Goal: Task Accomplishment & Management: Complete application form

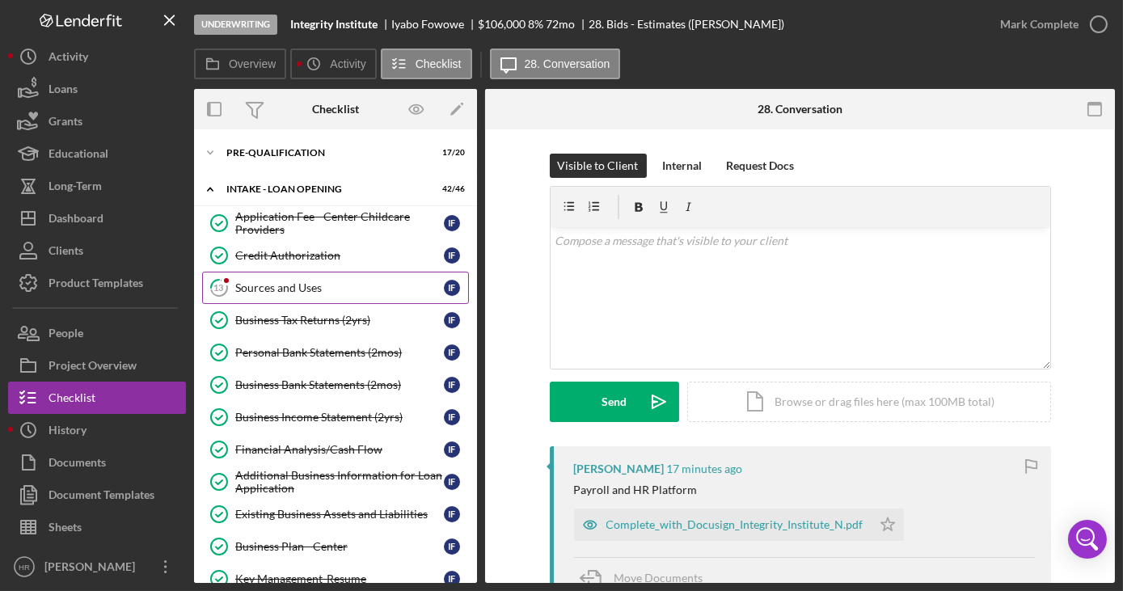
click at [280, 299] on link "13 Sources and Uses I F" at bounding box center [335, 288] width 267 height 32
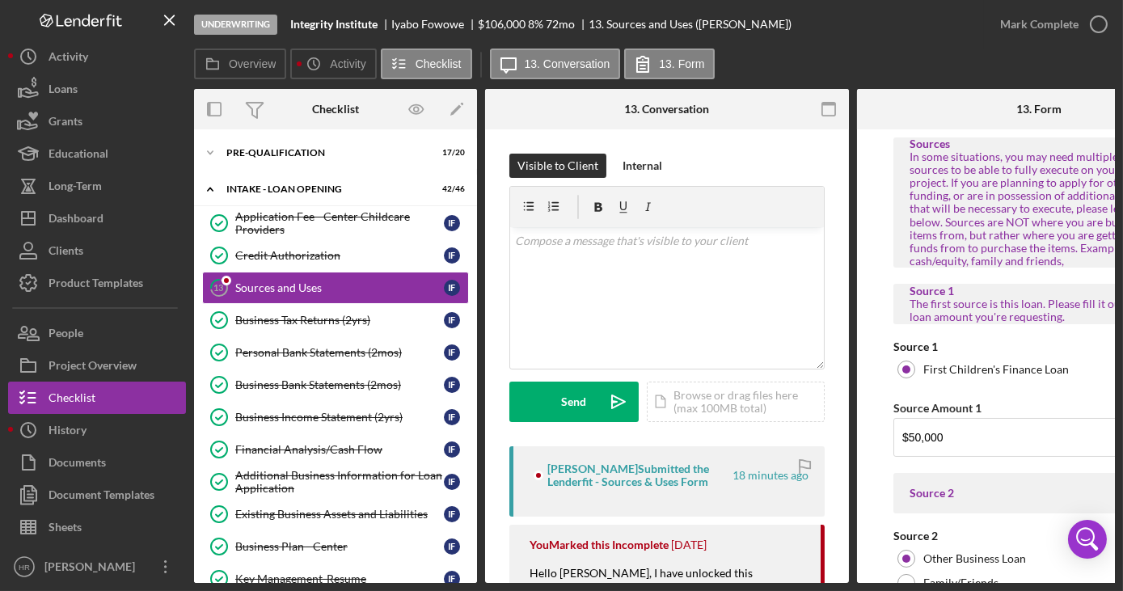
drag, startPoint x: 456, startPoint y: 576, endPoint x: 470, endPoint y: 575, distance: 13.8
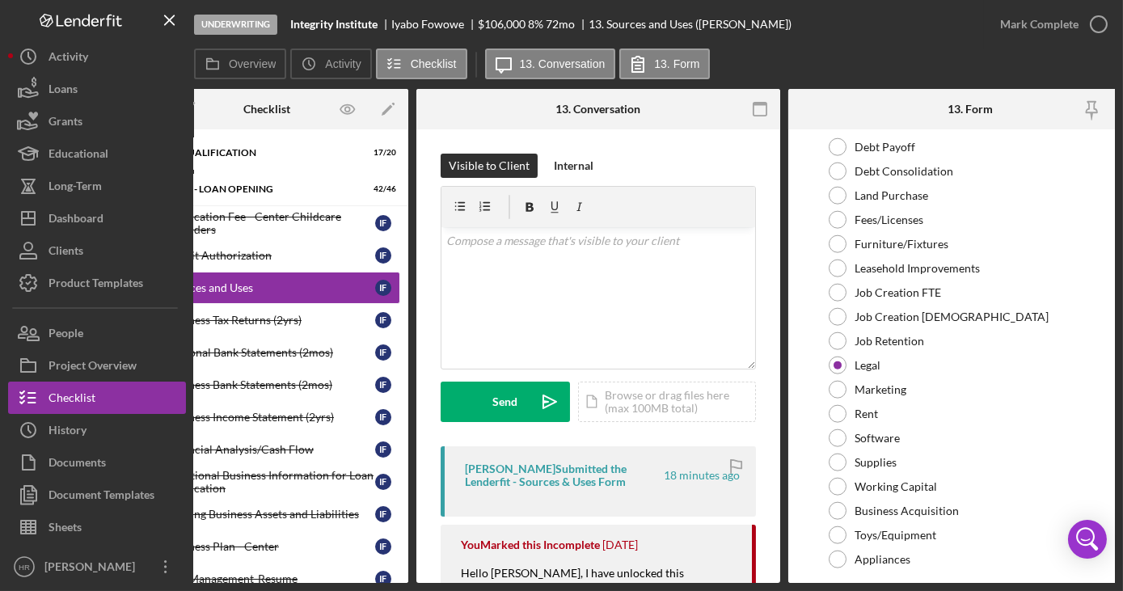
scroll to position [0, 105]
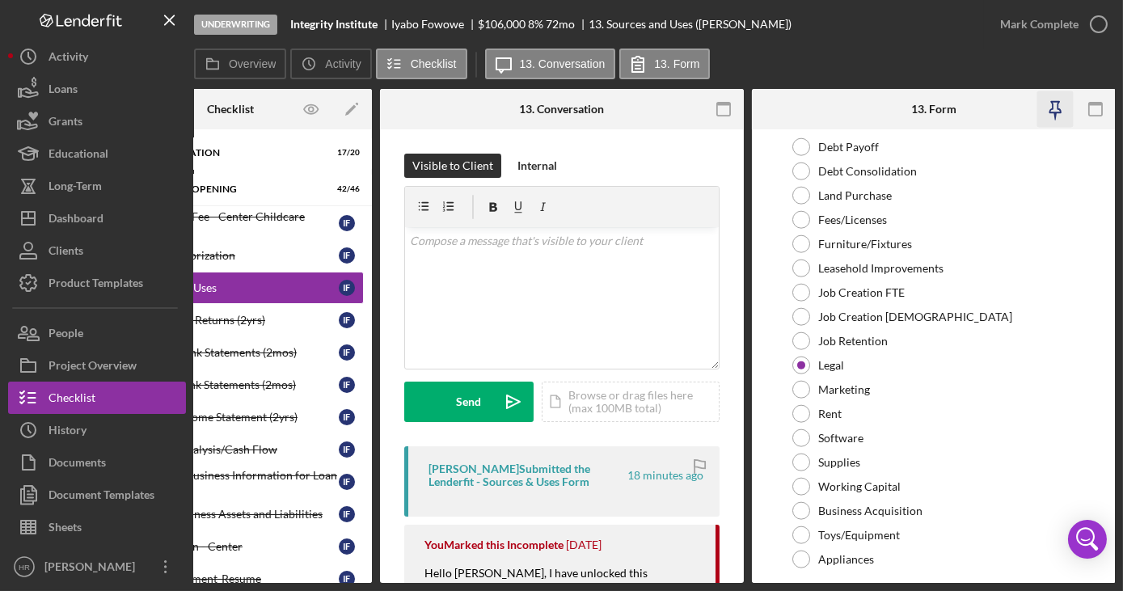
click at [1056, 108] on icon "button" at bounding box center [1056, 109] width 36 height 36
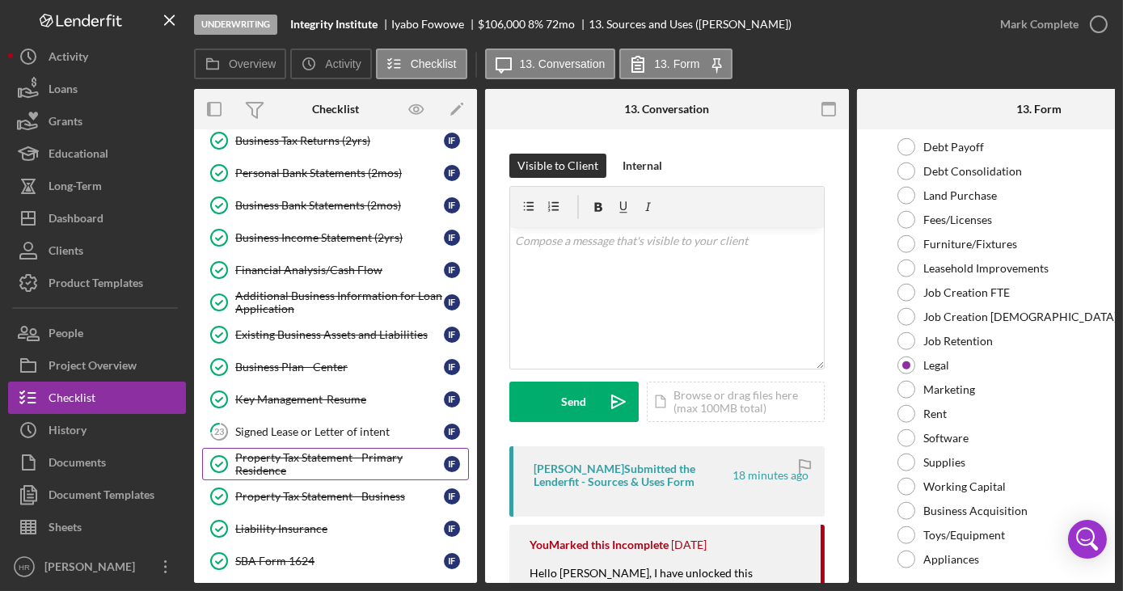
scroll to position [294, 0]
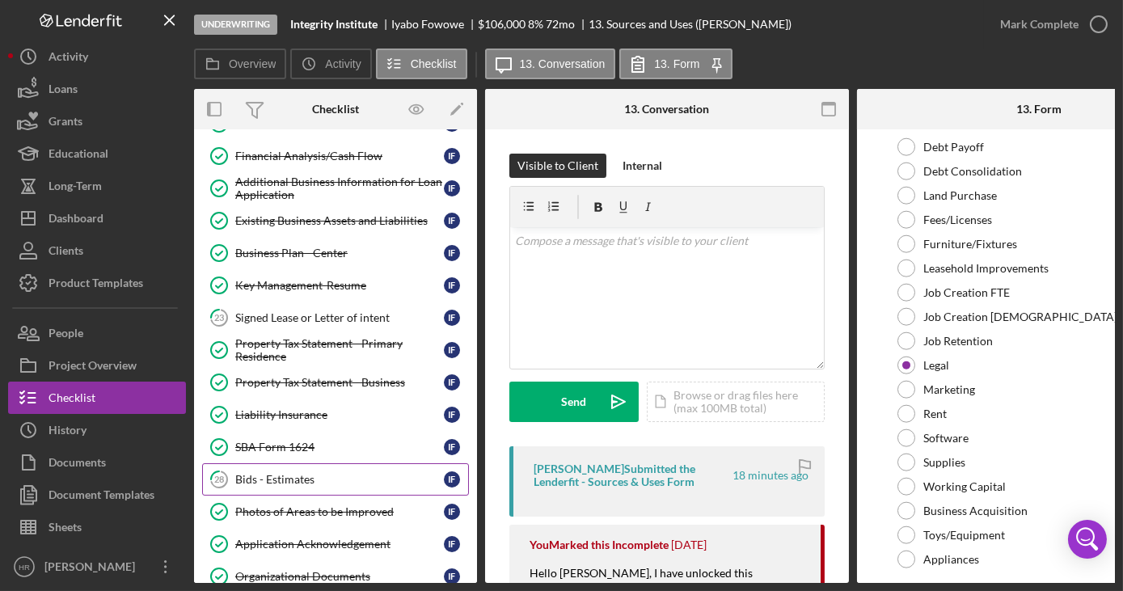
drag, startPoint x: 284, startPoint y: 463, endPoint x: 418, endPoint y: 463, distance: 134.3
click at [284, 463] on link "28 Bids - Estimates I F" at bounding box center [335, 479] width 267 height 32
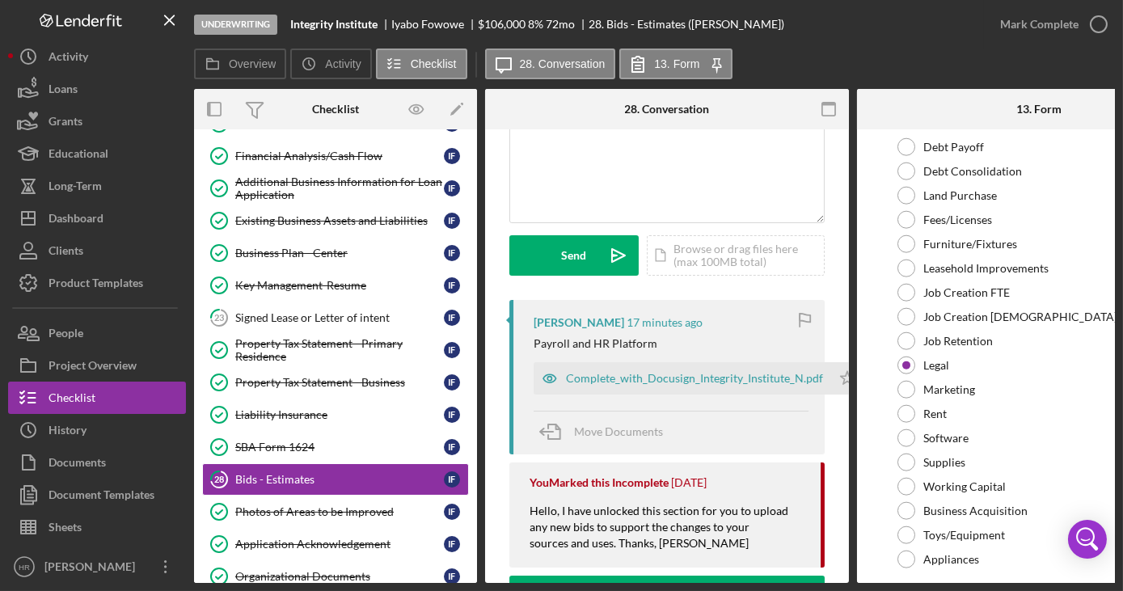
scroll to position [146, 0]
click at [666, 379] on div "Complete_with_Docusign_Integrity_Institute_N.pdf" at bounding box center [694, 378] width 257 height 13
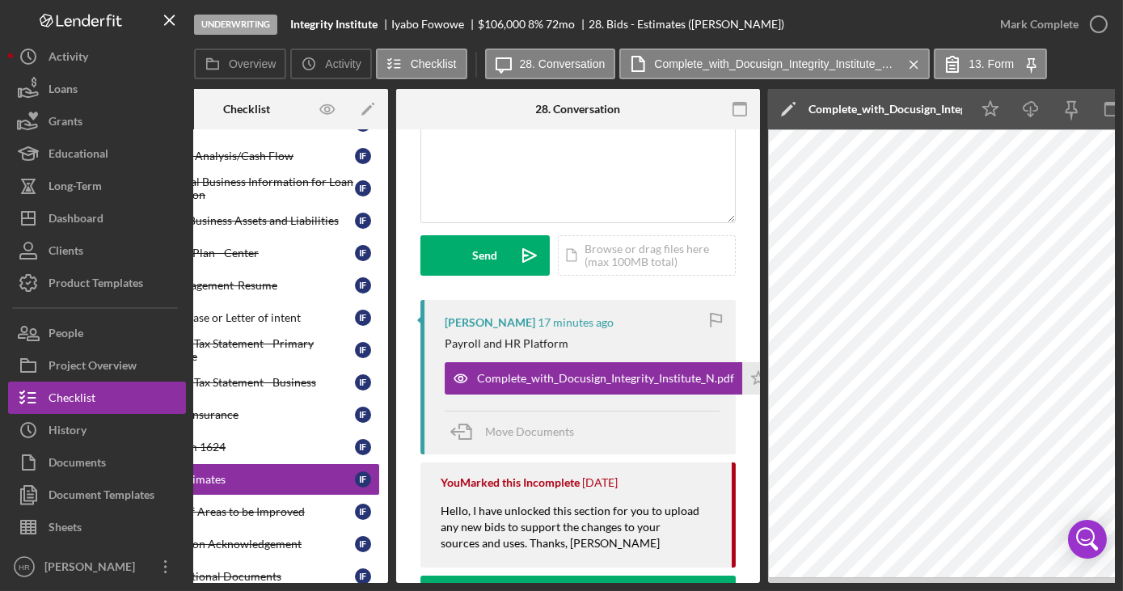
scroll to position [0, 0]
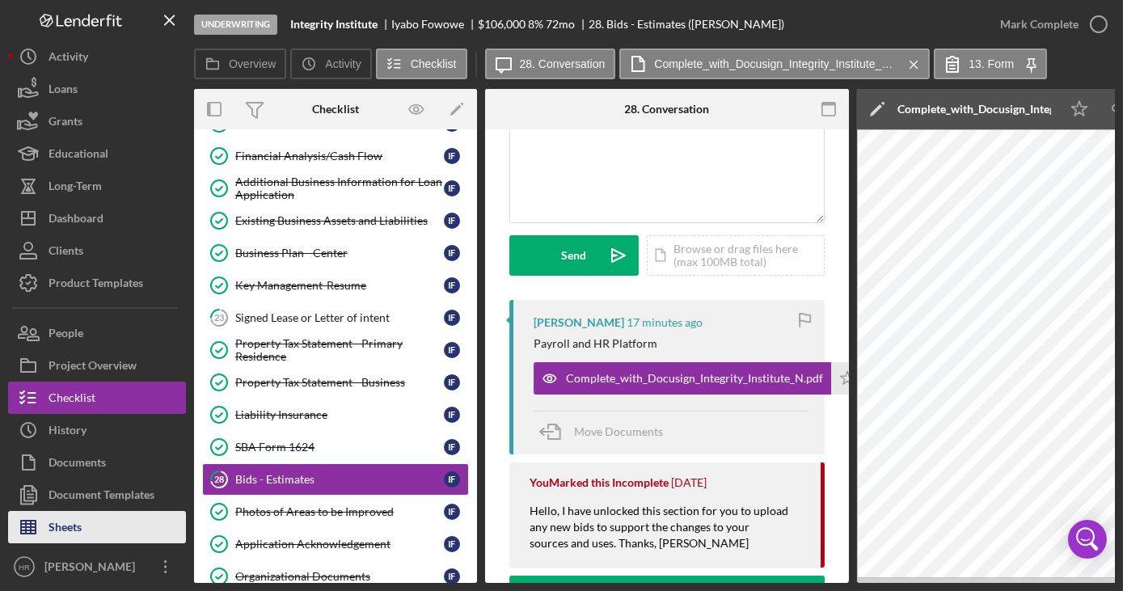
drag, startPoint x: 88, startPoint y: 524, endPoint x: 96, endPoint y: 518, distance: 10.4
click at [88, 524] on button "Sheets" at bounding box center [97, 527] width 178 height 32
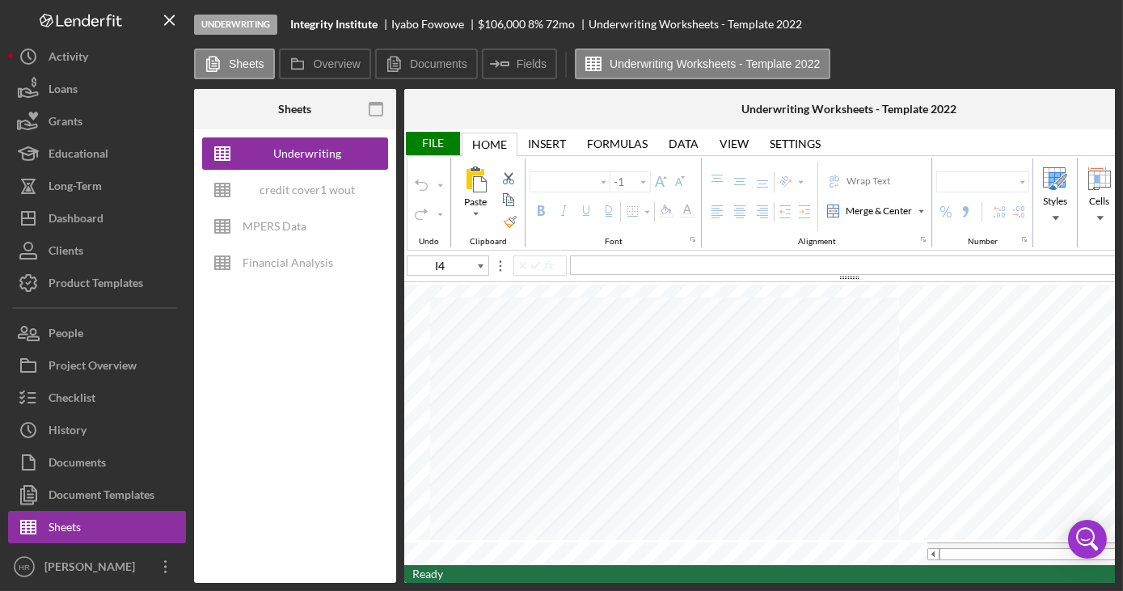
type input "Arial"
type input "10"
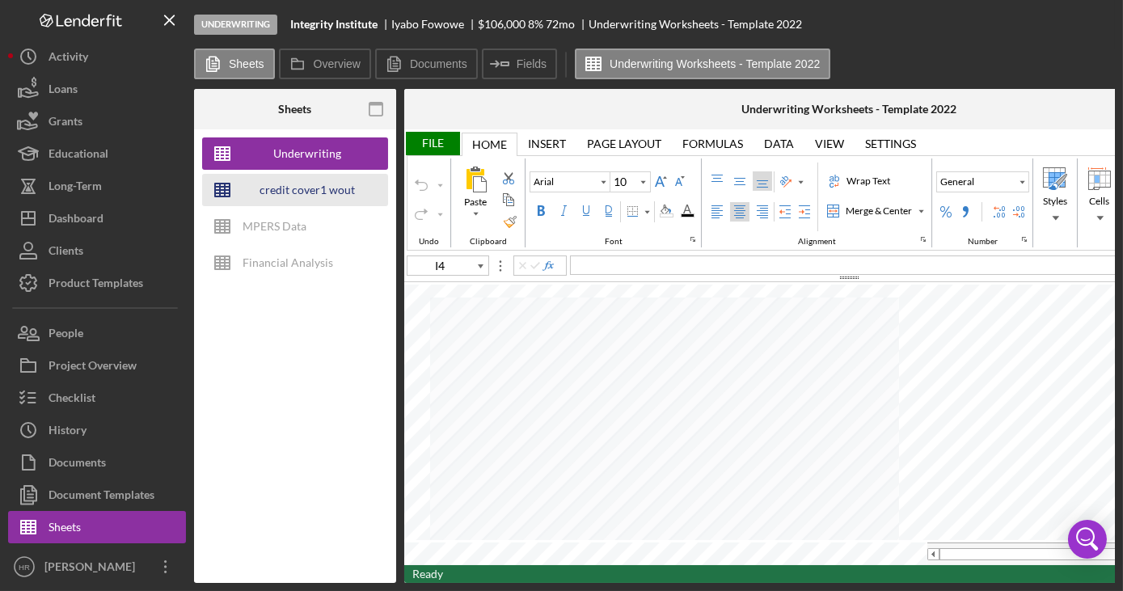
click at [286, 189] on div "credit cover1 wout restrictions" at bounding box center [307, 190] width 129 height 32
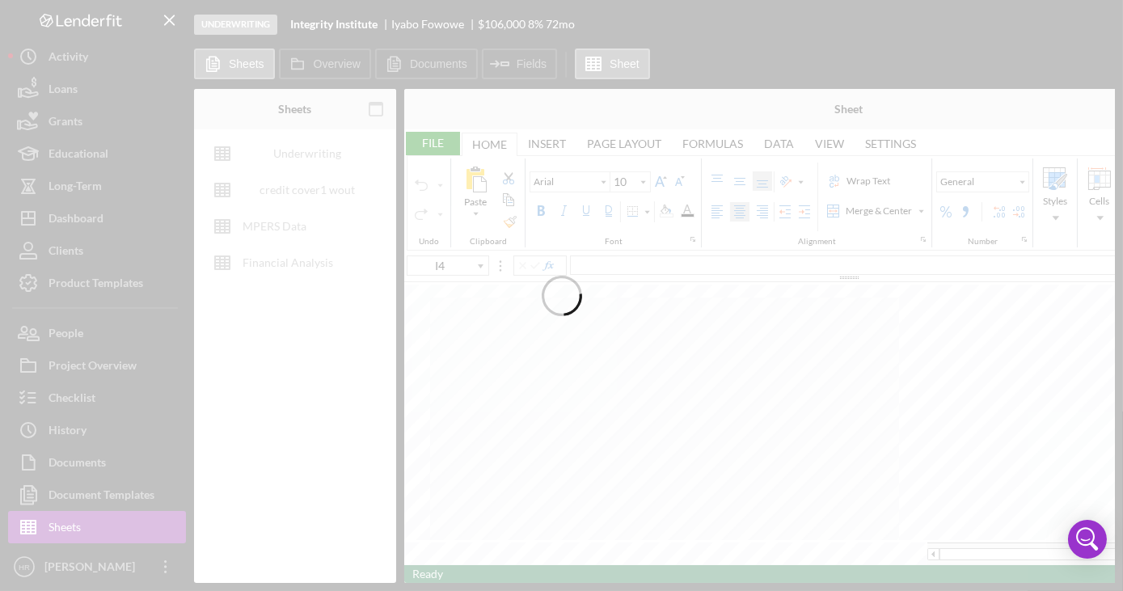
type input "Poppins"
type input "9"
type input "A77"
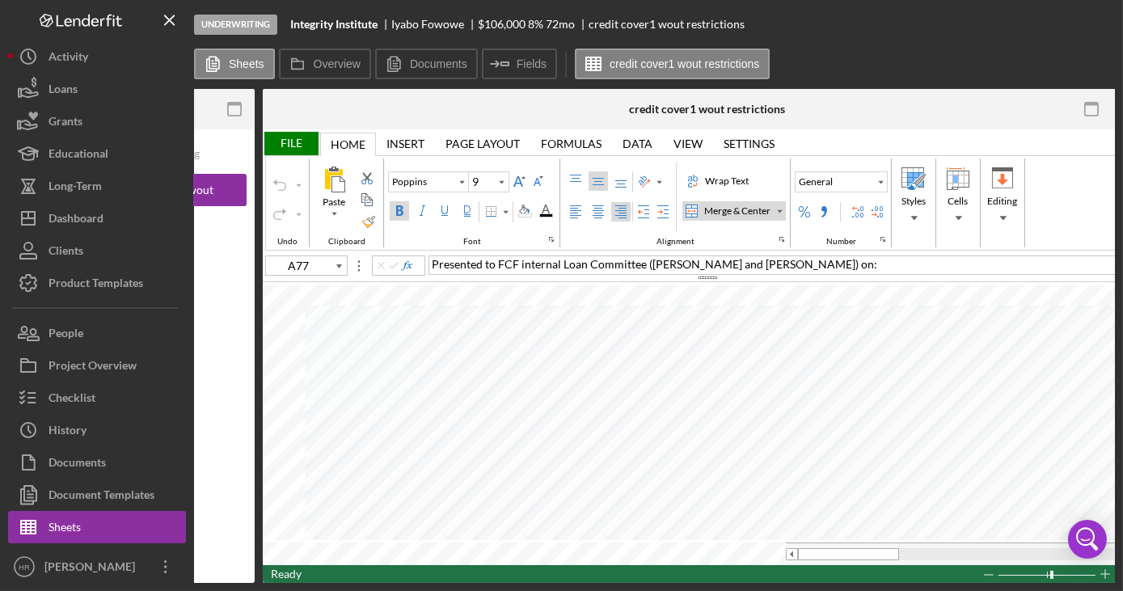
scroll to position [0, 179]
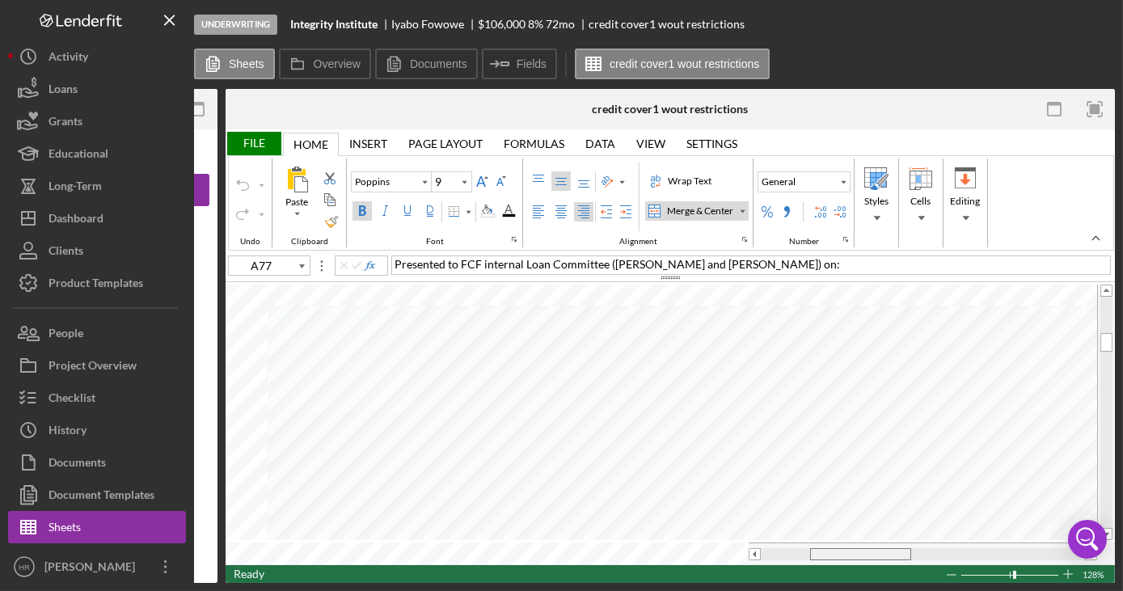
drag, startPoint x: 823, startPoint y: 547, endPoint x: 884, endPoint y: 555, distance: 61.2
click at [884, 555] on div at bounding box center [860, 554] width 101 height 12
drag, startPoint x: 871, startPoint y: 553, endPoint x: 853, endPoint y: 556, distance: 18.0
click at [853, 556] on div at bounding box center [923, 554] width 324 height 12
type input "Calibri"
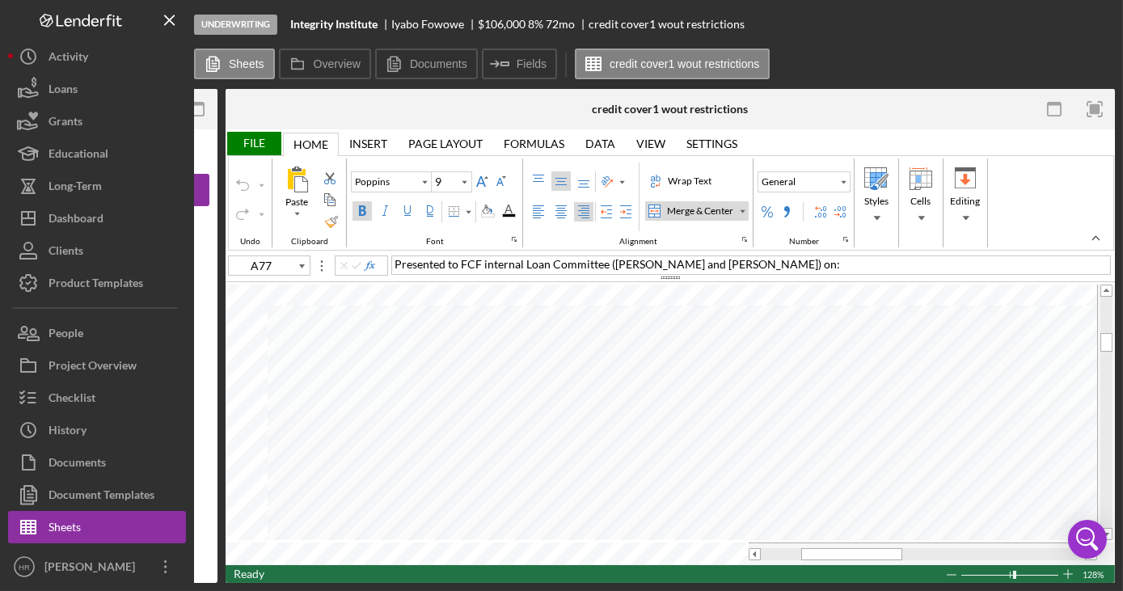
type input "10"
type input "F22"
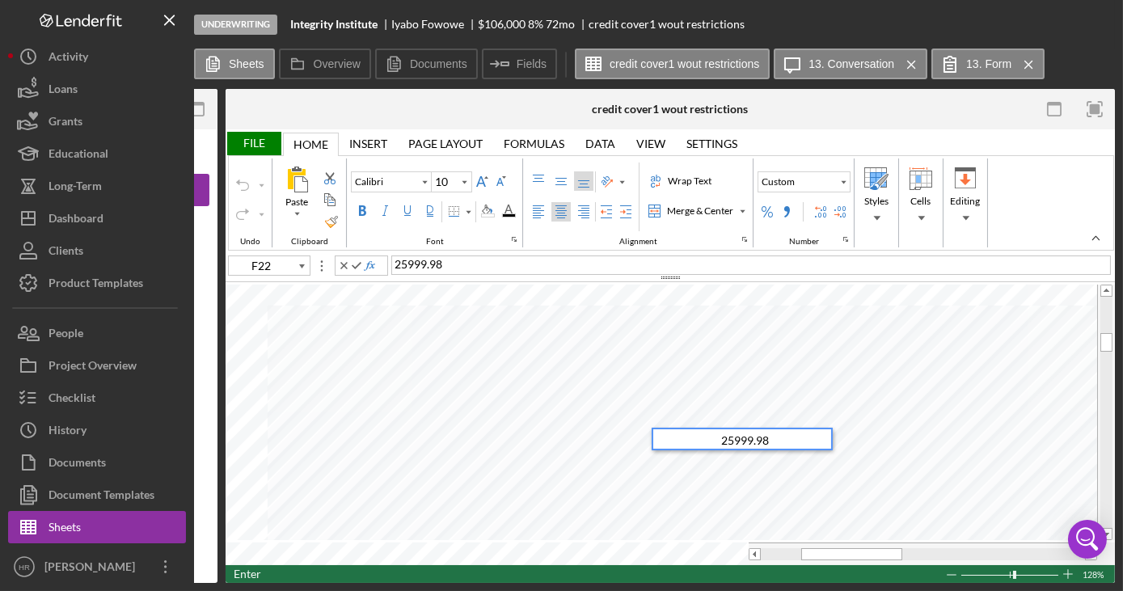
type input "11"
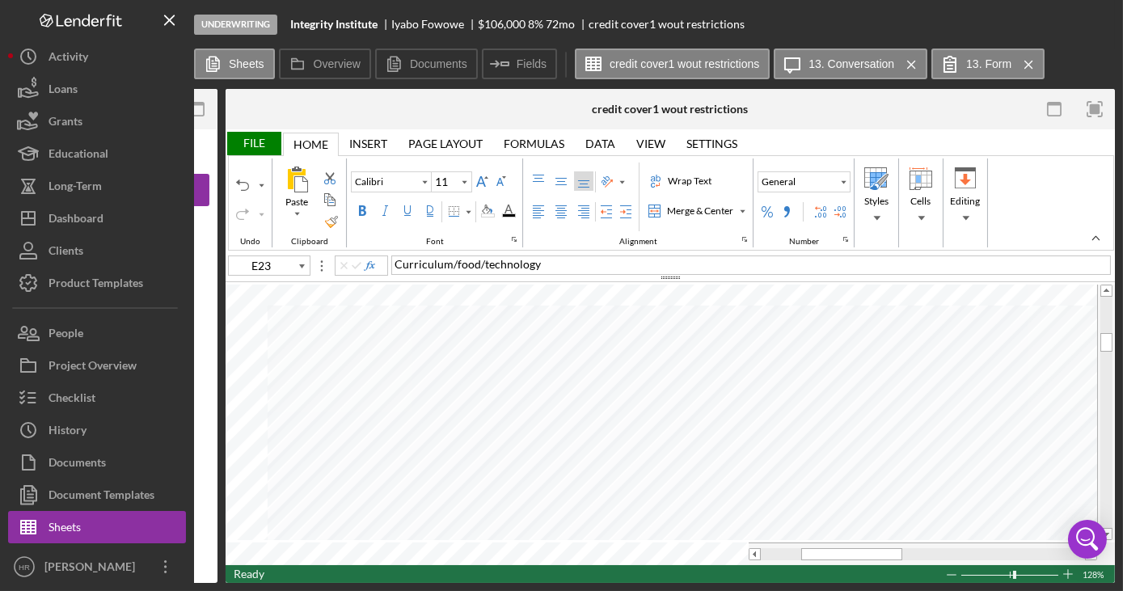
type input "F23"
type input "H25"
type input "10"
type input "F25"
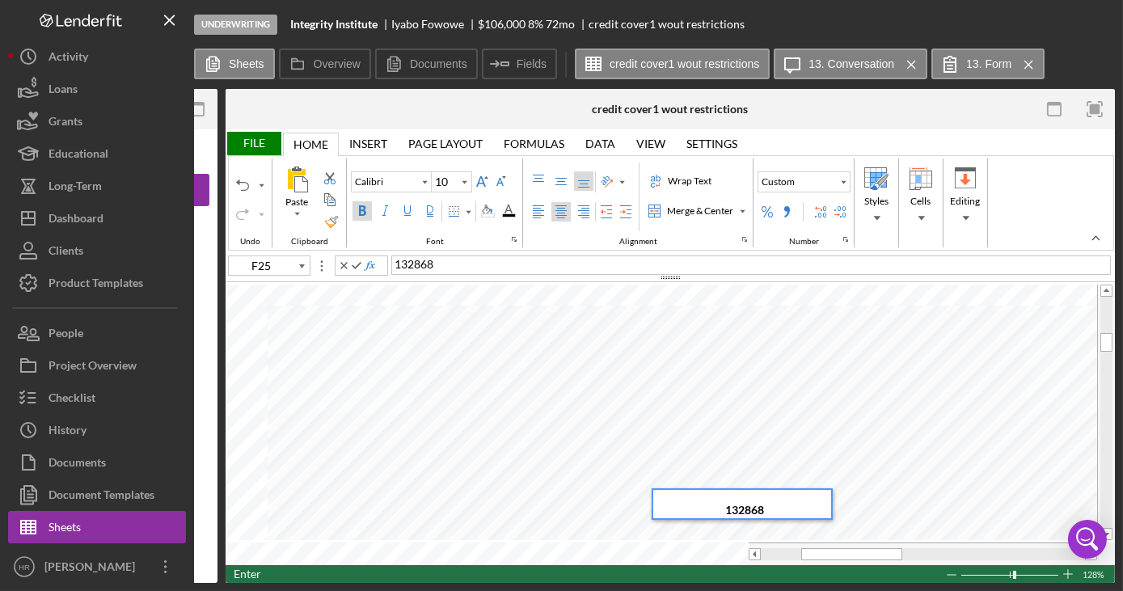
click at [800, 511] on div "132868" at bounding box center [744, 504] width 173 height 28
type input "11"
type input "H23"
type input "10"
type input "D18"
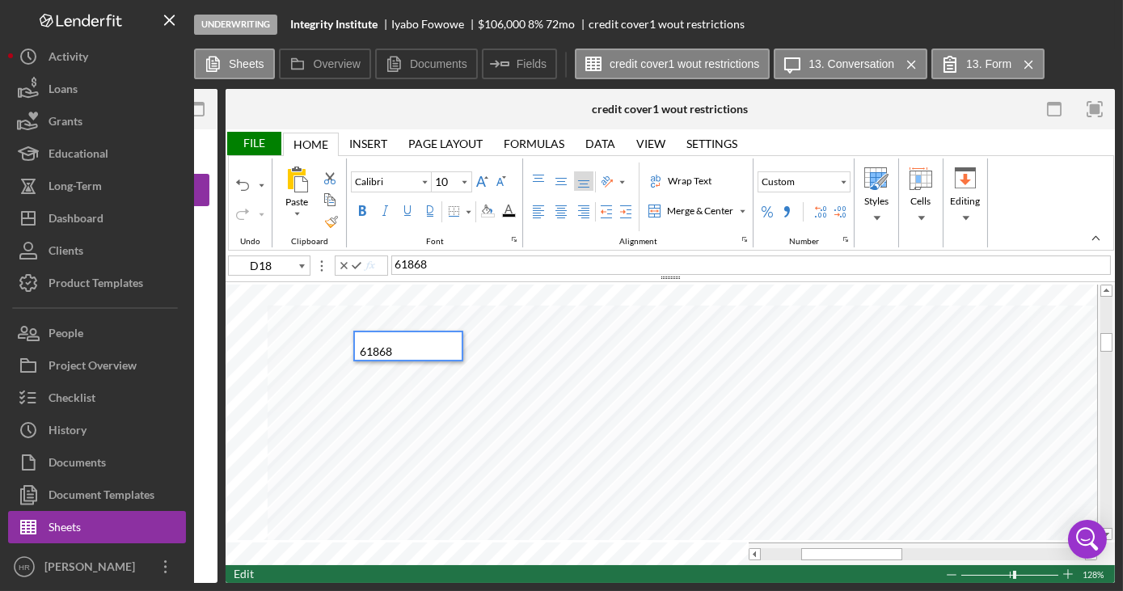
click at [412, 349] on div "61868" at bounding box center [411, 346] width 102 height 28
type input "H21"
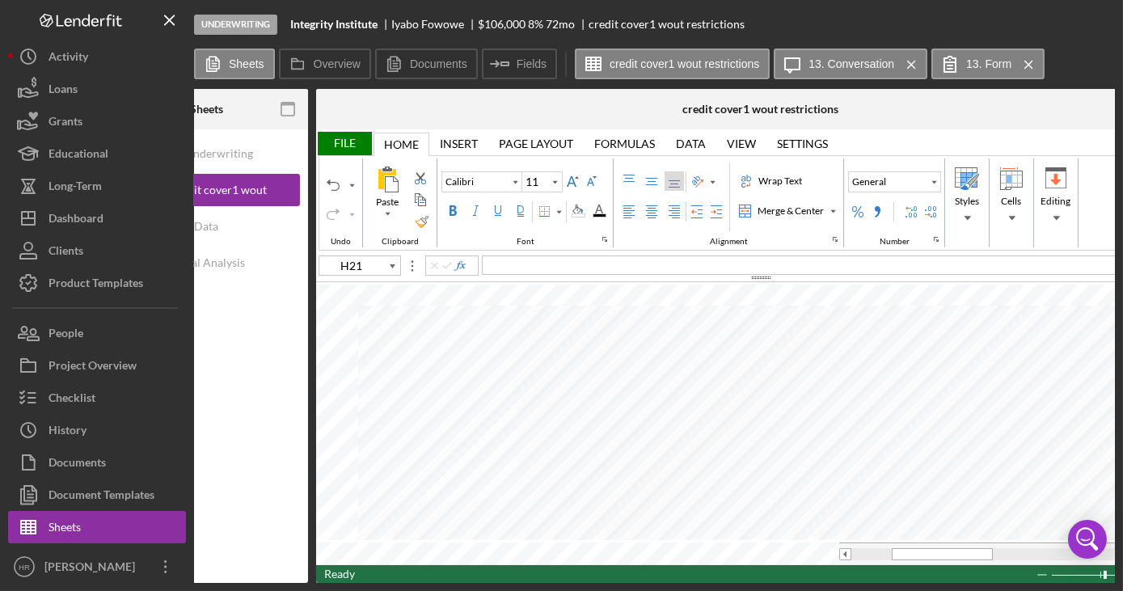
scroll to position [0, 147]
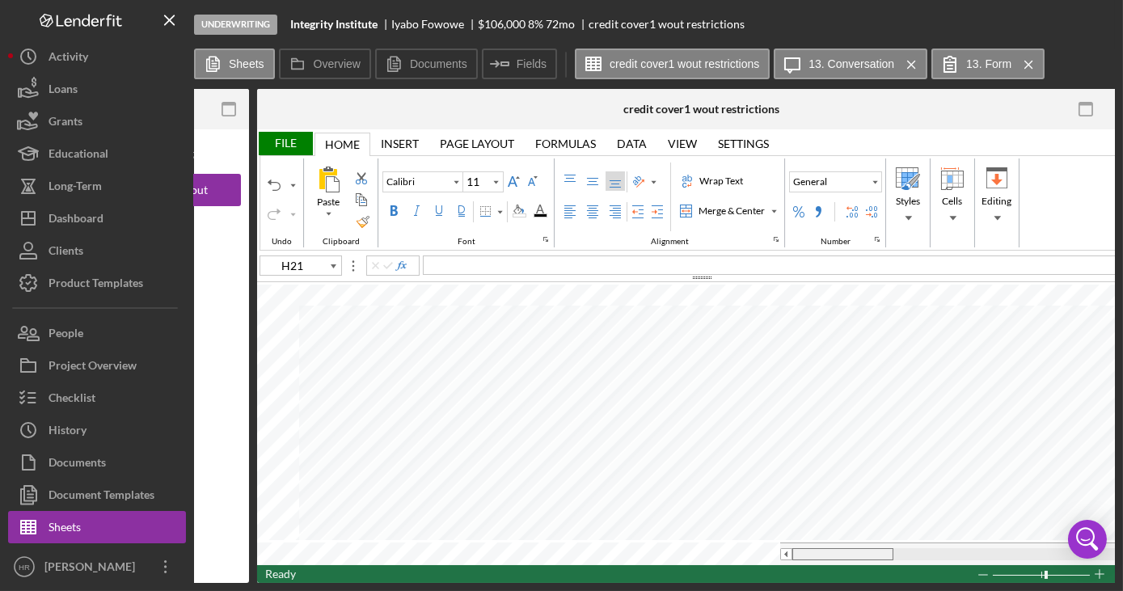
drag, startPoint x: 848, startPoint y: 548, endPoint x: 806, endPoint y: 545, distance: 41.4
click at [806, 548] on div at bounding box center [843, 554] width 101 height 12
type input "10"
type input "B19"
type input "11"
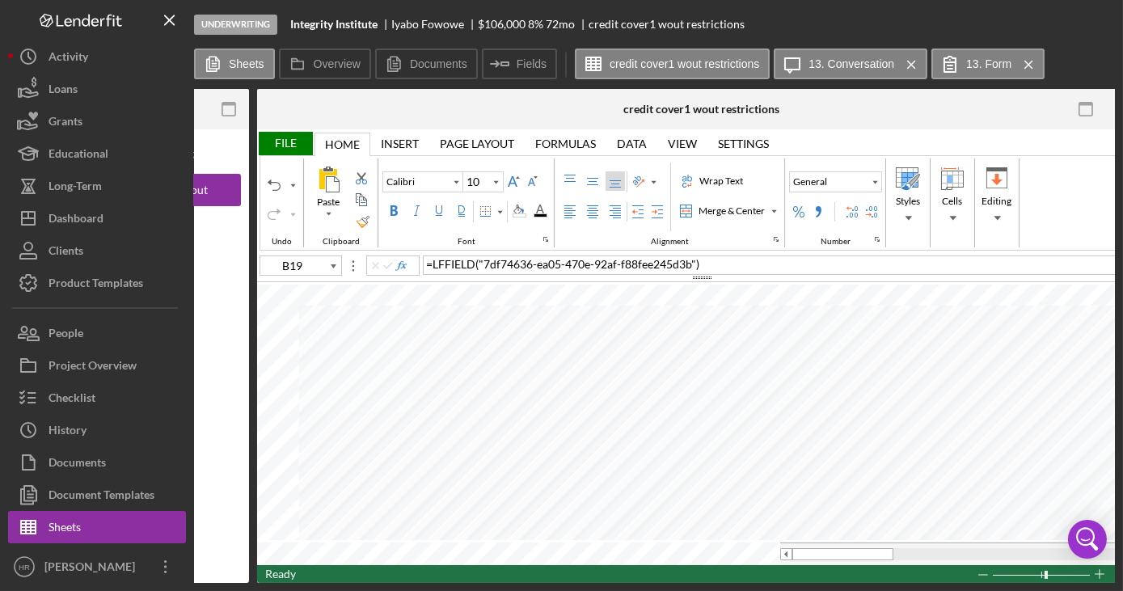
type input "B22"
drag, startPoint x: 353, startPoint y: 583, endPoint x: 259, endPoint y: 592, distance: 95.0
click at [259, 590] on html "Underwriting Integrity Institute [PERSON_NAME] $106,000 $90,100 8 % 72 mo credi…" at bounding box center [561, 295] width 1123 height 591
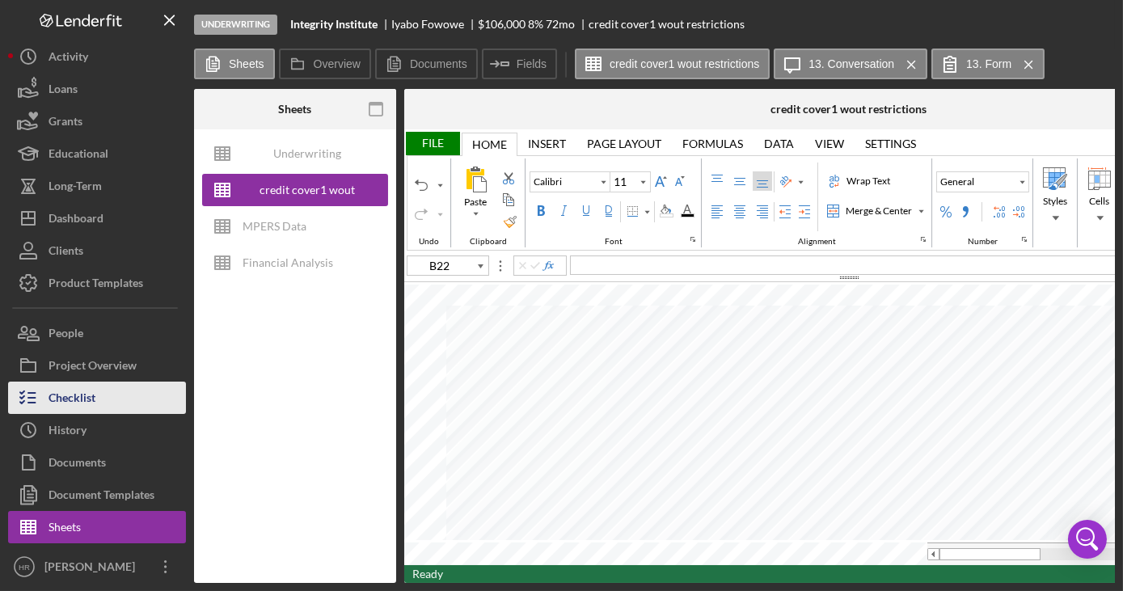
click at [71, 411] on div "Checklist" at bounding box center [72, 400] width 47 height 36
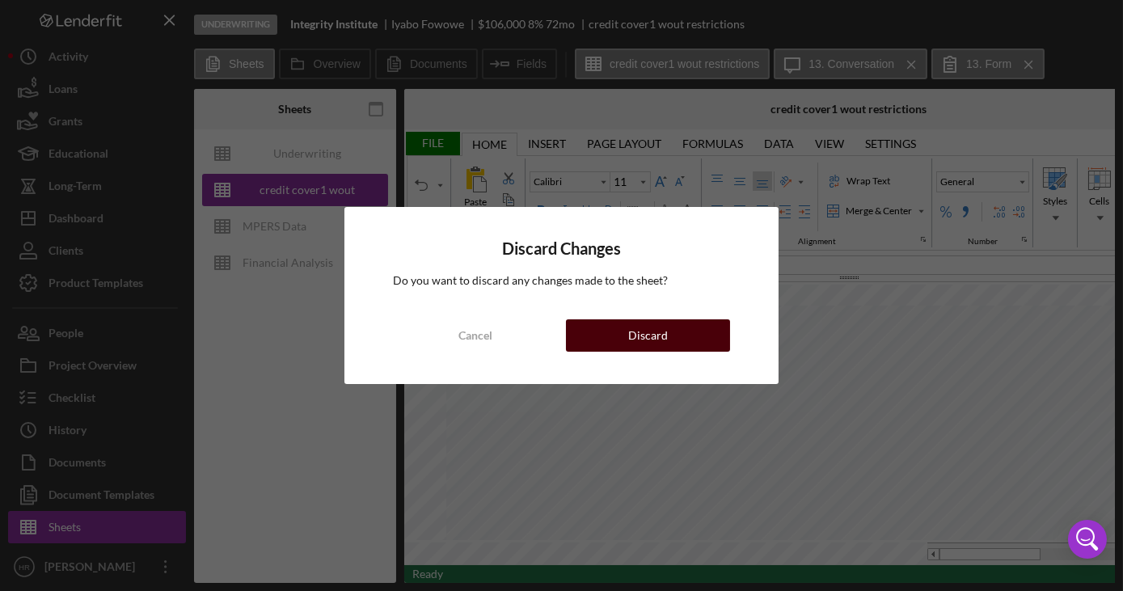
click at [612, 338] on button "Discard" at bounding box center [648, 335] width 164 height 32
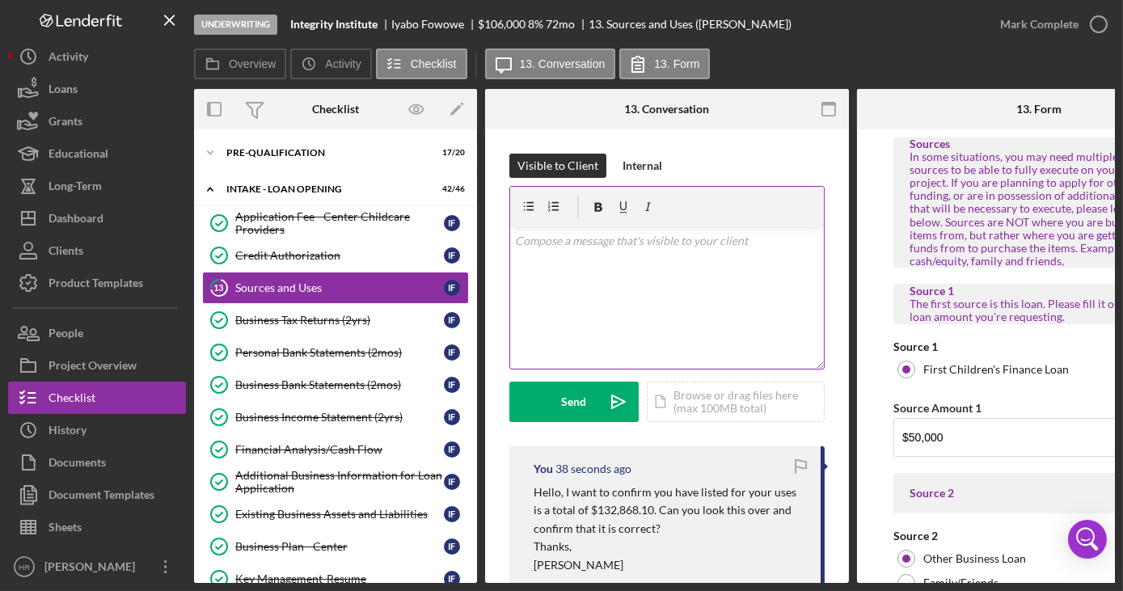
type input "$61,868.1"
click at [283, 291] on div "Sources and Uses" at bounding box center [339, 287] width 209 height 13
click at [272, 281] on div "Sources and Uses" at bounding box center [339, 287] width 209 height 13
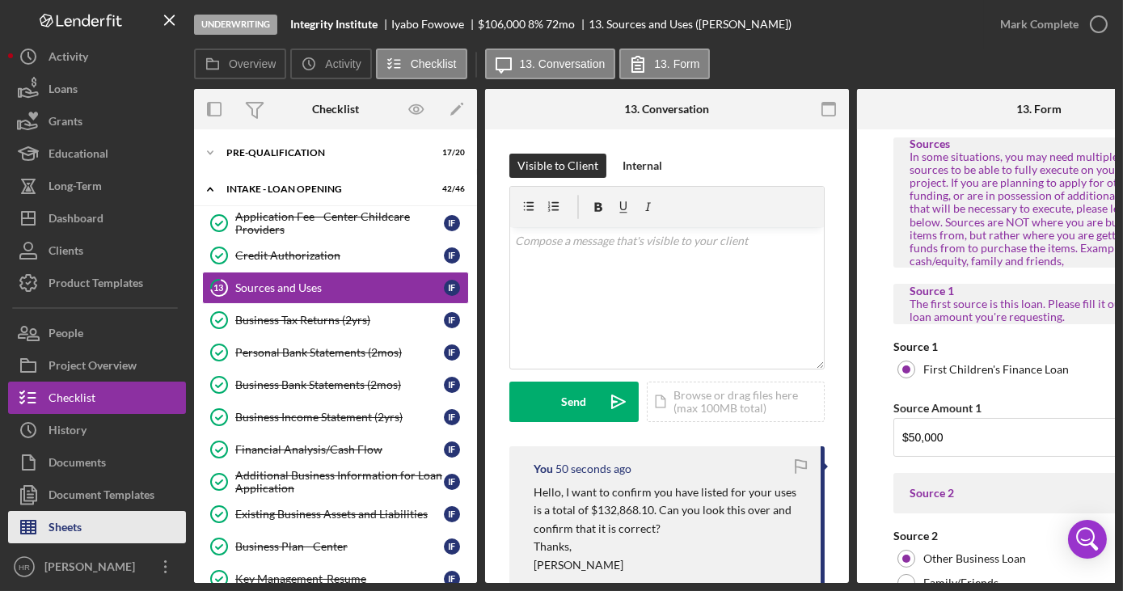
click at [73, 540] on div "Sheets" at bounding box center [65, 529] width 33 height 36
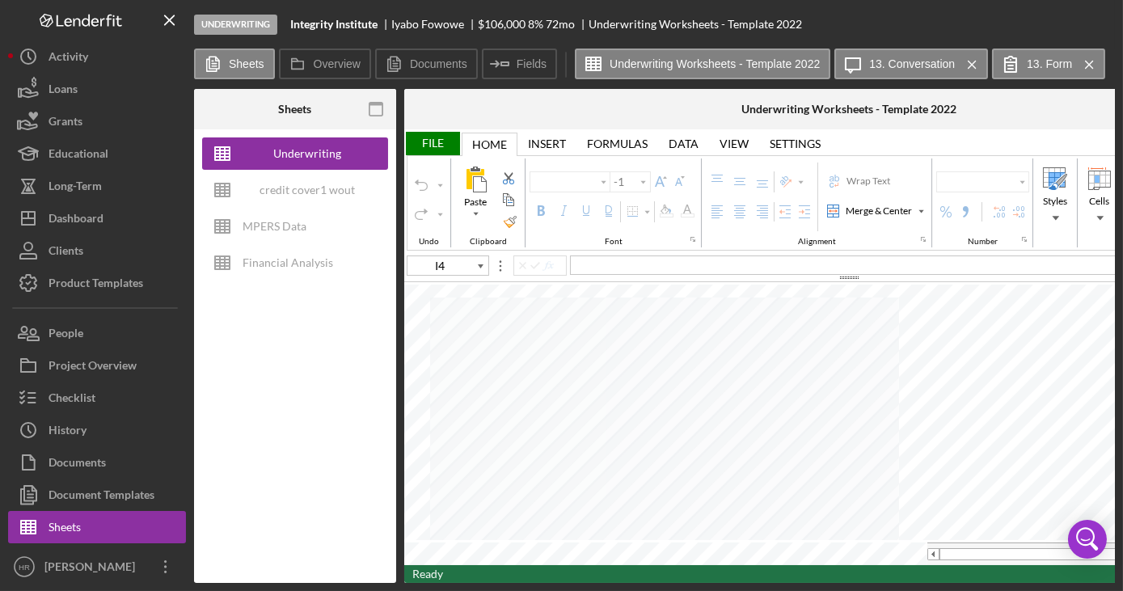
type input "Arial"
type input "10"
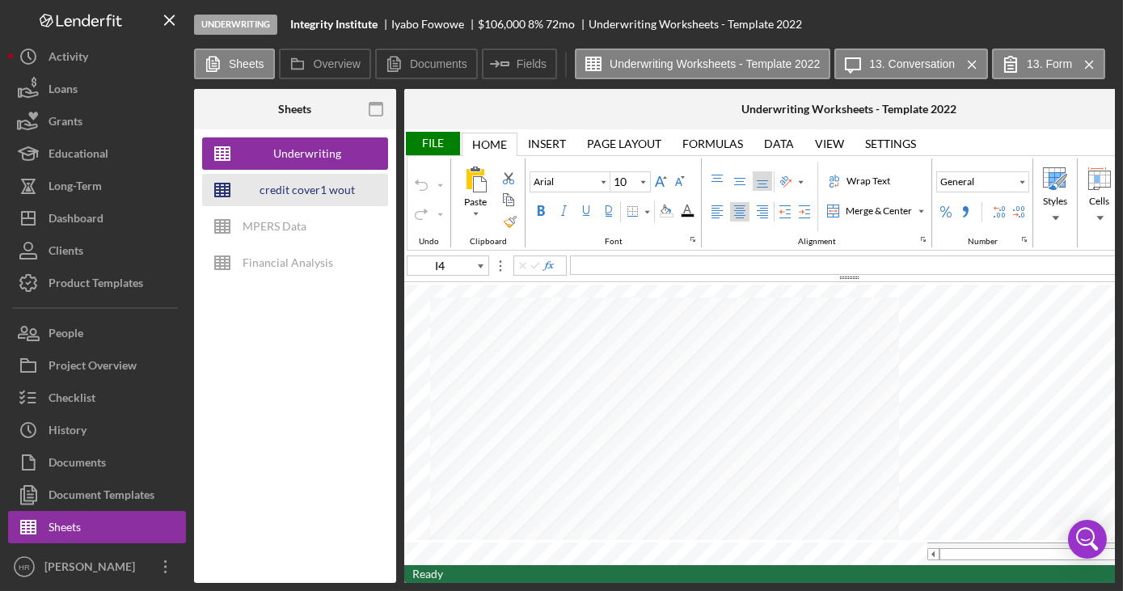
click at [303, 189] on div "credit cover1 wout restrictions" at bounding box center [307, 190] width 129 height 32
type input "Poppins"
type input "9"
type input "A77"
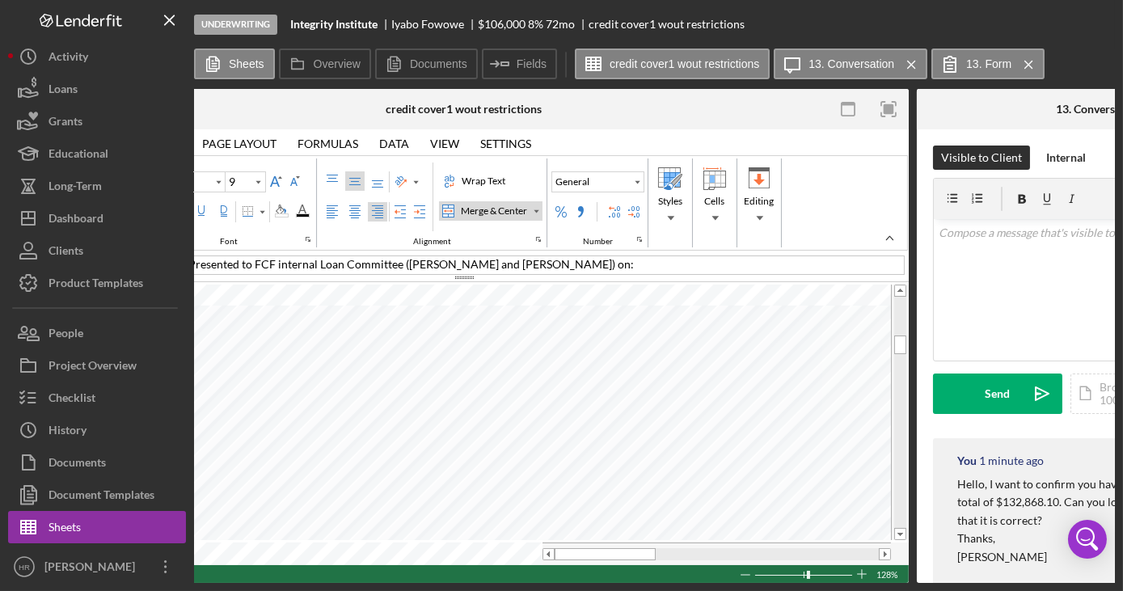
scroll to position [0, 408]
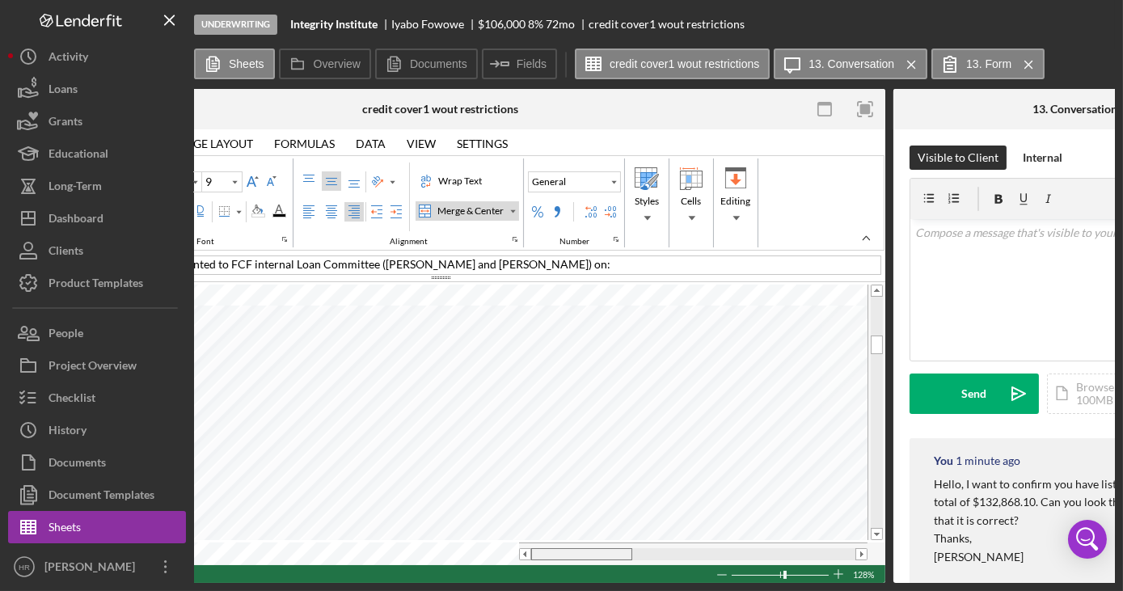
drag, startPoint x: 580, startPoint y: 552, endPoint x: 576, endPoint y: 565, distance: 12.8
click at [576, 565] on div "File Home Home Insert Insert Page Layout Page Layout Formulas Formulas Data Dat…" at bounding box center [441, 356] width 890 height 454
drag, startPoint x: 597, startPoint y: 553, endPoint x: 615, endPoint y: 550, distance: 18.1
click at [615, 550] on div at bounding box center [606, 554] width 101 height 12
type input "Calibri"
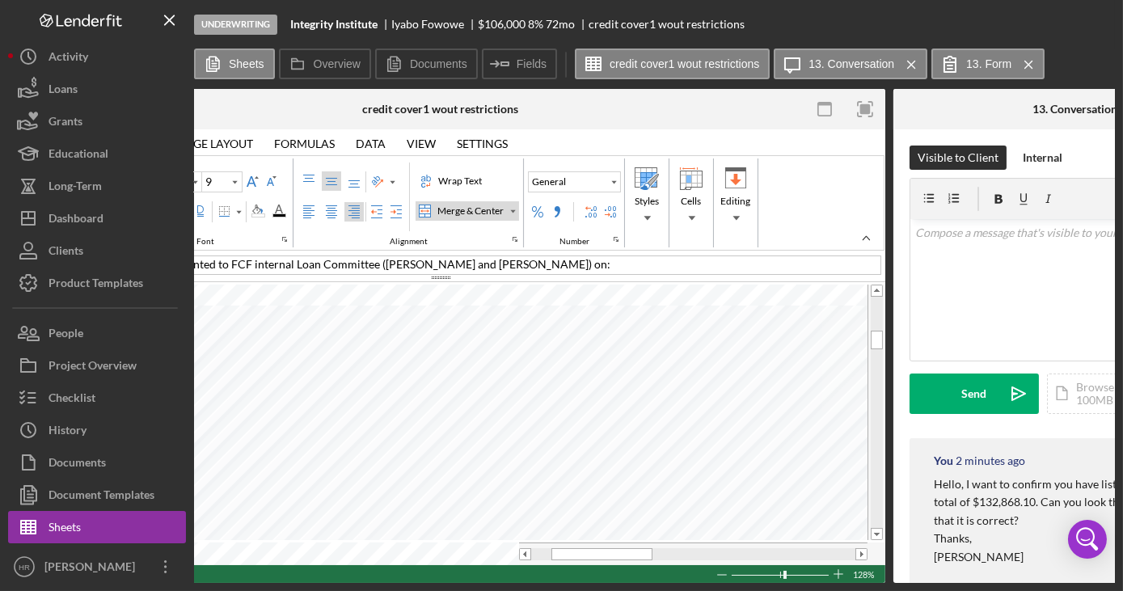
type input "10"
type input "F22"
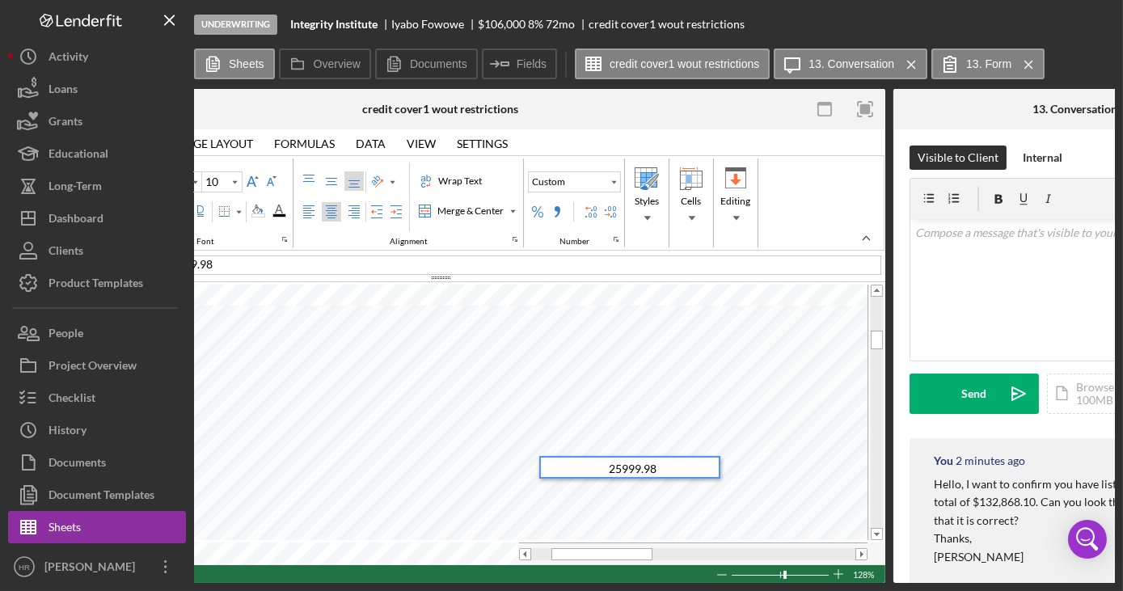
type input "11"
type input "F23"
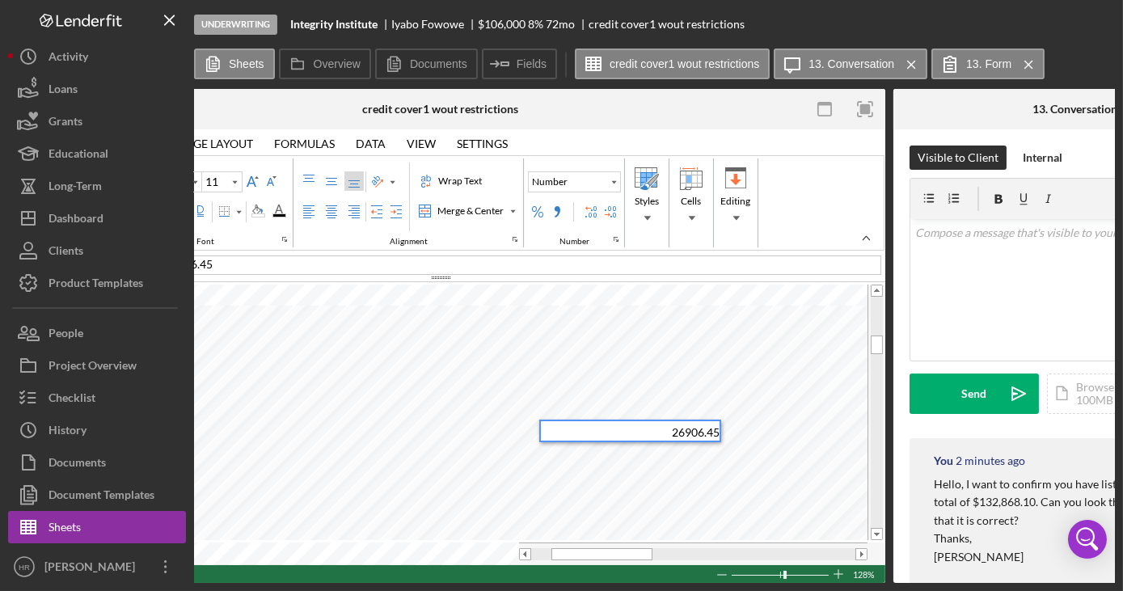
type input "H20"
type input "10"
type input "F25"
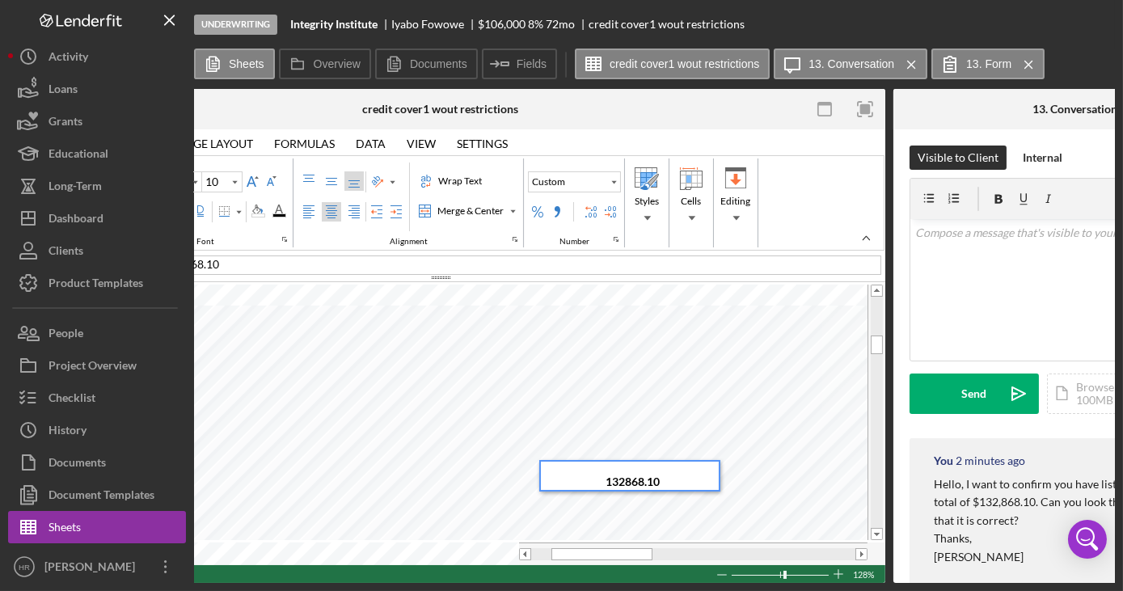
type input "11"
type input "G24"
click at [509, 558] on tr at bounding box center [432, 554] width 872 height 23
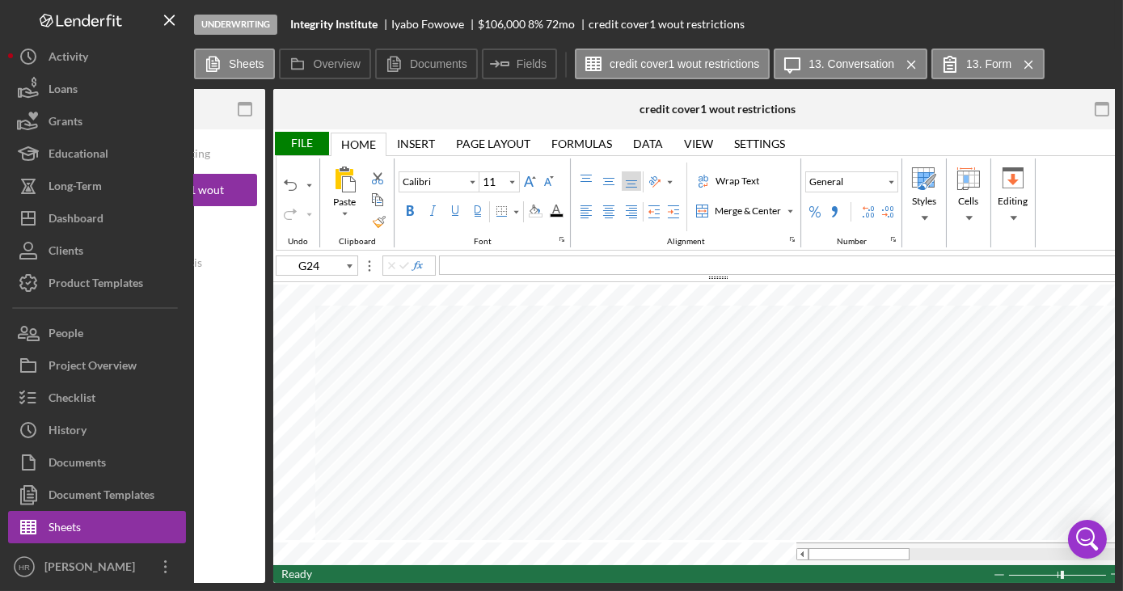
scroll to position [0, 73]
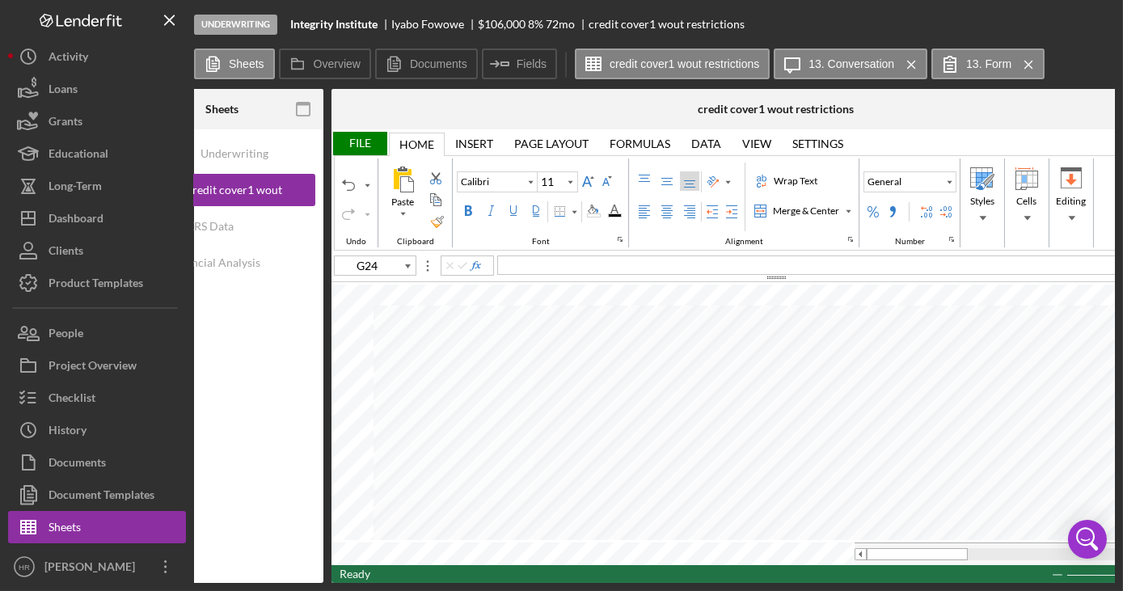
click at [360, 141] on div "File" at bounding box center [360, 143] width 56 height 23
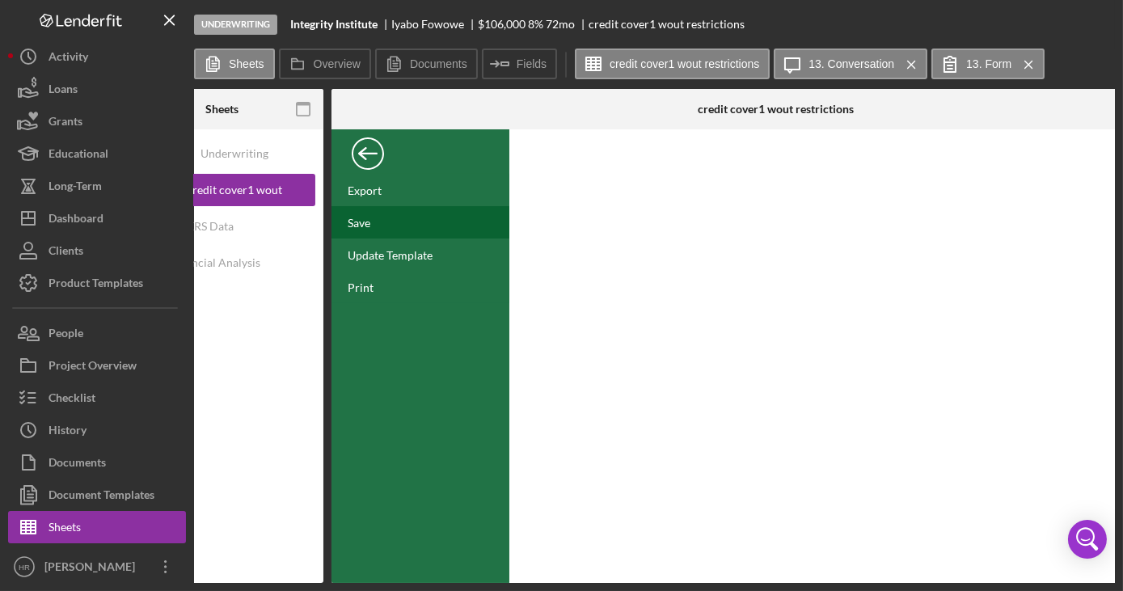
click at [360, 222] on div "Save" at bounding box center [359, 223] width 23 height 14
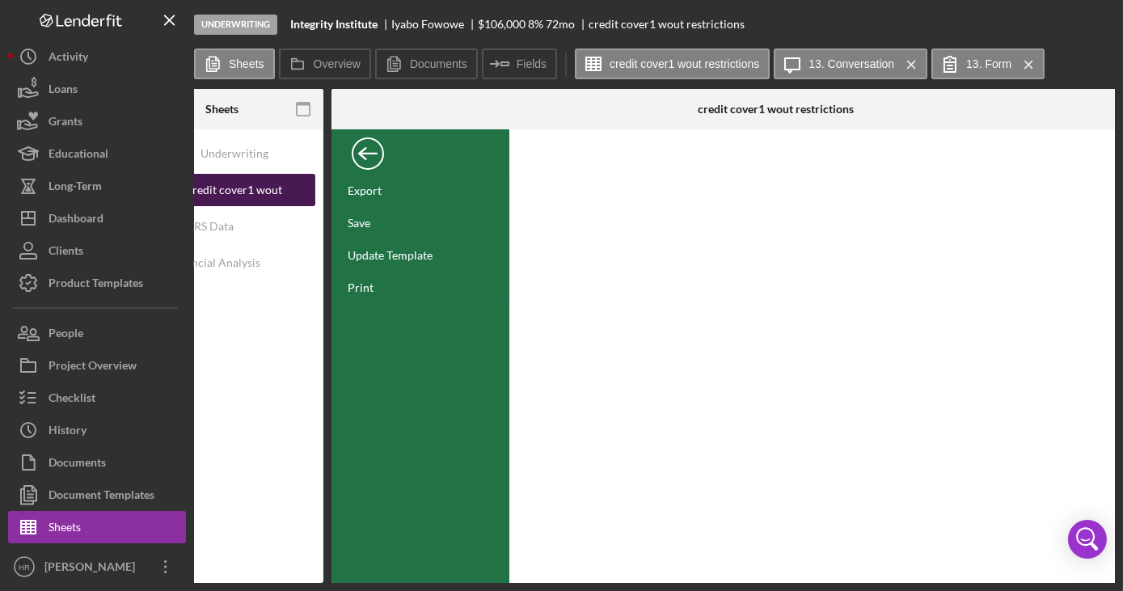
click at [260, 193] on div "credit cover1 wout restrictions" at bounding box center [234, 190] width 129 height 32
click at [369, 155] on div "Back" at bounding box center [368, 149] width 32 height 32
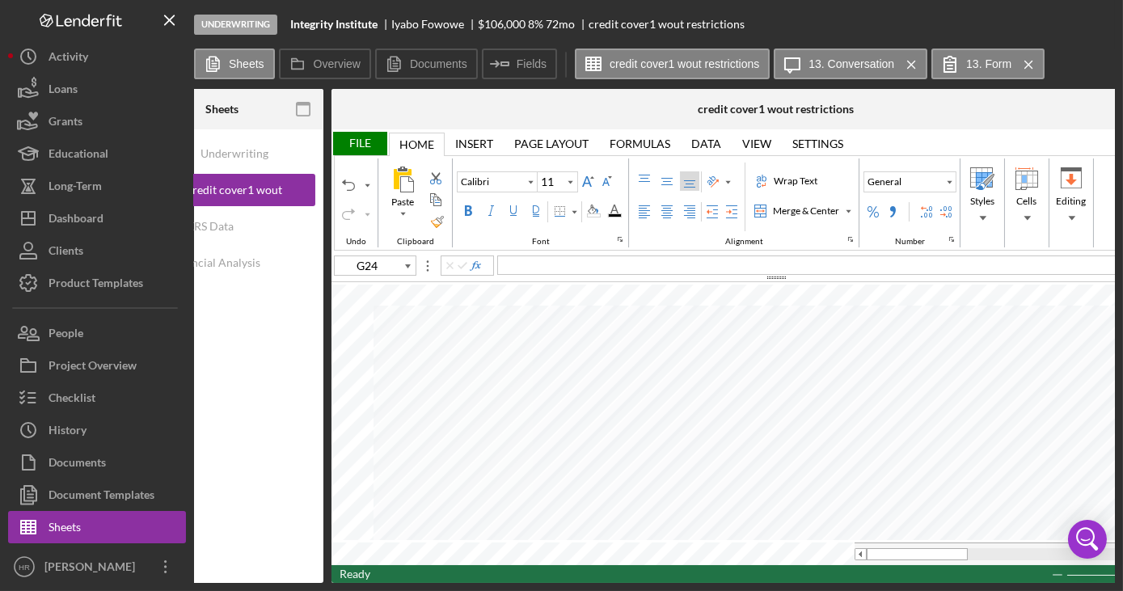
scroll to position [0, 0]
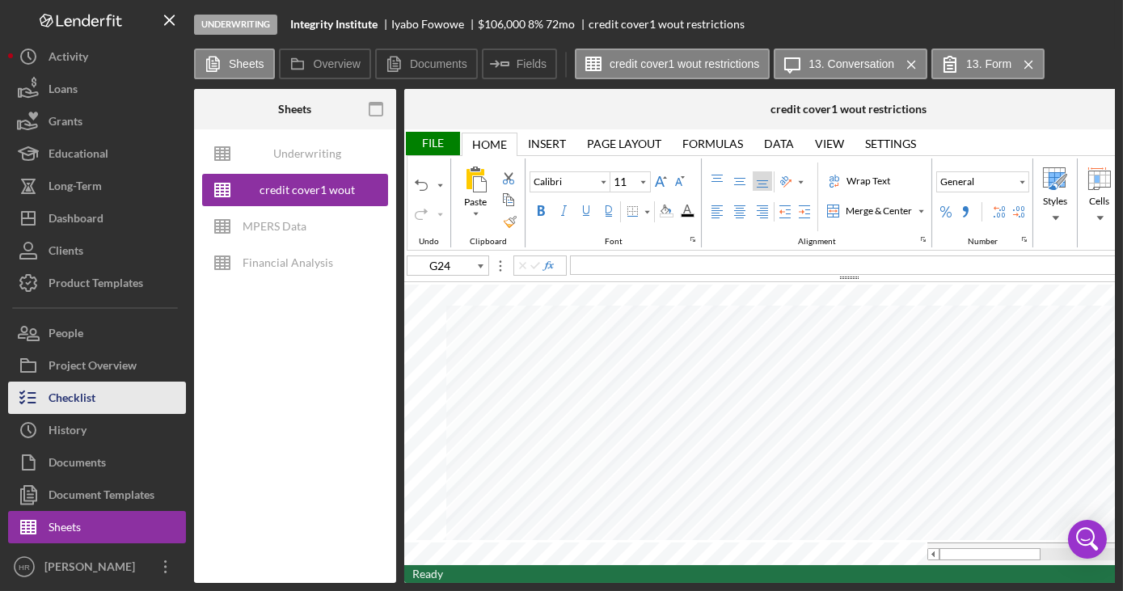
click at [53, 396] on div "Checklist" at bounding box center [72, 400] width 47 height 36
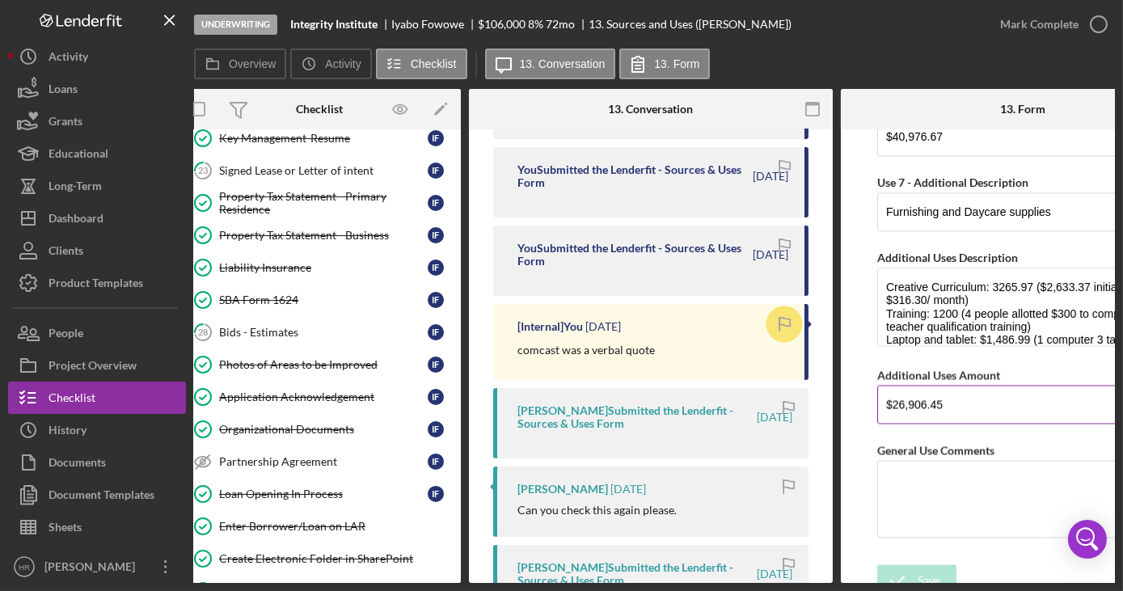
scroll to position [6576, 0]
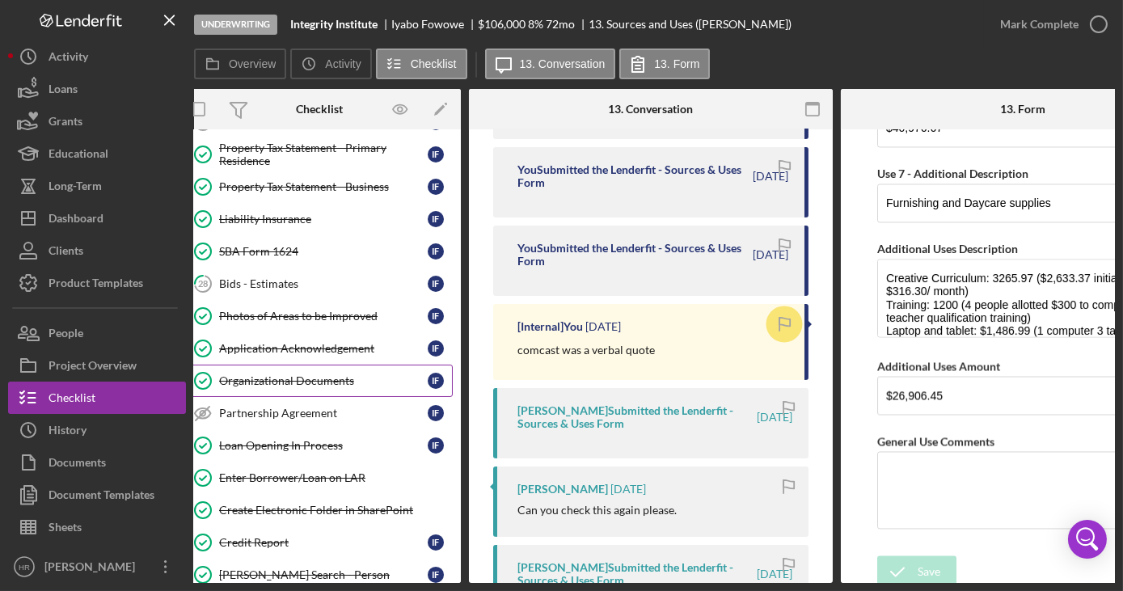
scroll to position [588, 0]
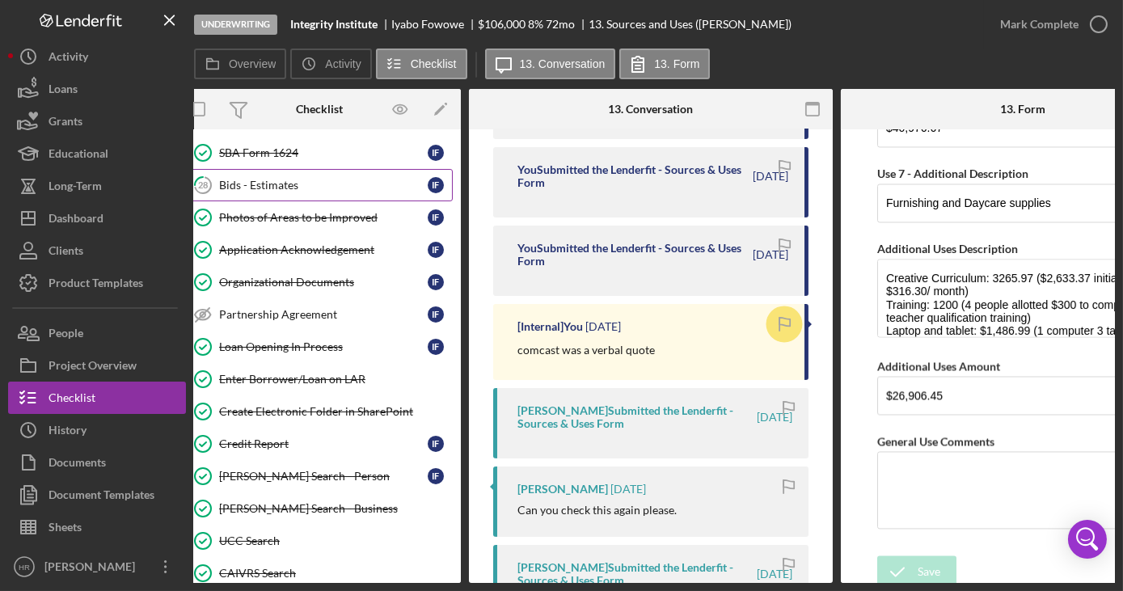
click at [280, 179] on div "Bids - Estimates" at bounding box center [323, 185] width 209 height 13
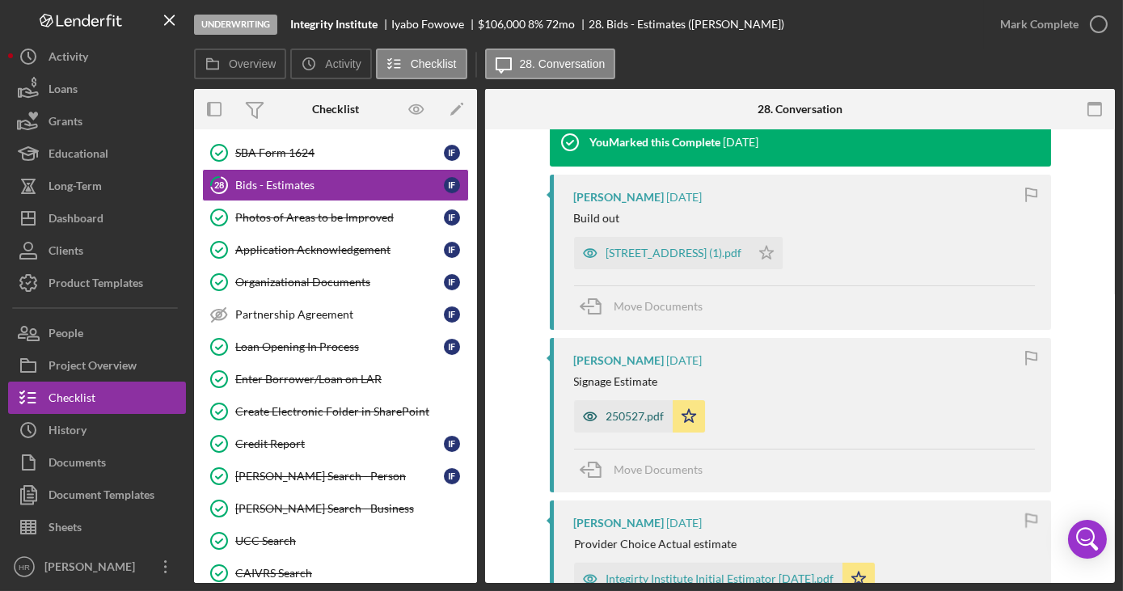
click at [615, 419] on div "250527.pdf" at bounding box center [636, 416] width 58 height 13
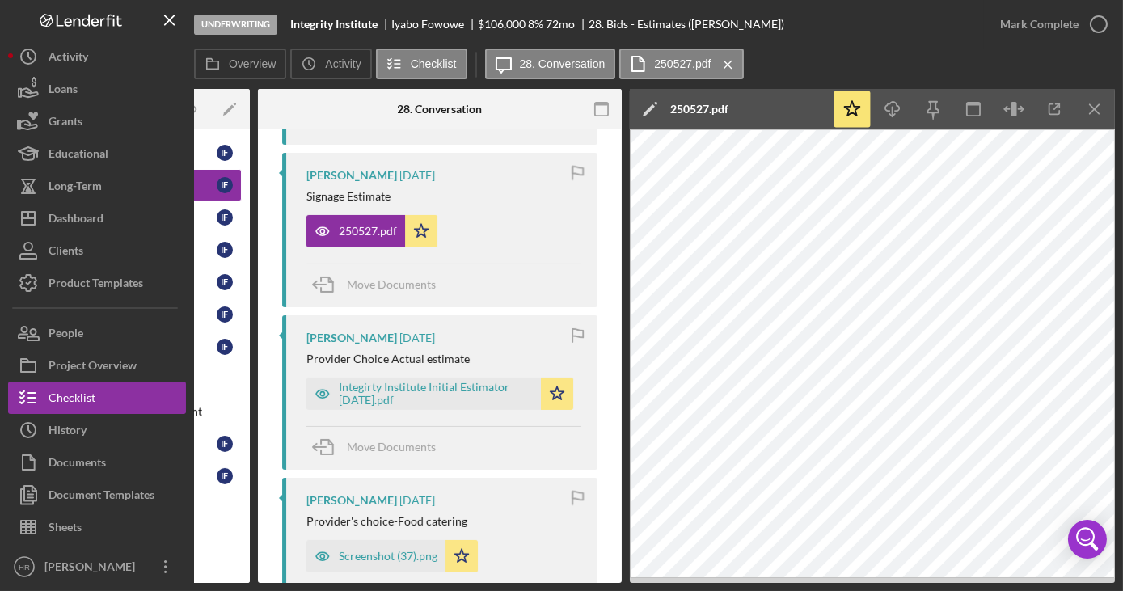
scroll to position [825, 0]
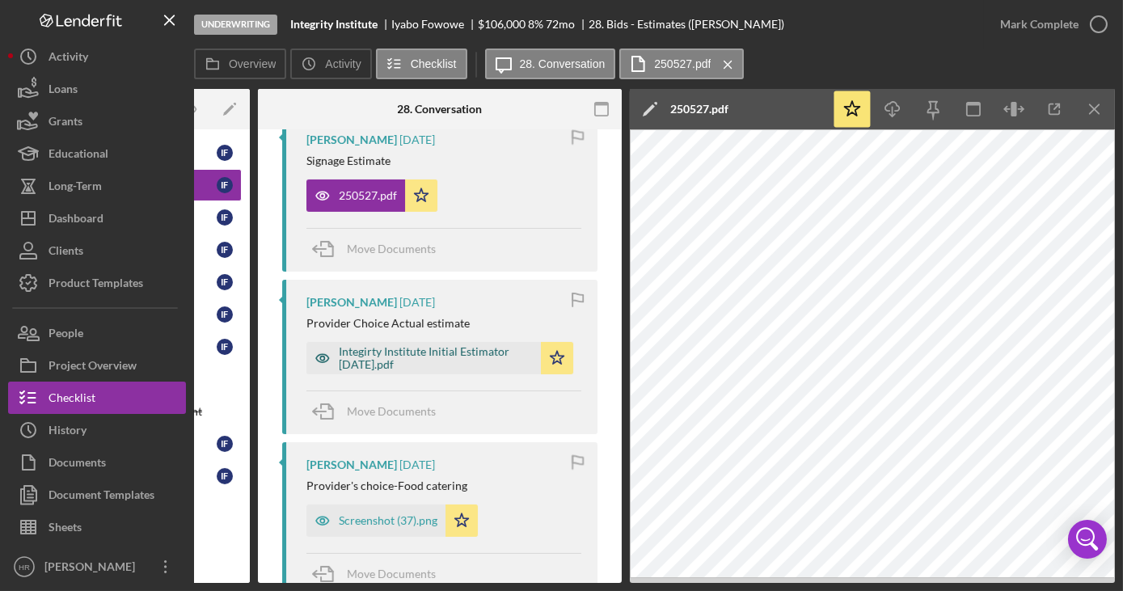
click at [381, 351] on div "Integirty Institute Initial Estimator [DATE].pdf" at bounding box center [436, 358] width 194 height 26
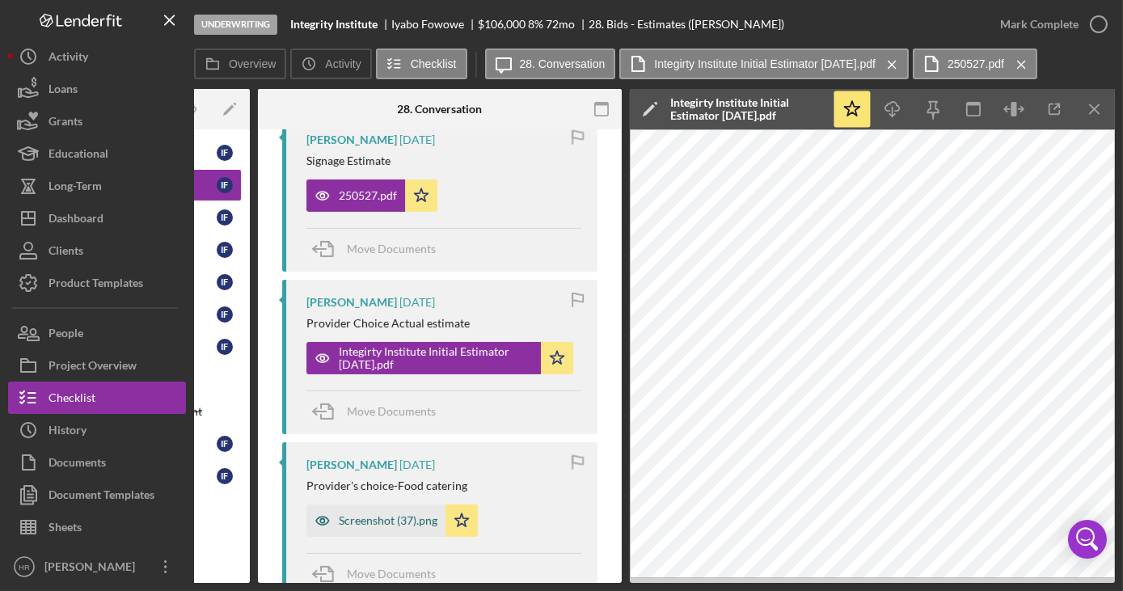
click at [366, 514] on div "Screenshot (37).png" at bounding box center [388, 520] width 99 height 13
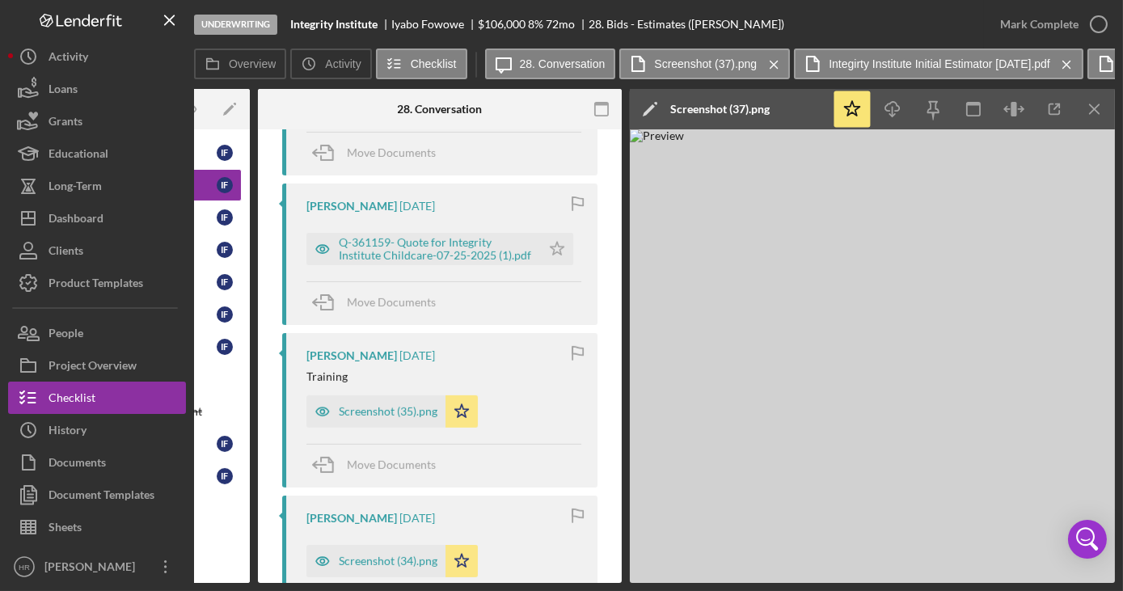
scroll to position [1560, 0]
click at [391, 239] on div "Q-361159- Quote for Integrity Institute Childcare-07-25-2025 (1).pdf" at bounding box center [436, 248] width 194 height 26
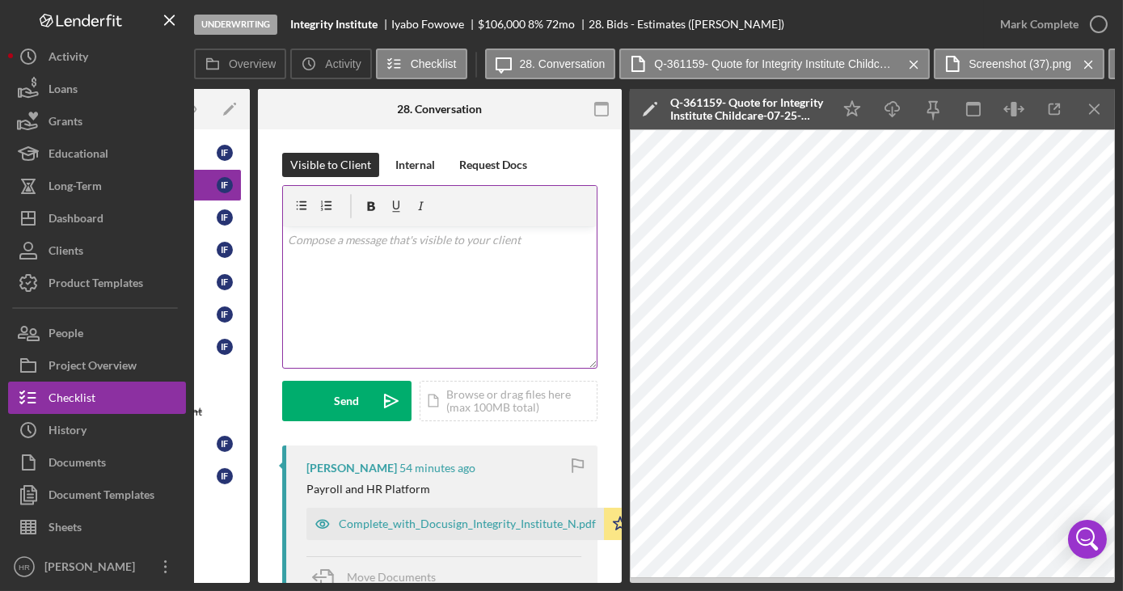
scroll to position [0, 0]
click at [307, 577] on div "Move Documents" at bounding box center [444, 579] width 275 height 44
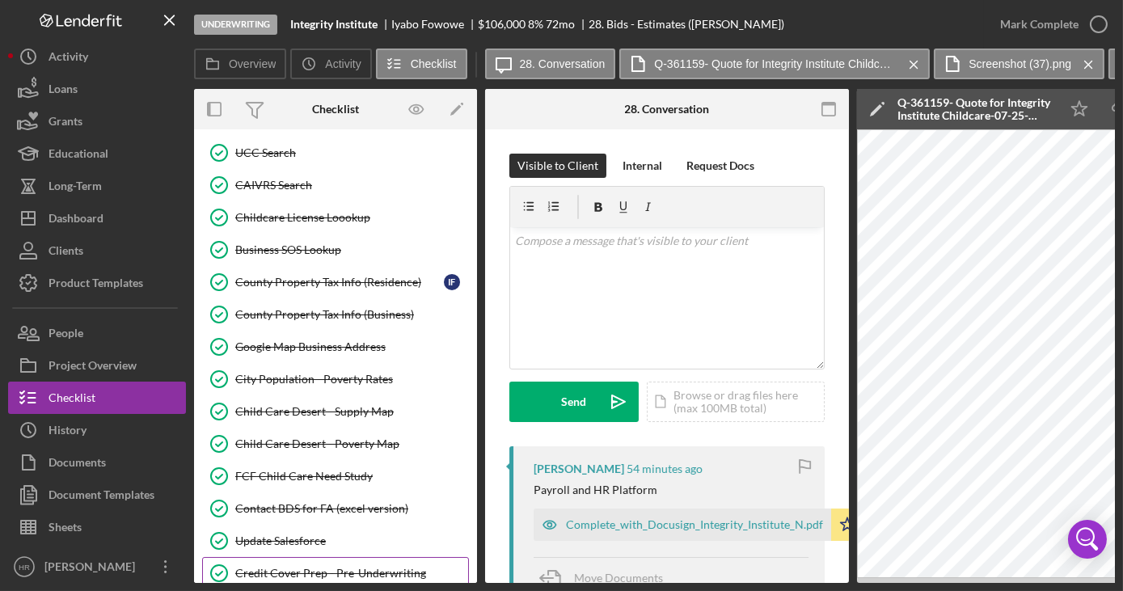
scroll to position [1102, 0]
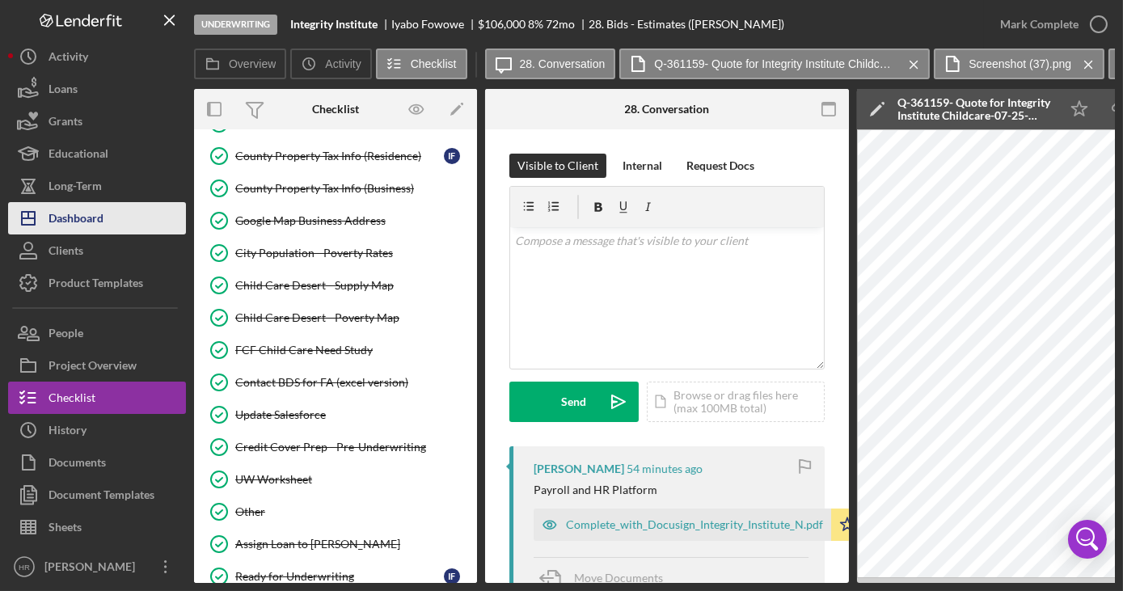
click at [91, 218] on div "Dashboard" at bounding box center [76, 220] width 55 height 36
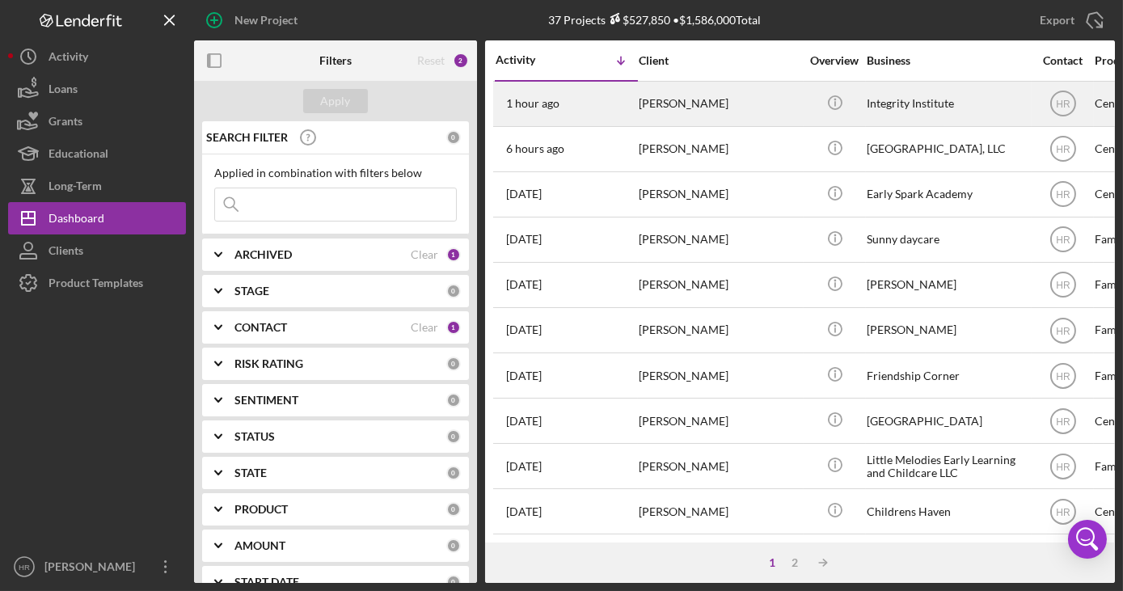
click at [662, 109] on div "[PERSON_NAME]" at bounding box center [720, 104] width 162 height 43
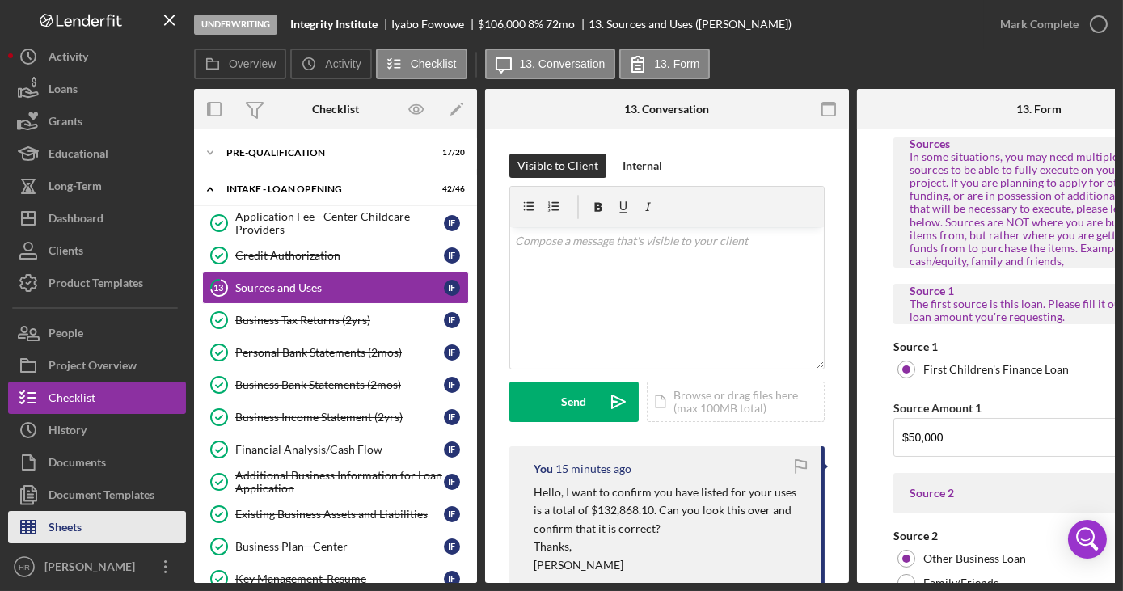
click at [70, 522] on div "Sheets" at bounding box center [65, 529] width 33 height 36
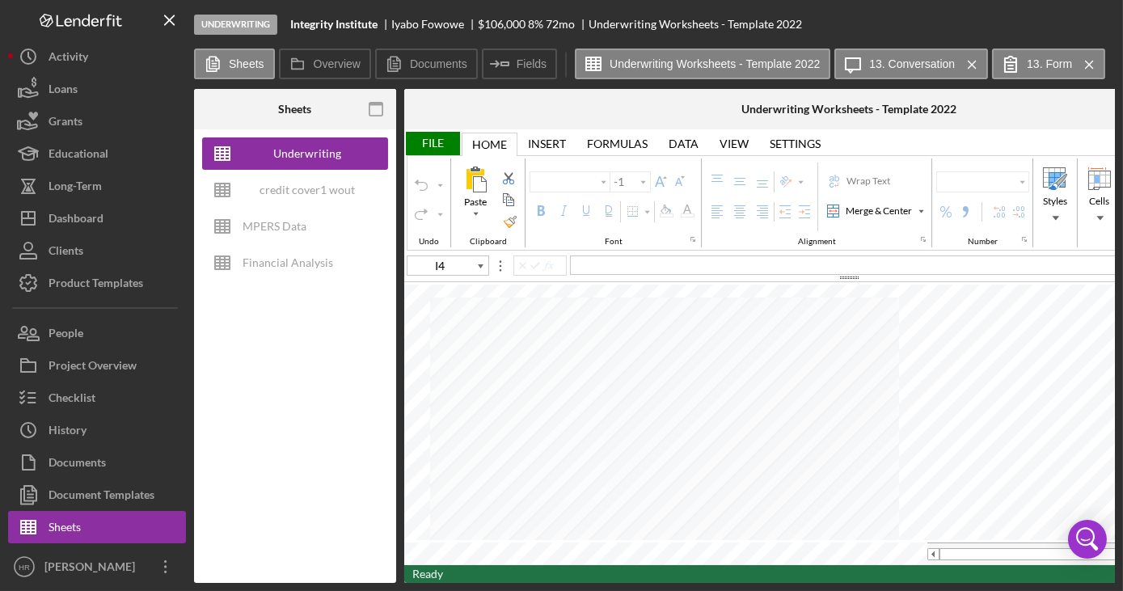
type input "Arial"
type input "10"
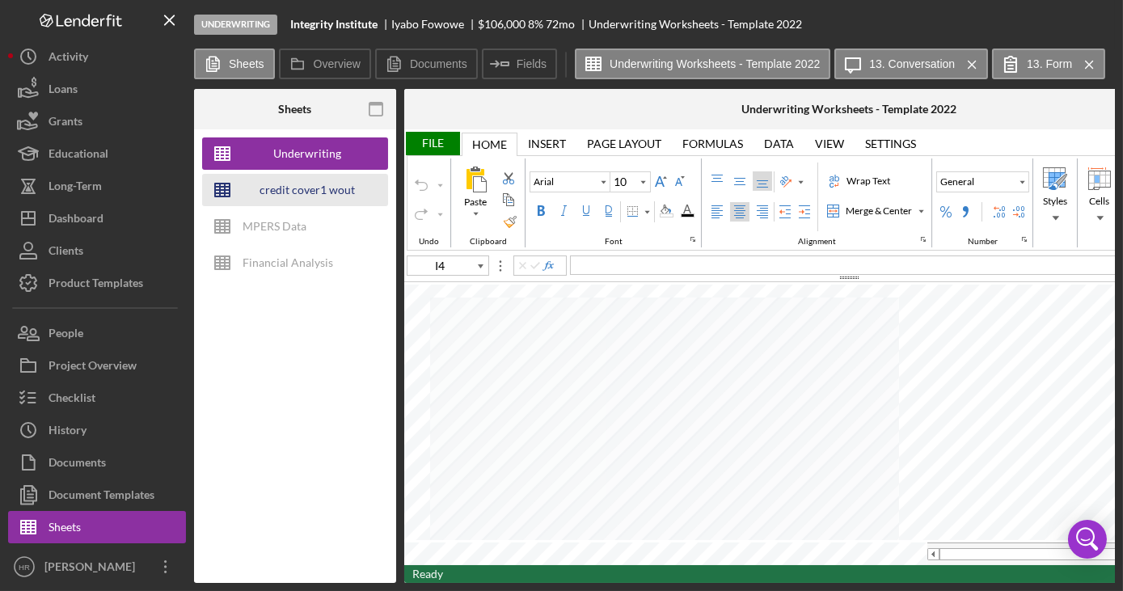
click at [278, 201] on div "credit cover1 wout restrictions" at bounding box center [307, 190] width 129 height 32
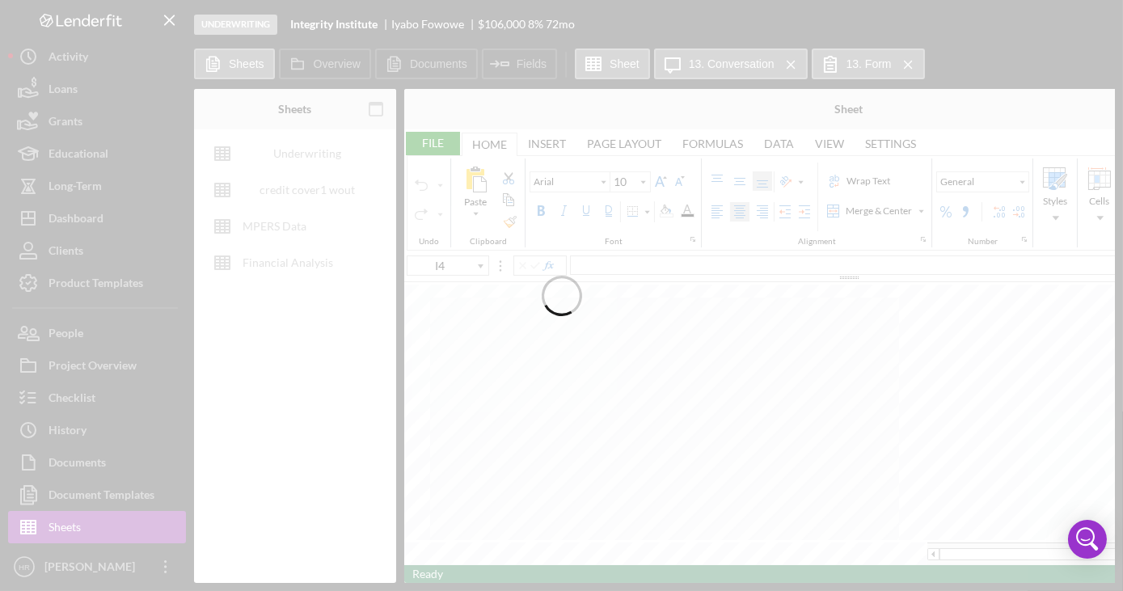
type input "Calibri"
type input "11"
type input "G24"
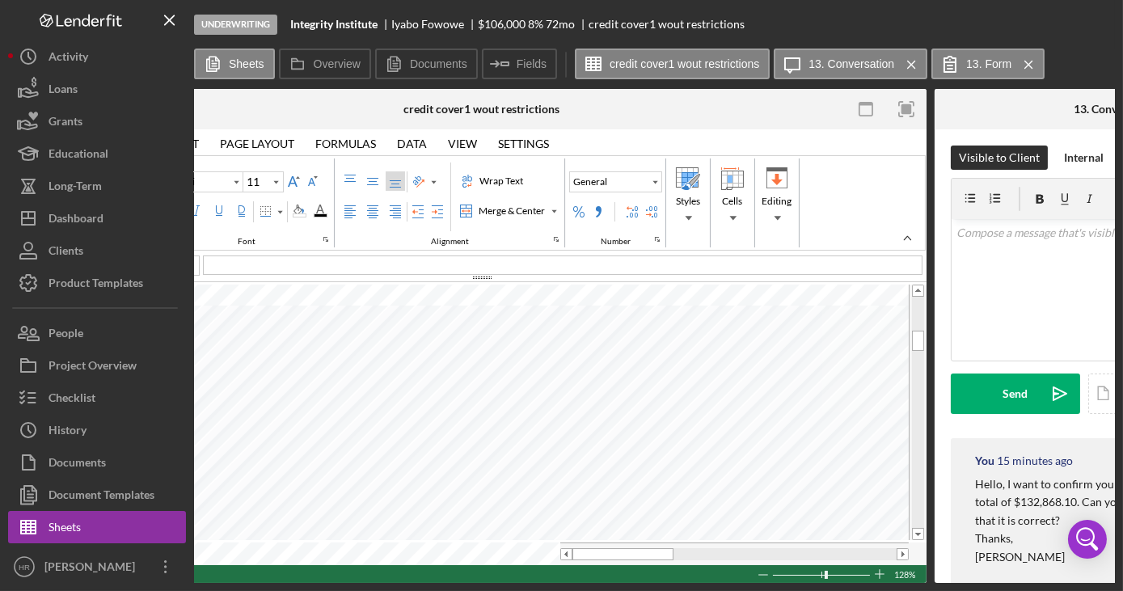
scroll to position [0, 418]
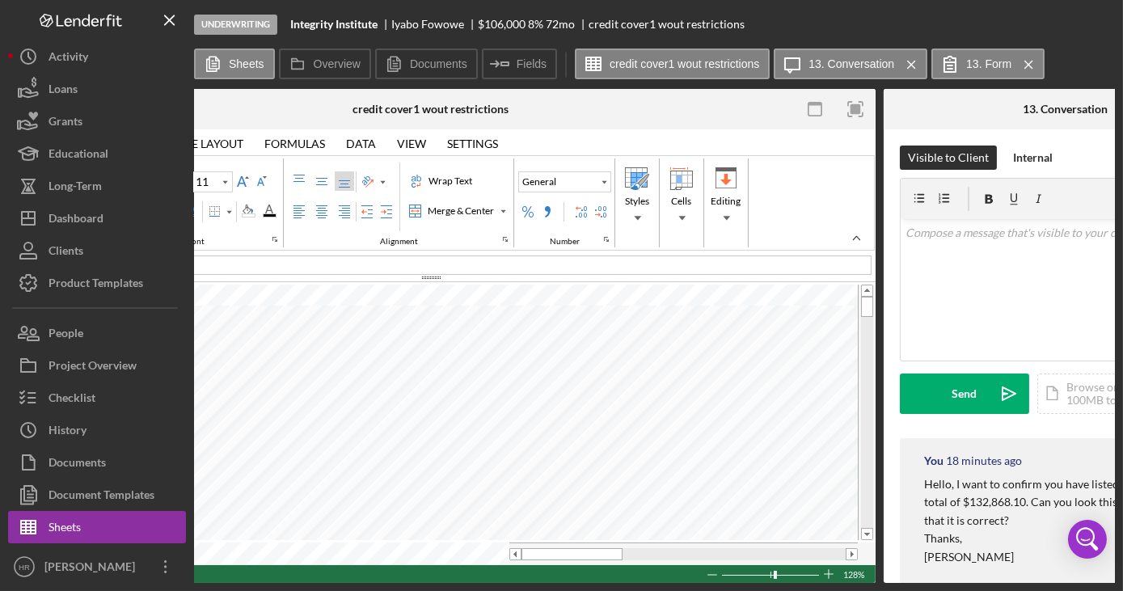
drag, startPoint x: 563, startPoint y: 578, endPoint x: 545, endPoint y: 580, distance: 18.0
click at [545, 580] on div "Sheets Underwriting Worksheets - Template 2022 credit cover1 wout restrictions …" at bounding box center [654, 336] width 921 height 494
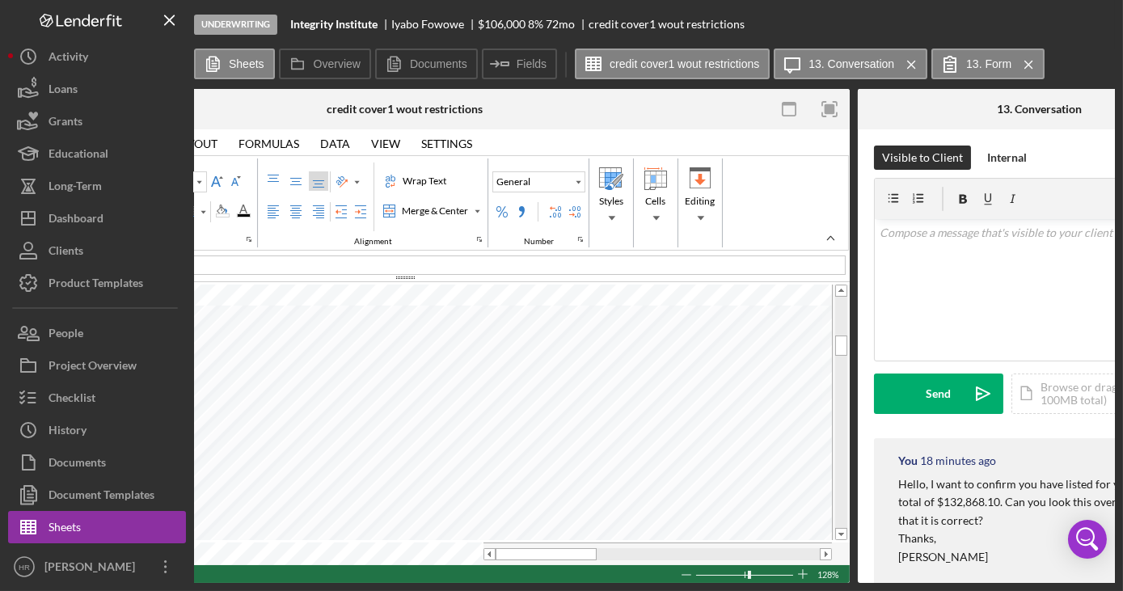
scroll to position [0, 446]
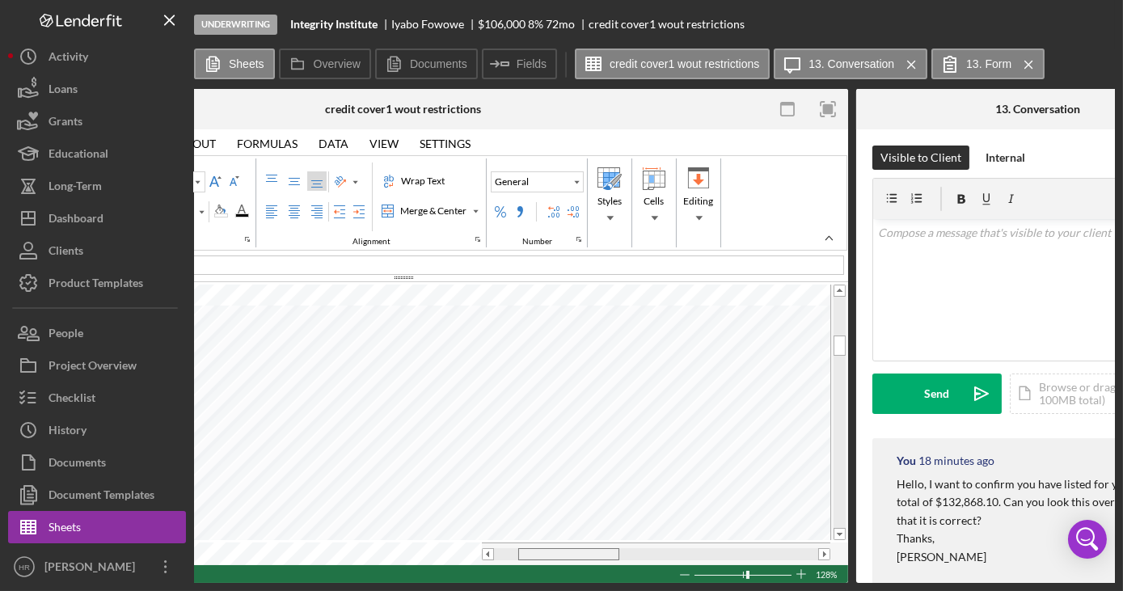
drag, startPoint x: 564, startPoint y: 548, endPoint x: 588, endPoint y: 552, distance: 24.7
click at [588, 552] on div at bounding box center [568, 554] width 101 height 12
click at [793, 25] on div "Underwriting Integrity Institute [PERSON_NAME] $106,000 $90,100 8 % 72 mo credi…" at bounding box center [654, 24] width 921 height 49
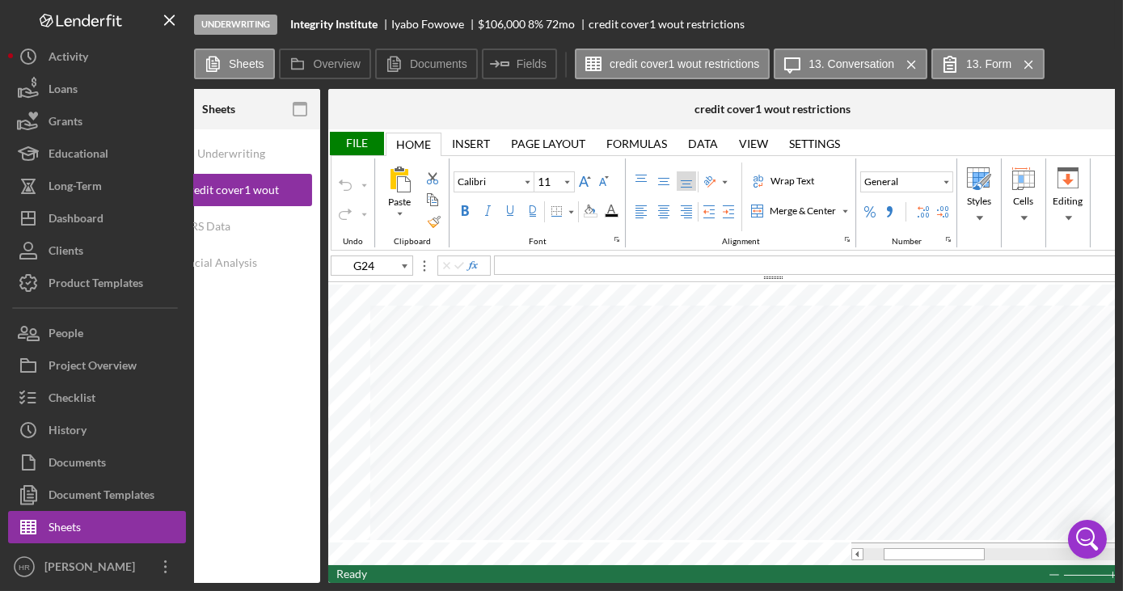
scroll to position [0, 0]
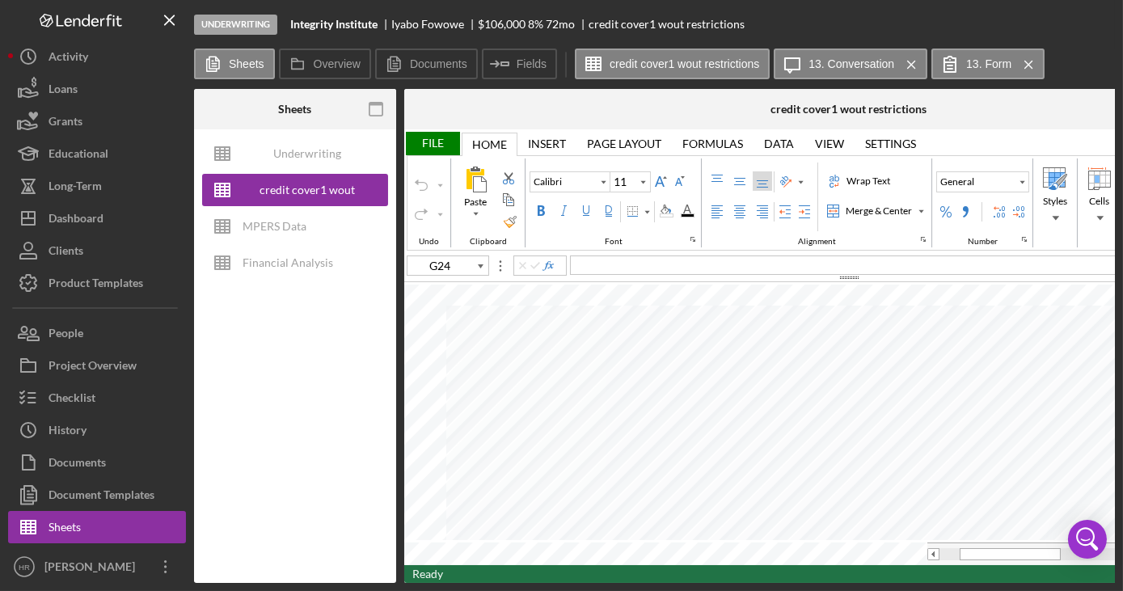
drag, startPoint x: 401, startPoint y: 577, endPoint x: 459, endPoint y: 584, distance: 58.7
click at [459, 584] on div "Underwriting Integrity Institute [PERSON_NAME] $106,000 $90,100 8 % 72 mo credi…" at bounding box center [561, 295] width 1123 height 591
click at [461, 584] on div "Underwriting Integrity Institute [PERSON_NAME] $106,000 $90,100 8 % 72 mo credi…" at bounding box center [561, 295] width 1123 height 591
drag, startPoint x: 455, startPoint y: 578, endPoint x: 503, endPoint y: 584, distance: 48.2
click at [503, 584] on div "Underwriting Integrity Institute [PERSON_NAME] $106,000 $90,100 8 % 72 mo credi…" at bounding box center [561, 295] width 1123 height 591
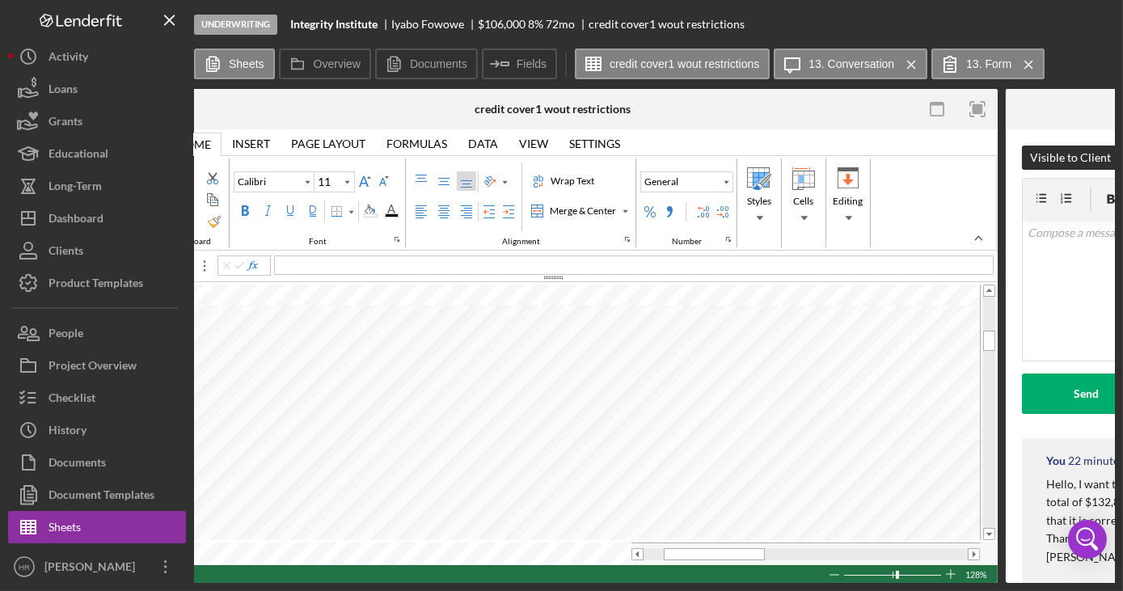
scroll to position [0, 405]
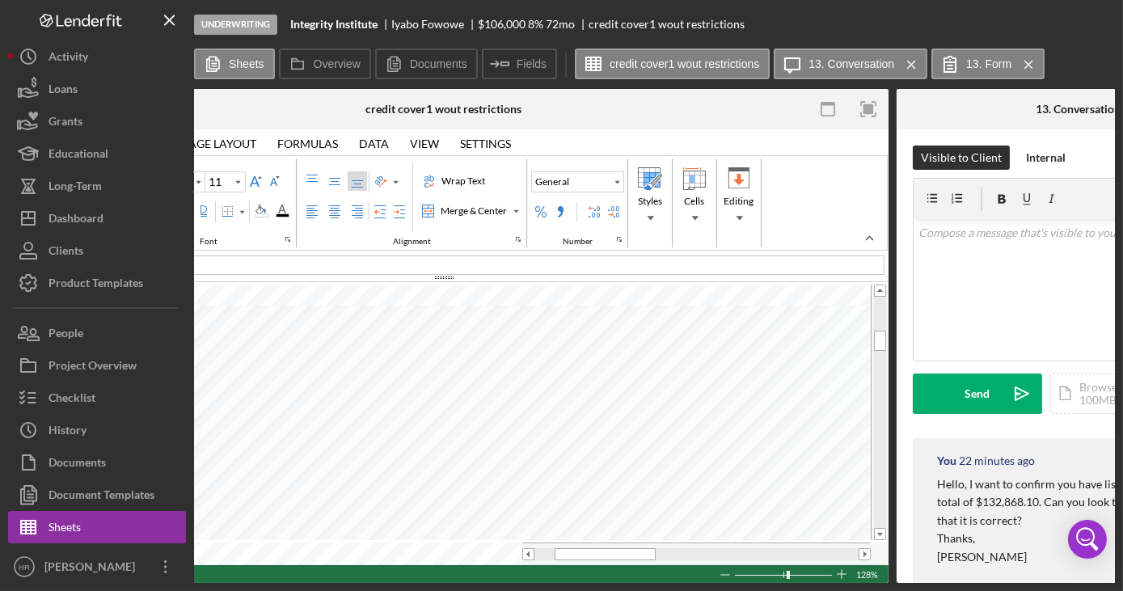
drag, startPoint x: 455, startPoint y: 578, endPoint x: 304, endPoint y: 599, distance: 152.0
click at [304, 590] on html "Underwriting Integrity Institute [PERSON_NAME] $106,000 $90,100 8 % 72 mo credi…" at bounding box center [561, 295] width 1123 height 591
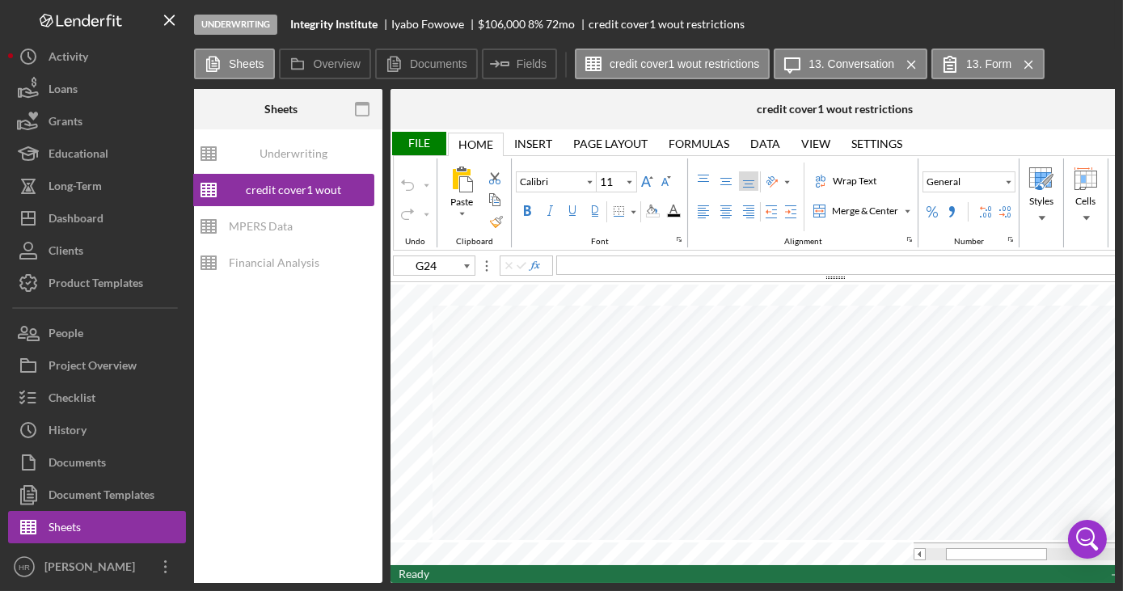
scroll to position [0, 3]
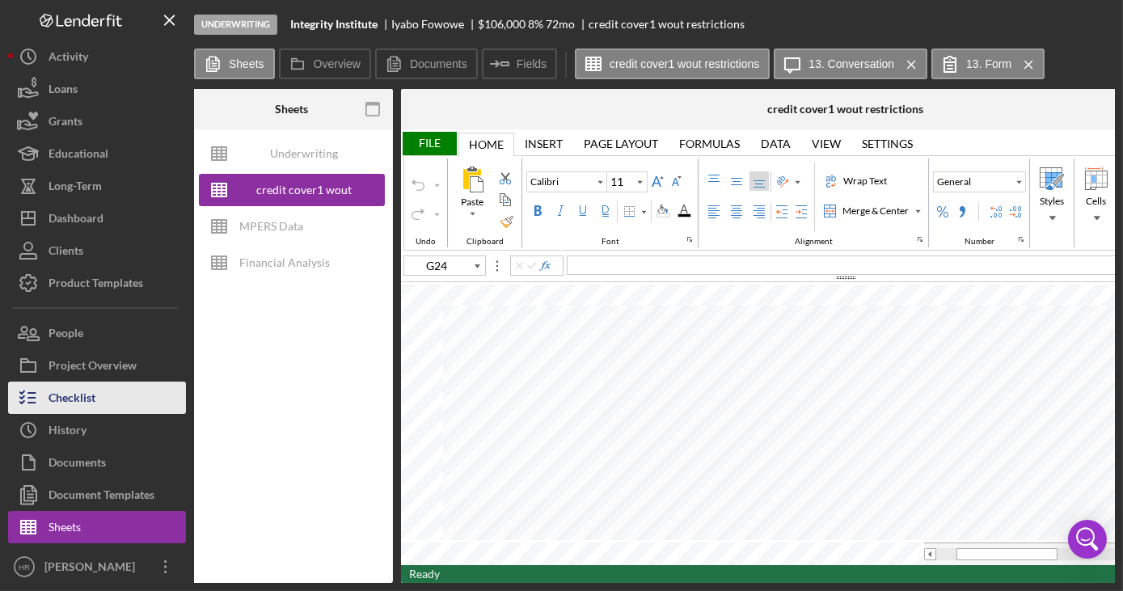
click at [83, 399] on div "Checklist" at bounding box center [72, 400] width 47 height 36
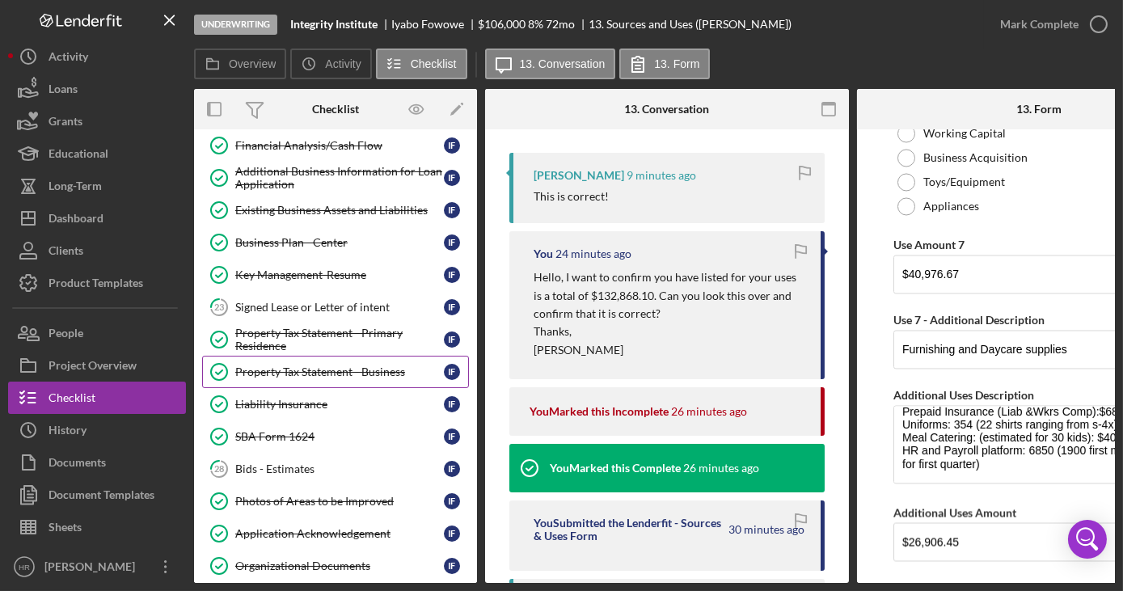
scroll to position [367, 0]
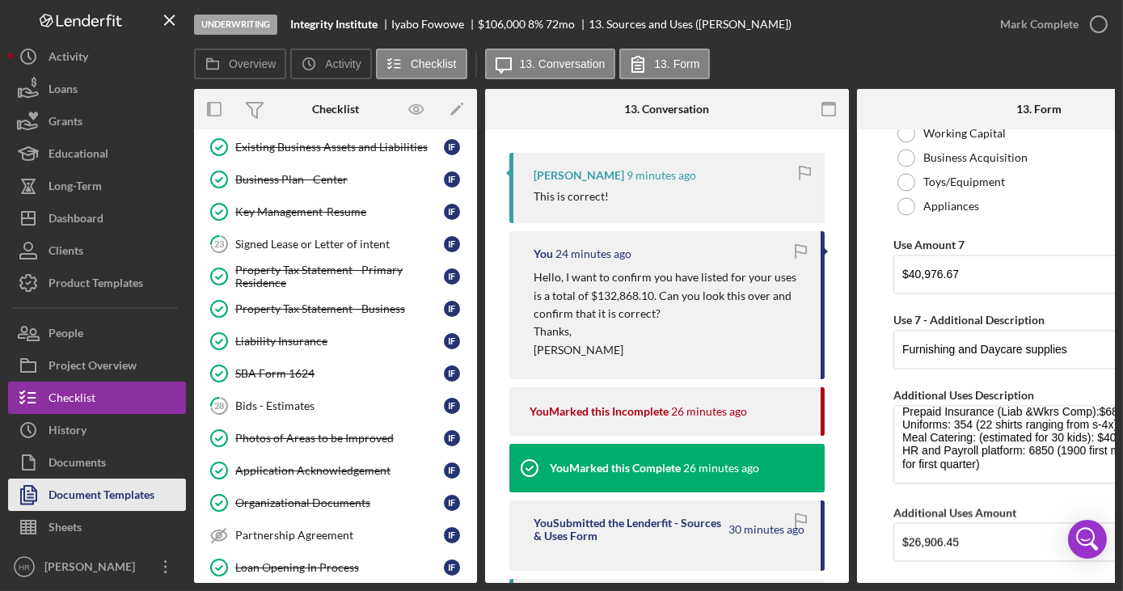
drag, startPoint x: 86, startPoint y: 523, endPoint x: 72, endPoint y: 510, distance: 19.4
click at [84, 523] on button "Sheets" at bounding box center [97, 527] width 178 height 32
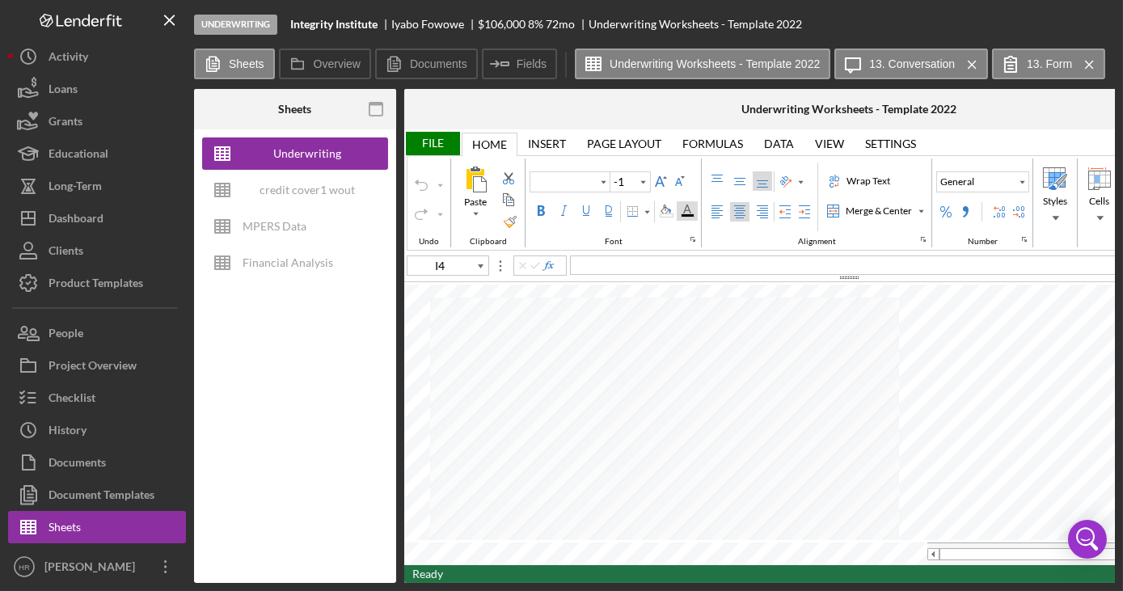
type input "Arial"
type input "10"
click at [283, 183] on div "credit cover1 wout restrictions" at bounding box center [307, 190] width 129 height 32
type input "Calibri"
type input "11"
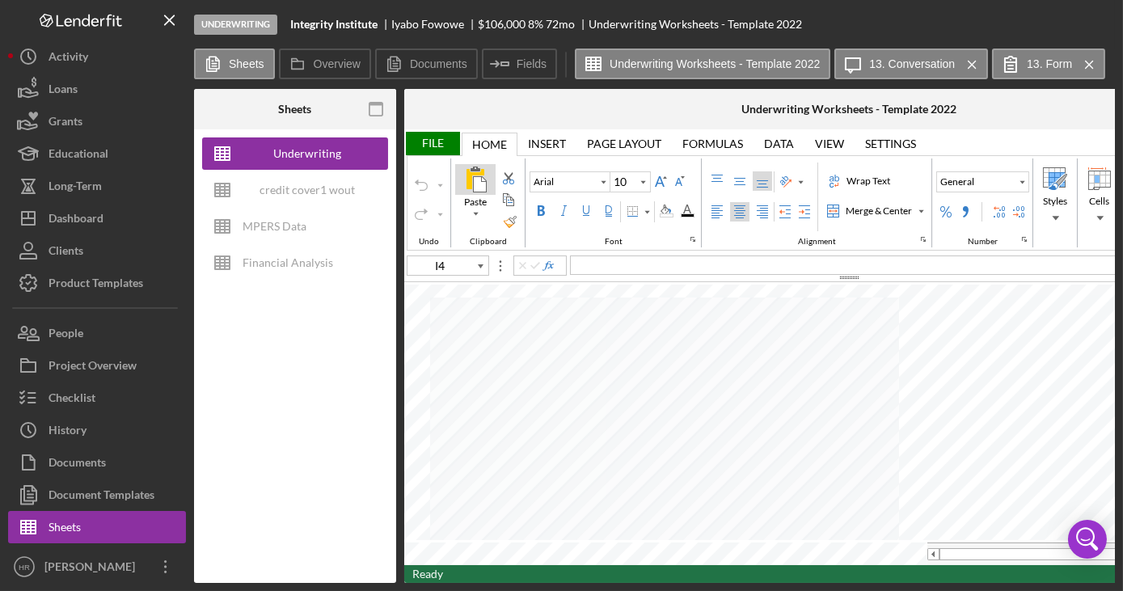
type input "G24"
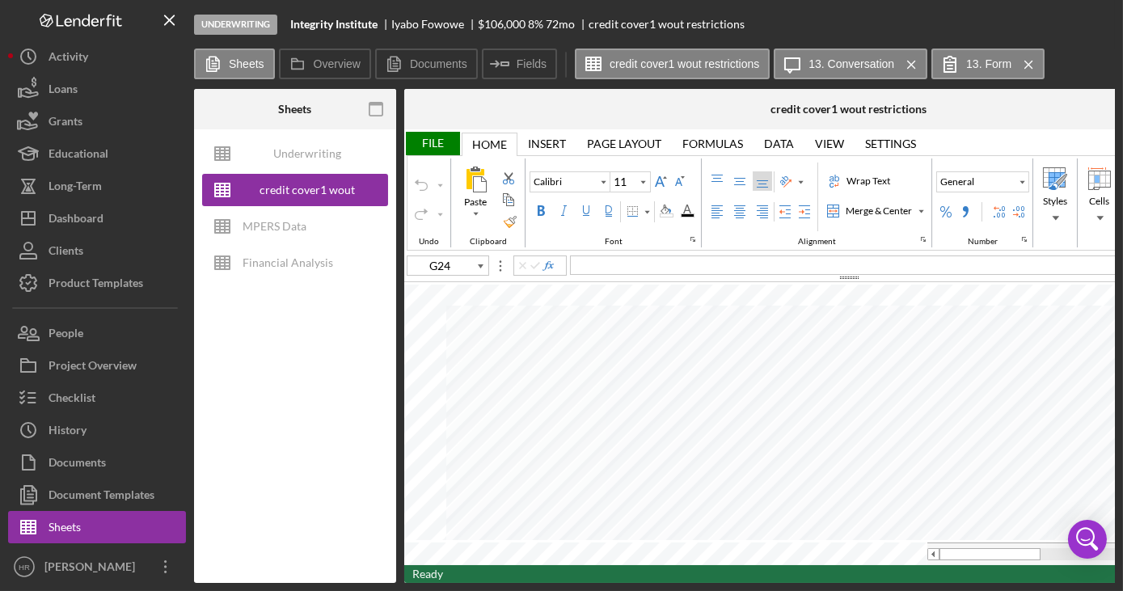
drag, startPoint x: 595, startPoint y: 578, endPoint x: 679, endPoint y: 578, distance: 84.1
click at [679, 578] on div "Ready 128%" at bounding box center [849, 574] width 890 height 18
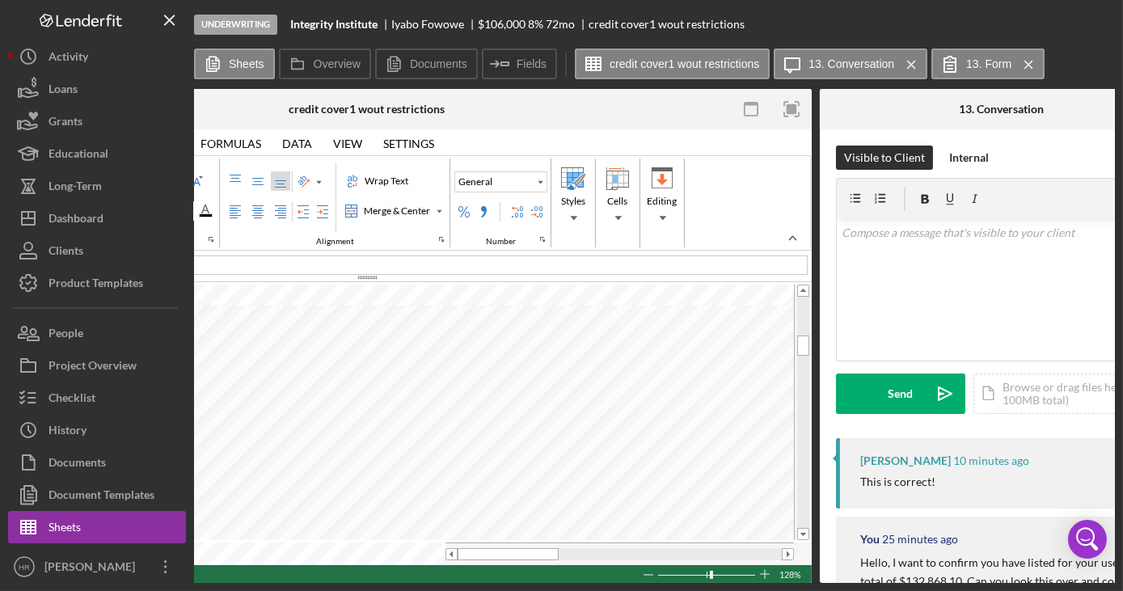
scroll to position [0, 485]
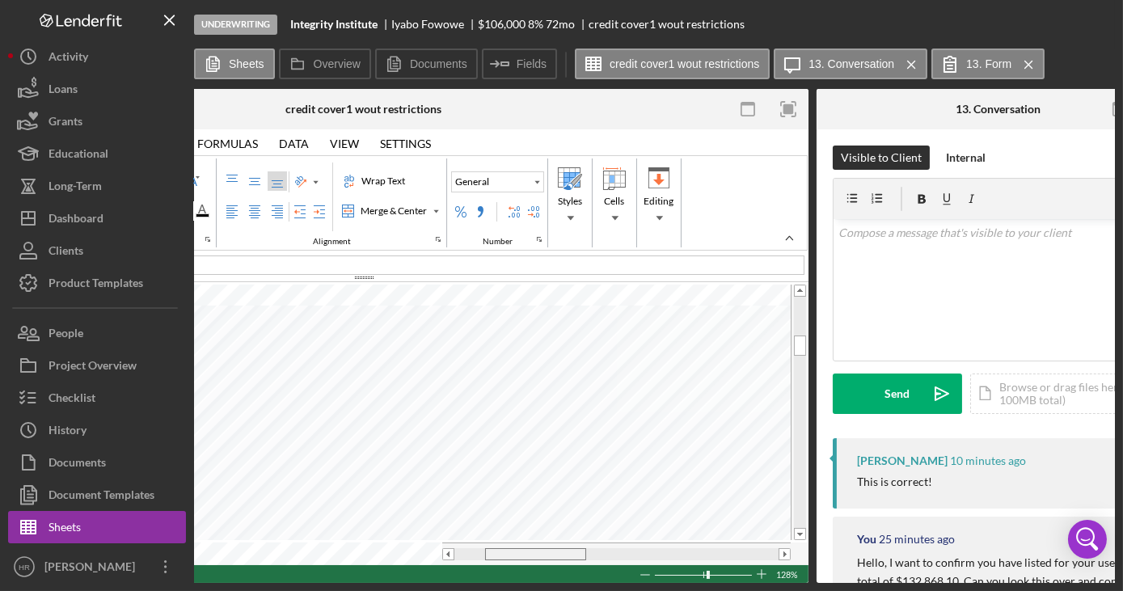
drag, startPoint x: 536, startPoint y: 544, endPoint x: 568, endPoint y: 544, distance: 31.6
click at [568, 548] on div at bounding box center [535, 554] width 101 height 12
drag, startPoint x: 544, startPoint y: 546, endPoint x: 518, endPoint y: 547, distance: 25.1
click at [518, 549] on span at bounding box center [521, 554] width 11 height 11
drag, startPoint x: 548, startPoint y: 550, endPoint x: 510, endPoint y: 548, distance: 38.1
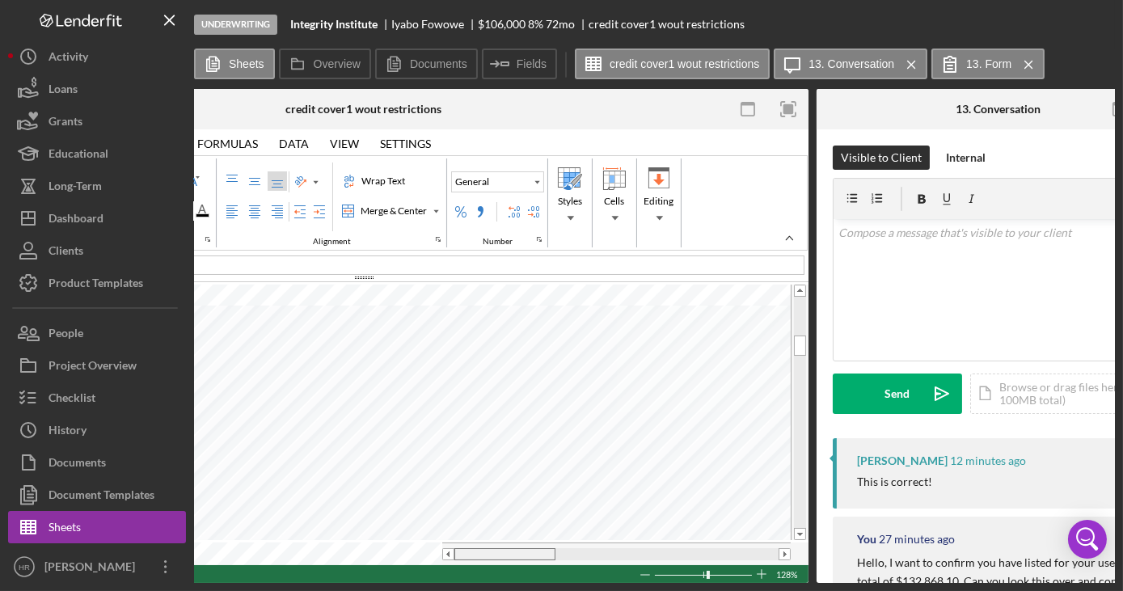
click at [510, 548] on div at bounding box center [505, 554] width 101 height 12
drag, startPoint x: 473, startPoint y: 578, endPoint x: 438, endPoint y: 578, distance: 35.6
click at [438, 578] on div "Sheets Underwriting Worksheets - Template 2022 credit cover1 wout restrictions …" at bounding box center [654, 336] width 921 height 494
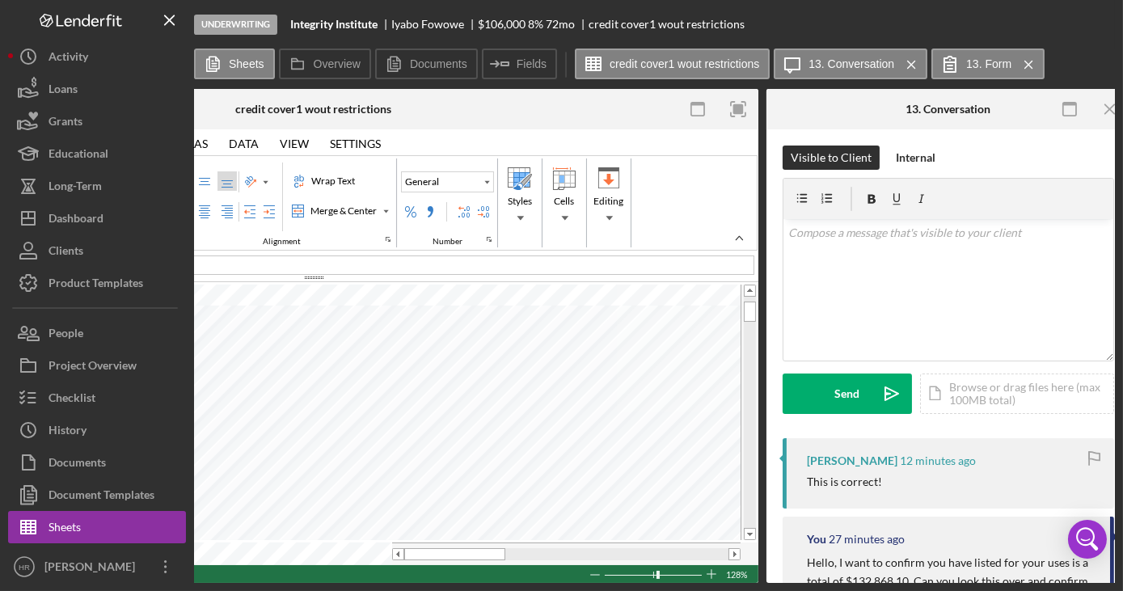
scroll to position [0, 605]
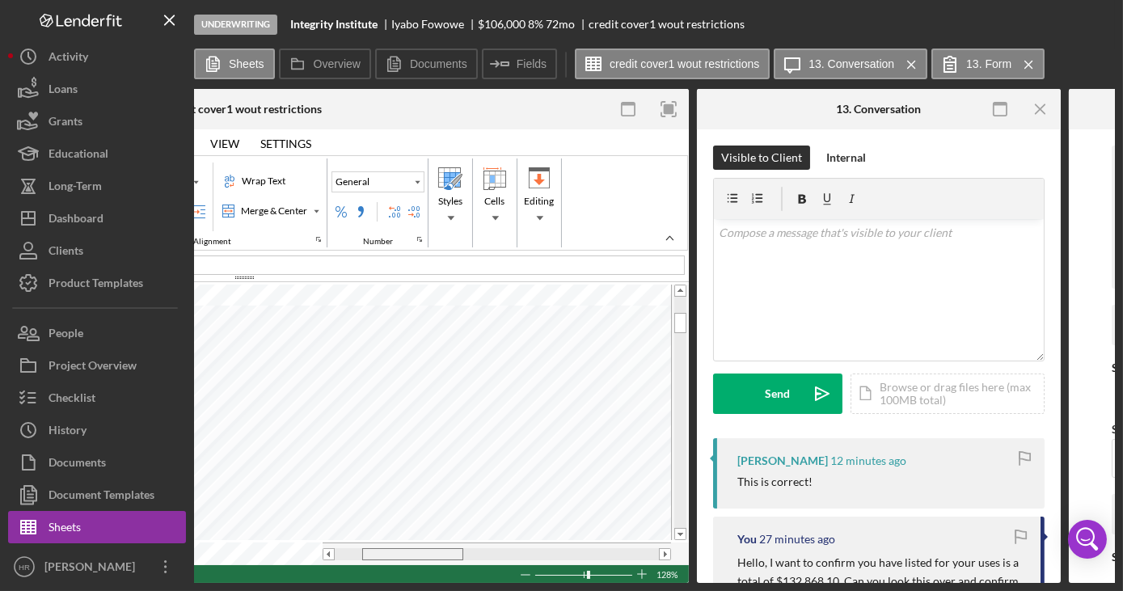
drag, startPoint x: 414, startPoint y: 550, endPoint x: 435, endPoint y: 544, distance: 21.8
click at [441, 553] on div at bounding box center [412, 554] width 101 height 12
drag, startPoint x: 439, startPoint y: 549, endPoint x: 414, endPoint y: 549, distance: 25.1
click at [414, 549] on div at bounding box center [385, 554] width 101 height 12
drag, startPoint x: 421, startPoint y: 548, endPoint x: 434, endPoint y: 549, distance: 13.0
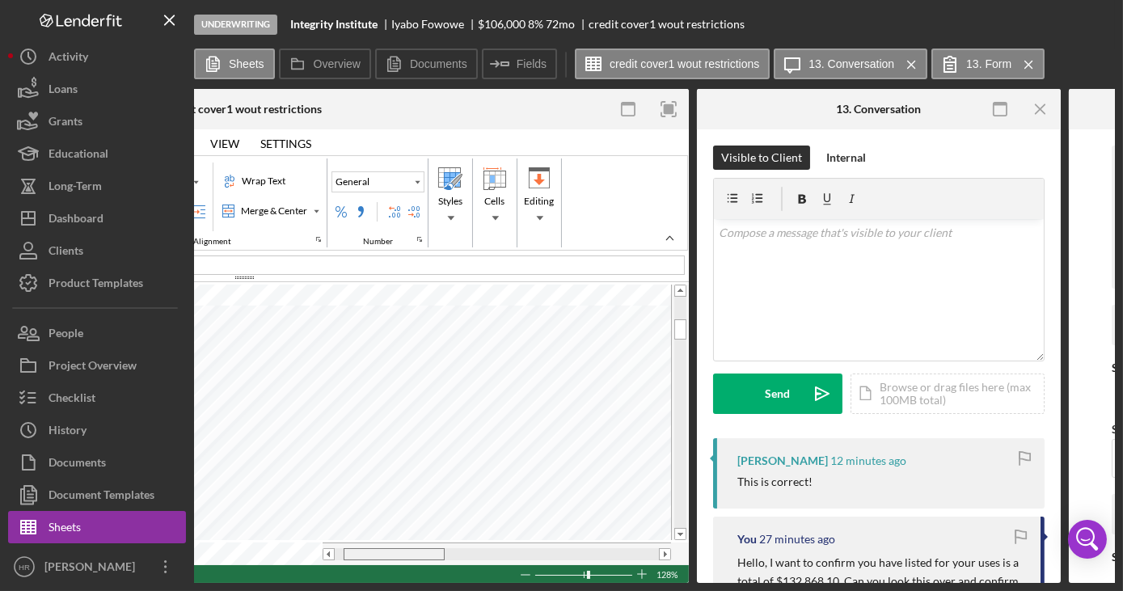
click at [433, 549] on div at bounding box center [394, 554] width 101 height 12
drag, startPoint x: 427, startPoint y: 552, endPoint x: 359, endPoint y: 557, distance: 68.2
click at [363, 558] on div at bounding box center [497, 554] width 349 height 23
drag, startPoint x: 399, startPoint y: 550, endPoint x: 356, endPoint y: 548, distance: 42.9
click at [361, 549] on div at bounding box center [385, 554] width 101 height 12
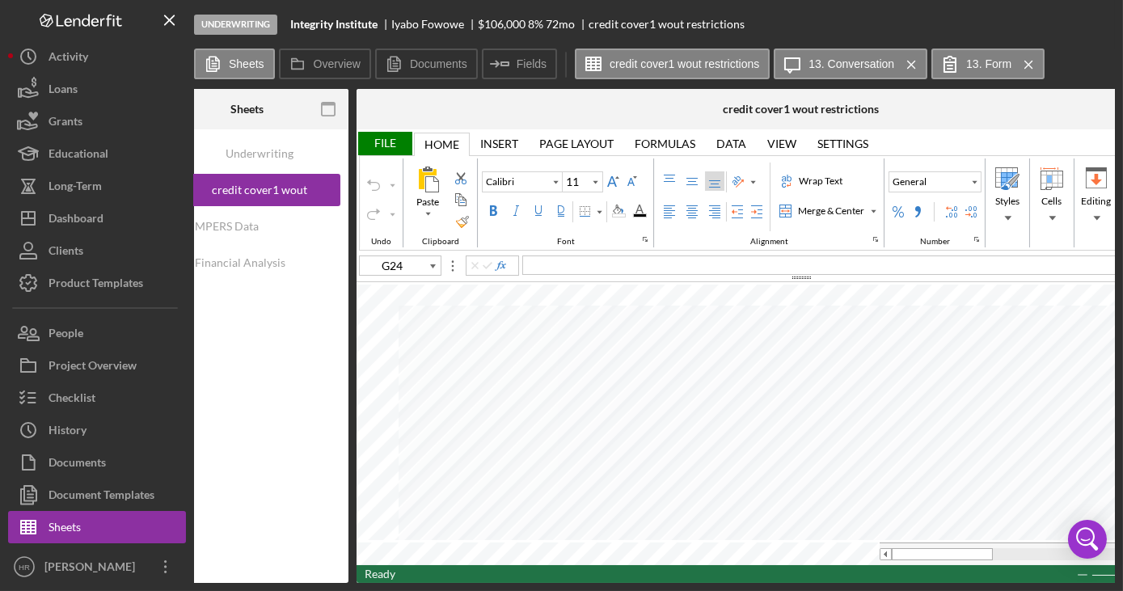
scroll to position [0, 0]
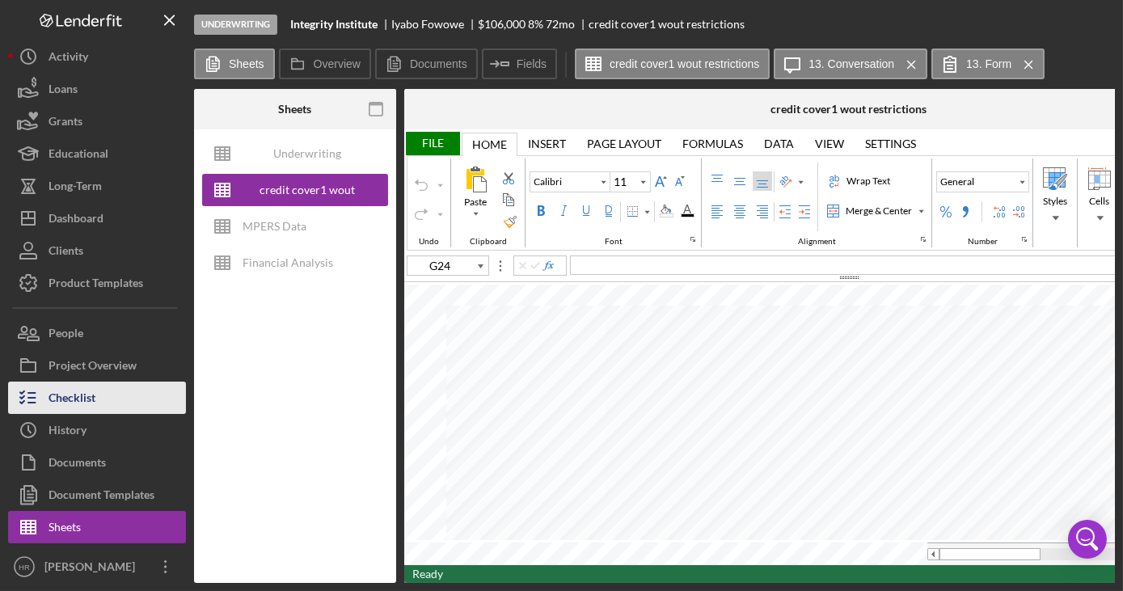
click at [76, 402] on div "Checklist" at bounding box center [72, 400] width 47 height 36
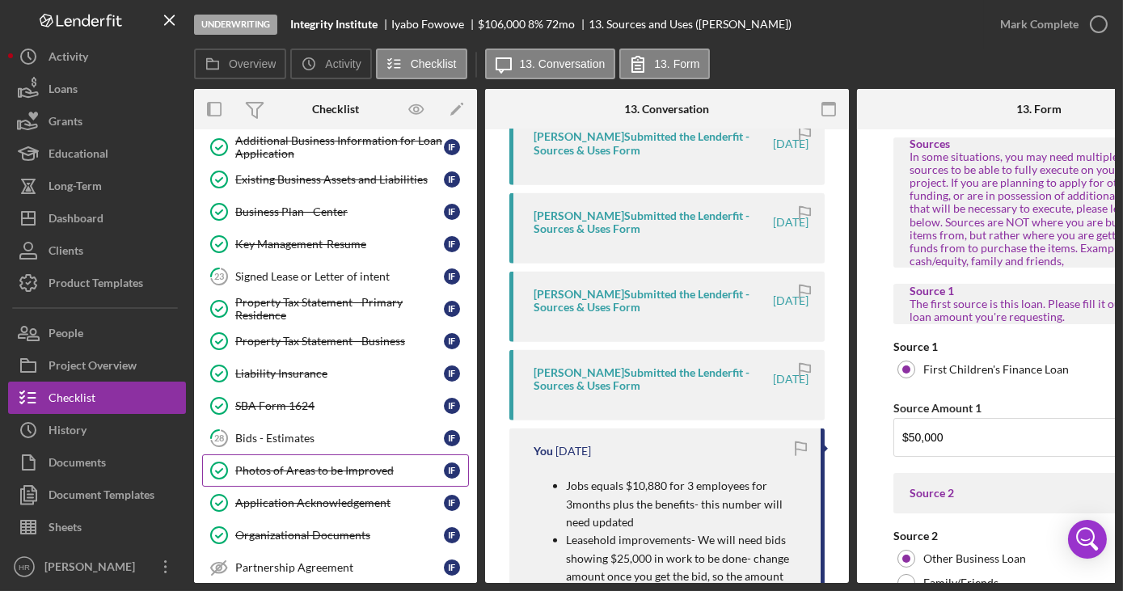
scroll to position [367, 0]
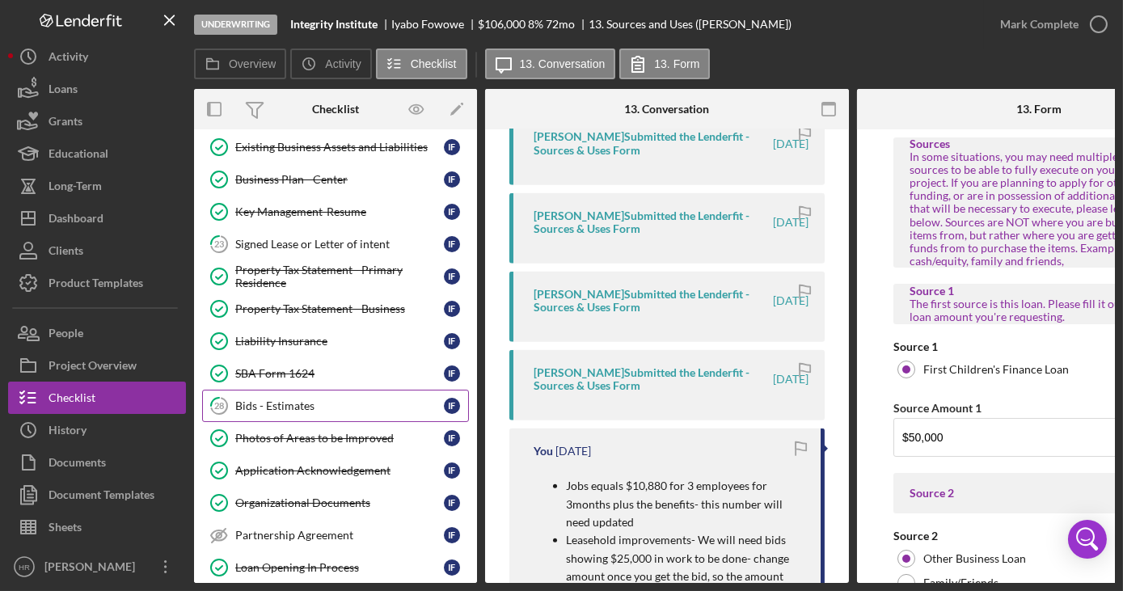
click at [269, 401] on div "Bids - Estimates" at bounding box center [339, 406] width 209 height 13
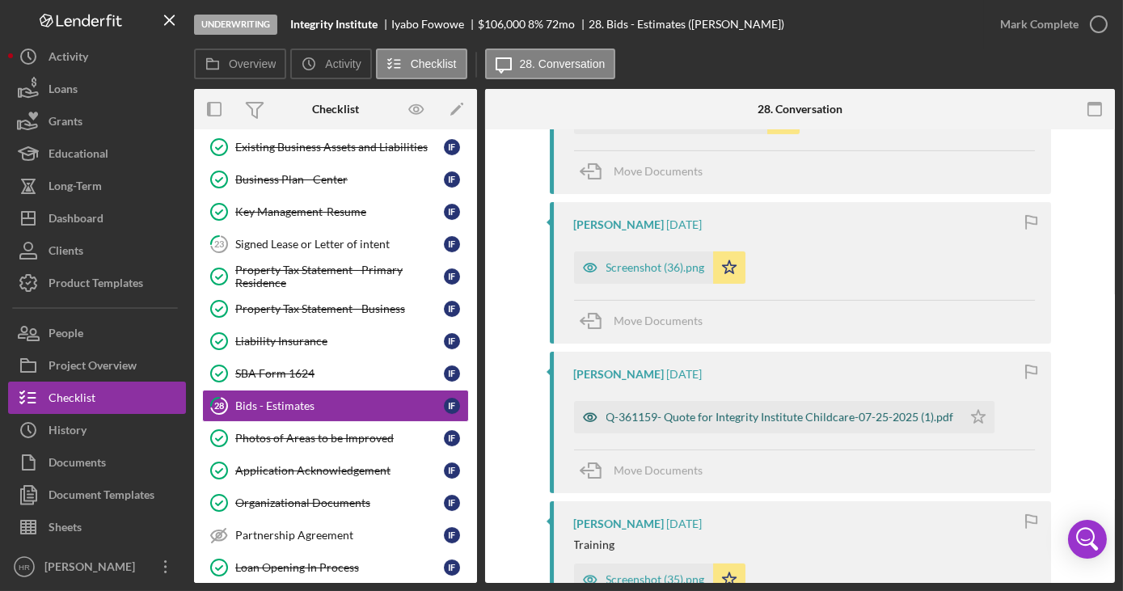
scroll to position [1397, 0]
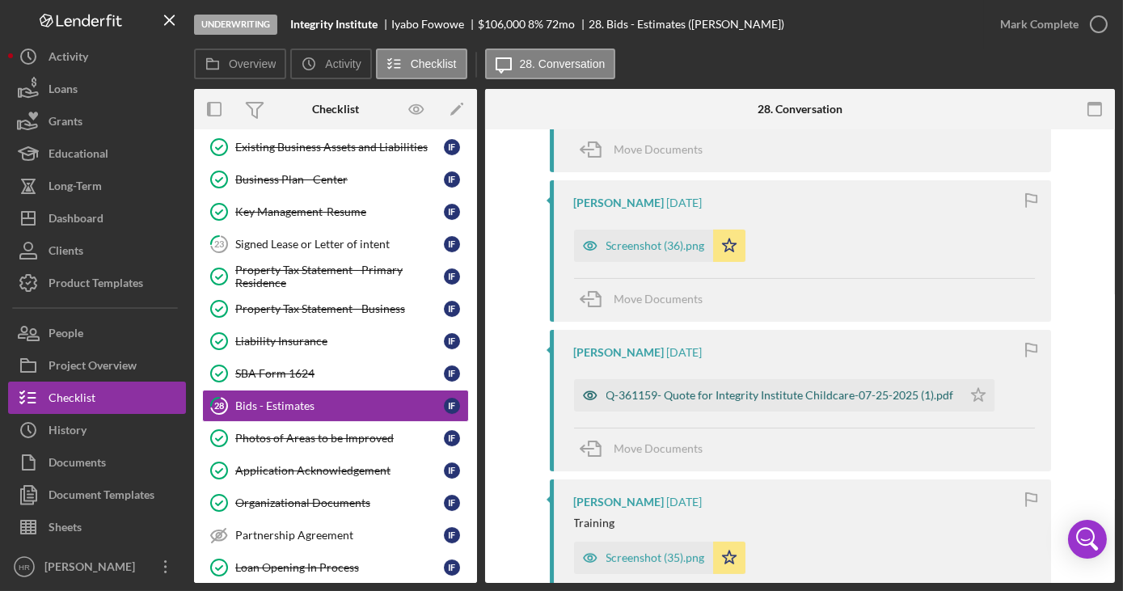
click at [666, 395] on div "Q-361159- Quote for Integrity Institute Childcare-07-25-2025 (1).pdf" at bounding box center [781, 395] width 348 height 13
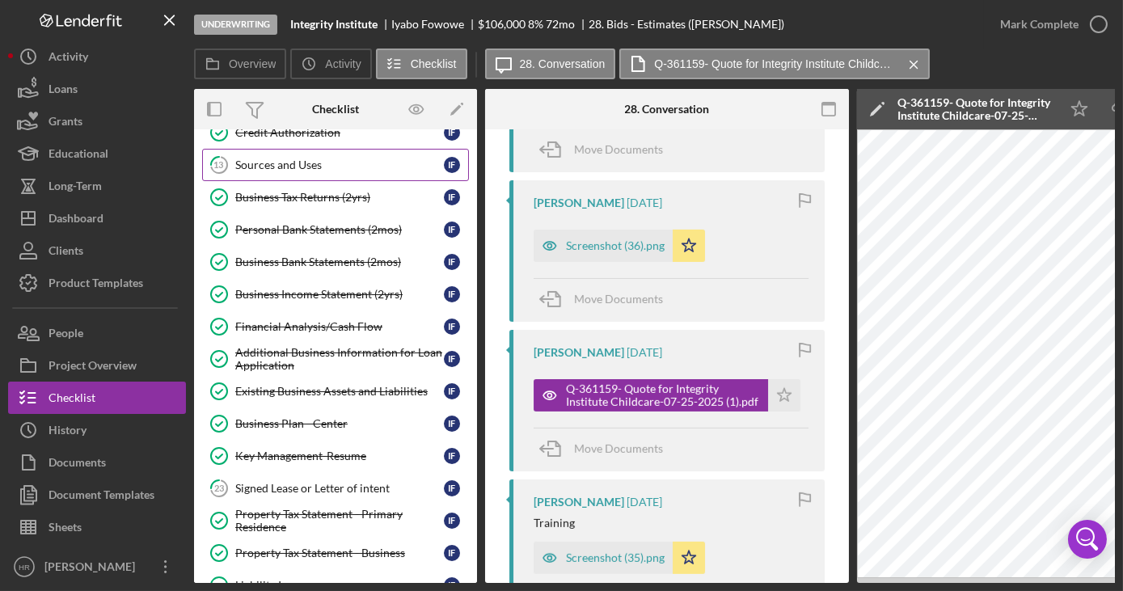
scroll to position [0, 0]
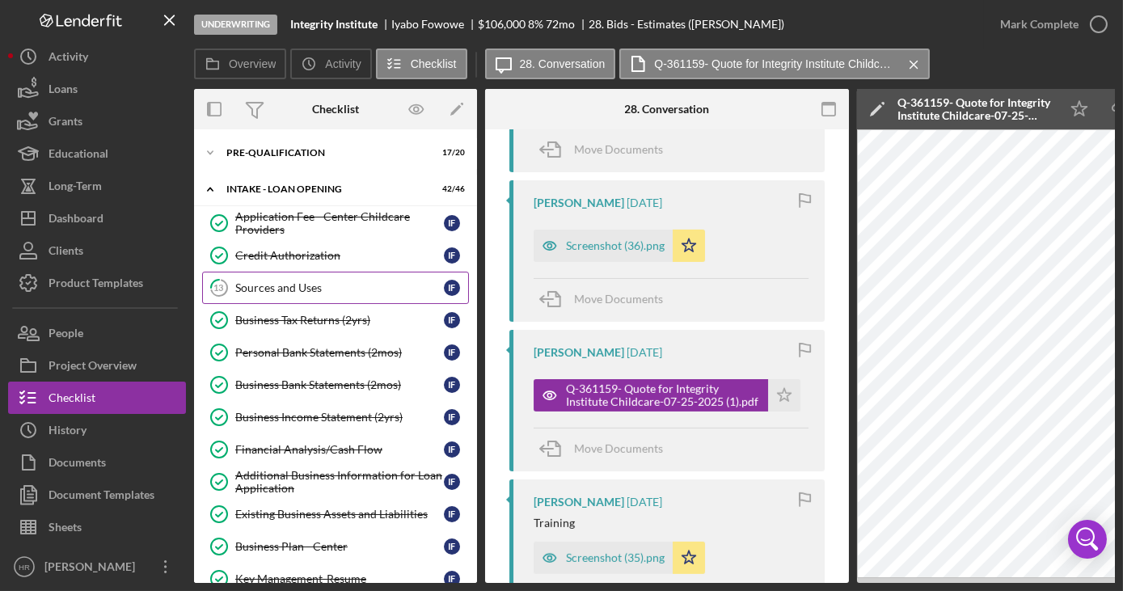
click at [274, 278] on link "13 Sources and Uses I F" at bounding box center [335, 288] width 267 height 32
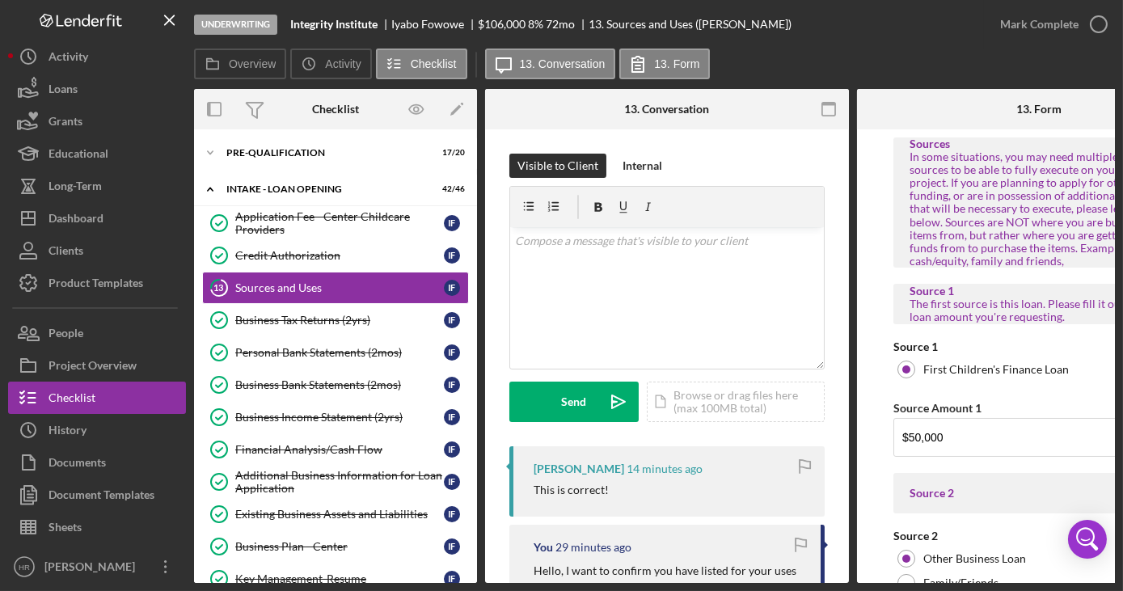
click at [436, 584] on div "Underwriting Integrity Institute [PERSON_NAME] $106,000 $90,100 8 % 72 mo 13. S…" at bounding box center [561, 295] width 1123 height 591
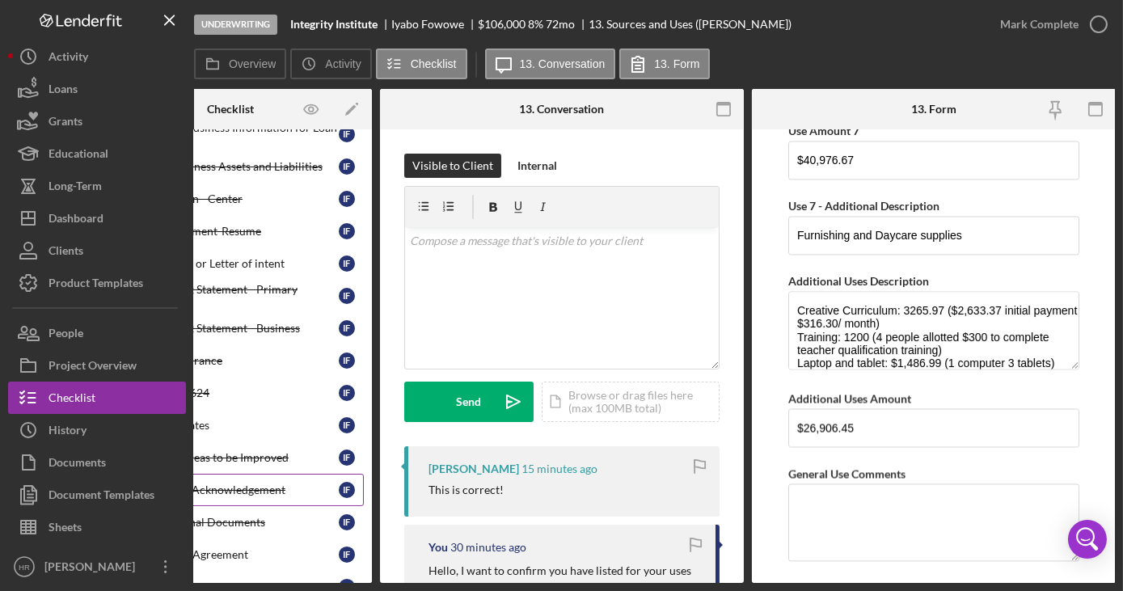
scroll to position [441, 0]
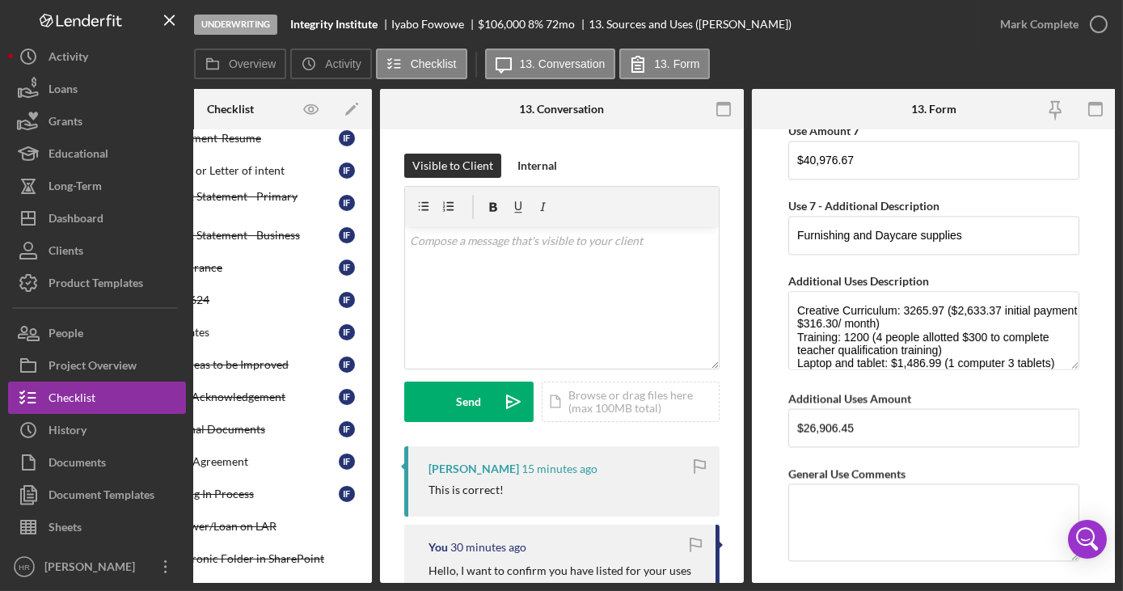
click at [320, 584] on div "Underwriting Integrity Institute [PERSON_NAME] $106,000 $90,100 8 % 72 mo 13. S…" at bounding box center [561, 295] width 1123 height 591
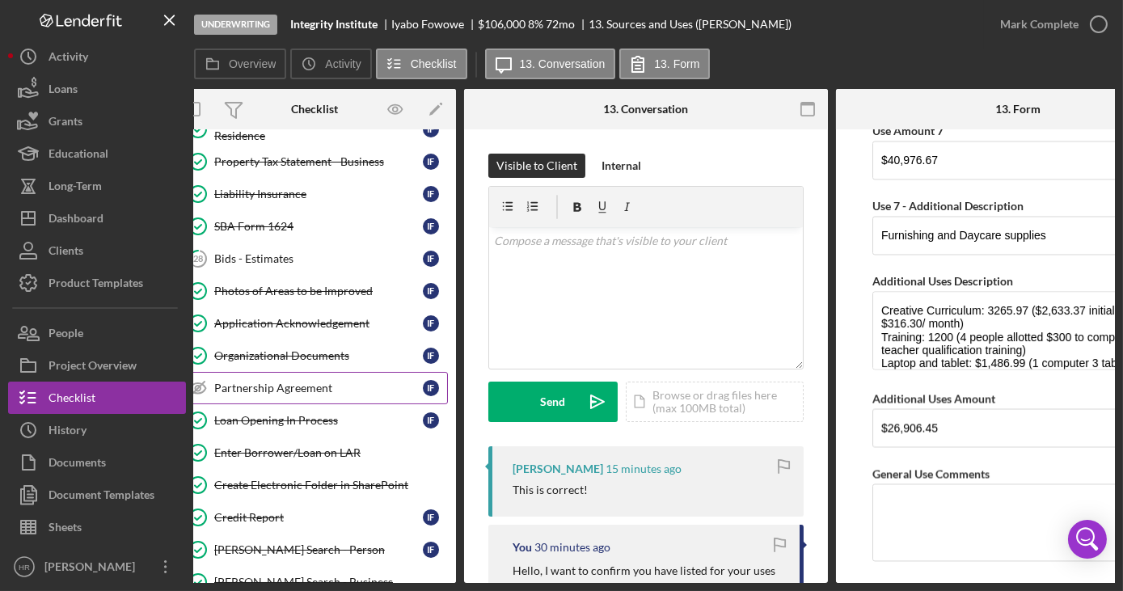
scroll to position [588, 0]
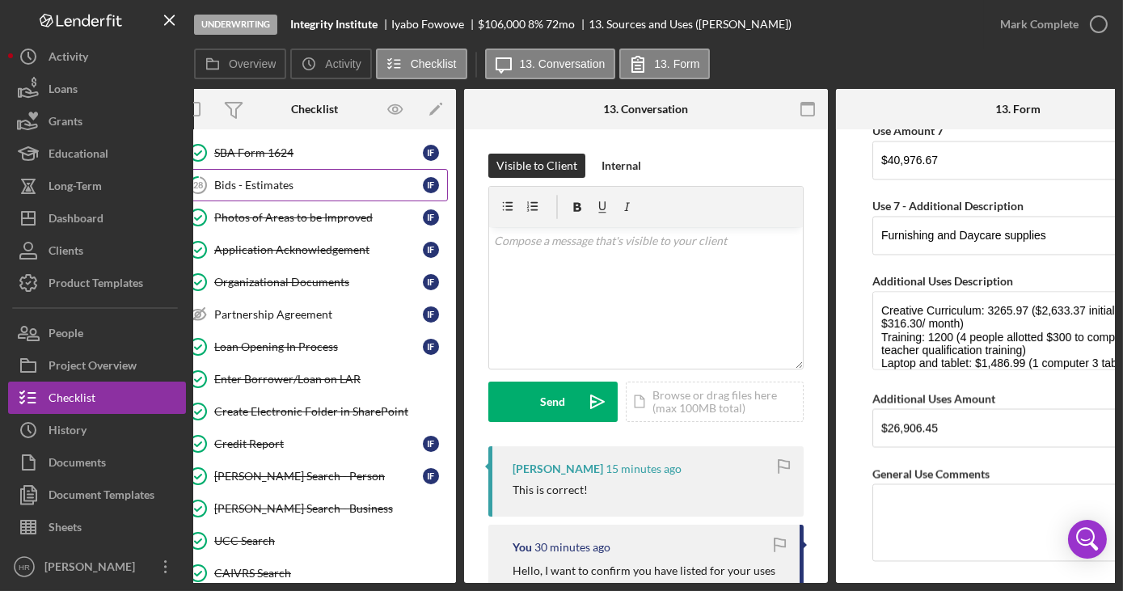
click at [265, 184] on link "28 Bids - Estimates I F" at bounding box center [314, 185] width 267 height 32
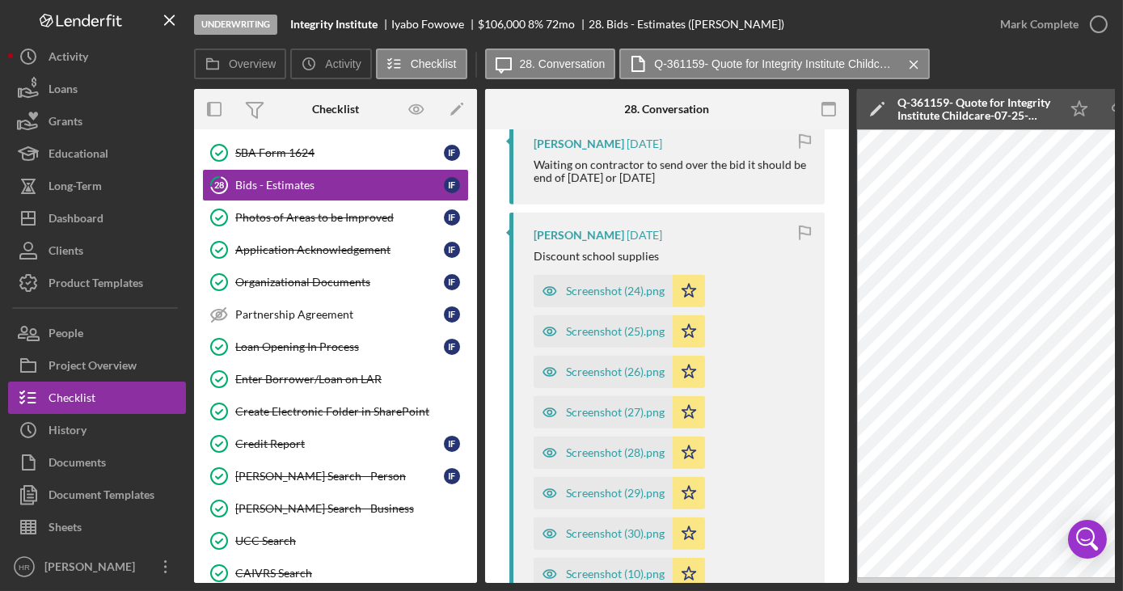
scroll to position [2206, 0]
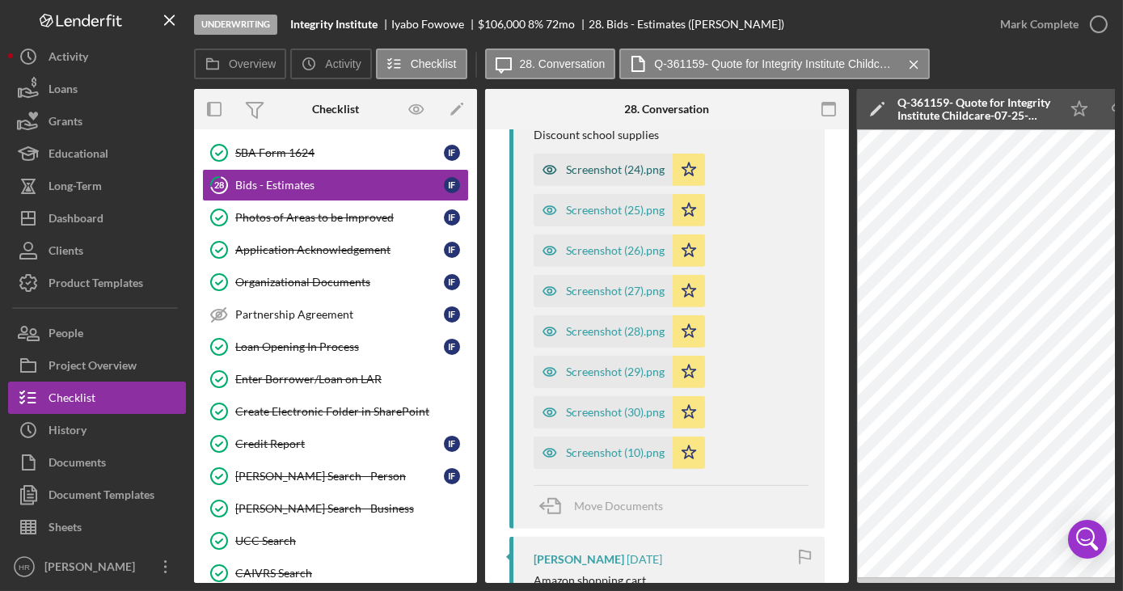
click at [605, 163] on div "Screenshot (24).png" at bounding box center [615, 169] width 99 height 13
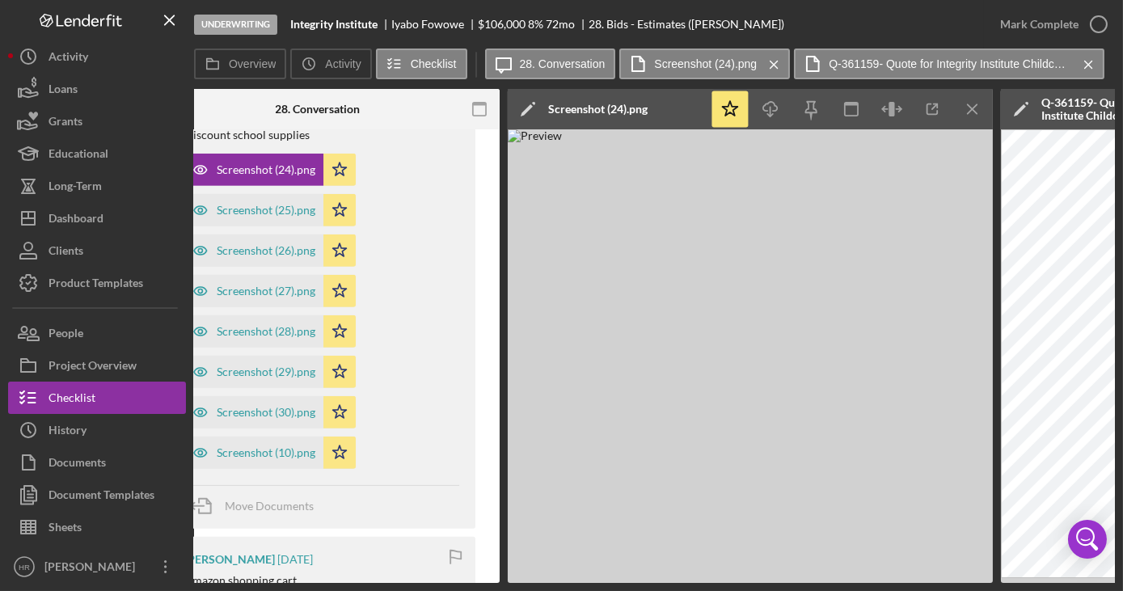
scroll to position [0, 352]
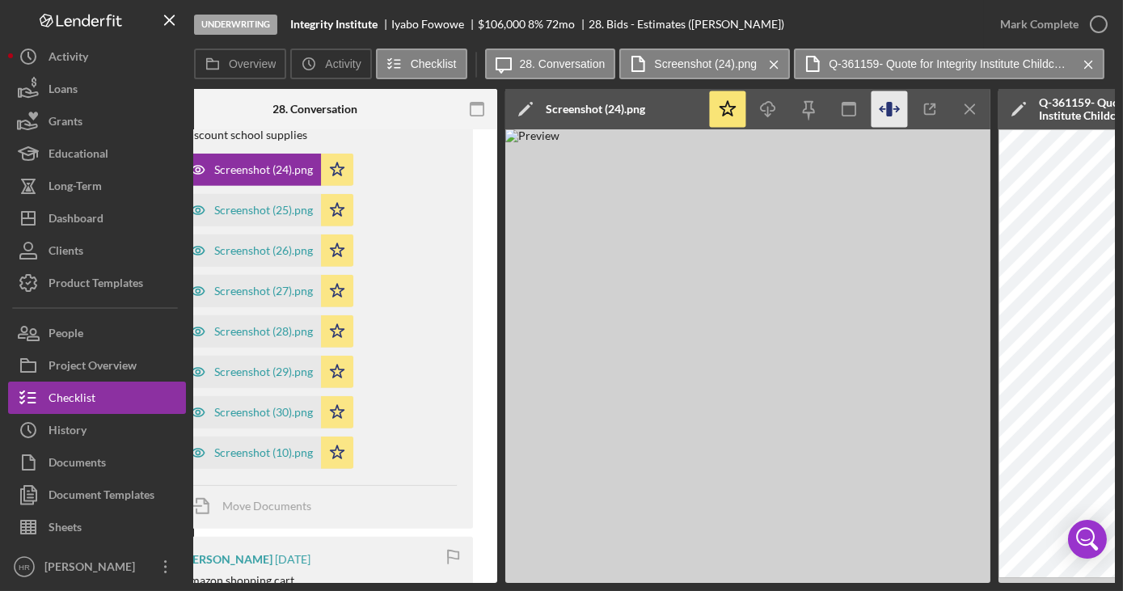
click at [895, 109] on icon "button" at bounding box center [897, 109] width 5 height 0
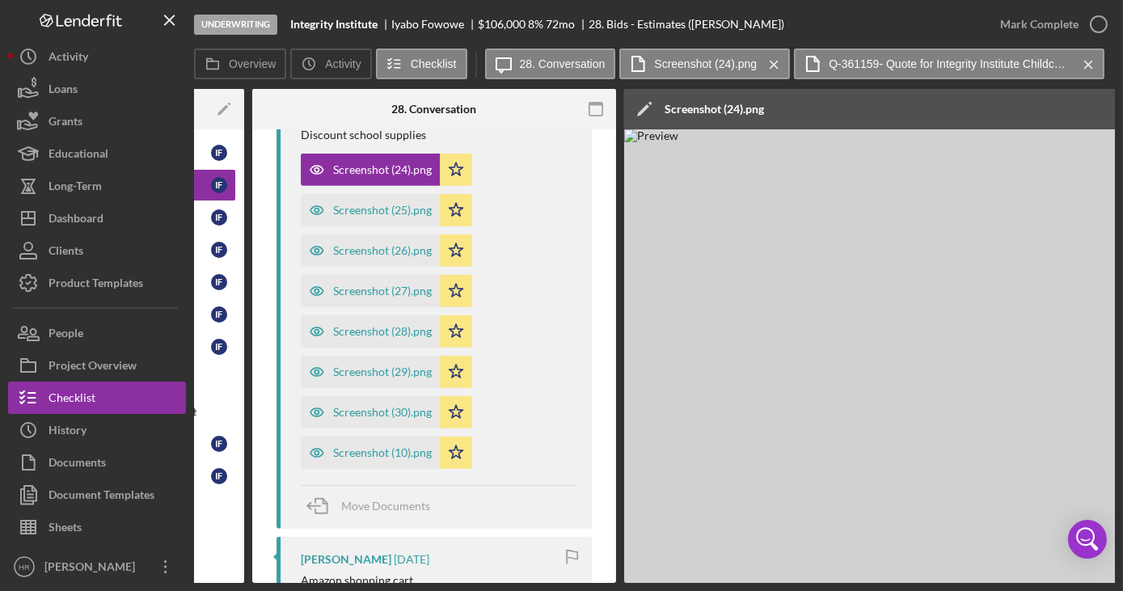
scroll to position [0, 214]
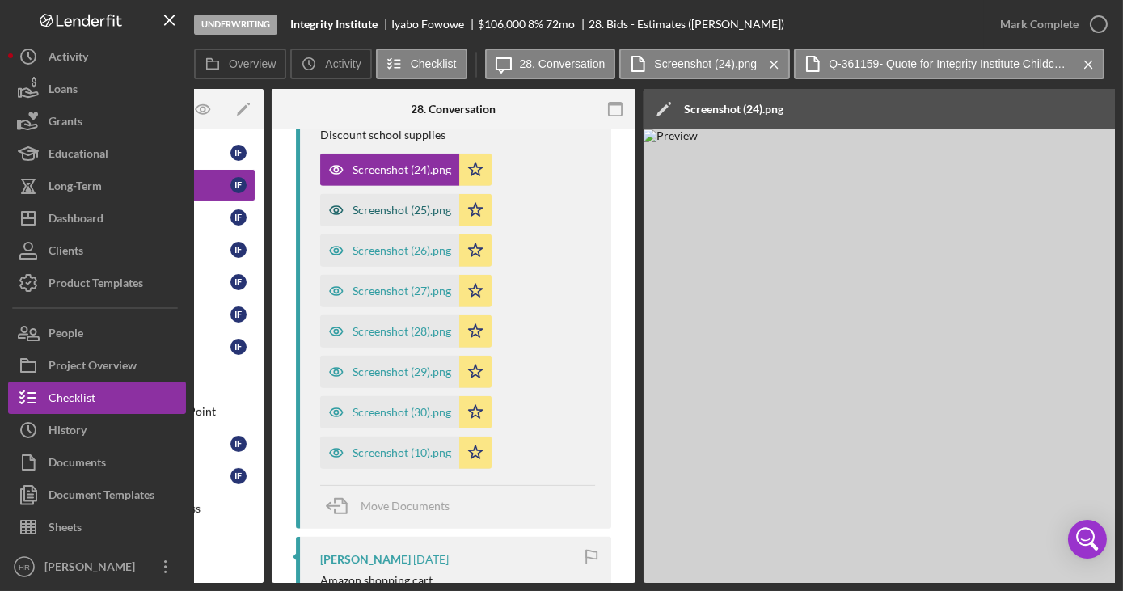
click at [383, 204] on div "Screenshot (25).png" at bounding box center [402, 210] width 99 height 13
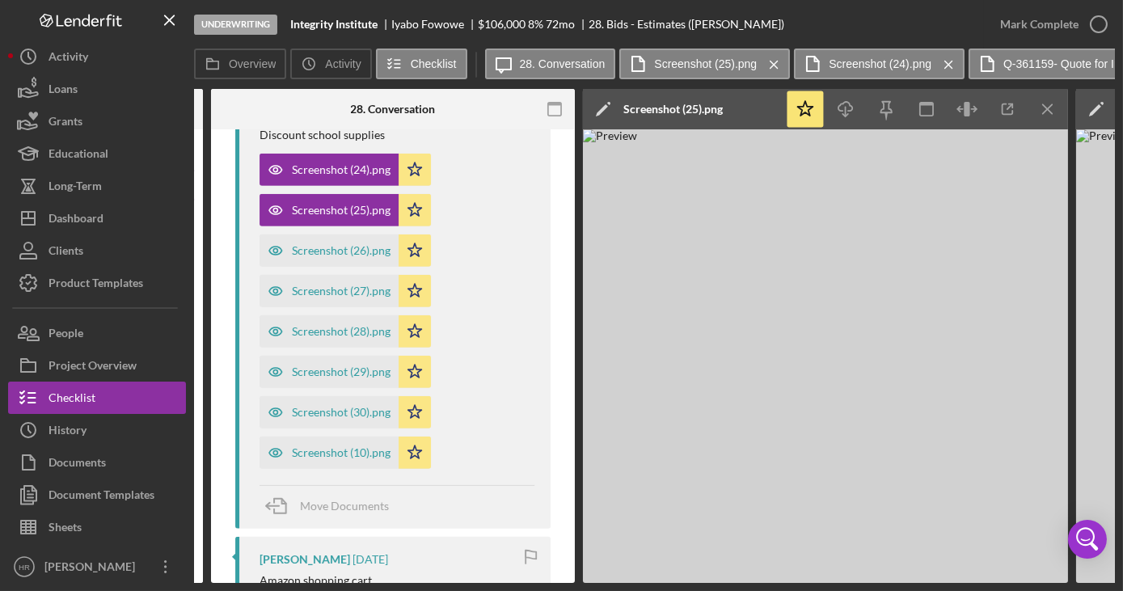
scroll to position [0, 276]
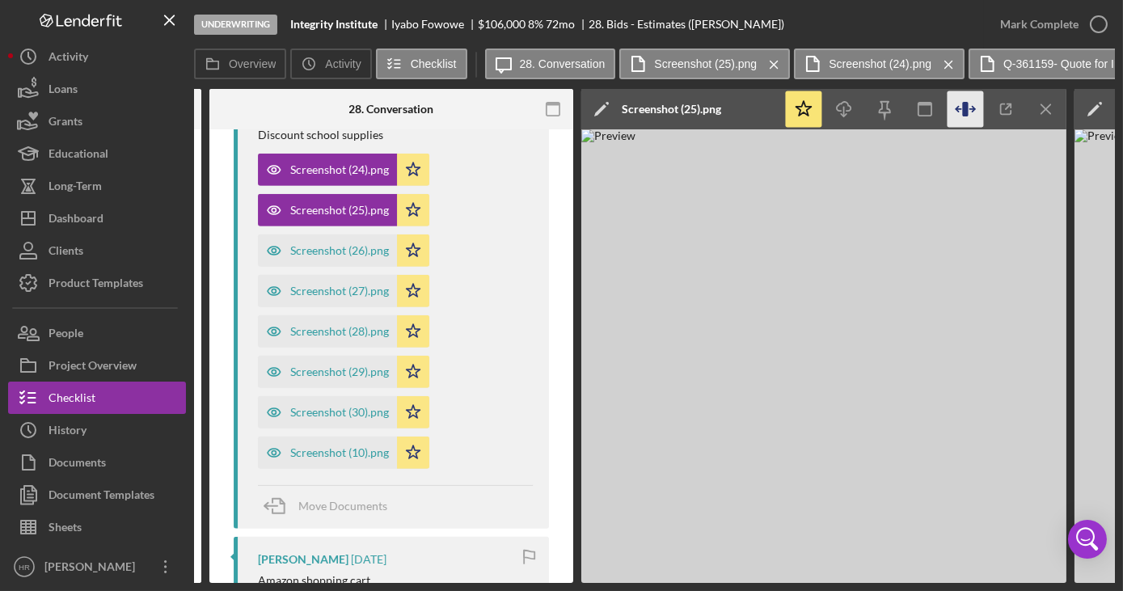
click at [968, 110] on icon "button" at bounding box center [966, 109] width 36 height 36
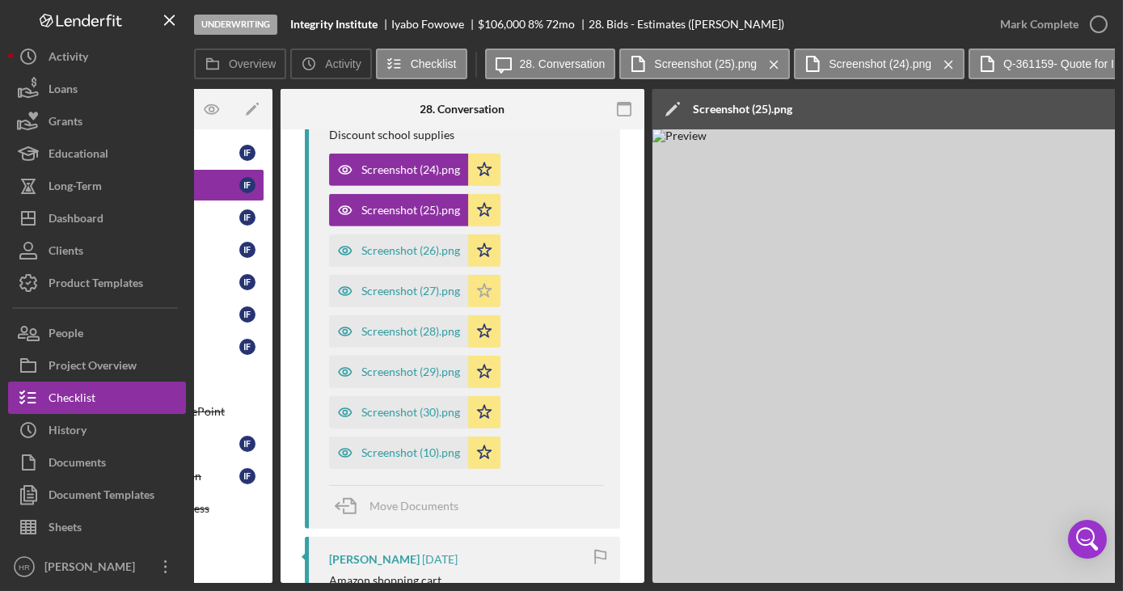
scroll to position [0, 201]
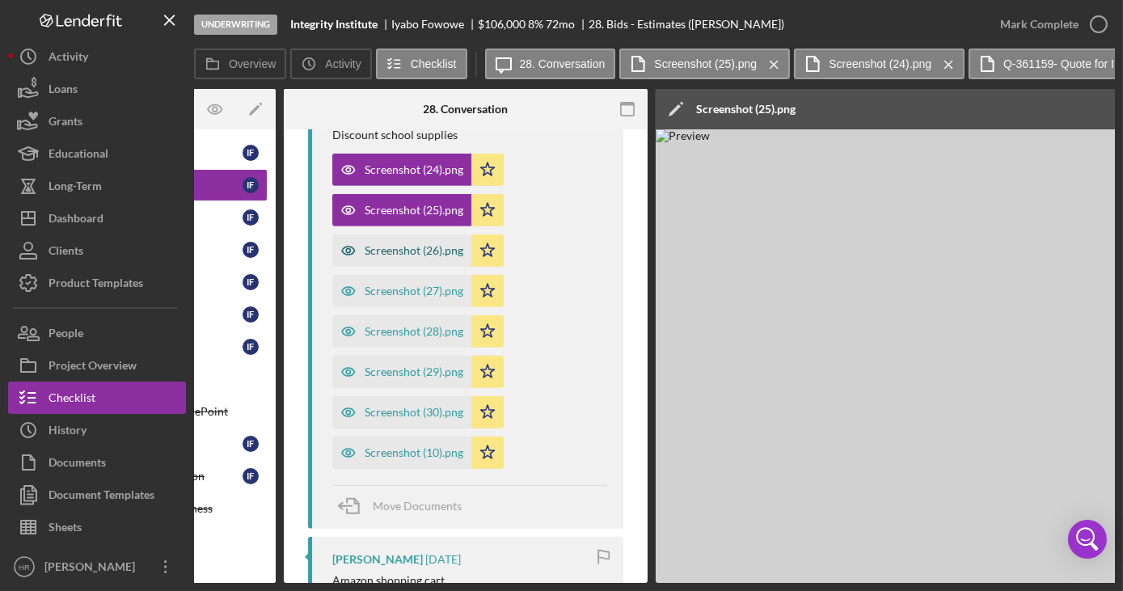
click at [398, 244] on div "Screenshot (26).png" at bounding box center [414, 250] width 99 height 13
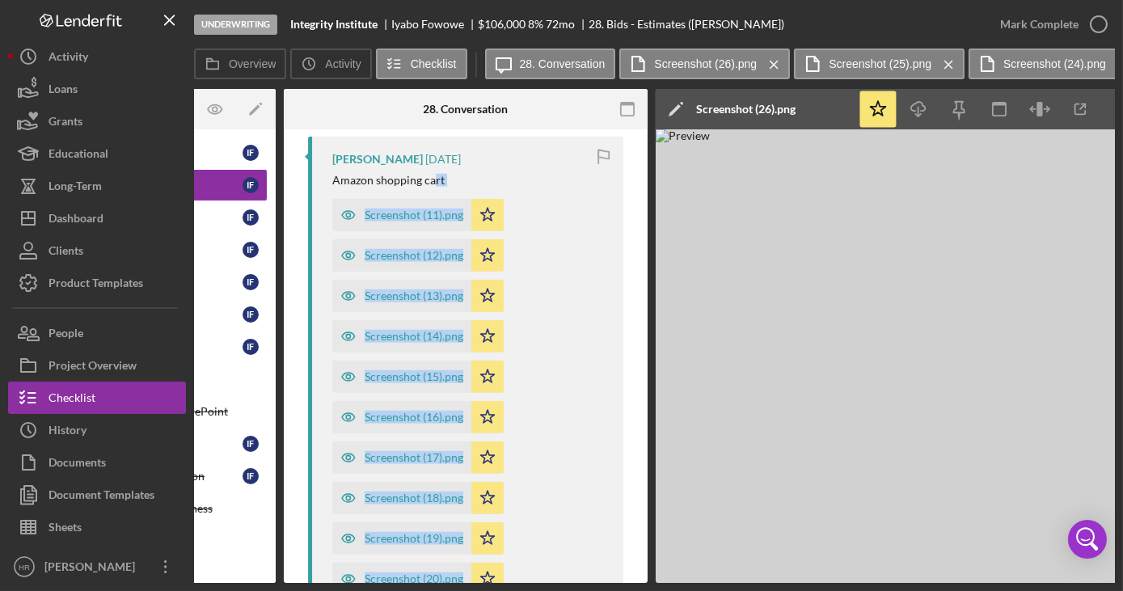
drag, startPoint x: 433, startPoint y: 578, endPoint x: 500, endPoint y: 578, distance: 67.1
click at [500, 578] on div "Overview Internal Workflow Stage Underwriting Icon/Dropdown Arrow Archive (can …" at bounding box center [654, 336] width 921 height 494
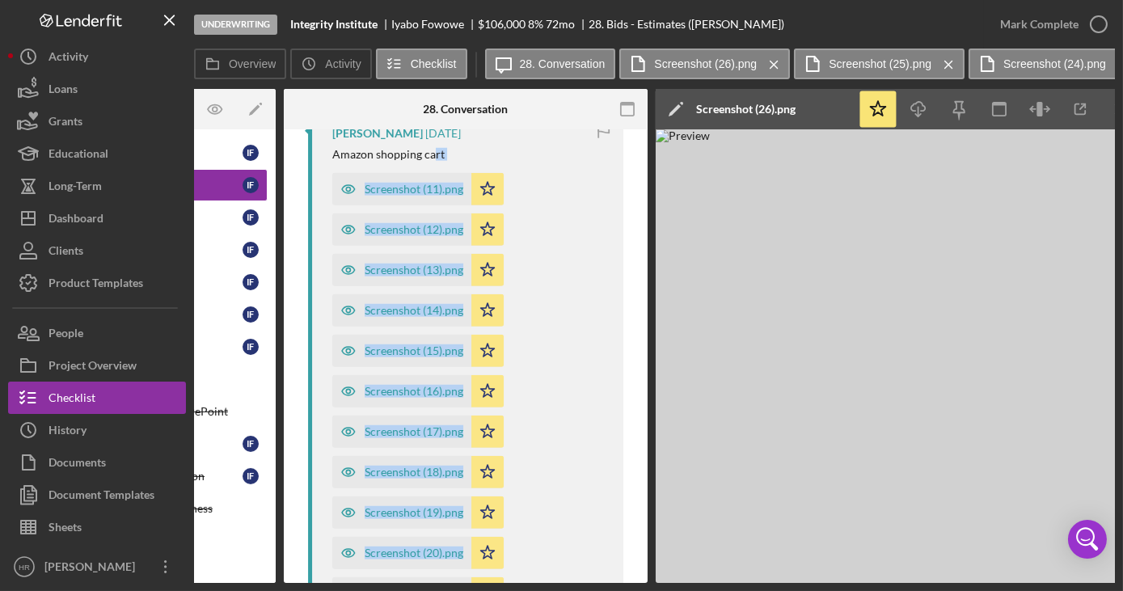
drag, startPoint x: 500, startPoint y: 578, endPoint x: 577, endPoint y: 358, distance: 233.0
click at [569, 376] on div "Screenshot (11).png Icon/Star Screenshot (12).png Icon/Star Screenshot (13).png…" at bounding box center [469, 407] width 275 height 485
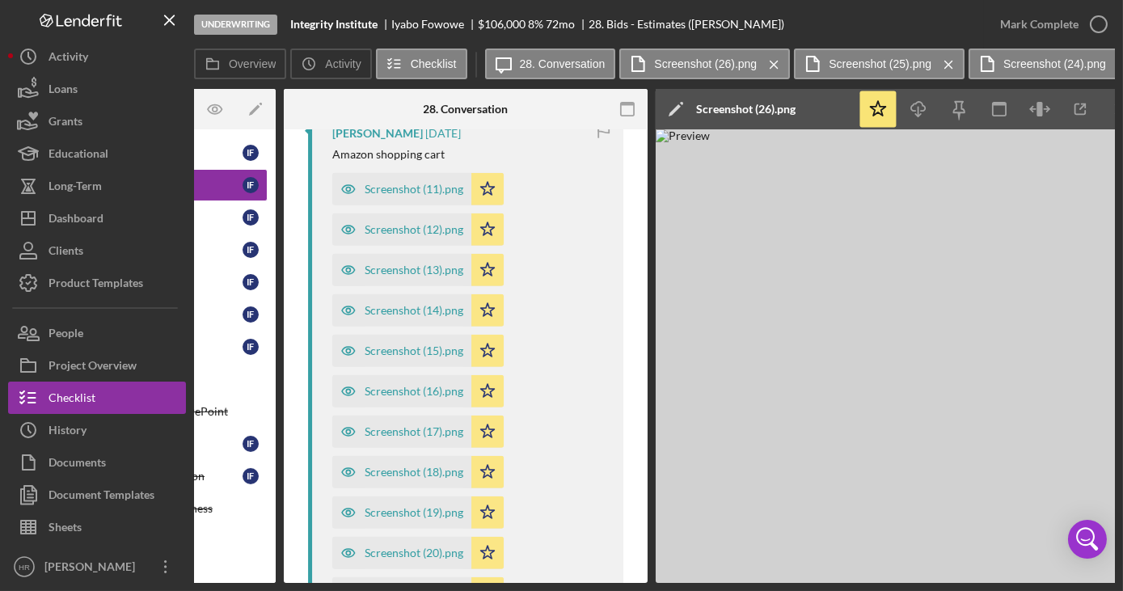
click at [501, 133] on div "[PERSON_NAME] [DATE]" at bounding box center [469, 133] width 275 height 13
click at [399, 183] on div "Screenshot (11).png" at bounding box center [414, 189] width 99 height 13
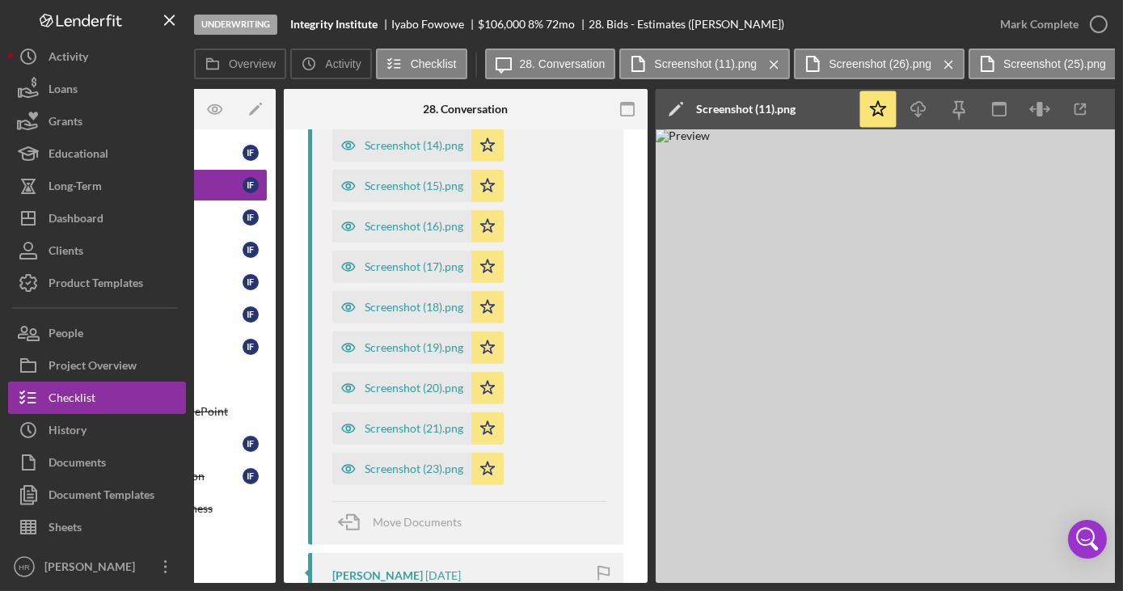
scroll to position [2926, 0]
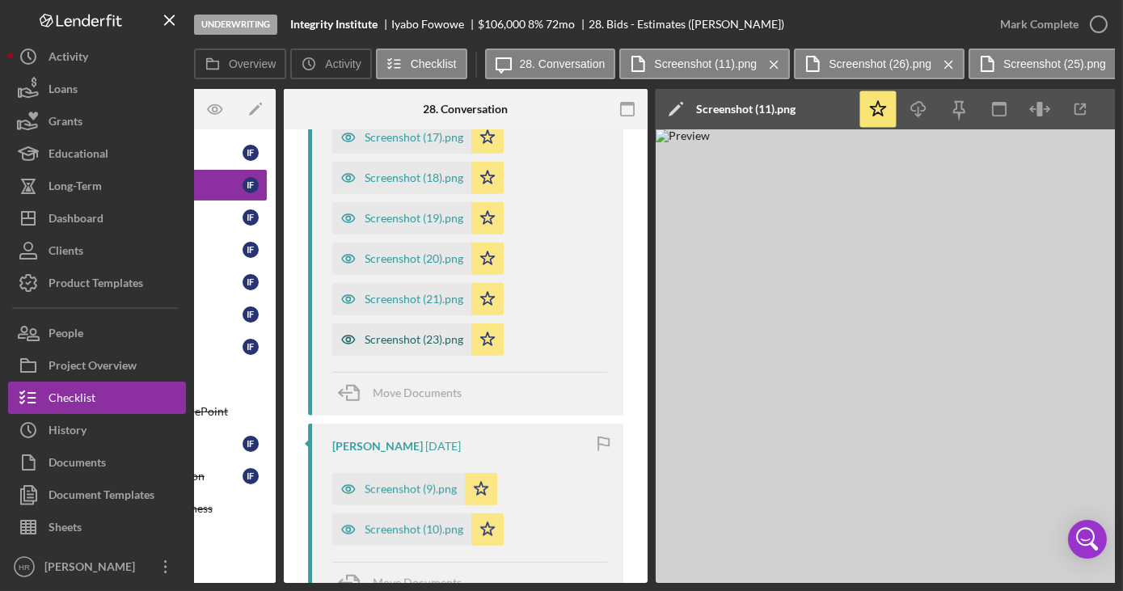
click at [396, 333] on div "Screenshot (23).png" at bounding box center [414, 339] width 99 height 13
click at [391, 483] on div "Screenshot (9).png" at bounding box center [411, 489] width 92 height 13
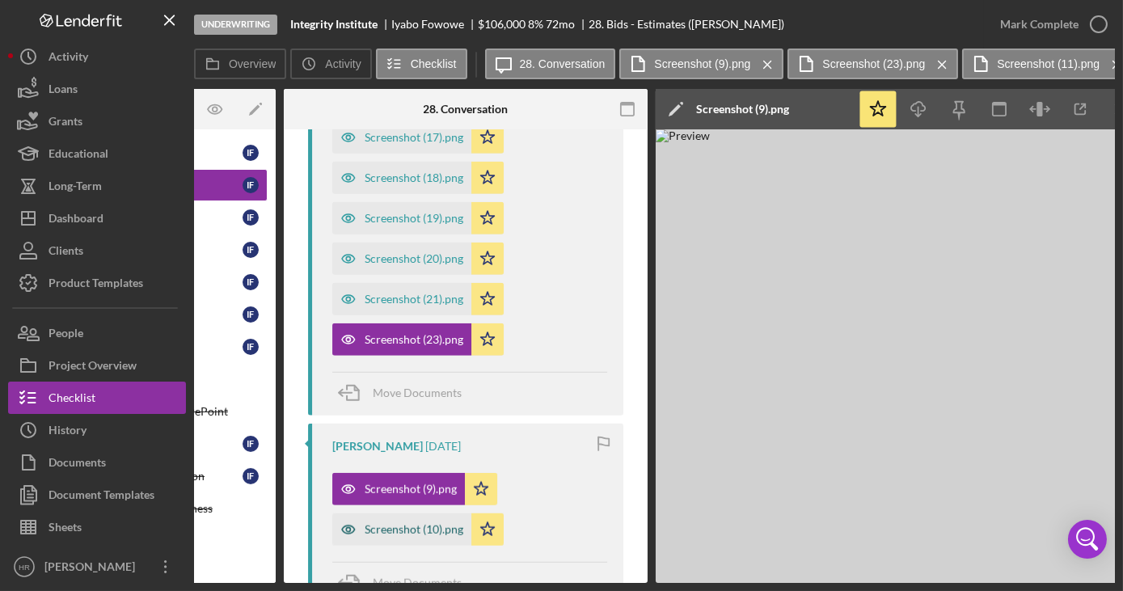
click at [398, 528] on div "Screenshot (10).png" at bounding box center [414, 529] width 99 height 13
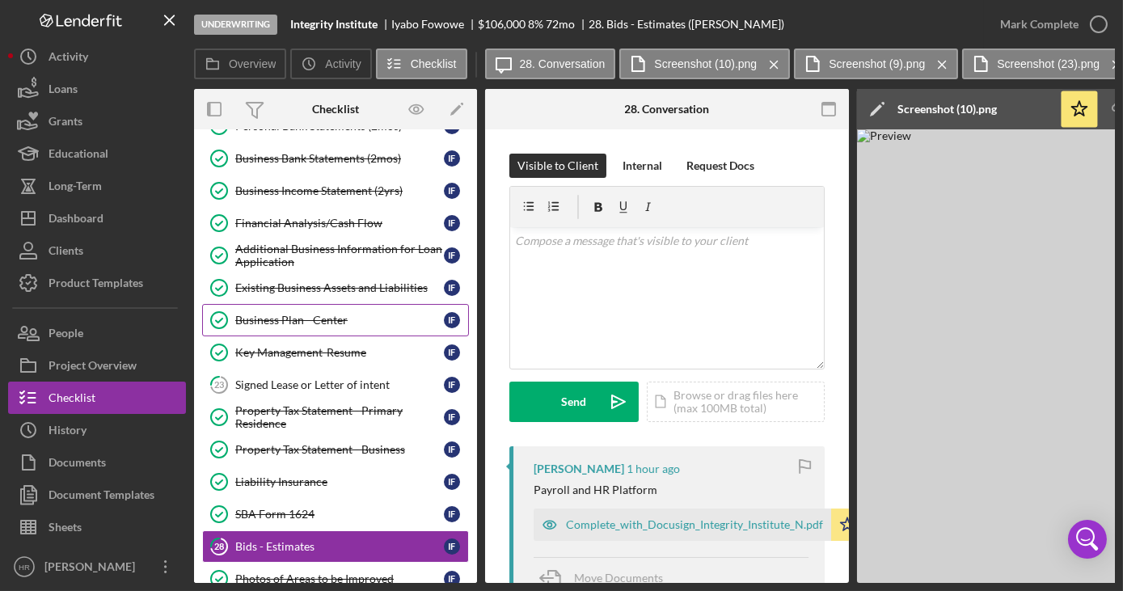
scroll to position [146, 0]
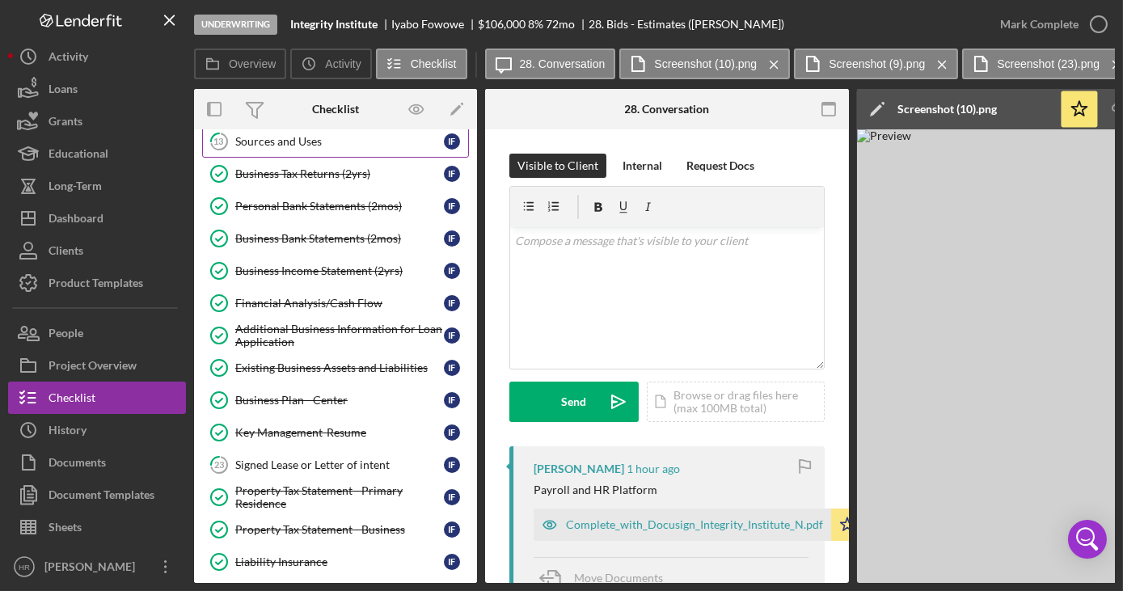
drag, startPoint x: 310, startPoint y: 131, endPoint x: 375, endPoint y: 133, distance: 65.6
click at [311, 131] on link "13 Sources and Uses I F" at bounding box center [335, 141] width 267 height 32
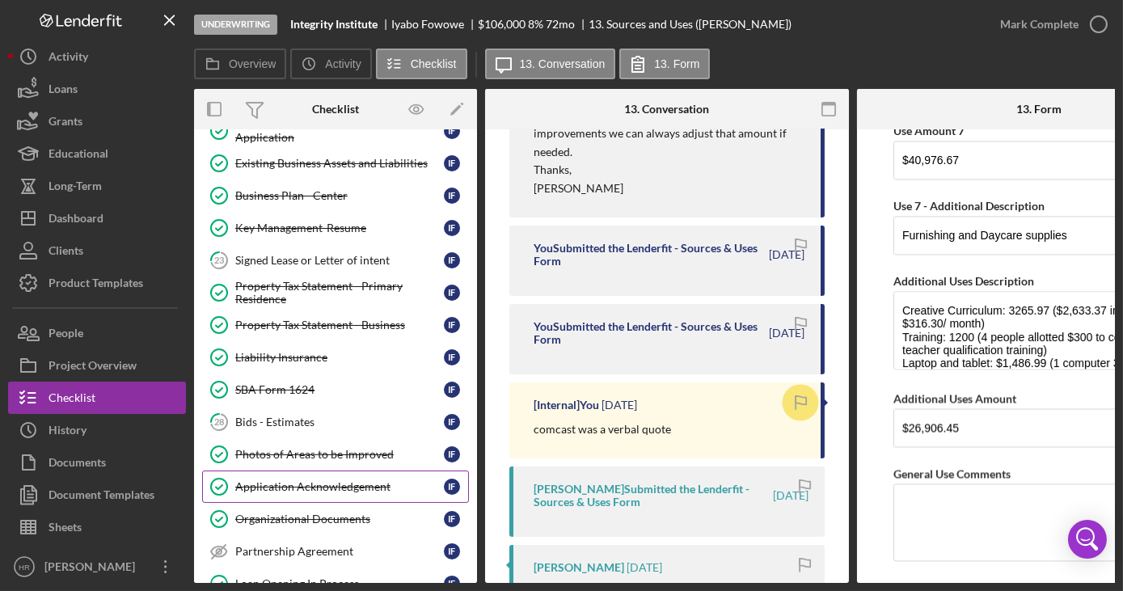
scroll to position [367, 0]
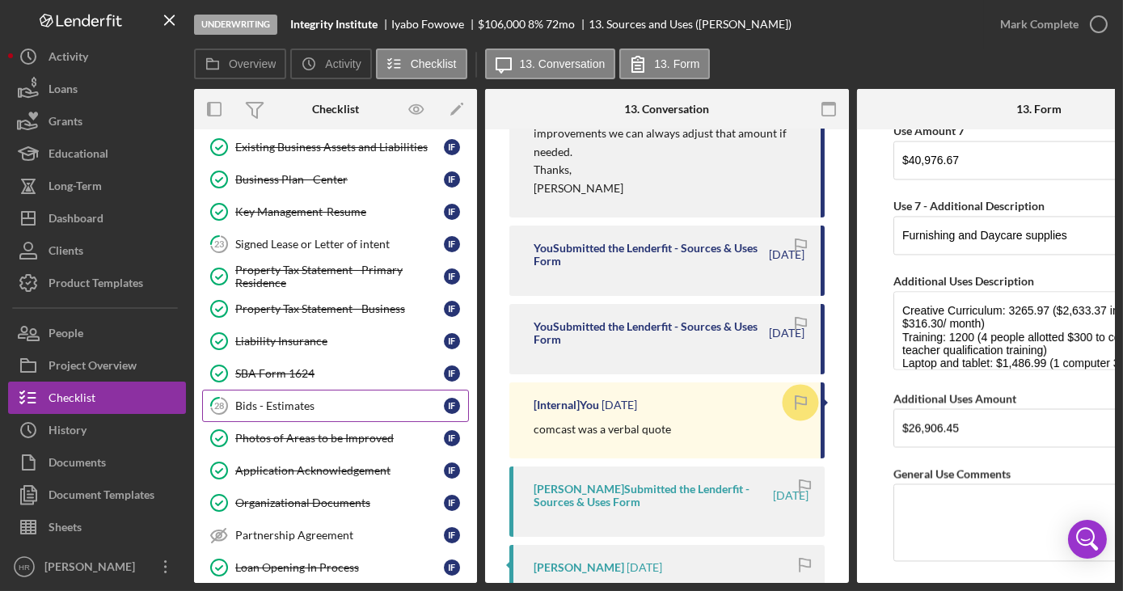
click at [294, 409] on link "28 Bids - Estimates I F" at bounding box center [335, 406] width 267 height 32
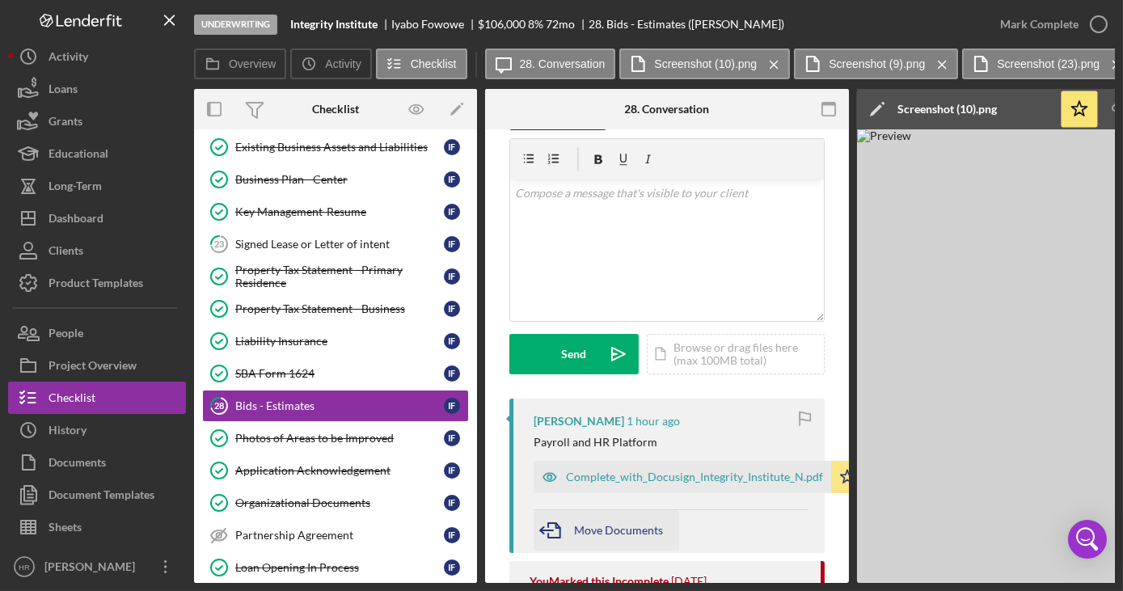
scroll to position [146, 0]
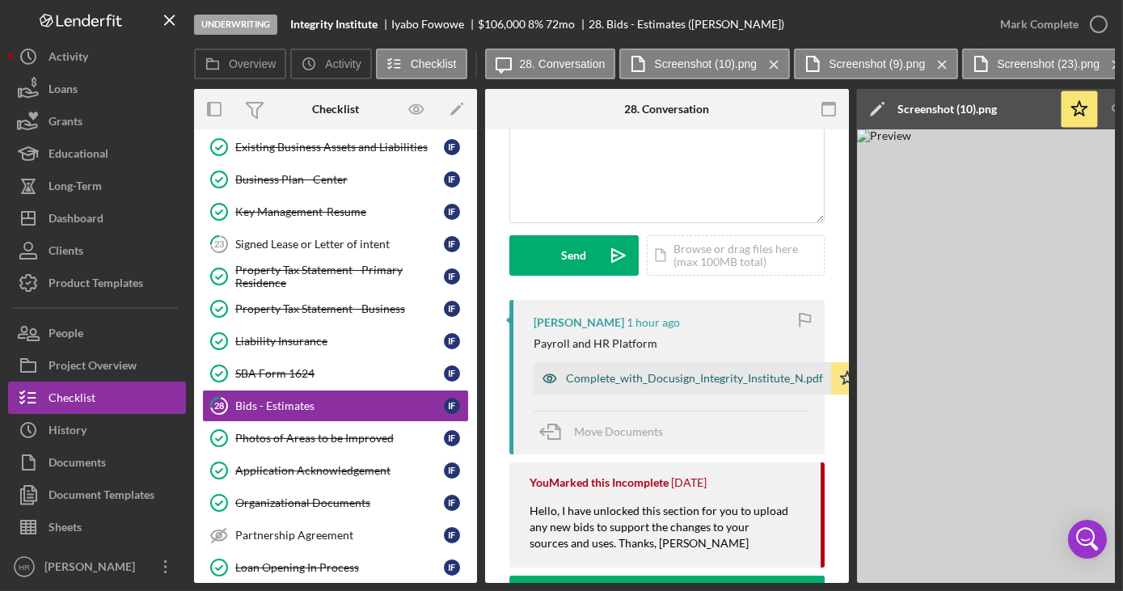
click at [621, 387] on div "Complete_with_Docusign_Integrity_Institute_N.pdf" at bounding box center [683, 378] width 298 height 32
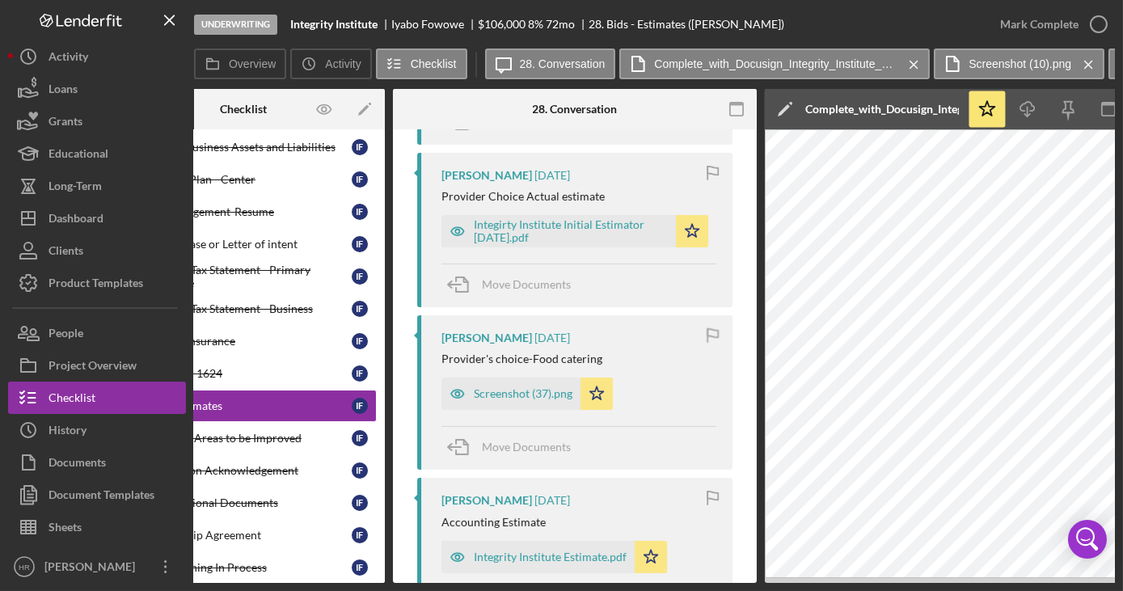
scroll to position [955, 0]
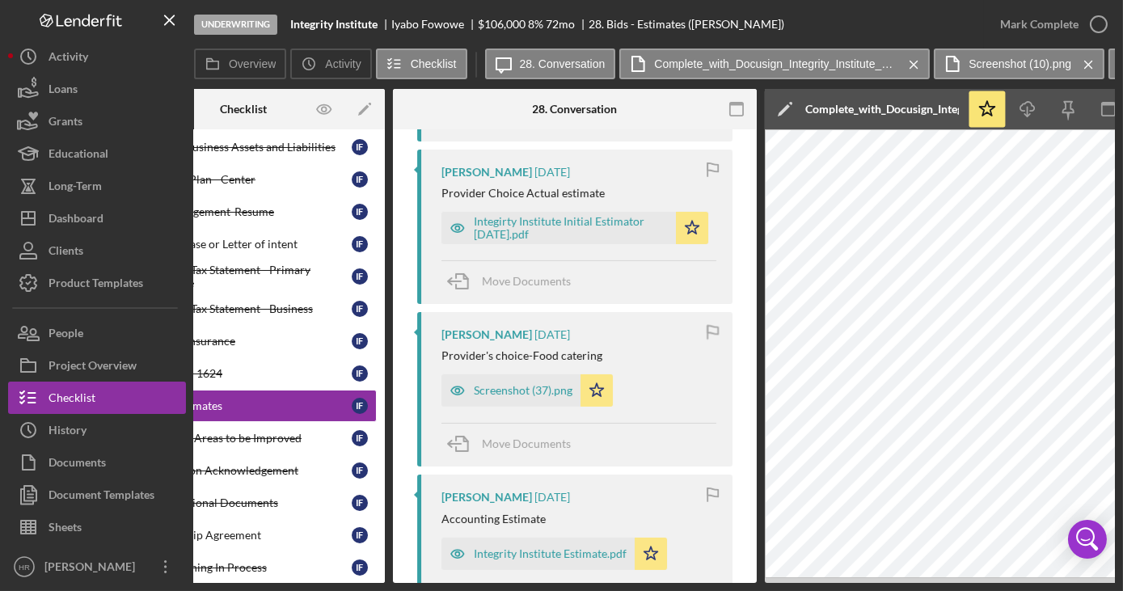
drag, startPoint x: 330, startPoint y: 578, endPoint x: 319, endPoint y: 578, distance: 11.3
click at [319, 584] on link "Enter Borrower/Loan on LAR Enter Borrower/Loan on LAR" at bounding box center [243, 600] width 267 height 32
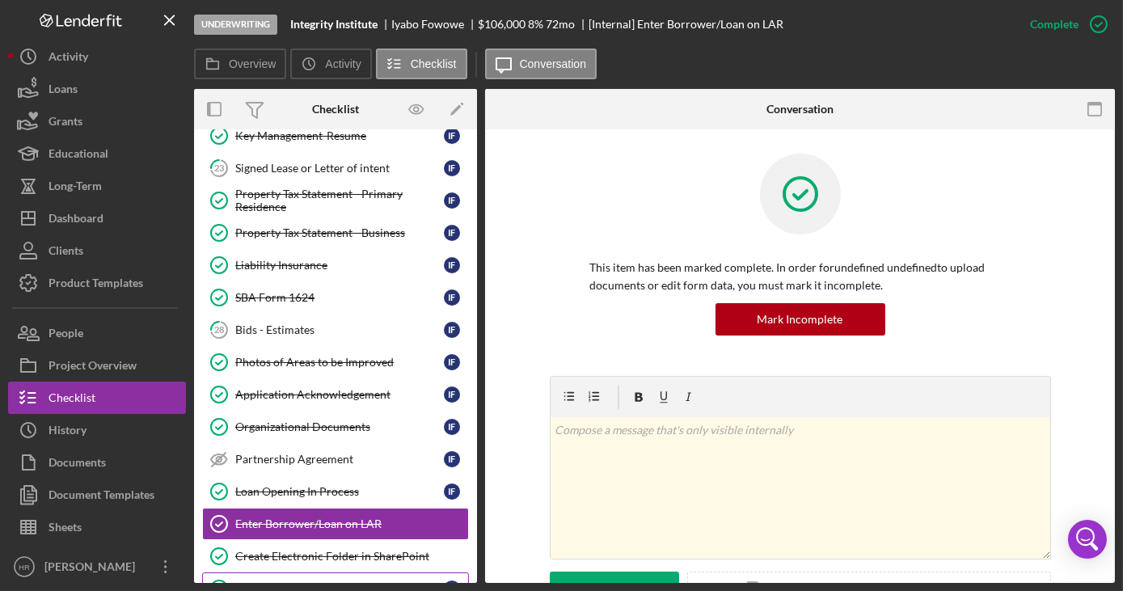
scroll to position [514, 0]
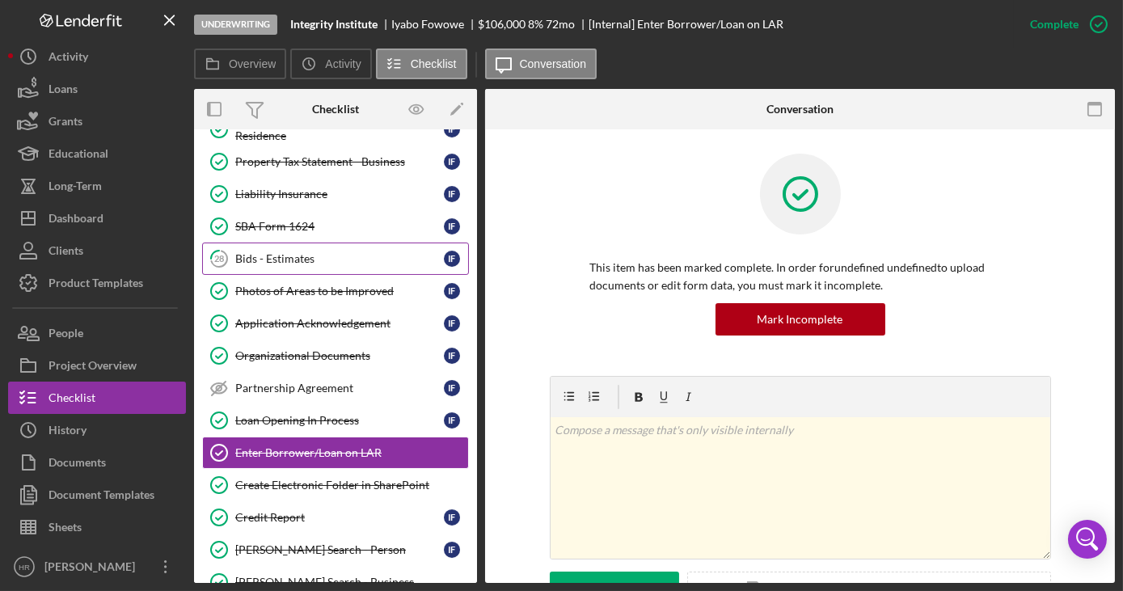
click at [281, 252] on div "Bids - Estimates" at bounding box center [339, 258] width 209 height 13
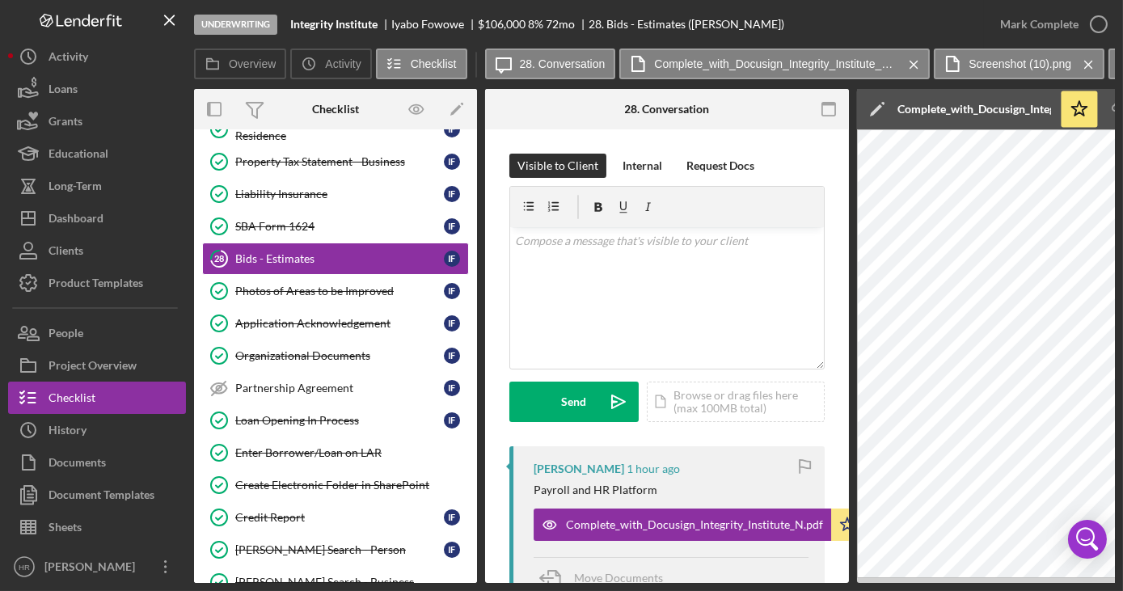
drag, startPoint x: 290, startPoint y: 582, endPoint x: 340, endPoint y: 582, distance: 49.3
click at [340, 582] on div "Overview Internal Workflow Stage Underwriting Icon/Dropdown Arrow Archive (can …" at bounding box center [654, 336] width 921 height 494
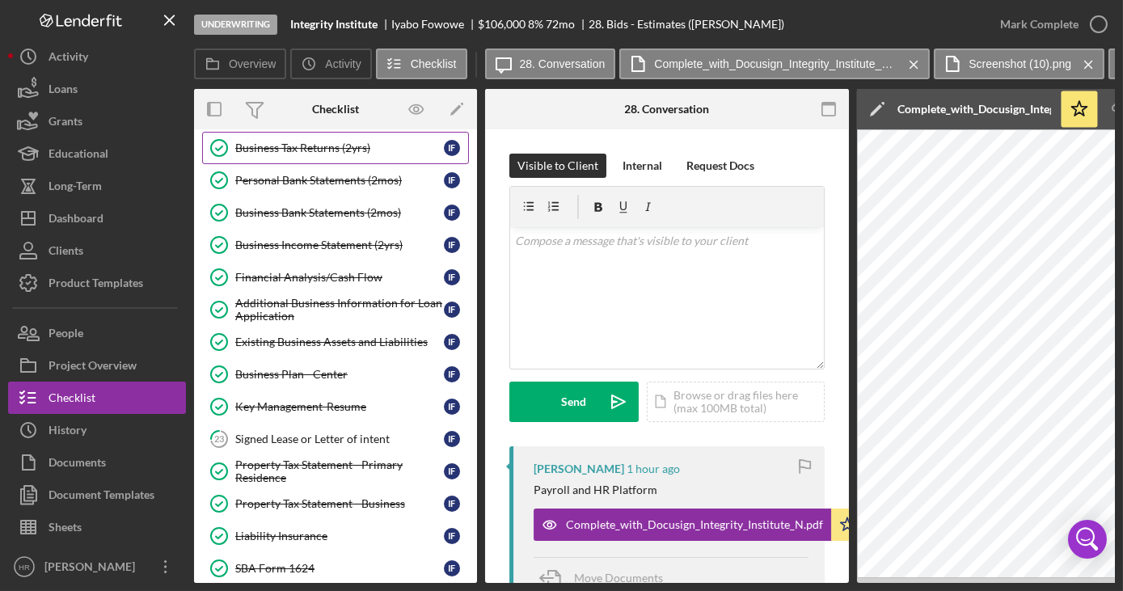
scroll to position [73, 0]
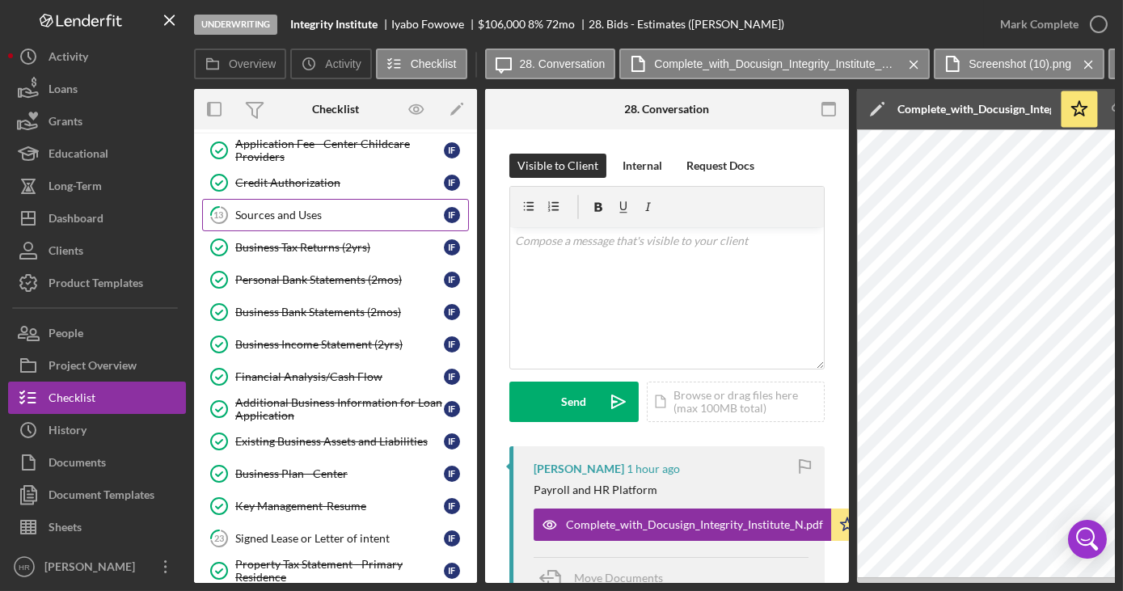
click at [307, 209] on div "Sources and Uses" at bounding box center [339, 215] width 209 height 13
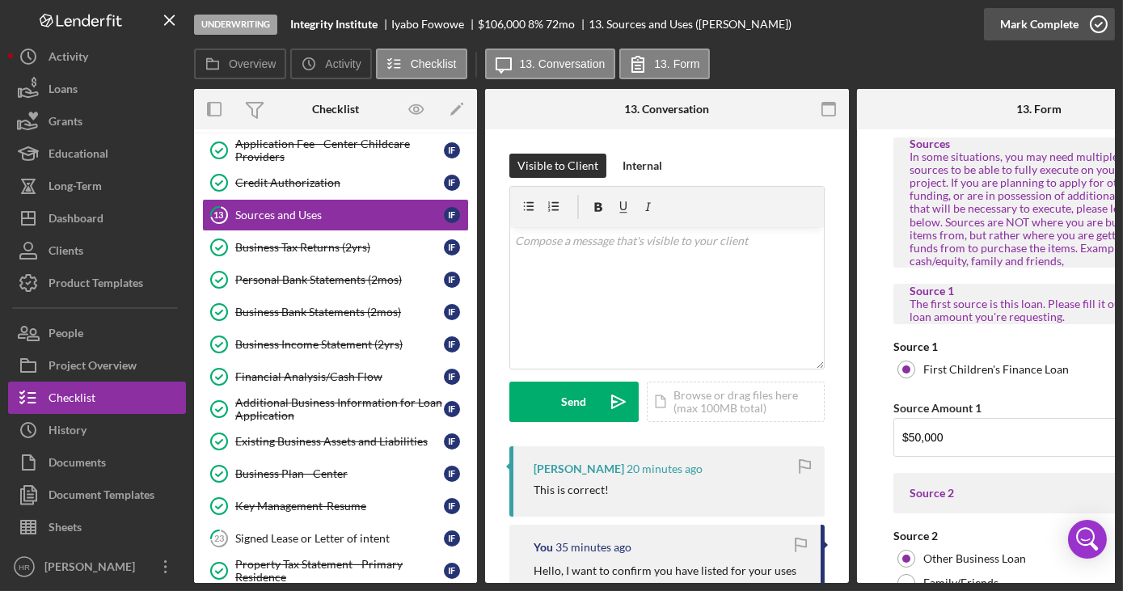
click at [1101, 22] on icon "button" at bounding box center [1099, 24] width 40 height 40
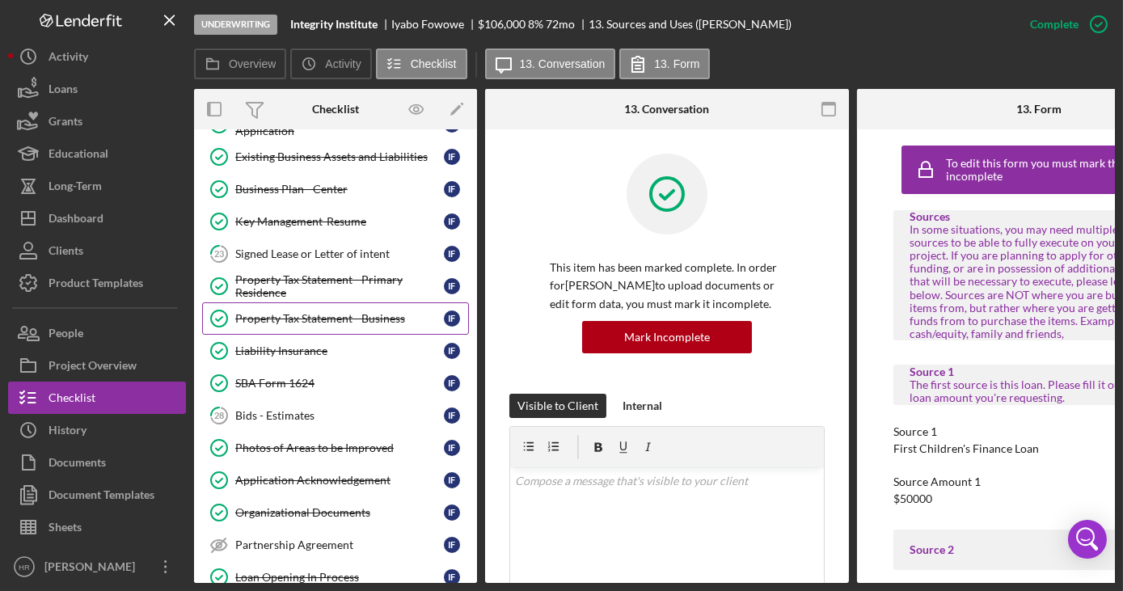
scroll to position [441, 0]
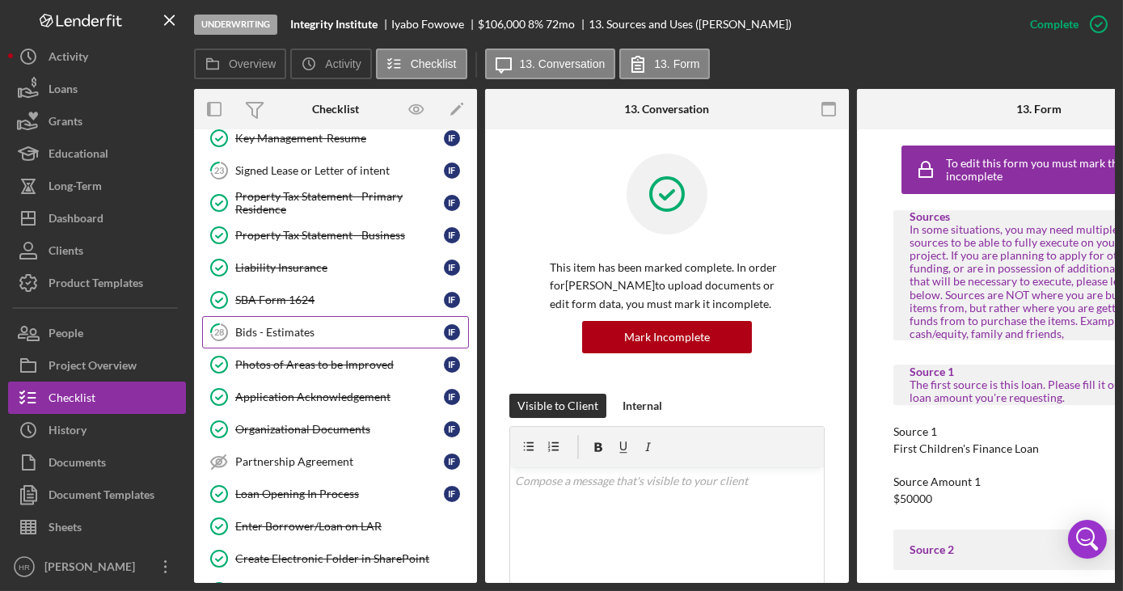
click at [260, 326] on div "Bids - Estimates" at bounding box center [339, 332] width 209 height 13
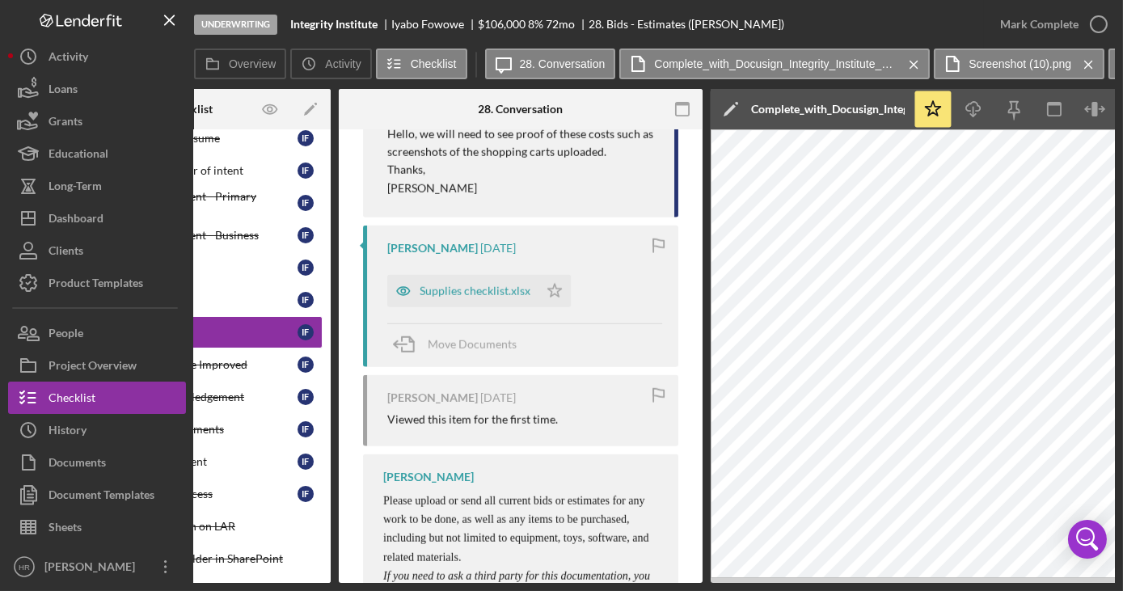
scroll to position [3455, 0]
click at [484, 282] on div "Supplies checklist.xlsx" at bounding box center [475, 288] width 111 height 13
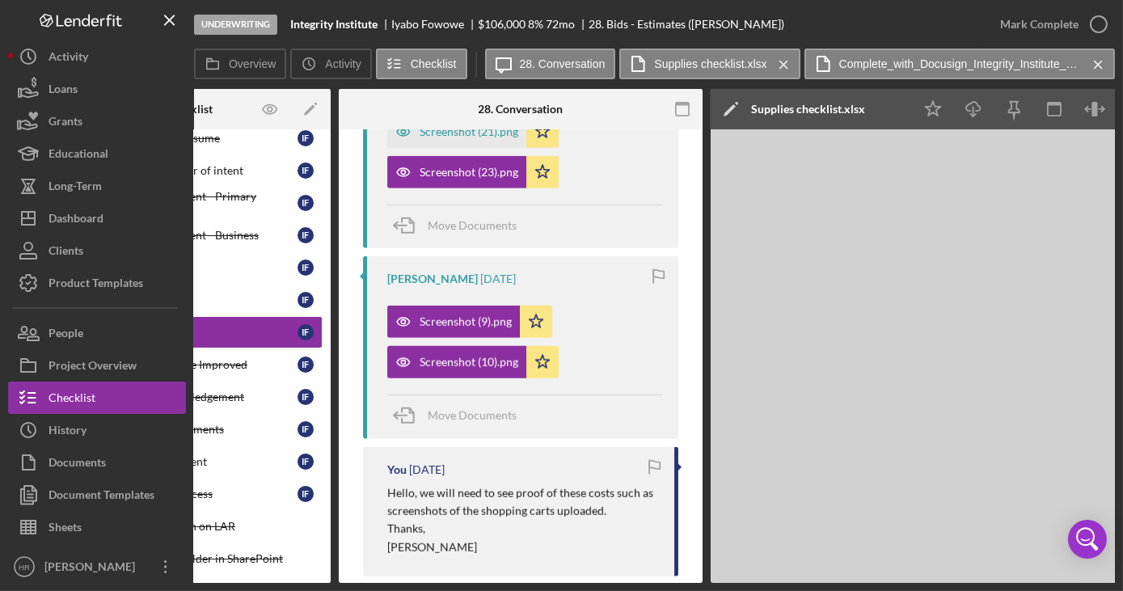
scroll to position [3088, 0]
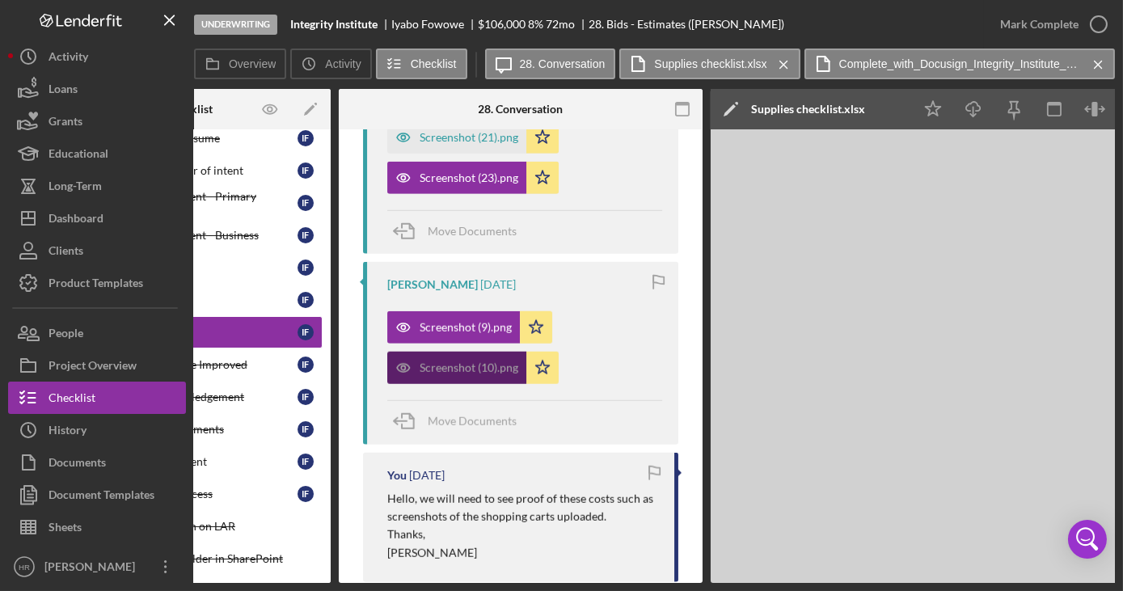
click at [468, 373] on div "Screenshot (10).png" at bounding box center [456, 368] width 139 height 32
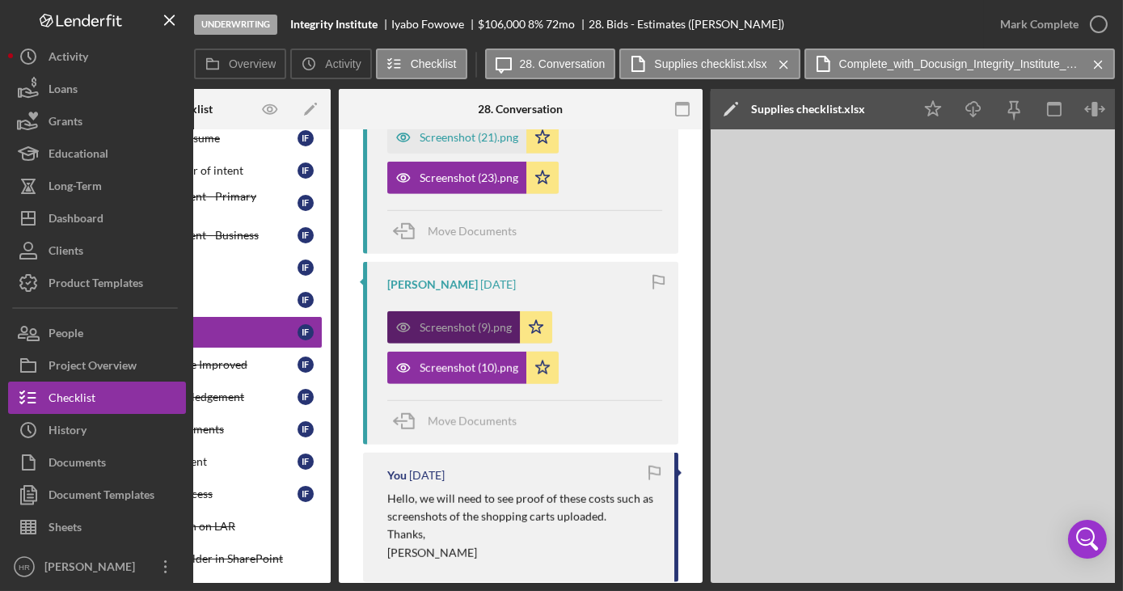
click at [456, 328] on div "Screenshot (9).png" at bounding box center [466, 327] width 92 height 13
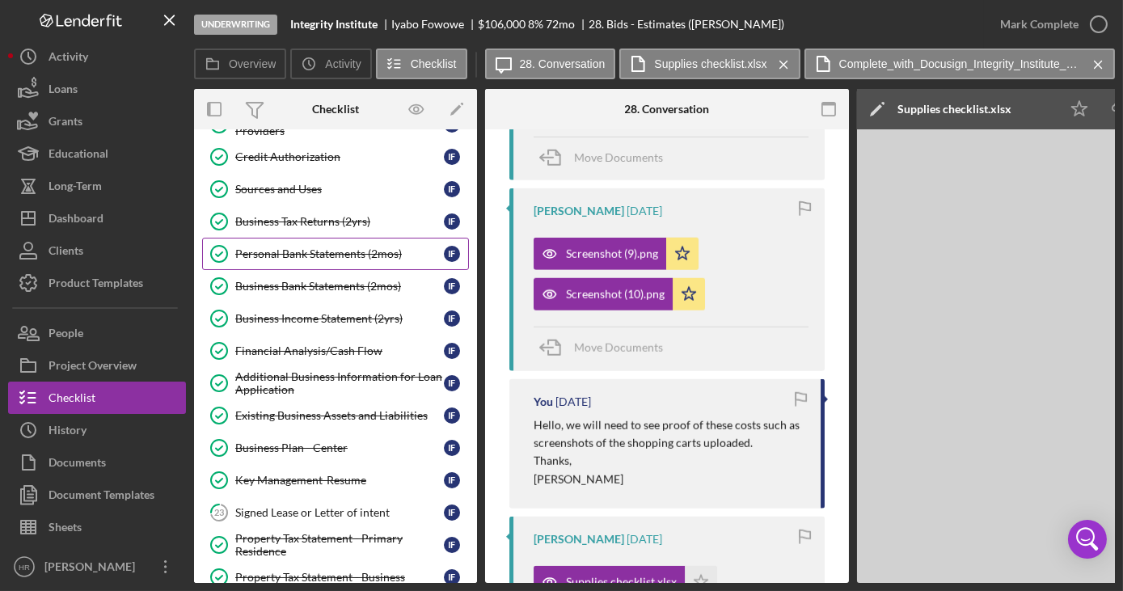
scroll to position [73, 0]
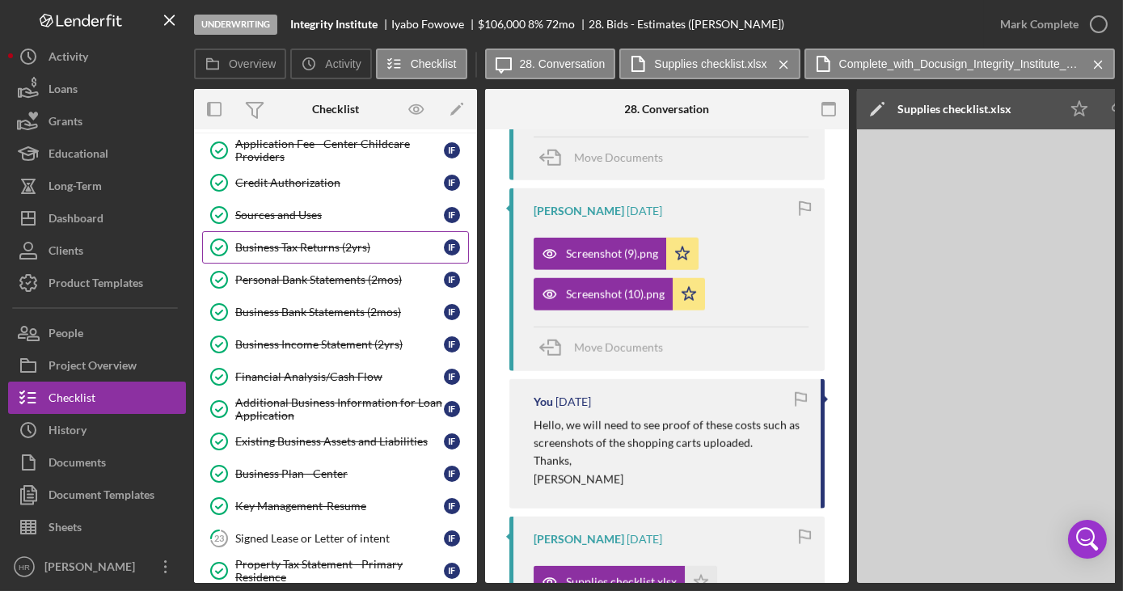
drag, startPoint x: 312, startPoint y: 218, endPoint x: 328, endPoint y: 229, distance: 18.6
click at [312, 218] on div "Sources and Uses" at bounding box center [339, 215] width 209 height 13
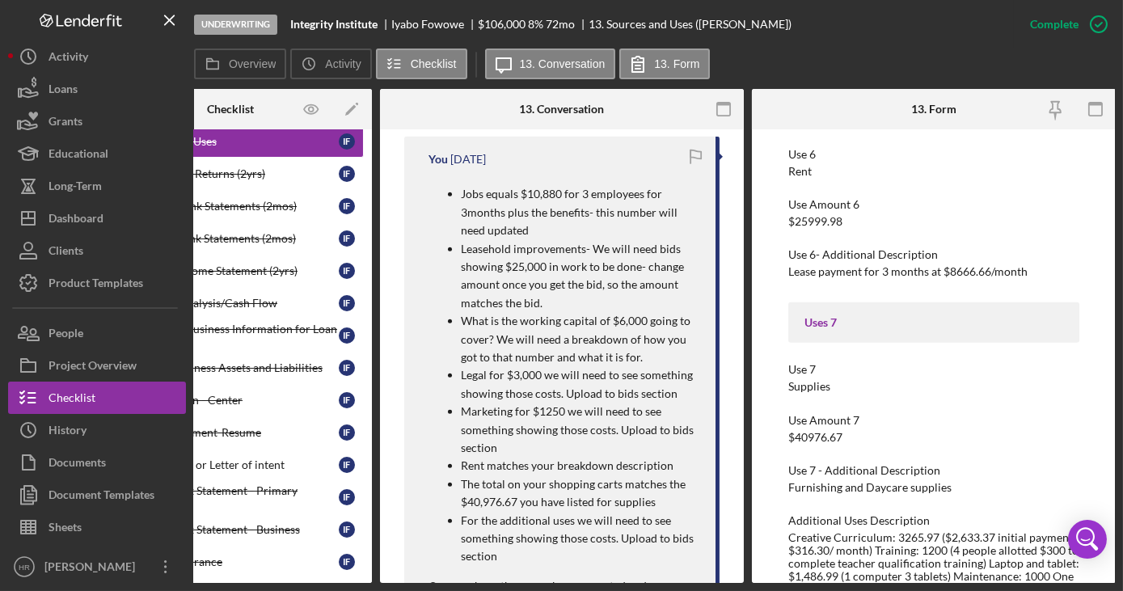
scroll to position [0, 41]
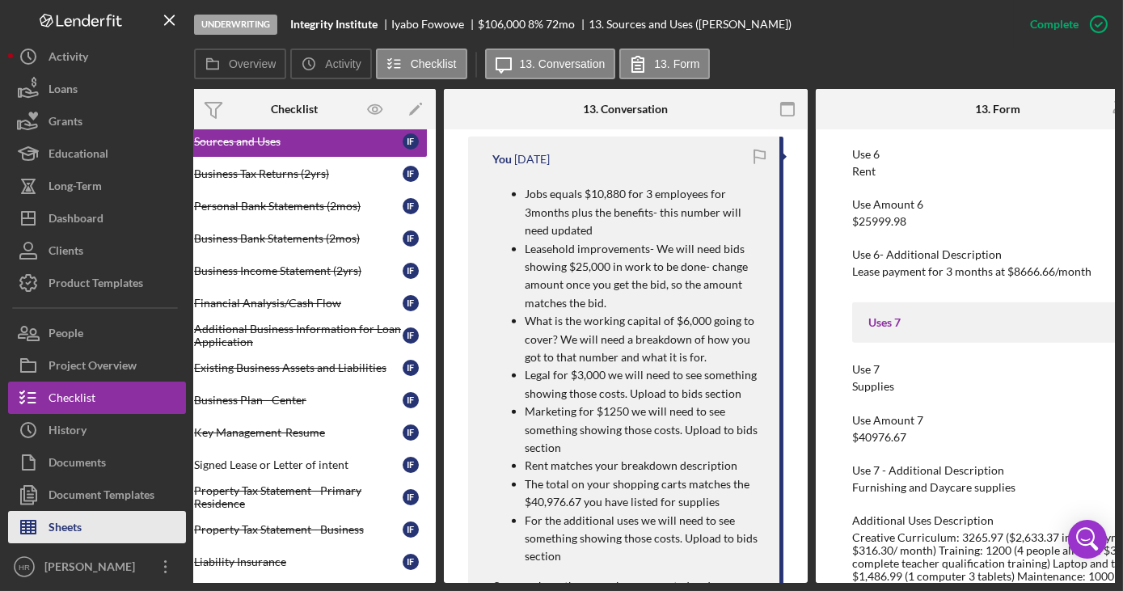
click at [80, 531] on div "Sheets" at bounding box center [65, 529] width 33 height 36
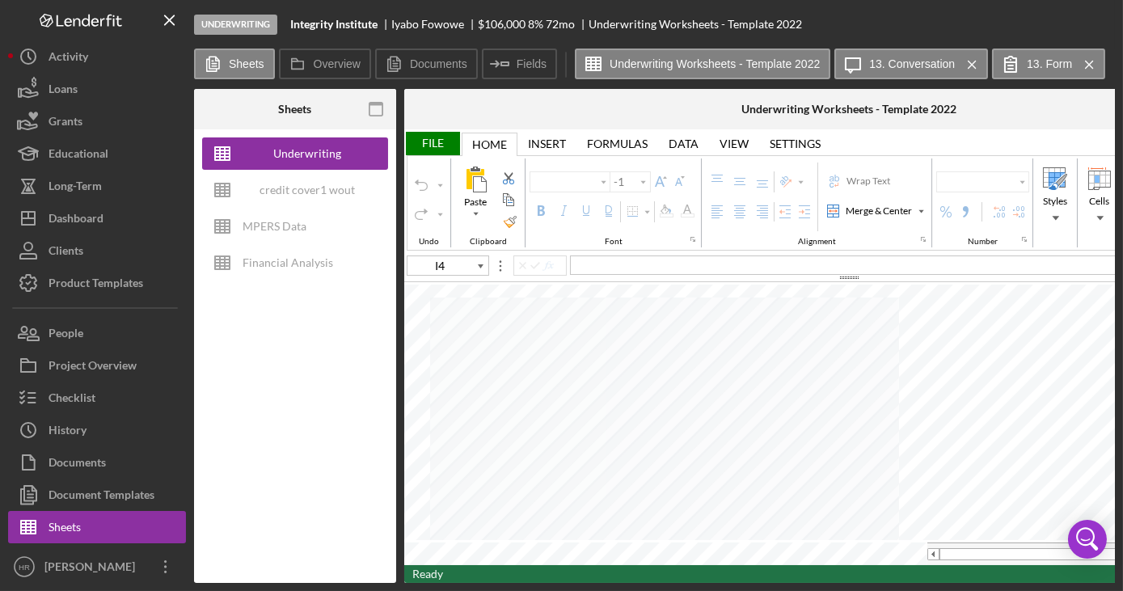
type input "Arial"
type input "10"
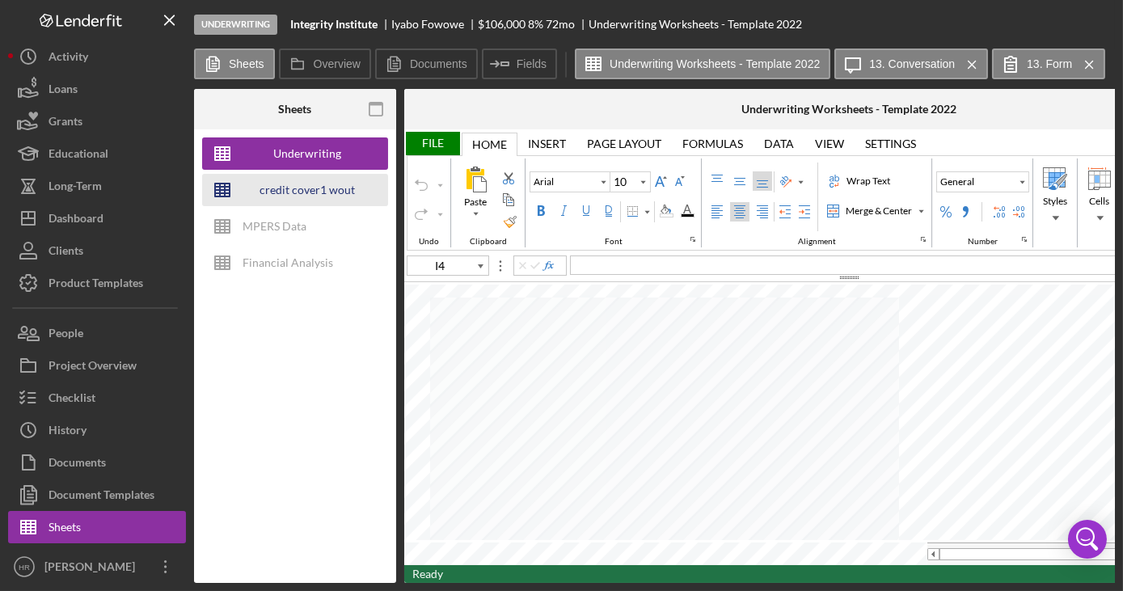
click at [287, 185] on div "credit cover1 wout restrictions" at bounding box center [307, 190] width 129 height 32
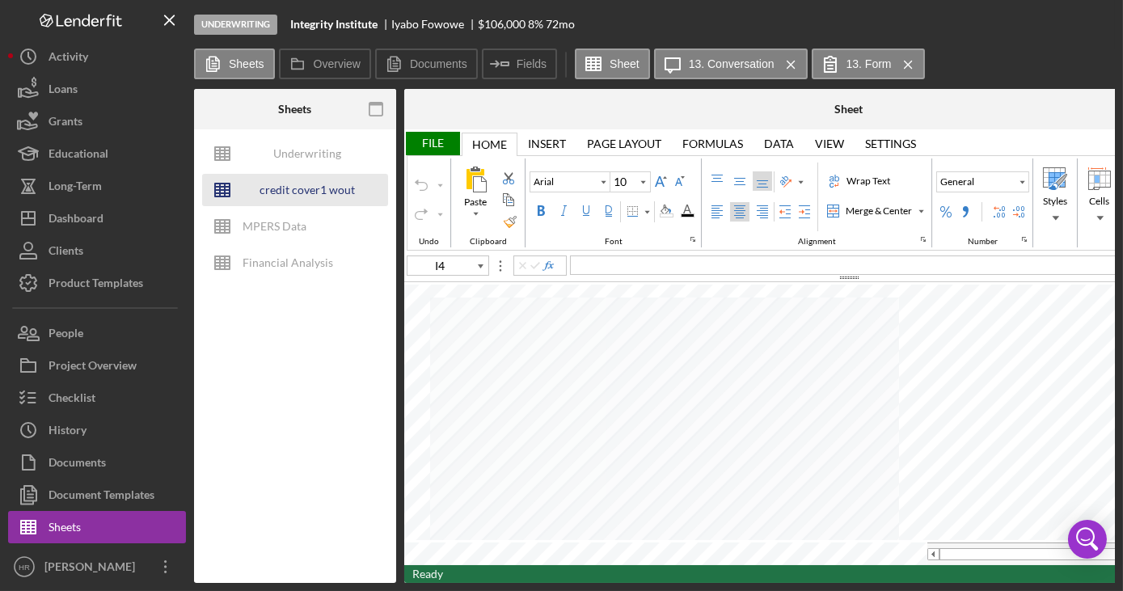
type input "Calibri"
type input "11"
type input "G24"
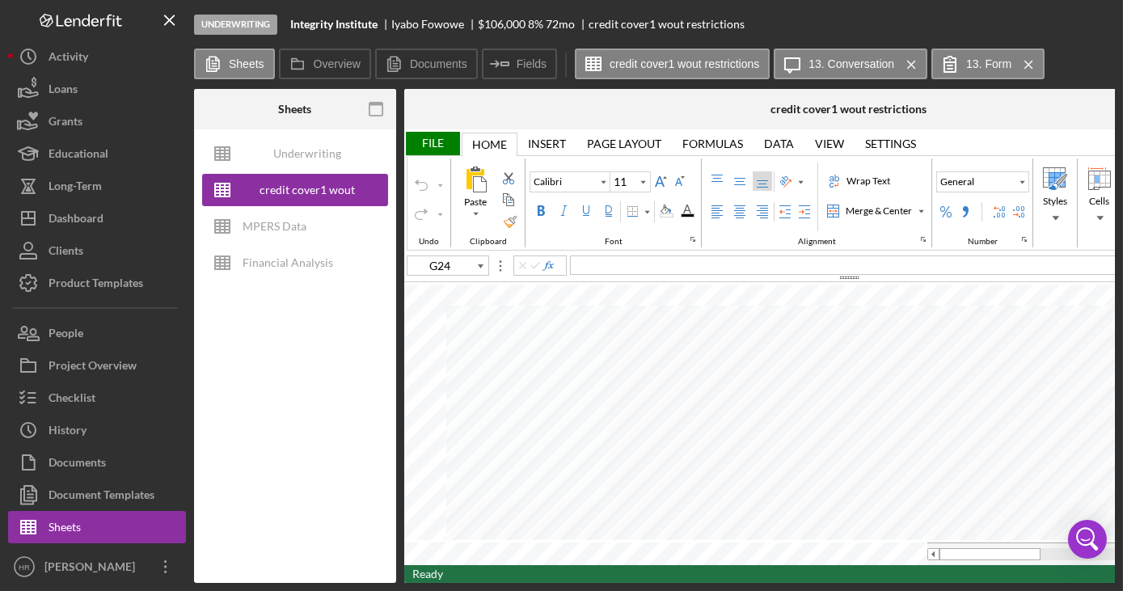
drag, startPoint x: 600, startPoint y: 576, endPoint x: 626, endPoint y: 577, distance: 25.9
click at [626, 577] on div "Ready 128%" at bounding box center [849, 574] width 890 height 18
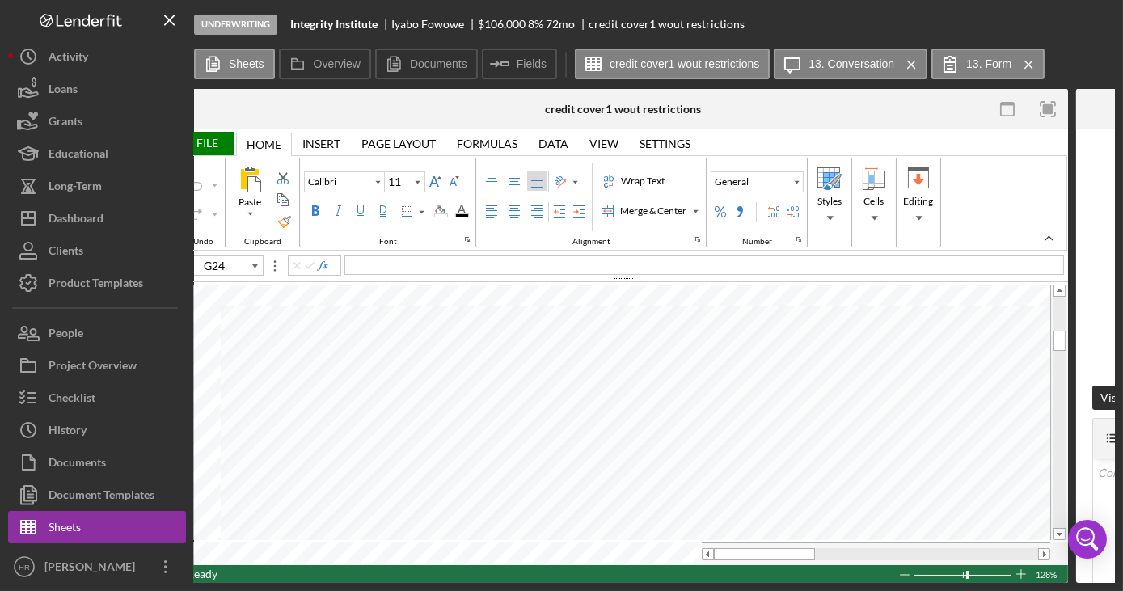
scroll to position [0, 260]
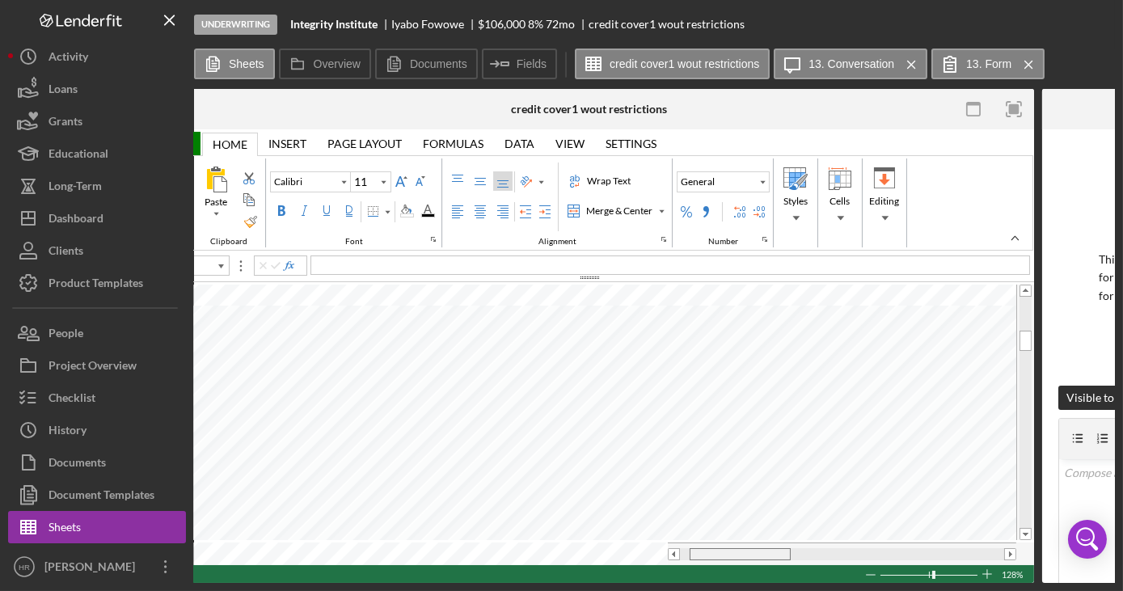
drag, startPoint x: 704, startPoint y: 550, endPoint x: 713, endPoint y: 550, distance: 9.7
click at [713, 550] on div at bounding box center [740, 554] width 101 height 12
drag, startPoint x: 711, startPoint y: 550, endPoint x: 743, endPoint y: 552, distance: 31.6
click at [743, 552] on div at bounding box center [762, 554] width 101 height 12
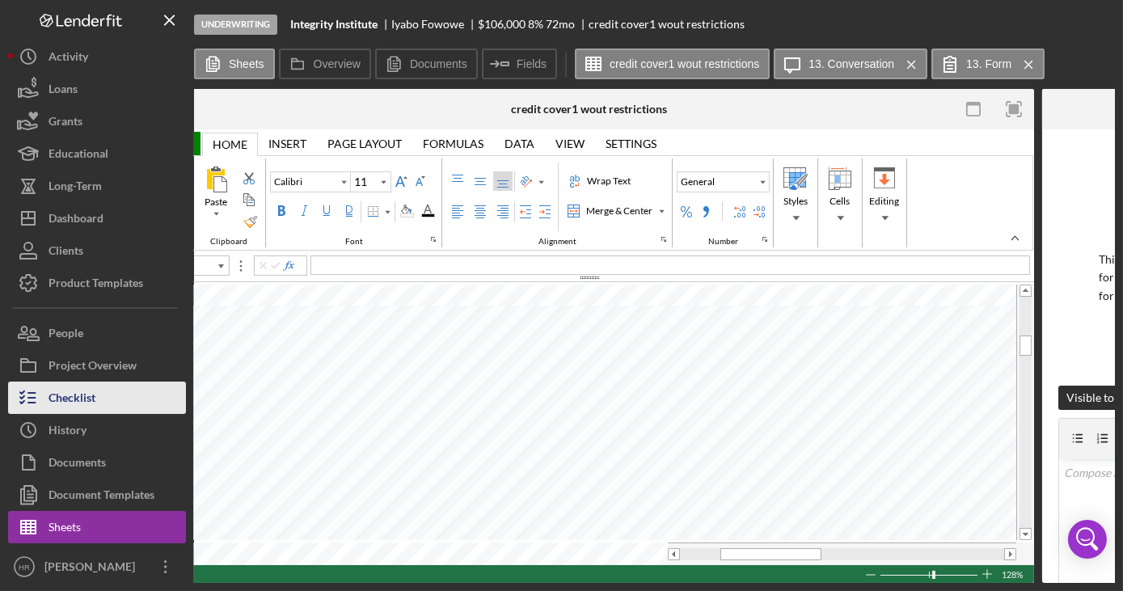
drag, startPoint x: 101, startPoint y: 386, endPoint x: 114, endPoint y: 387, distance: 13.0
click at [101, 386] on button "Checklist" at bounding box center [97, 398] width 178 height 32
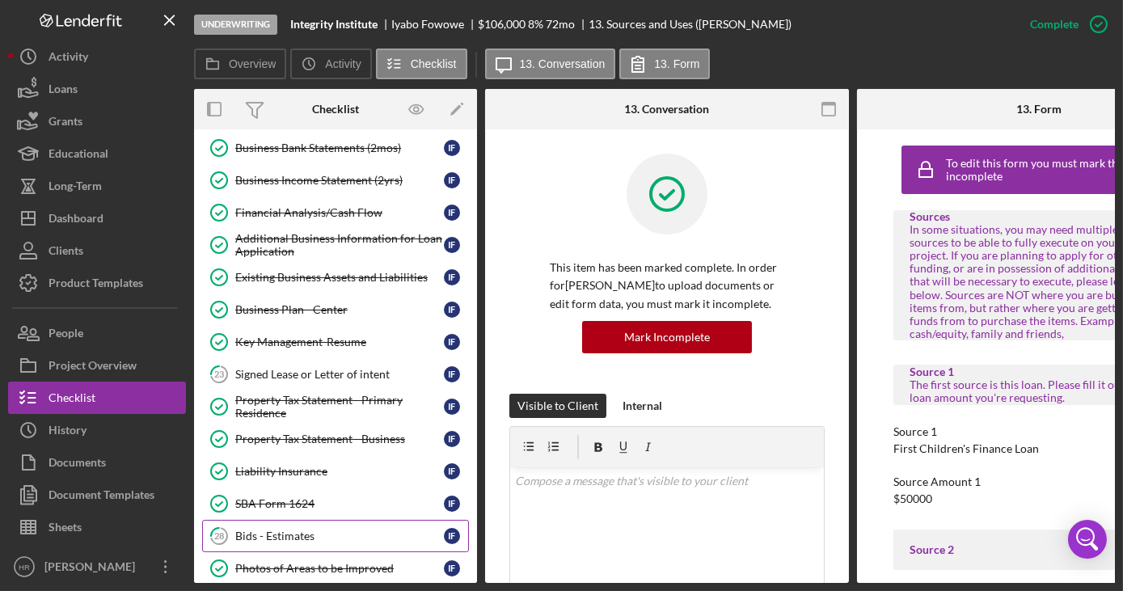
scroll to position [294, 0]
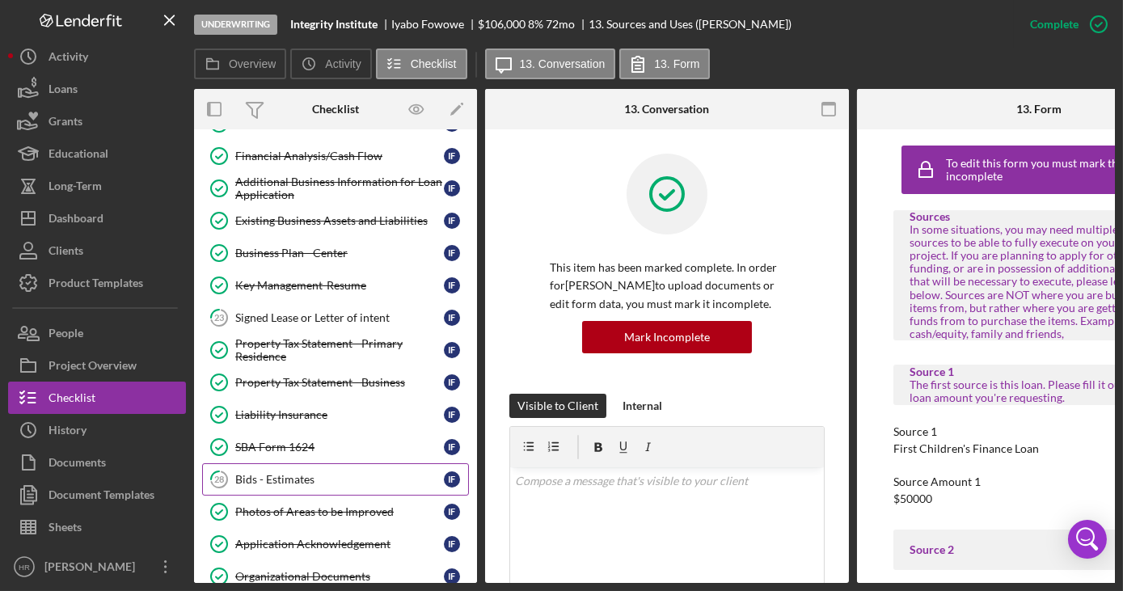
click at [288, 473] on div "Bids - Estimates" at bounding box center [339, 479] width 209 height 13
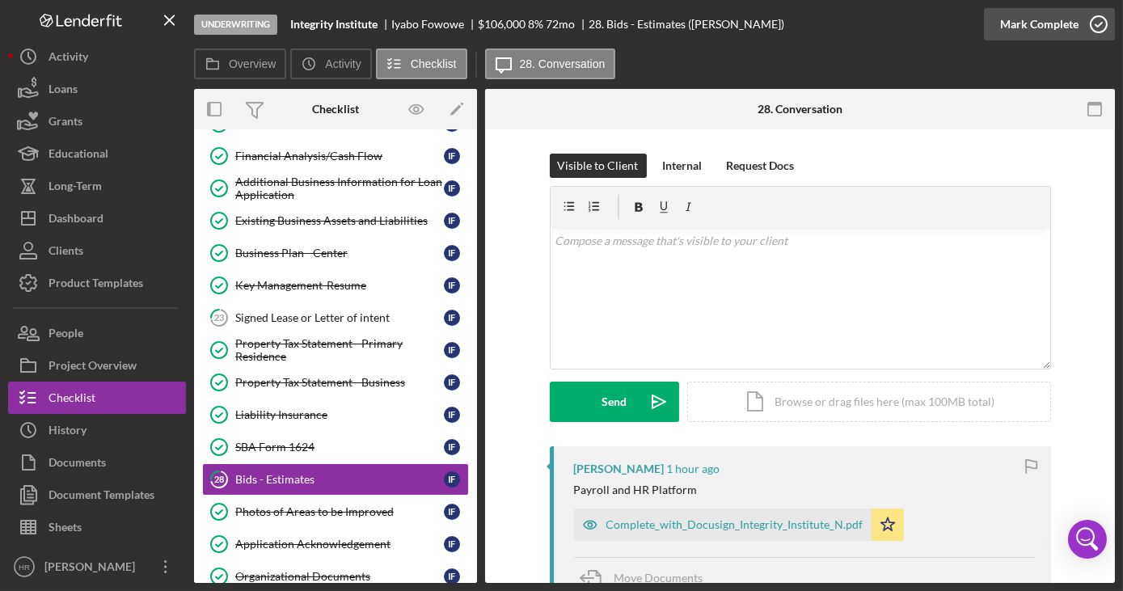
click at [1098, 19] on icon "button" at bounding box center [1099, 24] width 40 height 40
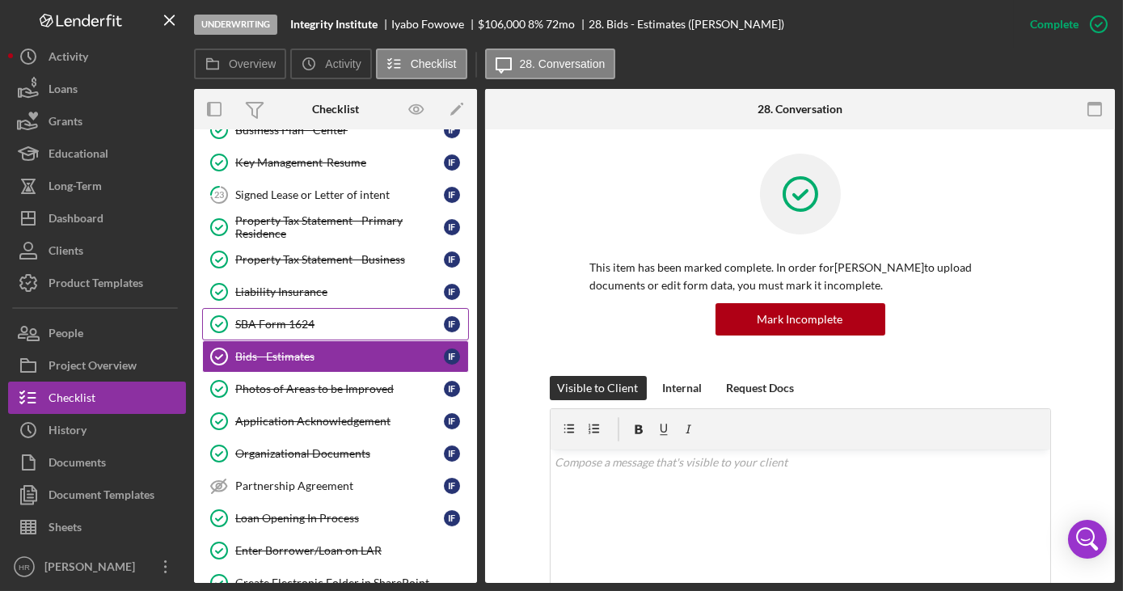
scroll to position [441, 0]
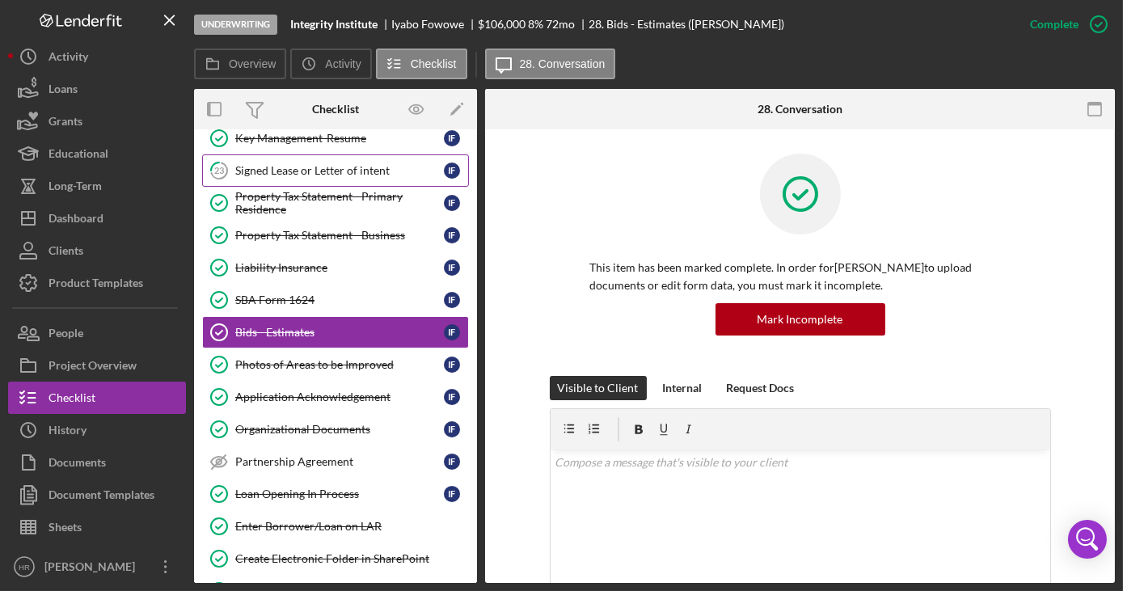
click at [316, 164] on div "Signed Lease or Letter of intent" at bounding box center [339, 170] width 209 height 13
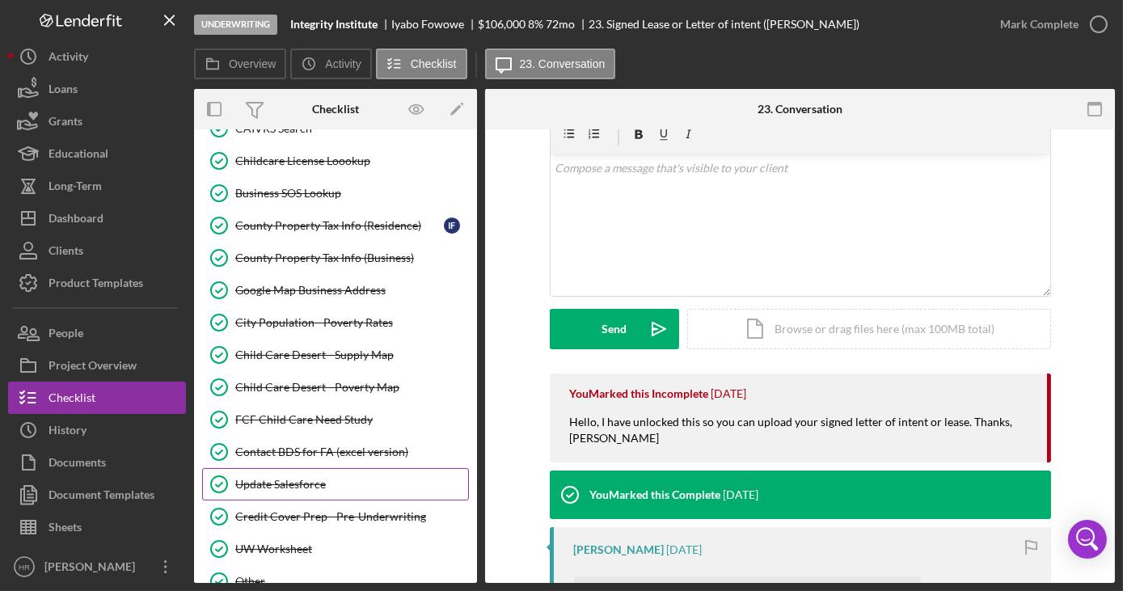
scroll to position [1253, 0]
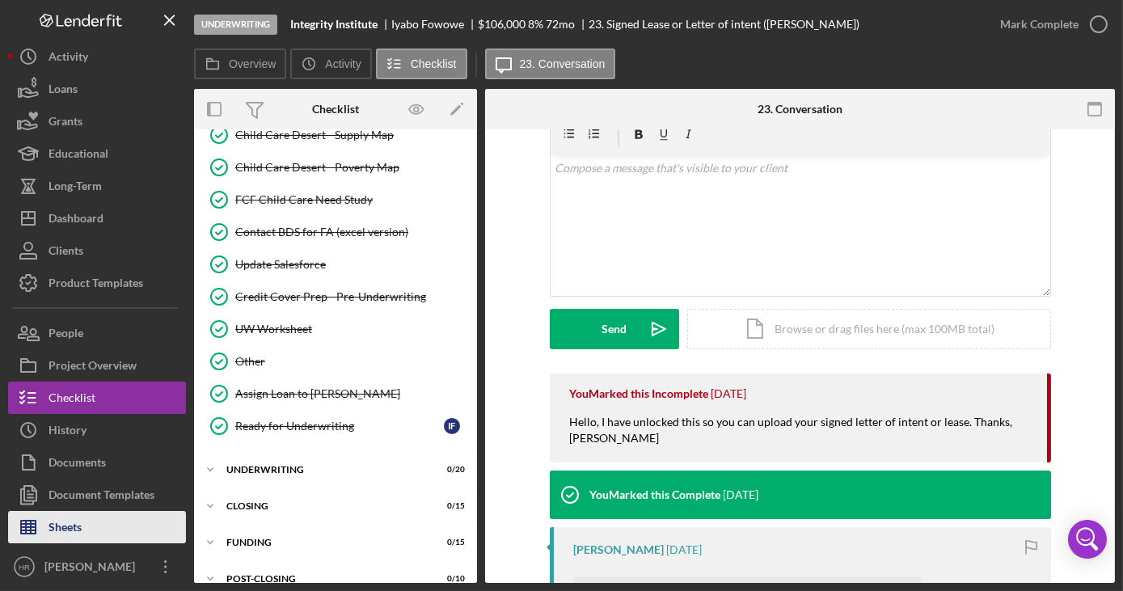
click at [95, 527] on button "Sheets" at bounding box center [97, 527] width 178 height 32
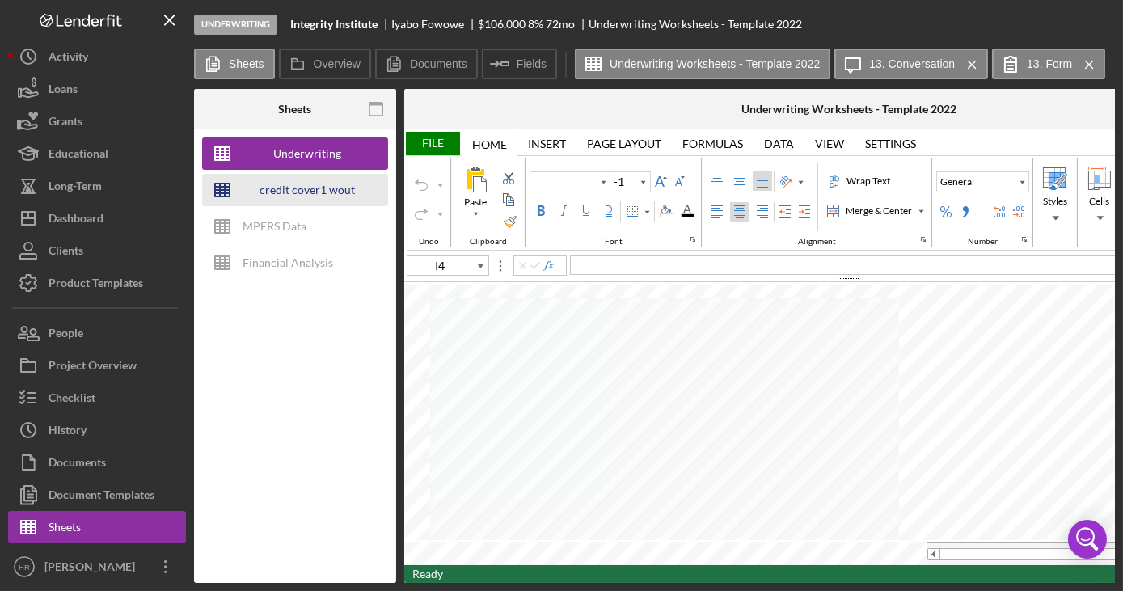
type input "Arial"
type input "10"
click at [263, 193] on div "credit cover1 wout restrictions" at bounding box center [307, 190] width 129 height 32
type input "Calibri"
type input "11"
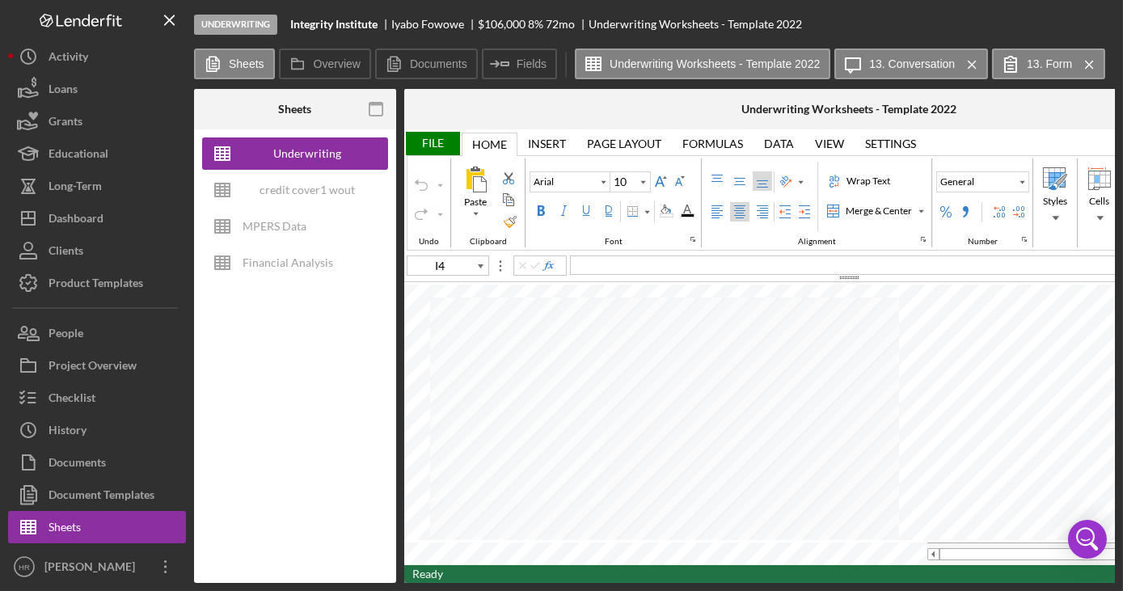
type input "G24"
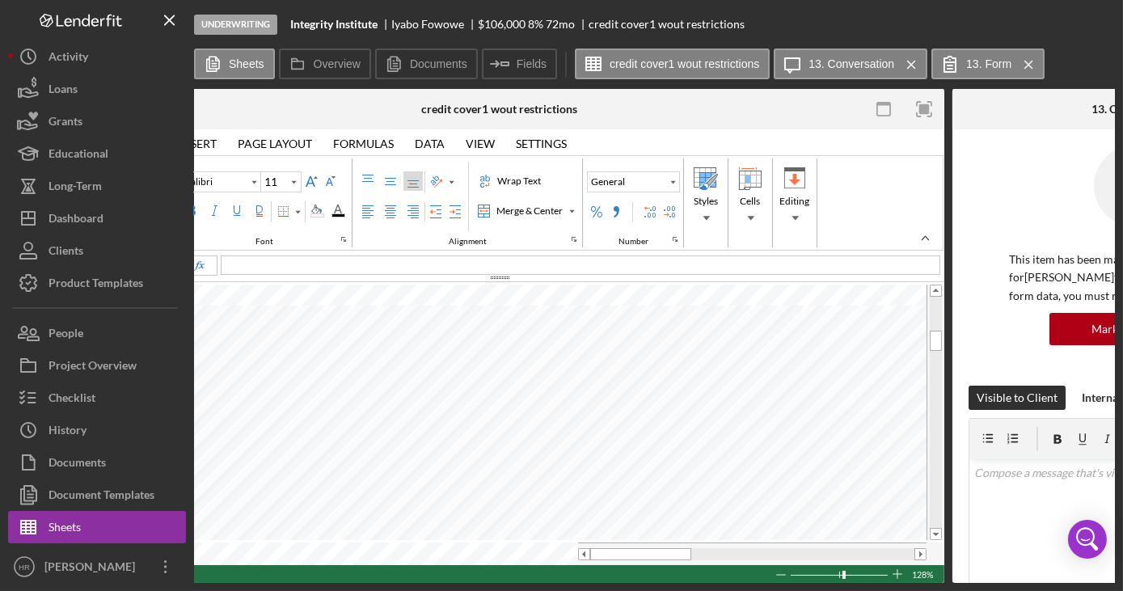
scroll to position [0, 361]
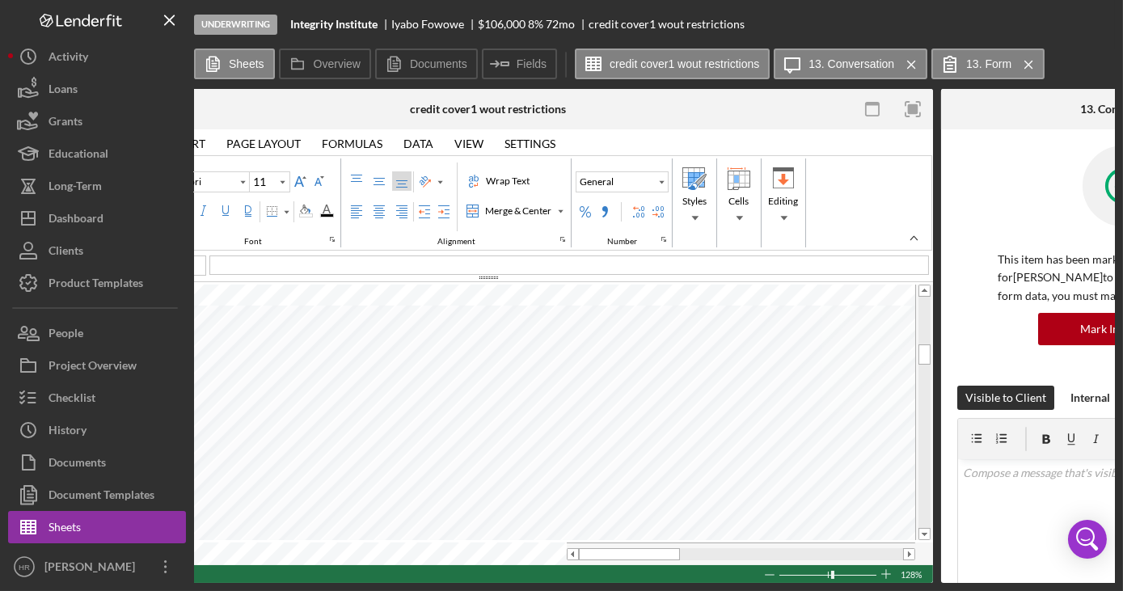
type input "Poppins"
type input "10"
type input "C27"
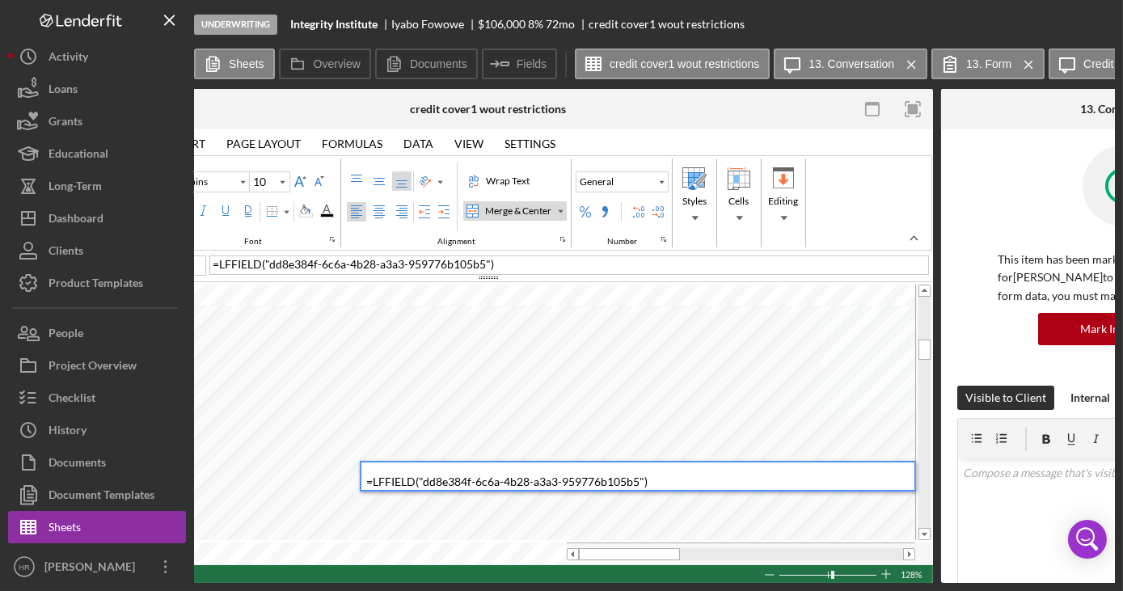
type input "9"
type input "B28"
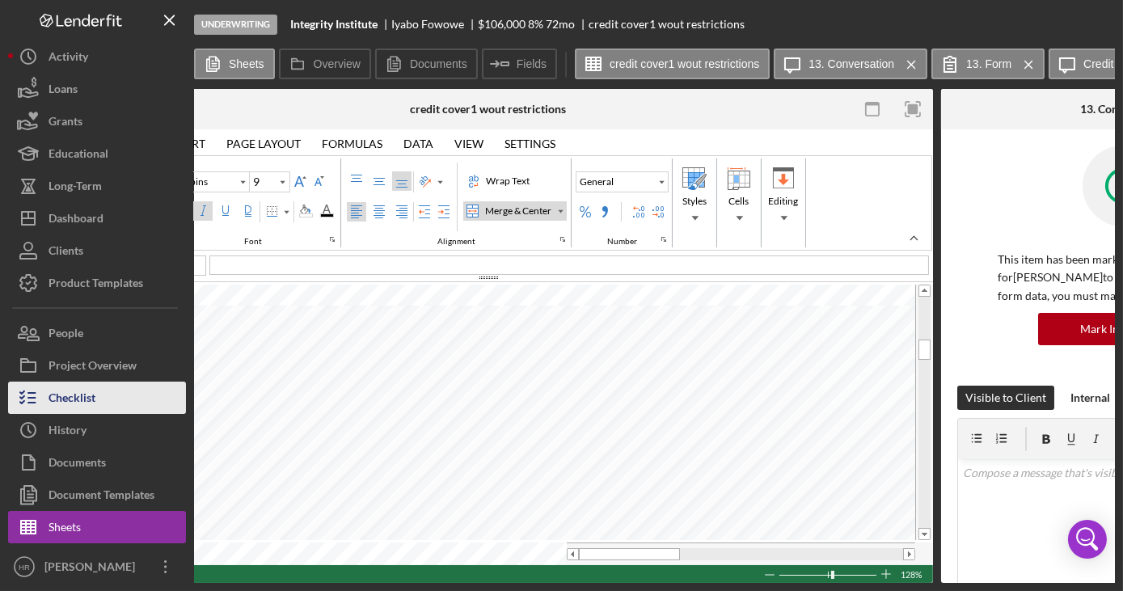
click at [79, 393] on div "Checklist" at bounding box center [72, 400] width 47 height 36
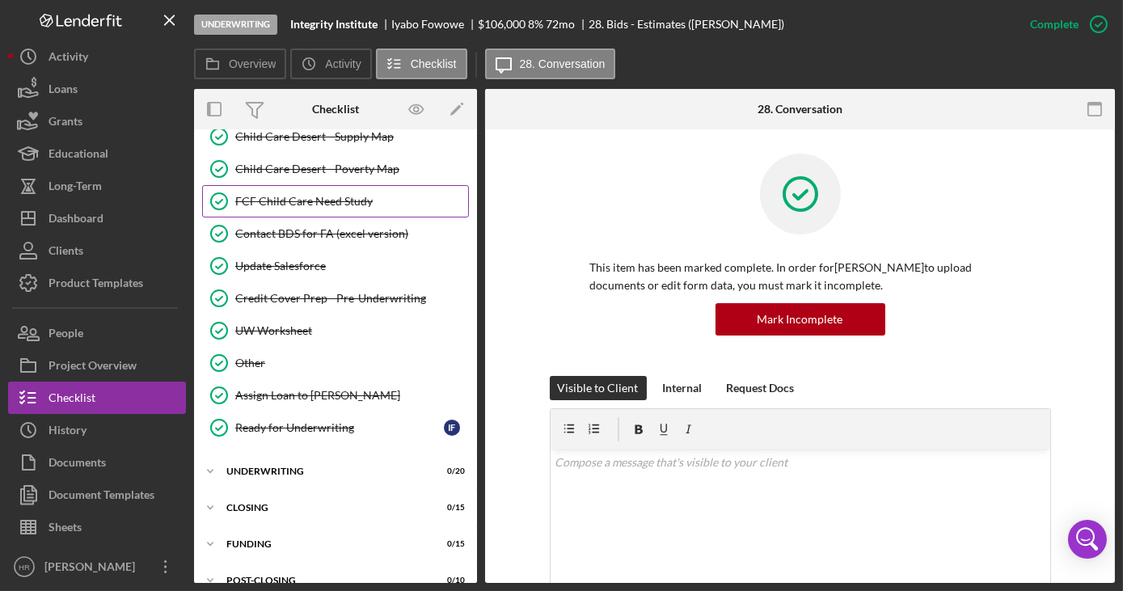
scroll to position [1253, 0]
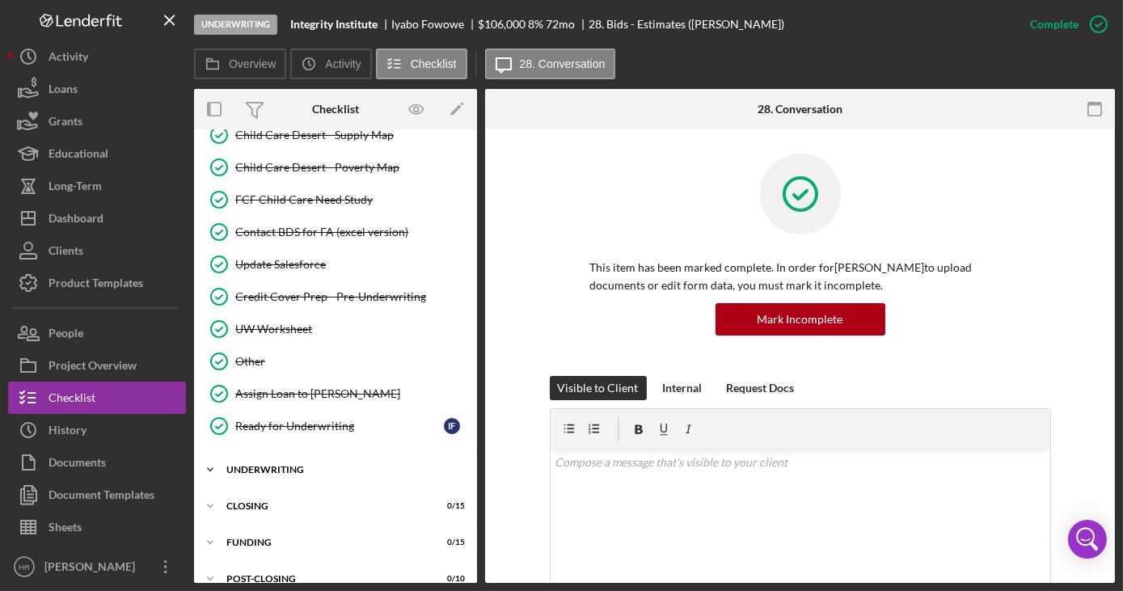
click at [302, 465] on div "UNDERWRITING" at bounding box center [341, 470] width 231 height 10
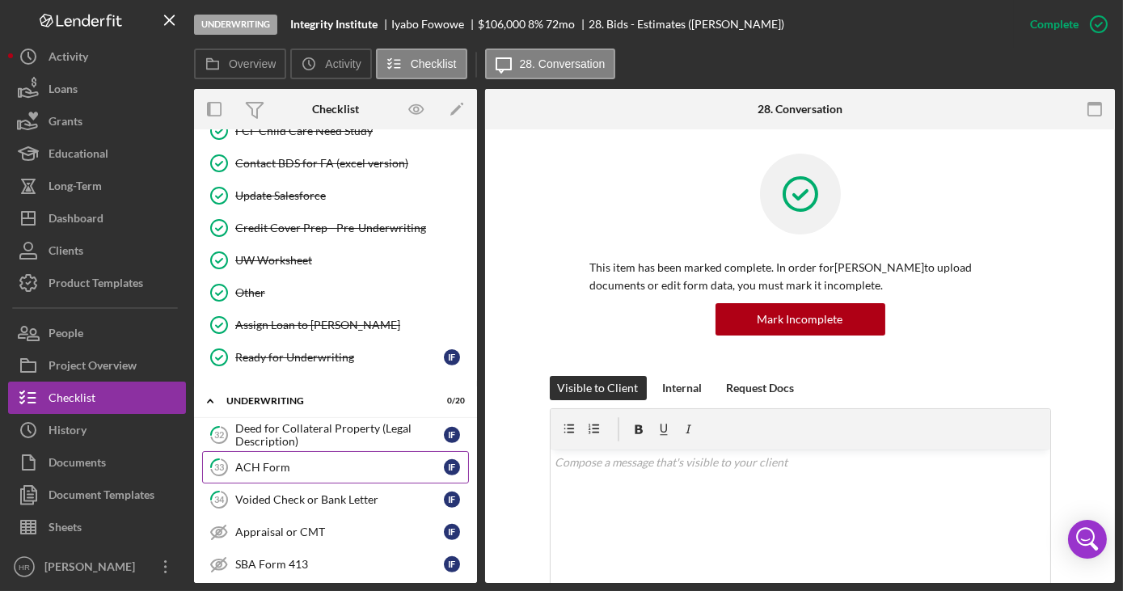
scroll to position [1474, 0]
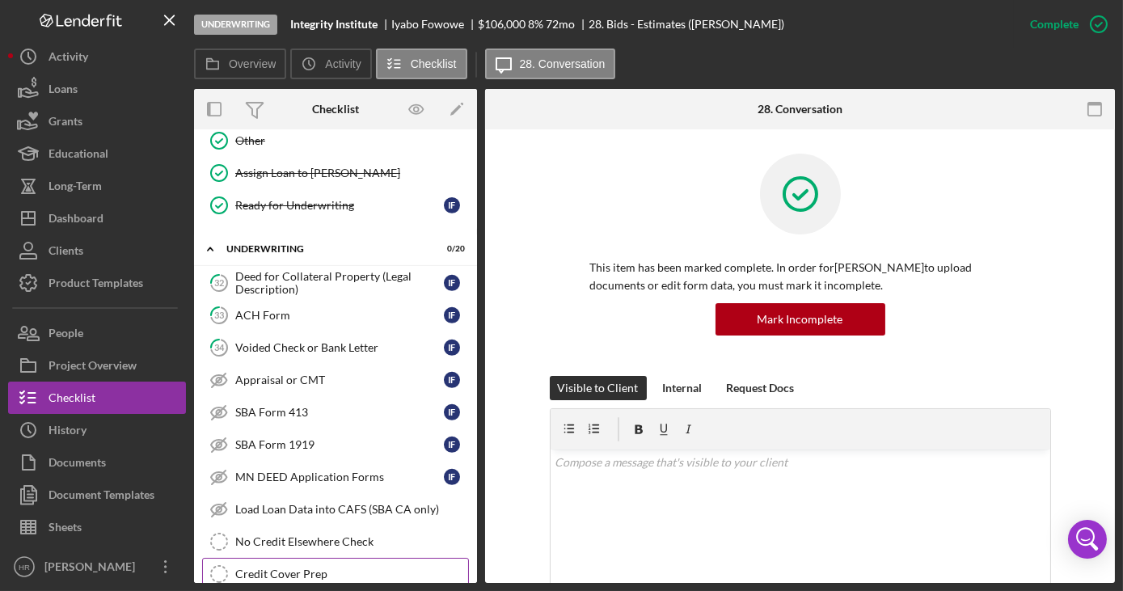
click at [299, 568] on div "Credit Cover Prep" at bounding box center [351, 574] width 233 height 13
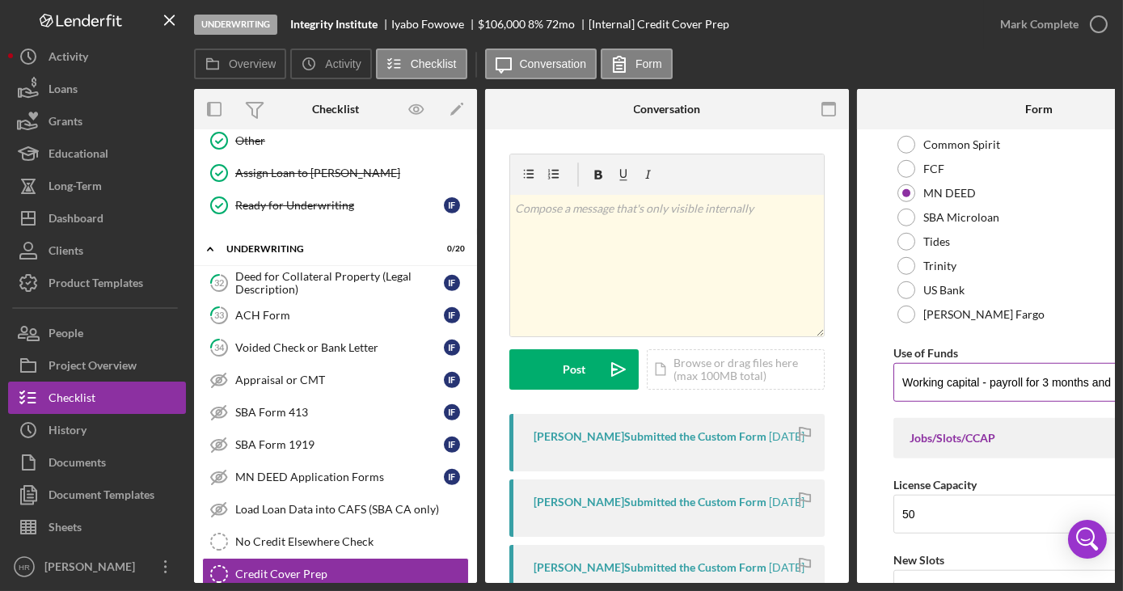
scroll to position [2867, 0]
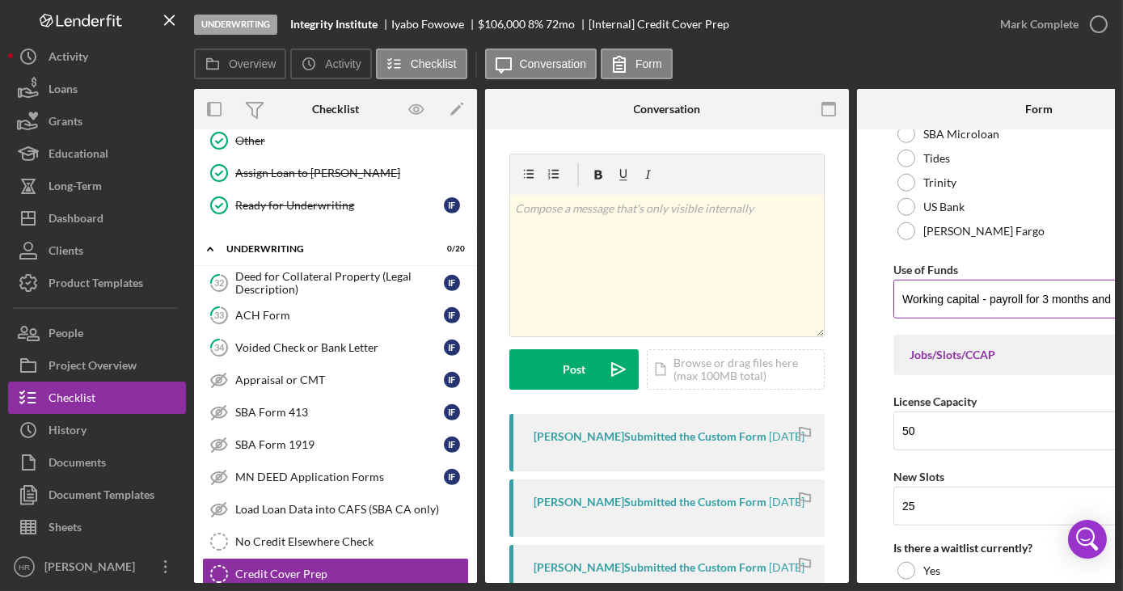
drag, startPoint x: 999, startPoint y: 295, endPoint x: 1048, endPoint y: 298, distance: 49.4
click at [999, 295] on input "Working capital - payroll for 3 months and Leasehold improvements." at bounding box center [1039, 299] width 291 height 39
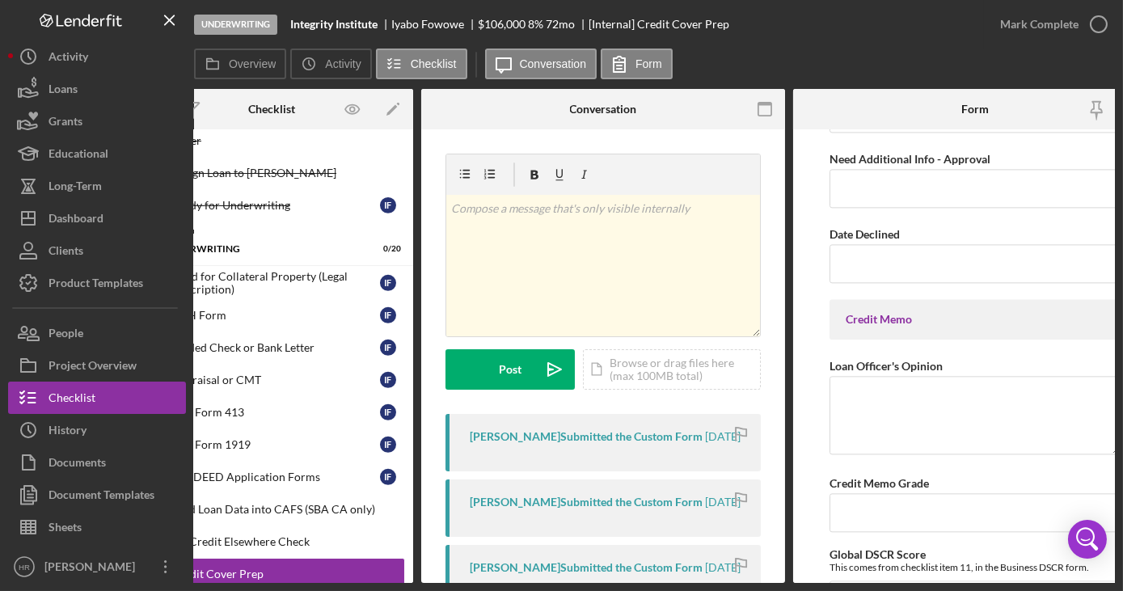
scroll to position [7601, 0]
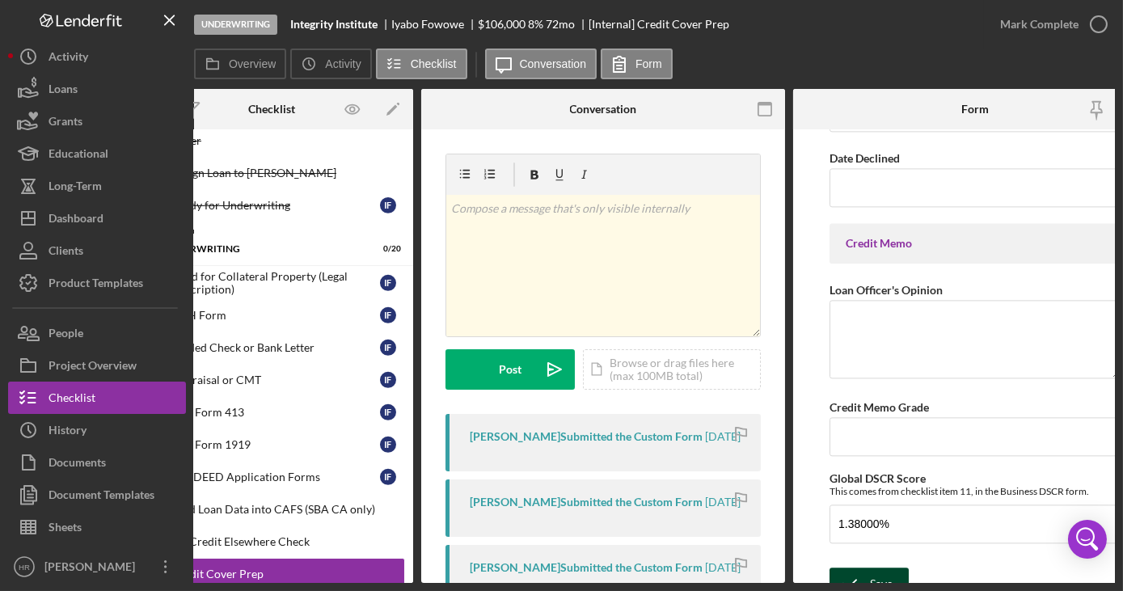
type input "Working capital - payroll for 3 months and supplies"
click at [875, 568] on div "Save" at bounding box center [881, 584] width 23 height 32
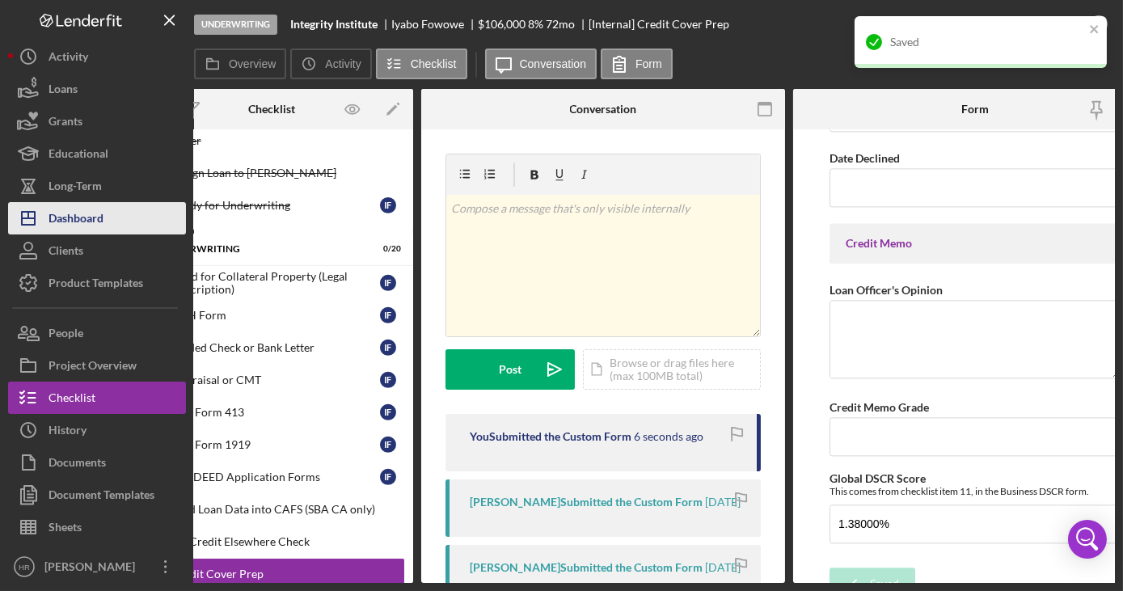
click at [73, 228] on div "Dashboard" at bounding box center [76, 220] width 55 height 36
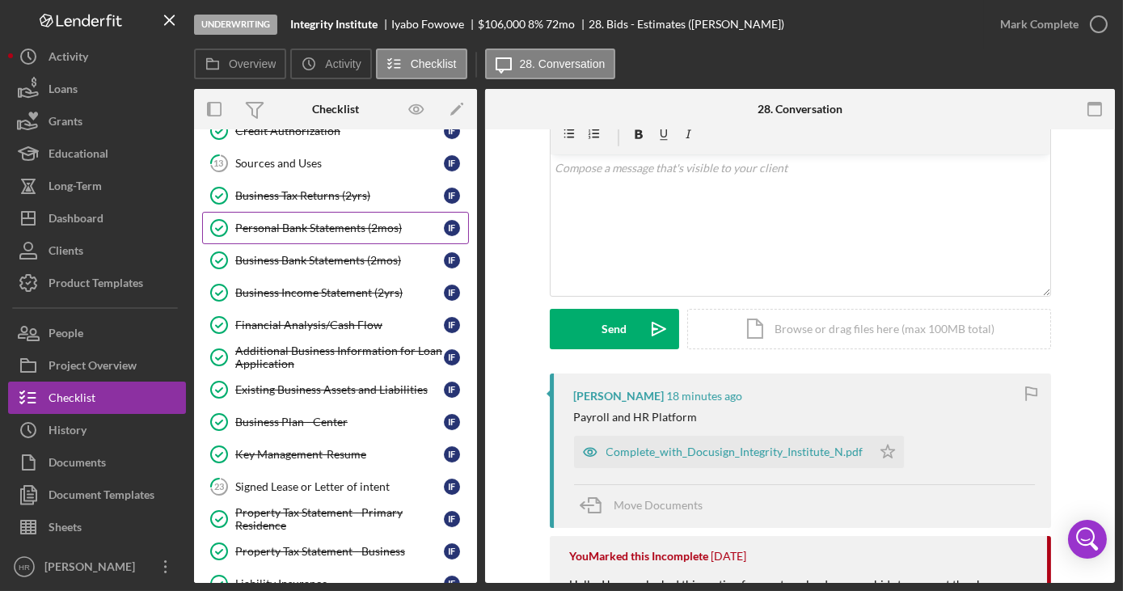
scroll to position [40, 0]
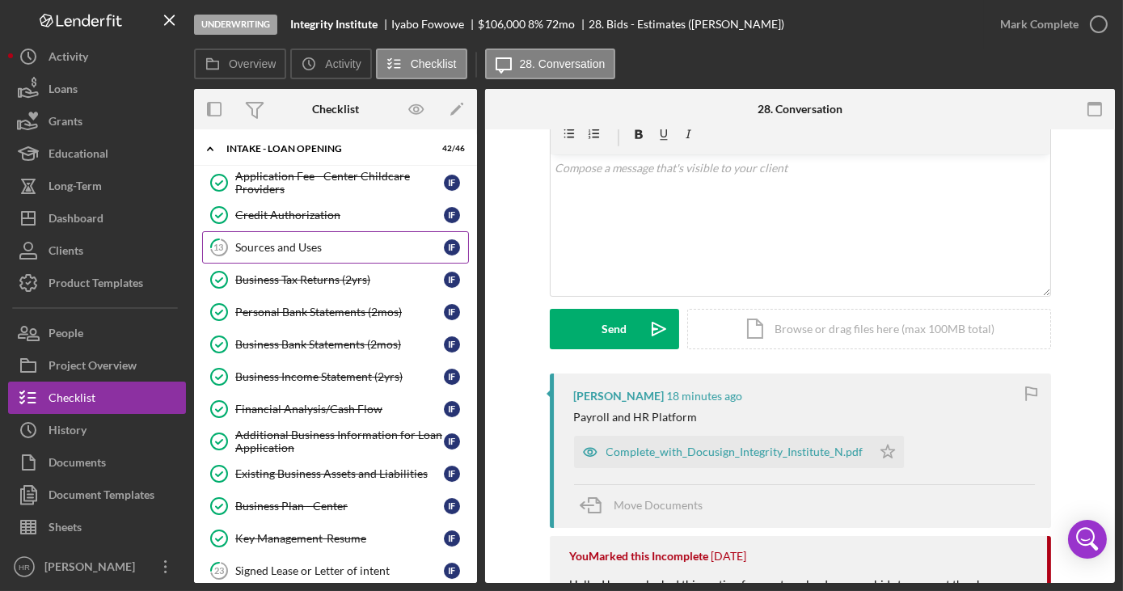
click at [304, 248] on div "Sources and Uses" at bounding box center [339, 247] width 209 height 13
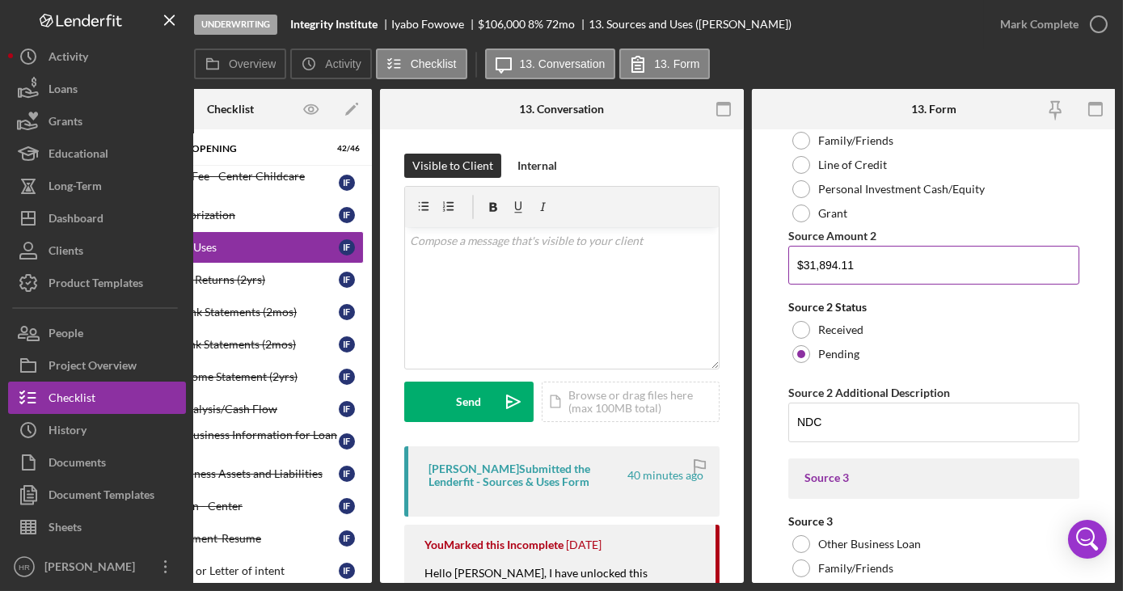
scroll to position [367, 0]
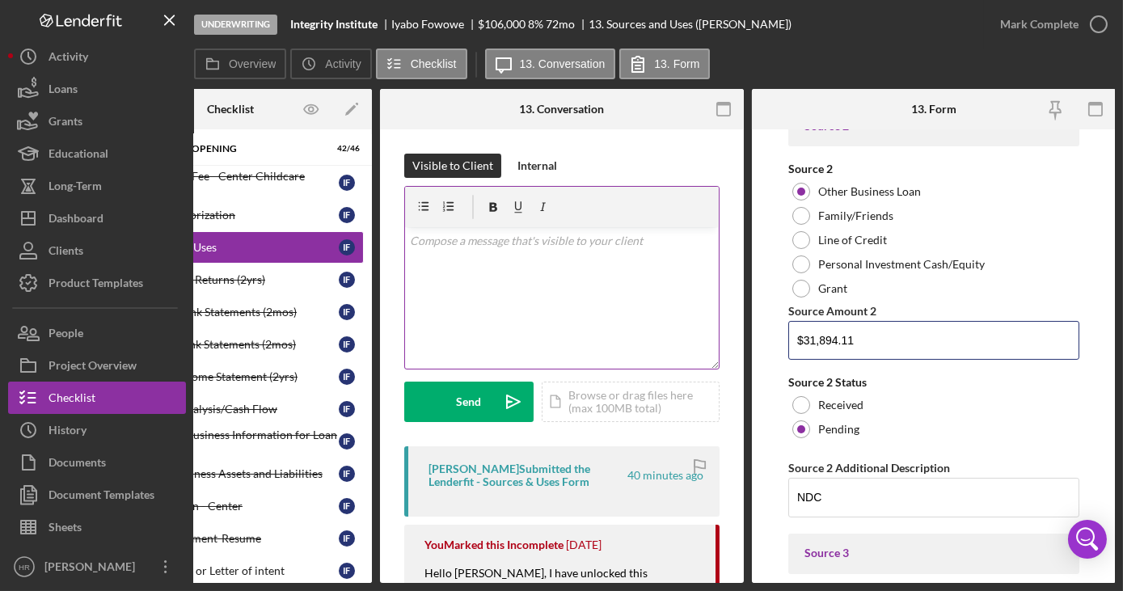
drag, startPoint x: 891, startPoint y: 341, endPoint x: 712, endPoint y: 336, distance: 179.6
click at [713, 337] on div "Overview Internal Workflow Stage Underwriting Icon/Dropdown Arrow Archive (can …" at bounding box center [654, 336] width 921 height 494
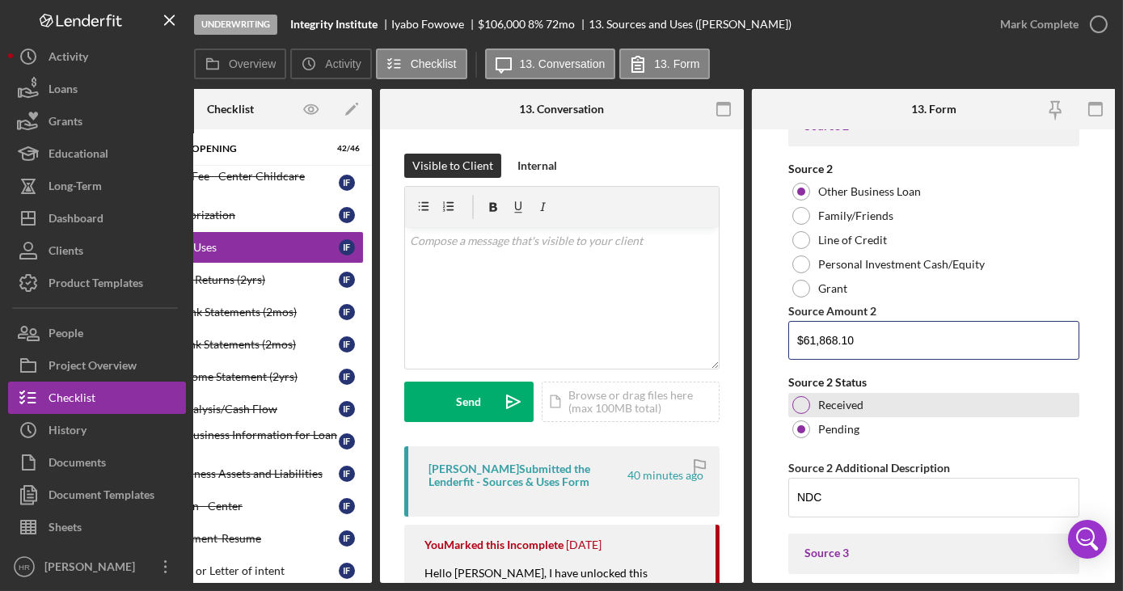
type input "$61,868.10"
click at [944, 407] on div "Received" at bounding box center [934, 405] width 291 height 24
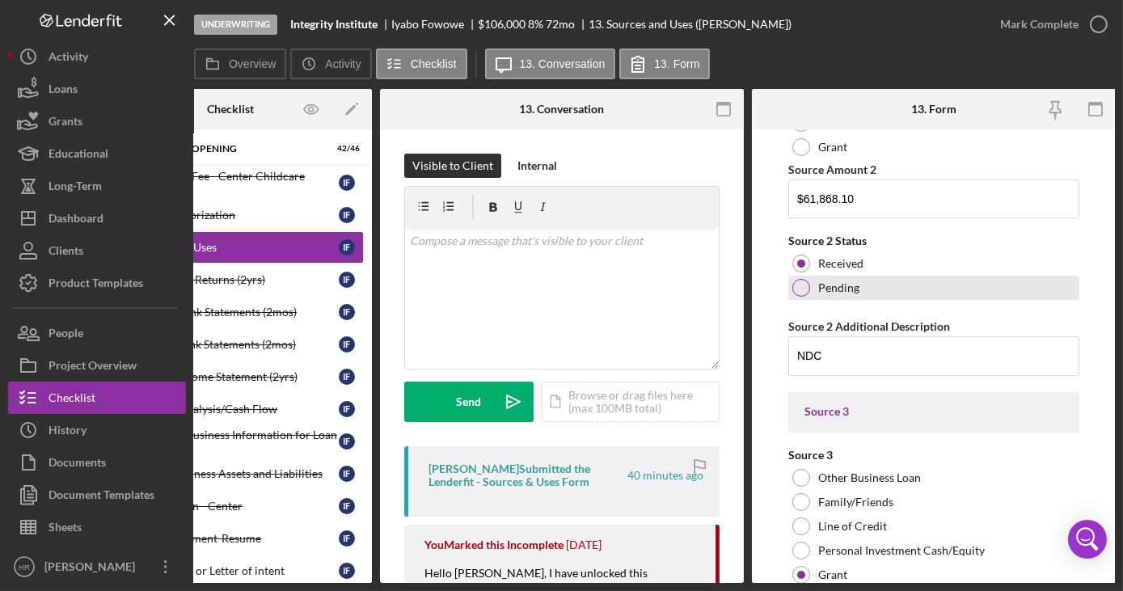
scroll to position [514, 0]
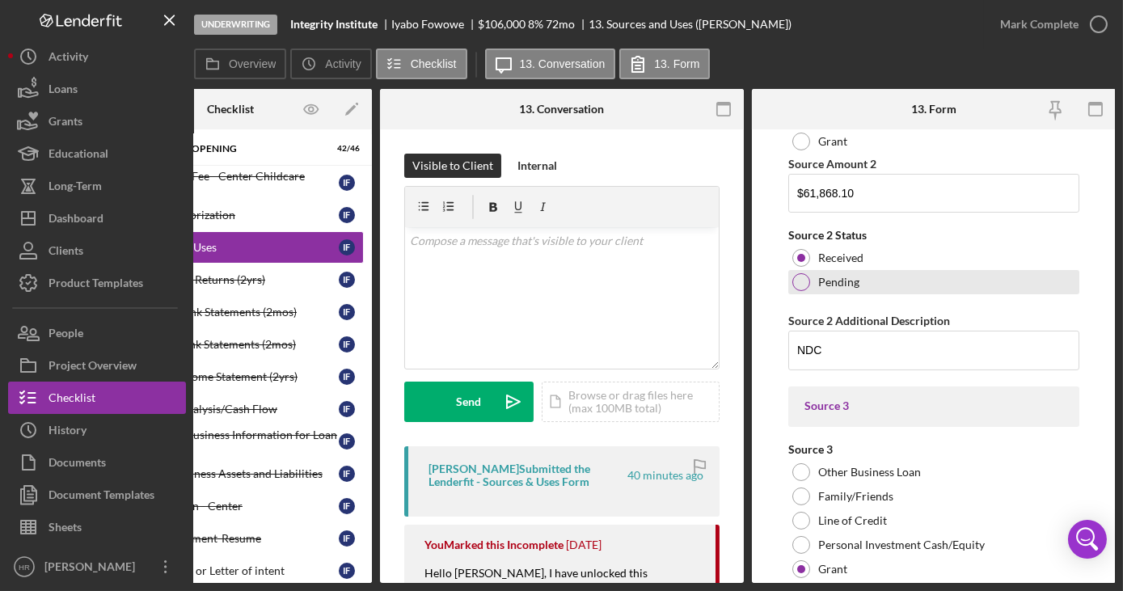
click at [800, 277] on div at bounding box center [802, 282] width 18 height 18
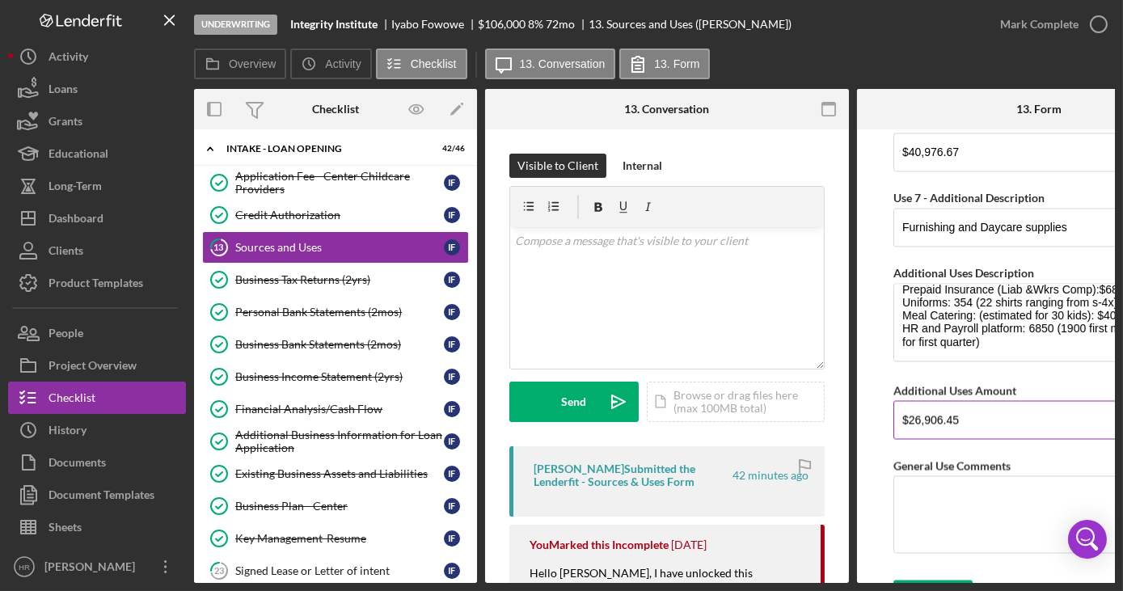
scroll to position [6576, 0]
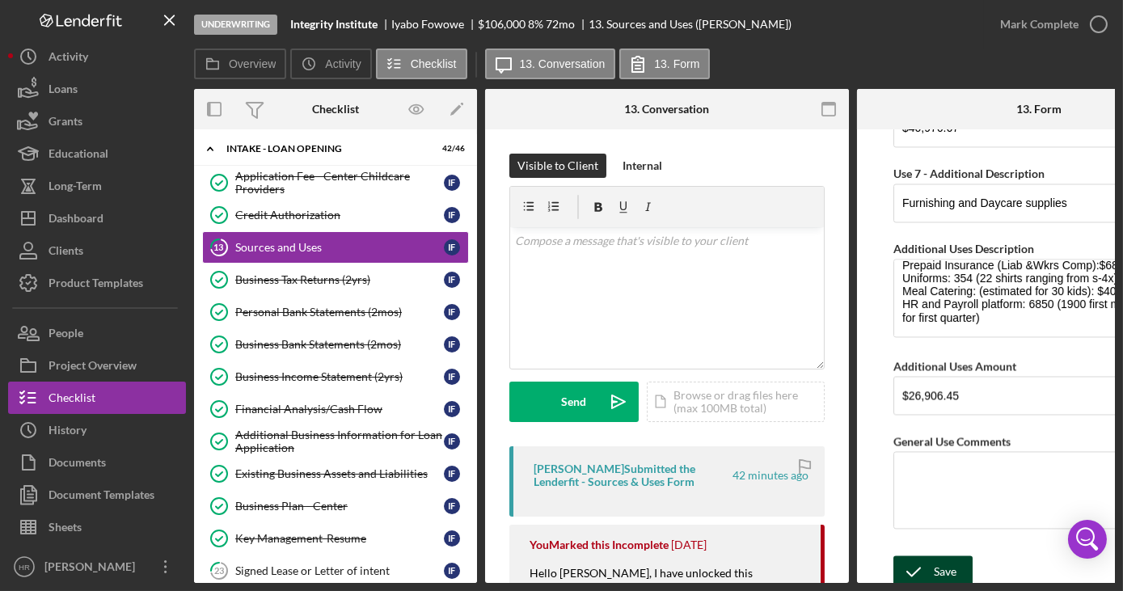
click at [949, 559] on div "Save" at bounding box center [945, 572] width 23 height 32
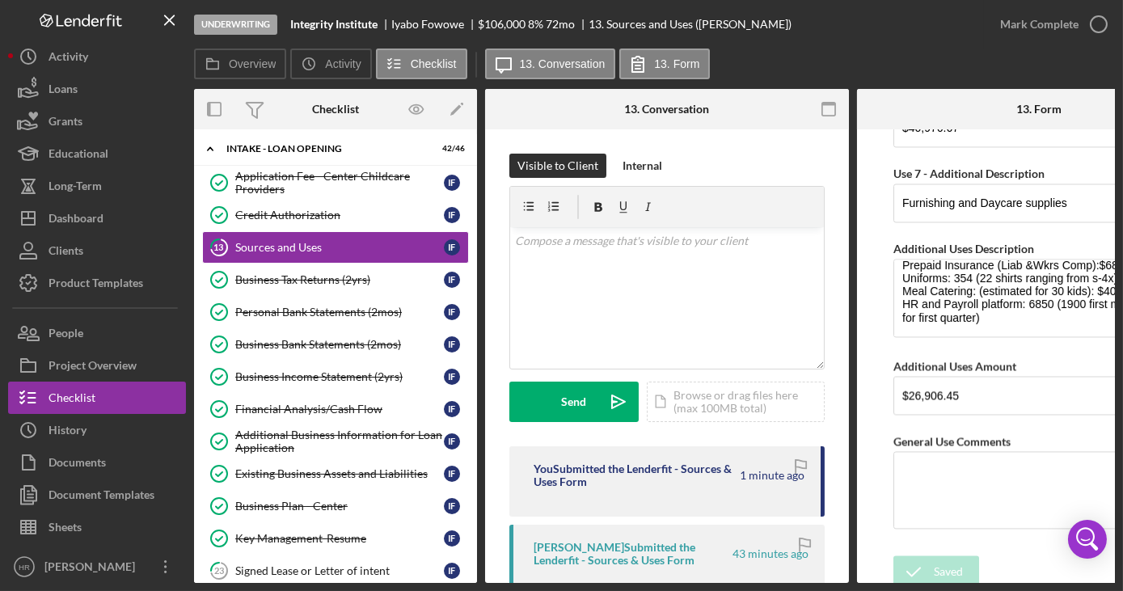
click at [1009, 539] on form "Sources In some situations, you may need multiple funding sources to be able to…" at bounding box center [1039, 356] width 364 height 454
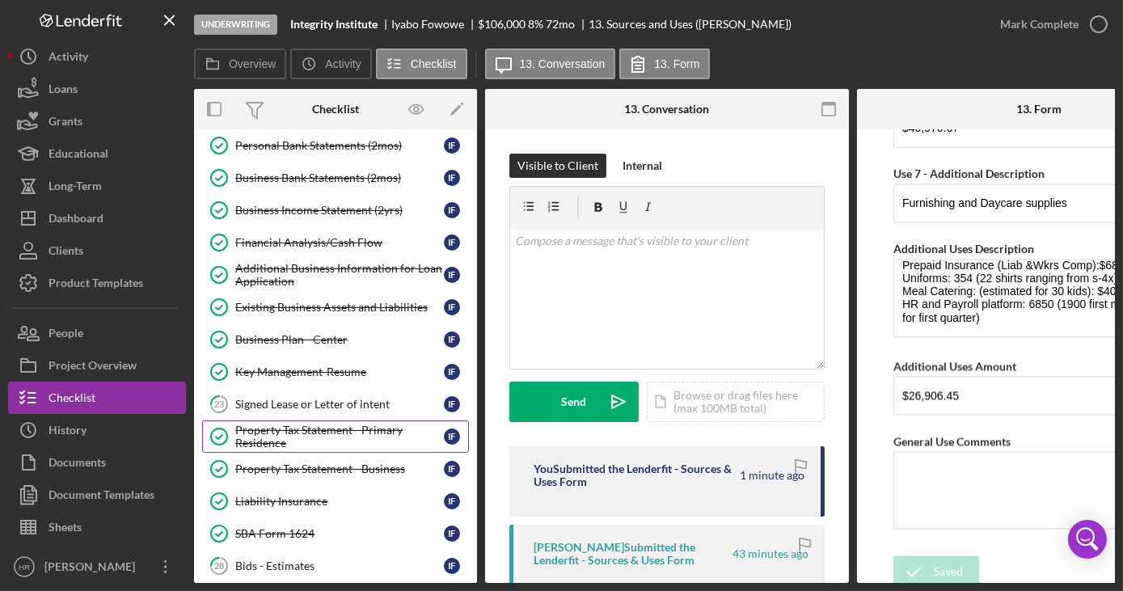
scroll to position [335, 0]
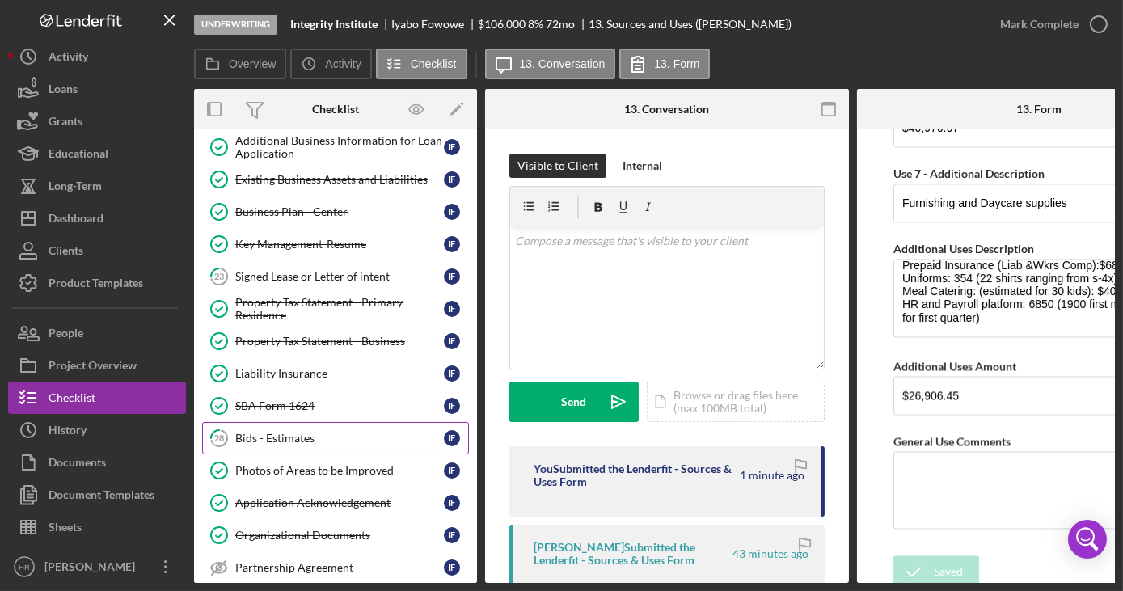
click at [281, 432] on div "Bids - Estimates" at bounding box center [339, 438] width 209 height 13
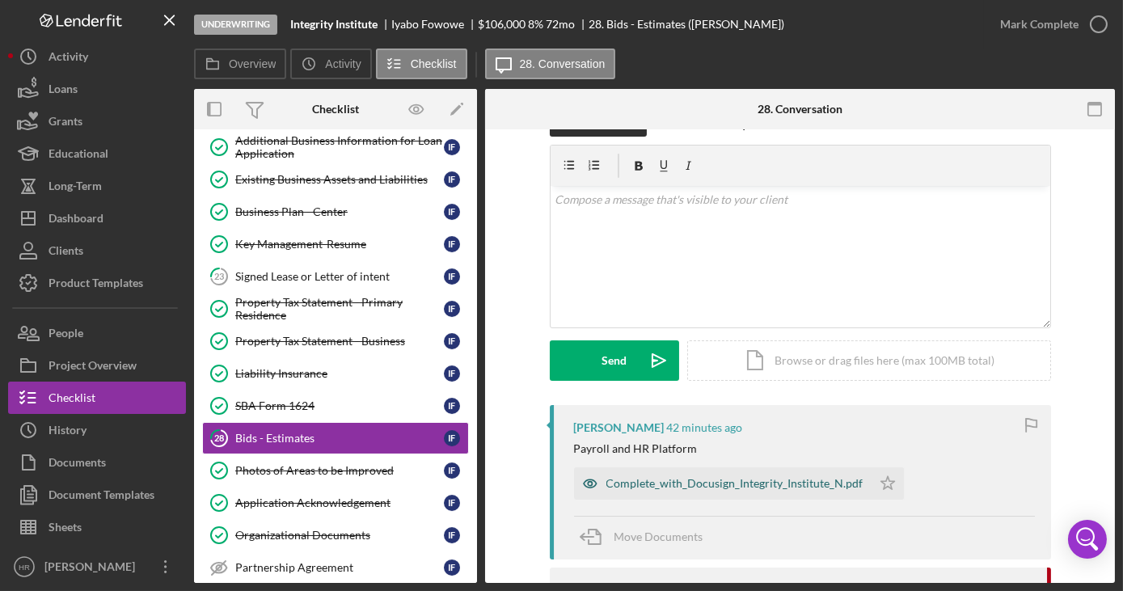
scroll to position [73, 0]
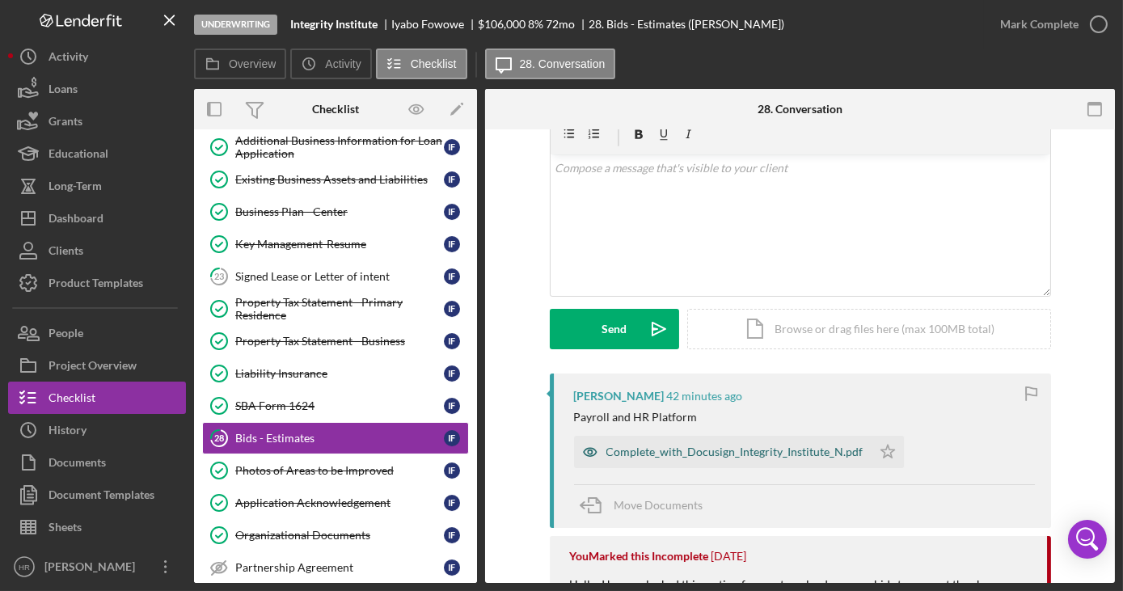
click at [676, 446] on div "Complete_with_Docusign_Integrity_Institute_N.pdf" at bounding box center [735, 452] width 257 height 13
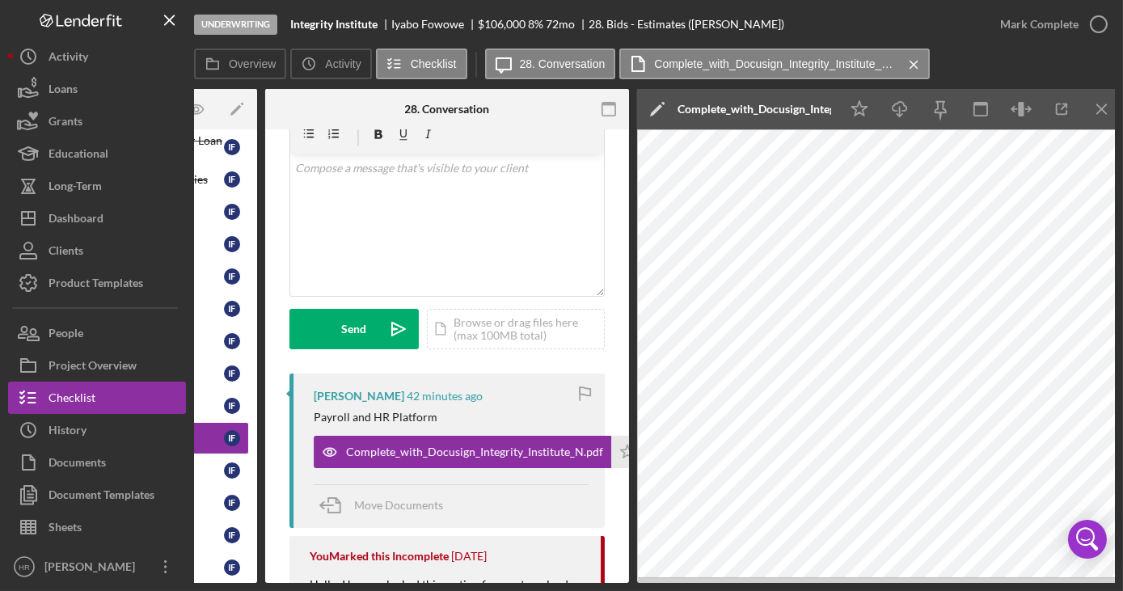
scroll to position [0, 227]
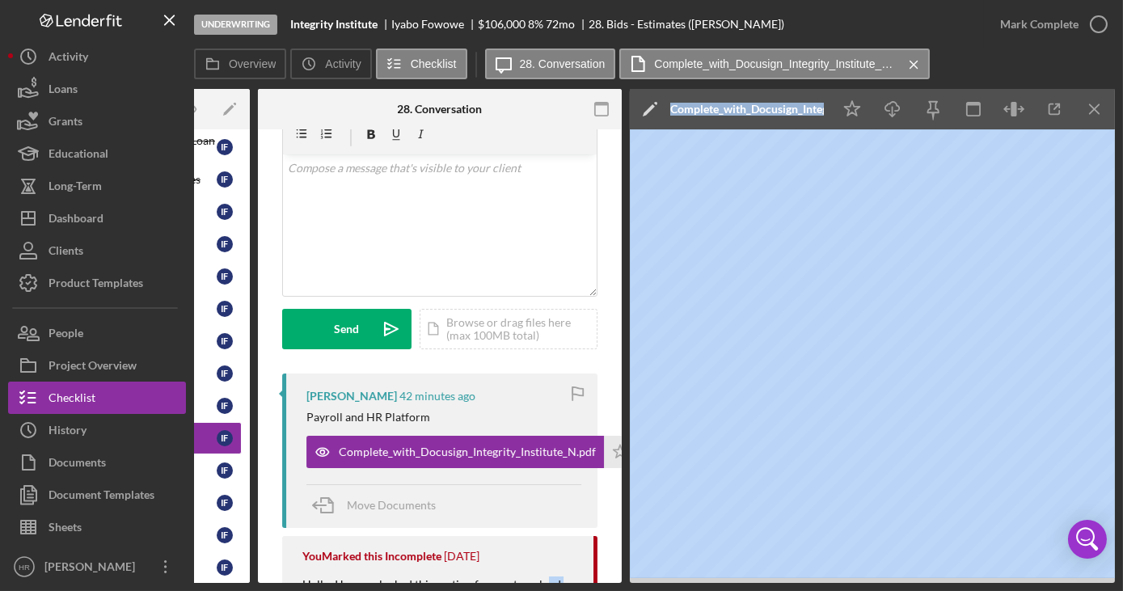
drag, startPoint x: 671, startPoint y: 583, endPoint x: 544, endPoint y: 582, distance: 127.0
click at [544, 582] on div "Underwriting Integrity Institute Iyabo Fowowe $106,000 $90,100 8 % 72 mo 28. Bi…" at bounding box center [561, 295] width 1123 height 591
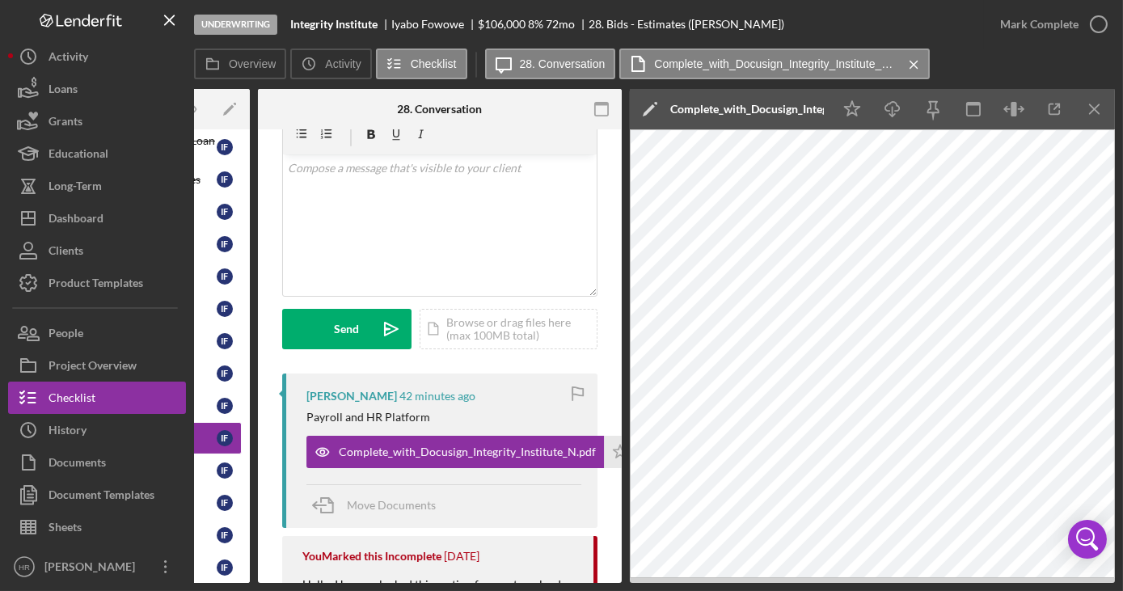
drag, startPoint x: 495, startPoint y: 582, endPoint x: 353, endPoint y: 584, distance: 141.6
click at [353, 584] on div "Underwriting Integrity Institute Iyabo Fowowe $106,000 $90,100 8 % 72 mo 28. Bi…" at bounding box center [561, 295] width 1123 height 591
click at [558, 231] on div "v Color teal Color pink Remove color Add row above Add row below Add column bef…" at bounding box center [440, 225] width 314 height 142
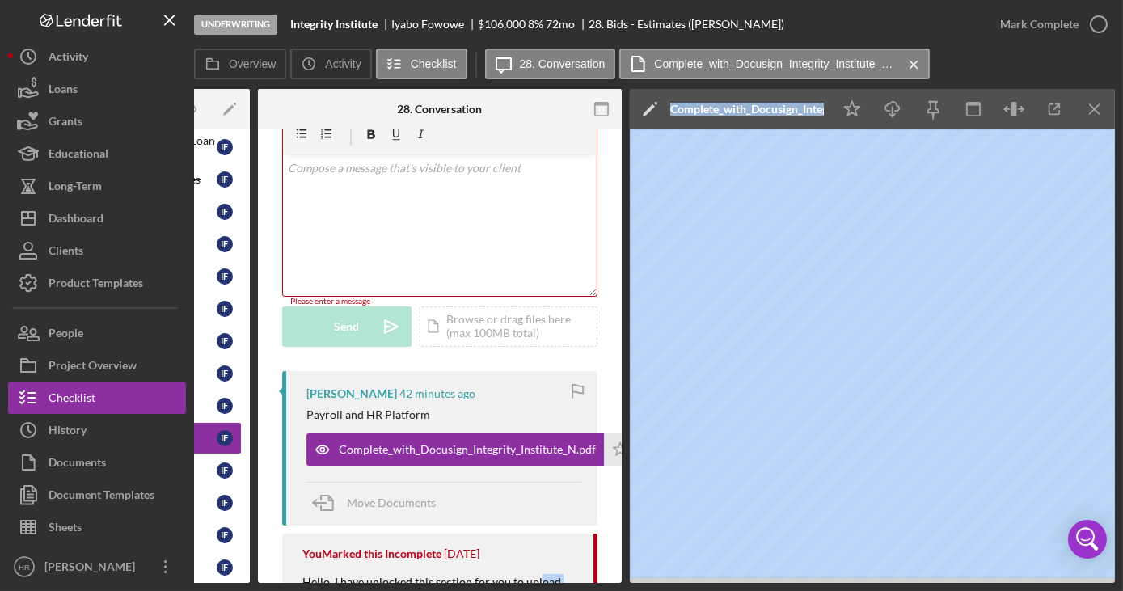
drag, startPoint x: 643, startPoint y: 582, endPoint x: 535, endPoint y: 578, distance: 108.5
click at [535, 578] on div "Overview Internal Workflow Stage Underwriting Icon/Dropdown Arrow Archive (can …" at bounding box center [654, 336] width 921 height 494
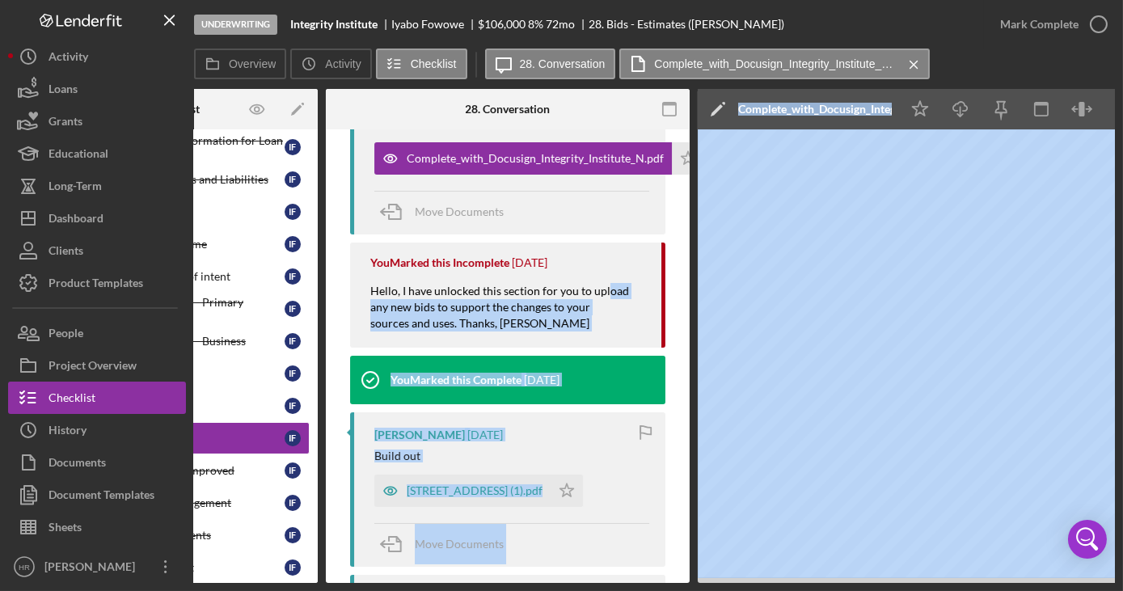
scroll to position [367, 0]
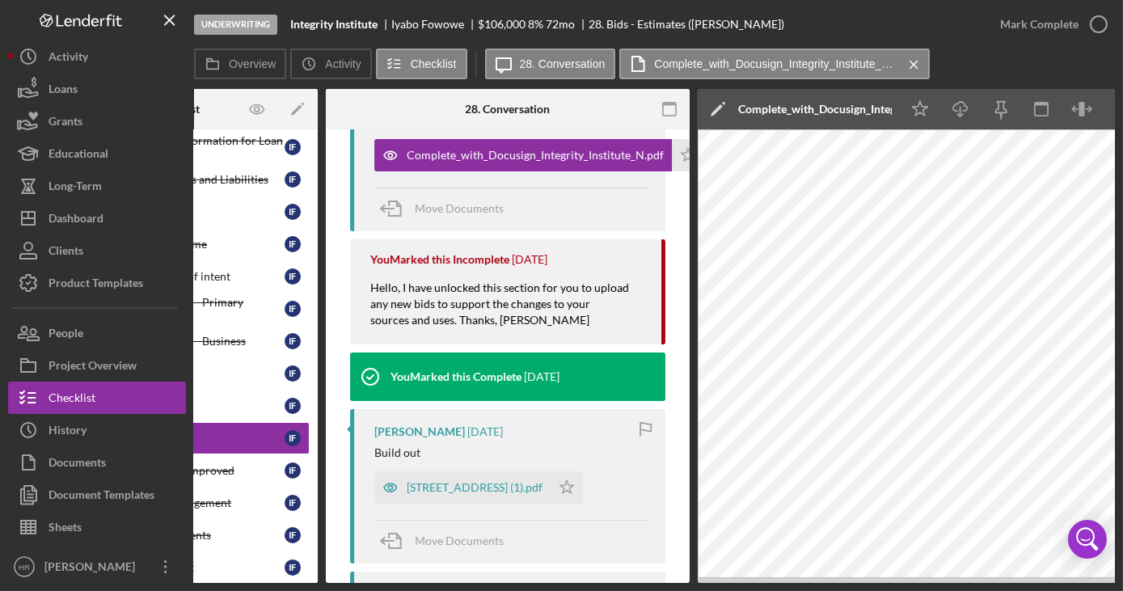
click at [633, 209] on div "Move Documents" at bounding box center [511, 210] width 275 height 44
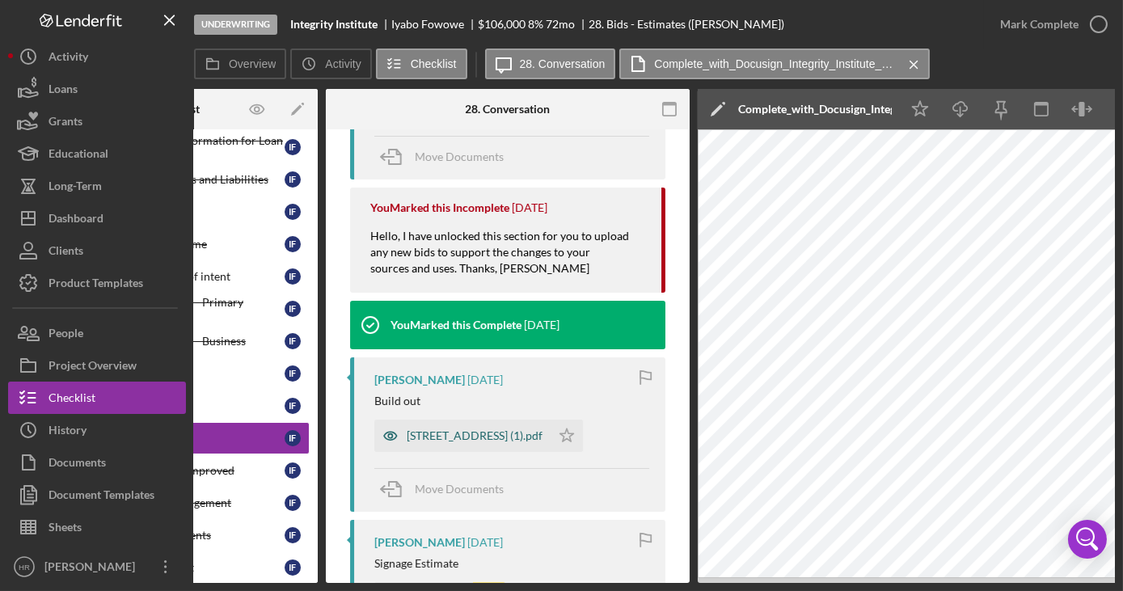
scroll to position [441, 0]
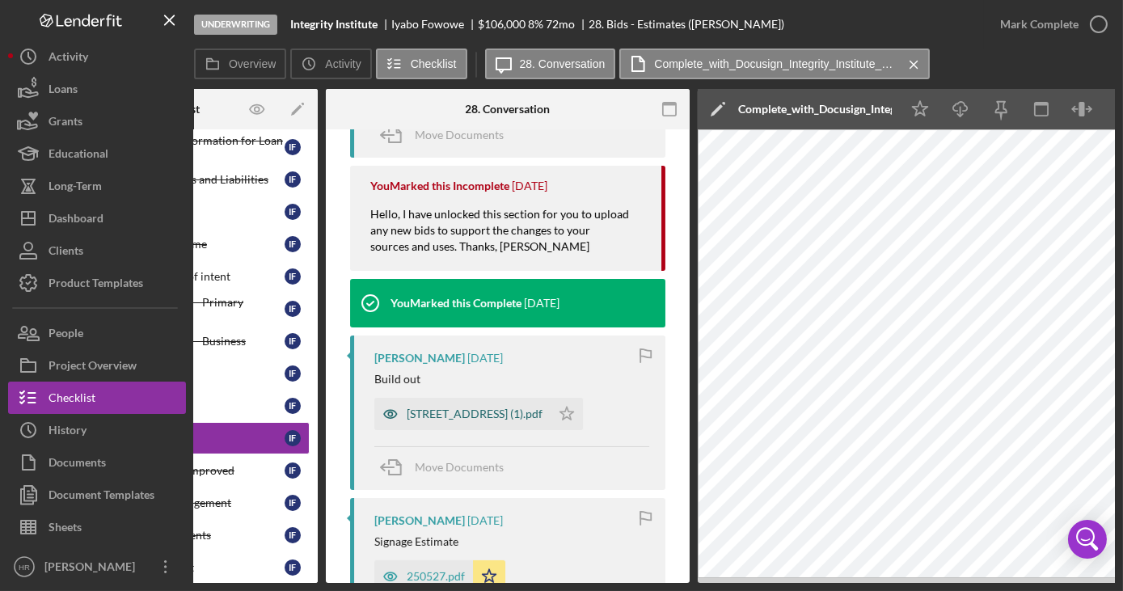
click at [468, 413] on div "[STREET_ADDRESS] (1).pdf" at bounding box center [475, 414] width 136 height 13
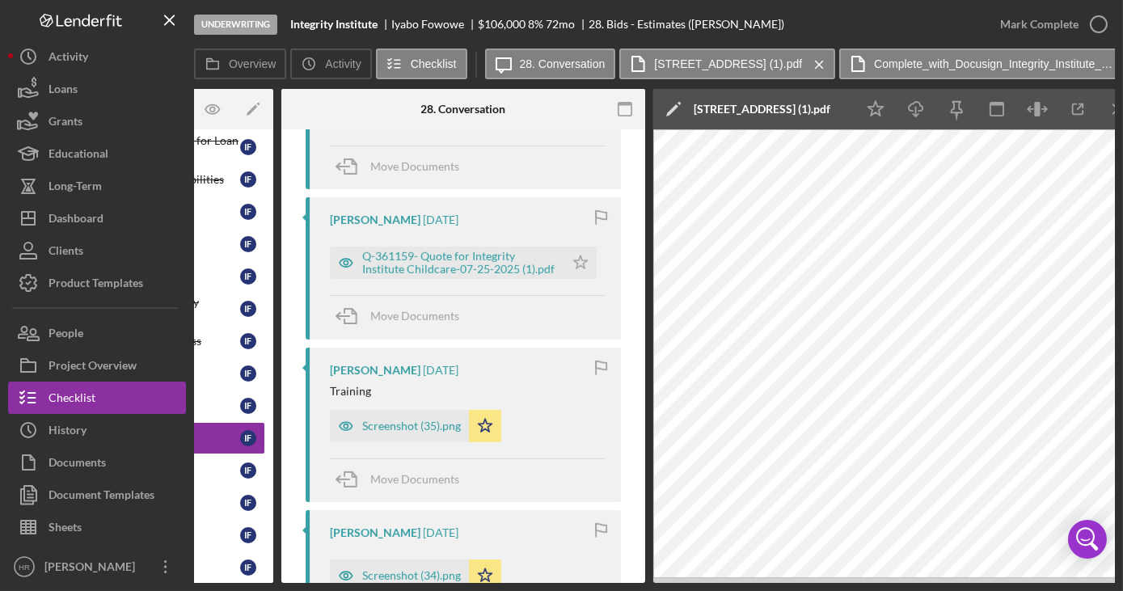
scroll to position [1544, 0]
click at [438, 252] on div "Q-361159- Quote for Integrity Institute Childcare-07-25-2025 (1).pdf" at bounding box center [459, 261] width 194 height 26
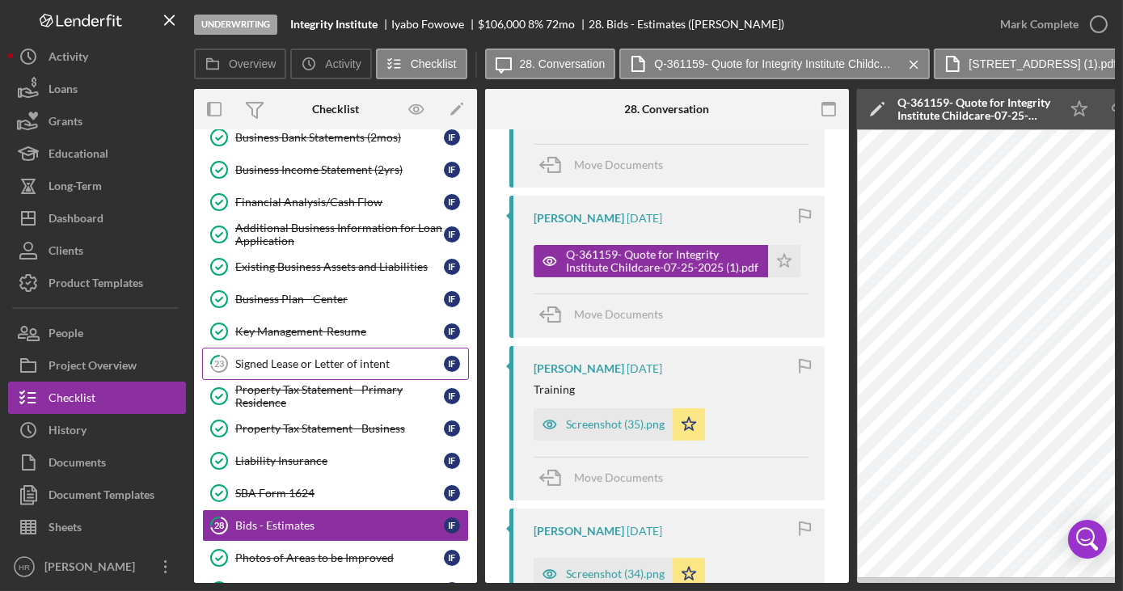
scroll to position [114, 0]
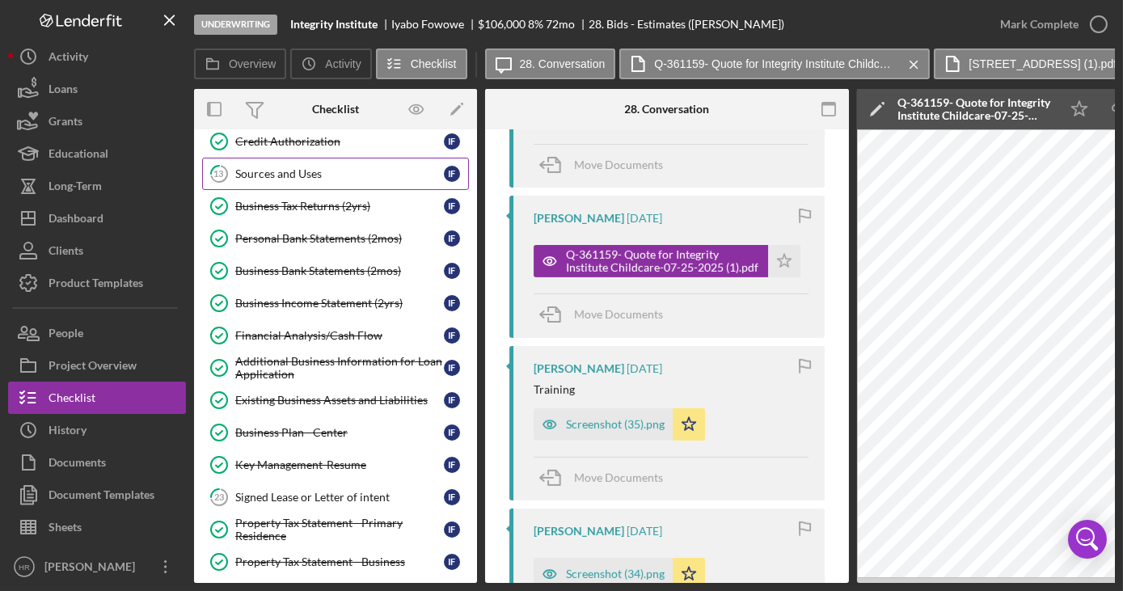
click at [318, 176] on div "Sources and Uses" at bounding box center [339, 173] width 209 height 13
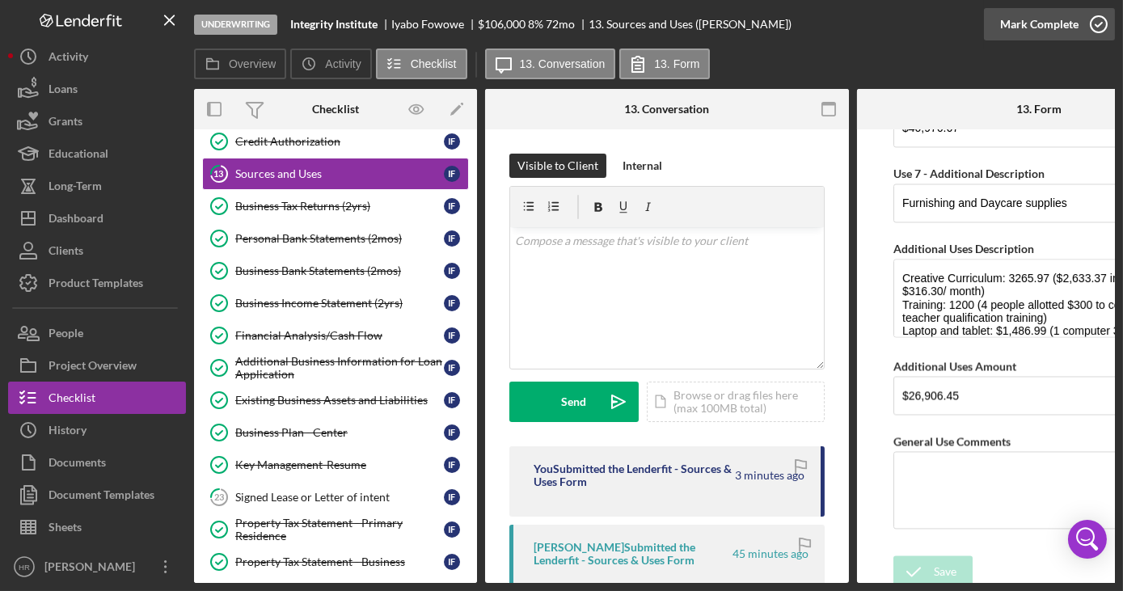
click at [1097, 30] on icon "button" at bounding box center [1099, 24] width 40 height 40
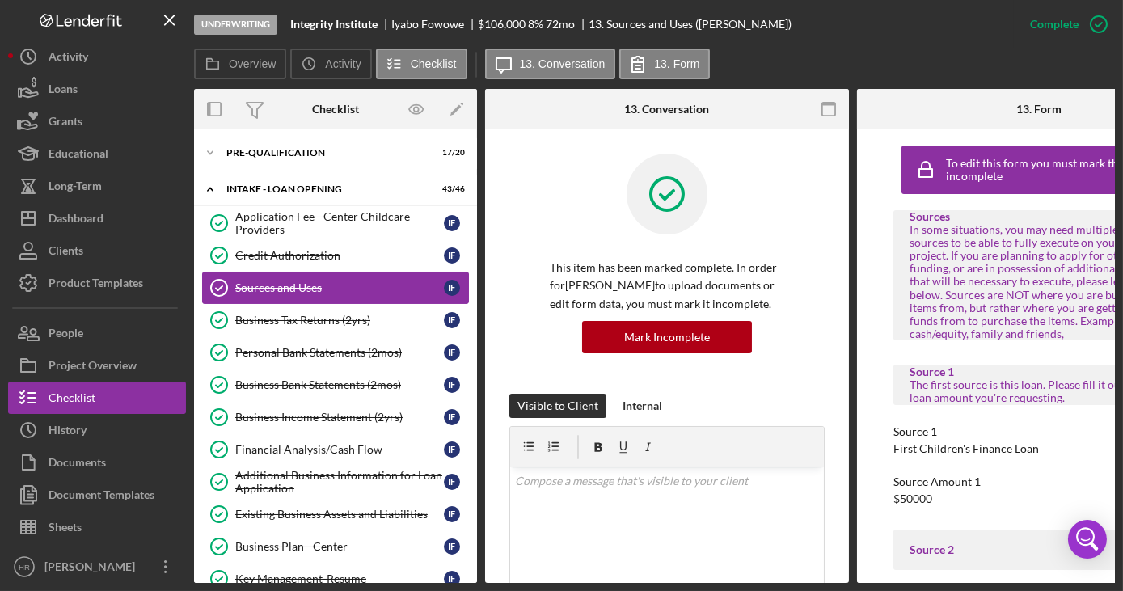
click at [311, 286] on div "Sources and Uses" at bounding box center [339, 287] width 209 height 13
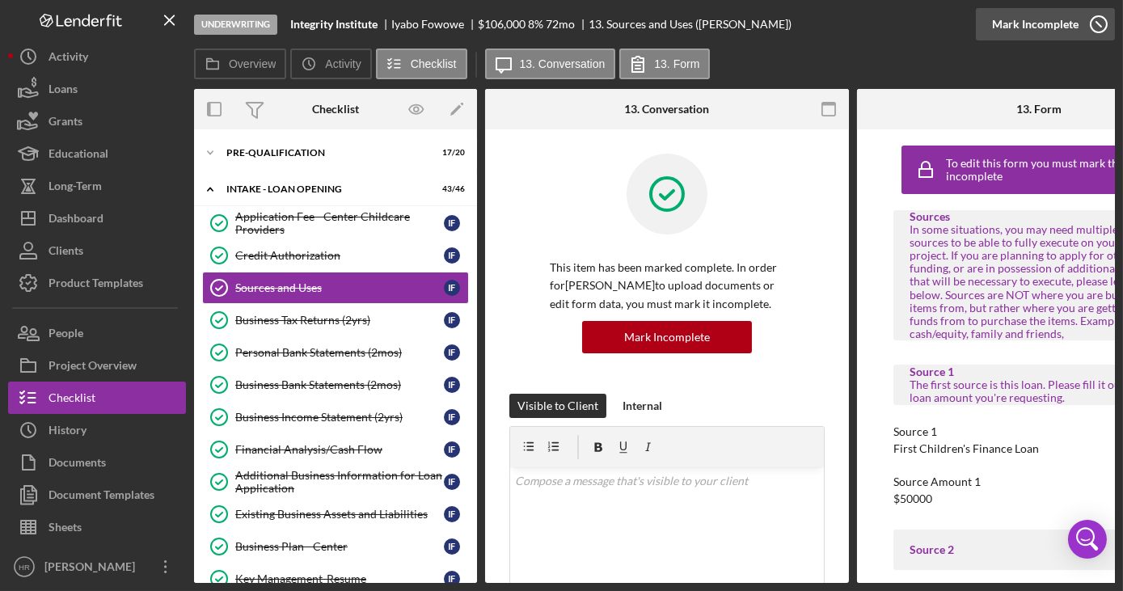
click at [1105, 19] on icon "button" at bounding box center [1099, 24] width 40 height 40
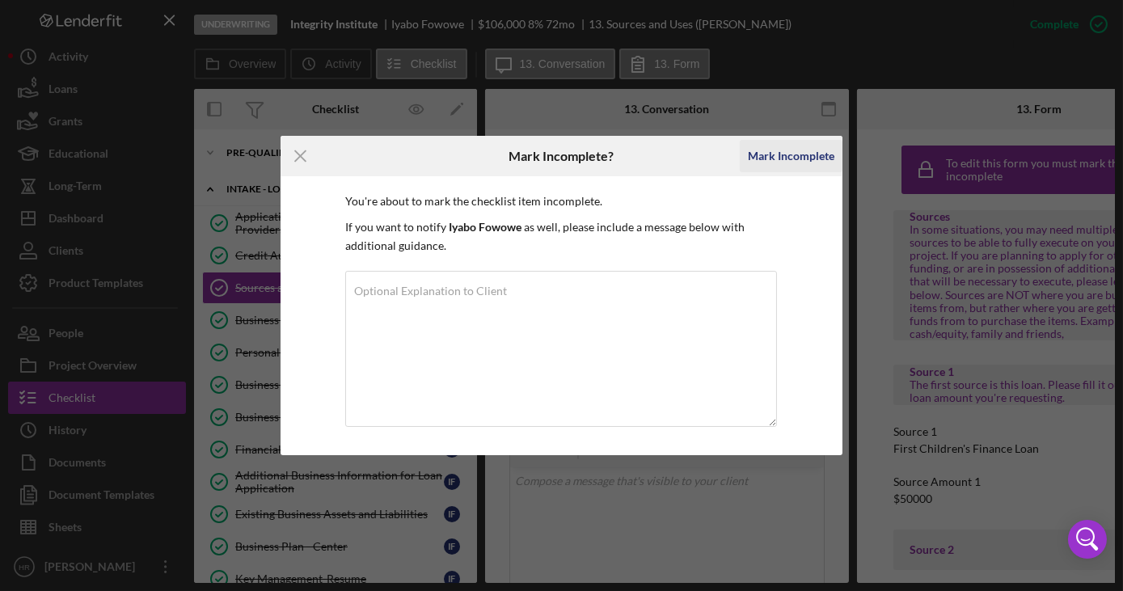
click at [773, 157] on div "Mark Incomplete" at bounding box center [791, 156] width 87 height 32
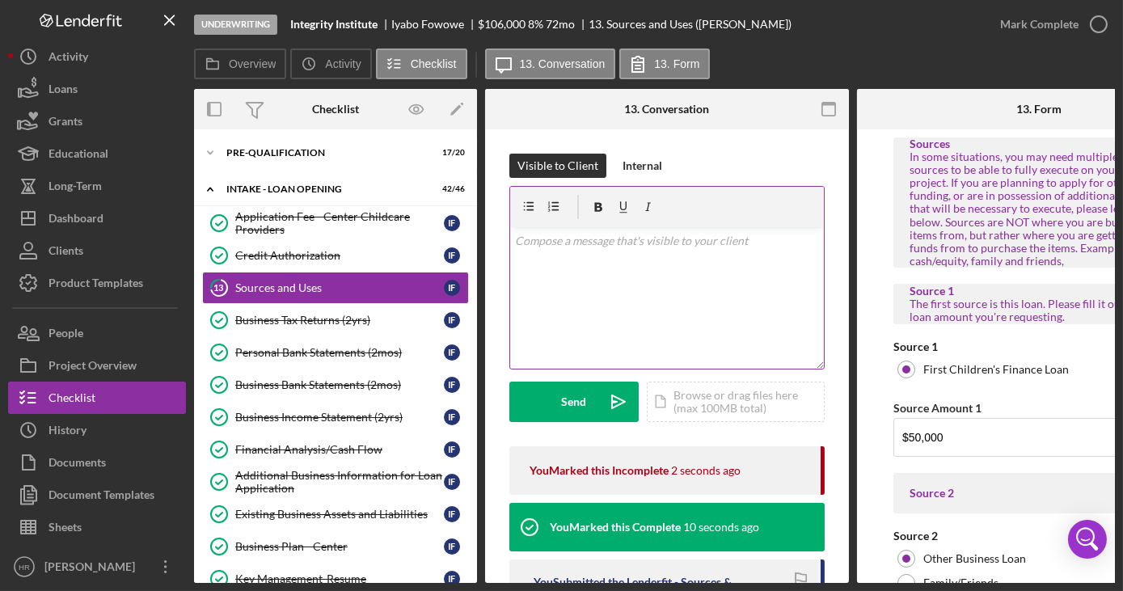
click at [653, 313] on div "v Color teal Color pink Remove color Add row above Add row below Add column bef…" at bounding box center [667, 298] width 314 height 142
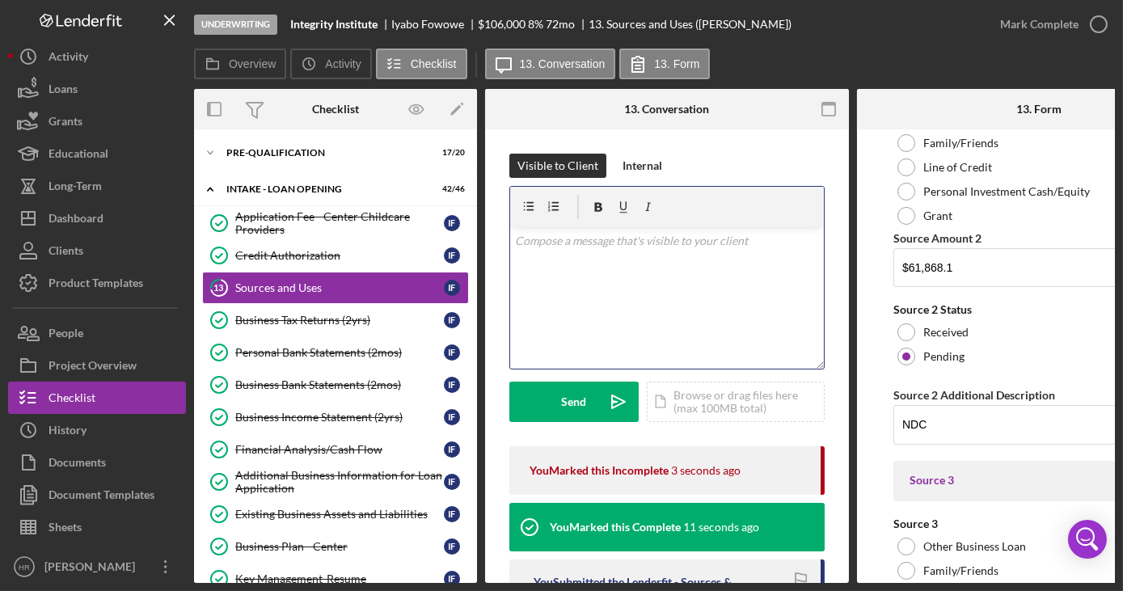
scroll to position [441, 0]
click at [629, 312] on div "v Color teal Color pink Remove color Add row above Add row below Add column bef…" at bounding box center [667, 298] width 314 height 142
drag, startPoint x: 765, startPoint y: 266, endPoint x: 655, endPoint y: 550, distance: 304.5
drag, startPoint x: 655, startPoint y: 550, endPoint x: 541, endPoint y: 298, distance: 276.9
click at [541, 298] on div "v Color teal Color pink Remove color Add row above Add row below Add column bef…" at bounding box center [667, 298] width 314 height 142
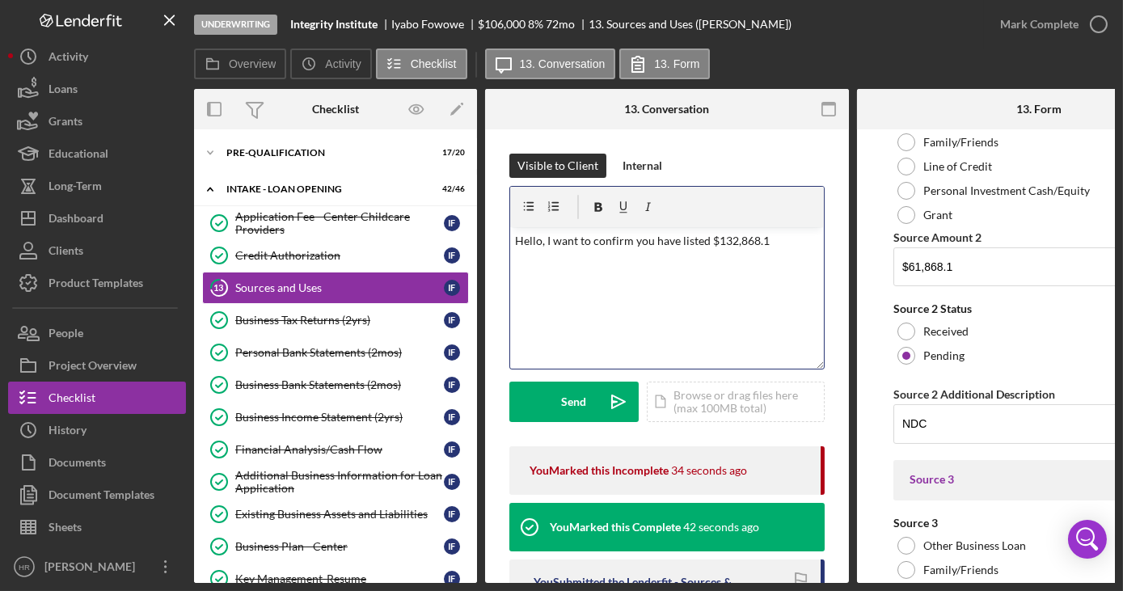
click at [775, 241] on p "Hello, I want to confirm you have listed $132,868.1" at bounding box center [667, 241] width 305 height 18
click at [713, 239] on p "Hello, I want to confirm you have listed $132,868.10. Can you look this over an…" at bounding box center [667, 250] width 305 height 36
click at [717, 235] on p "Hello, I want to confirm you have listed $132,868.10. Can you look this over an…" at bounding box center [667, 250] width 305 height 36
click at [704, 235] on p "Hello, I want to confirm you have listed $132,868.10. Can you look this over an…" at bounding box center [667, 250] width 305 height 36
click at [619, 276] on p "Hello, I want to confirm you have listed for your uses is a total of $132,868.1…" at bounding box center [667, 259] width 305 height 54
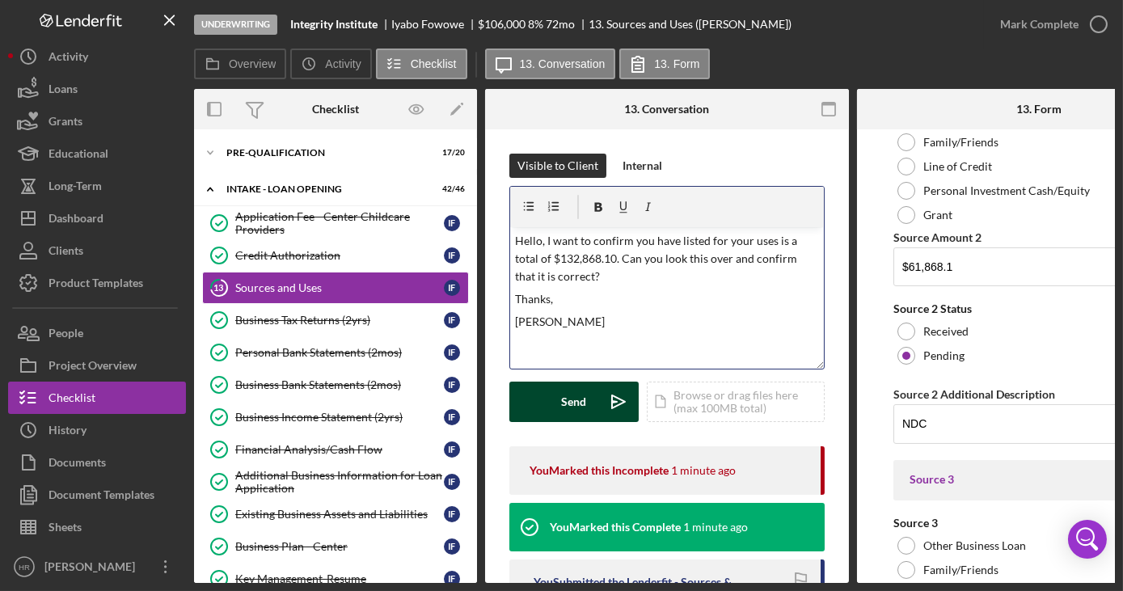
click at [561, 395] on button "Send Icon/icon-invite-send" at bounding box center [574, 402] width 129 height 40
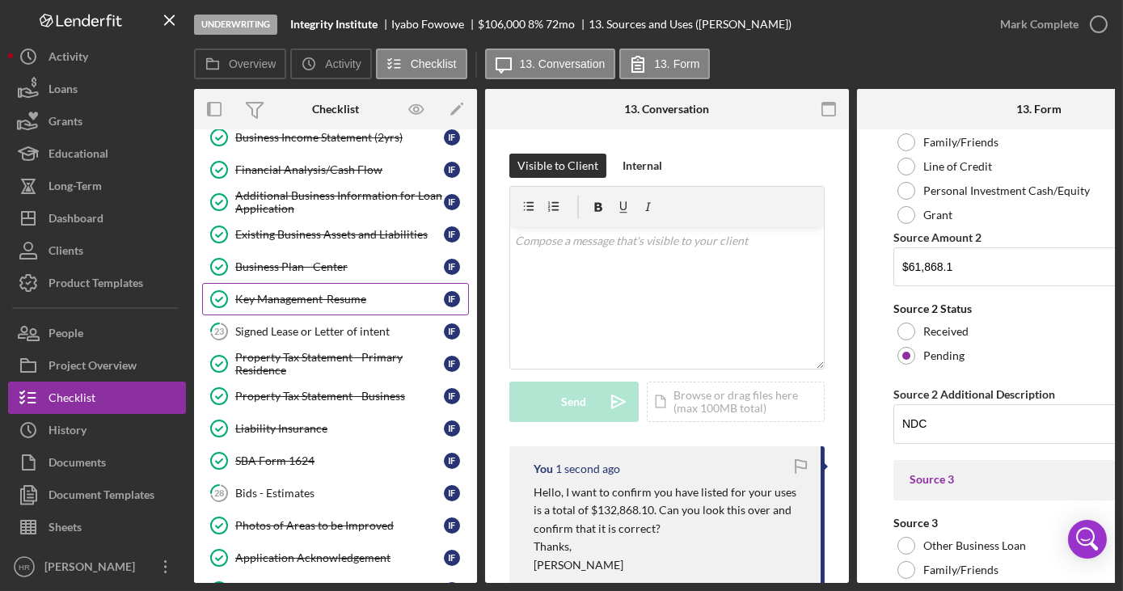
scroll to position [294, 0]
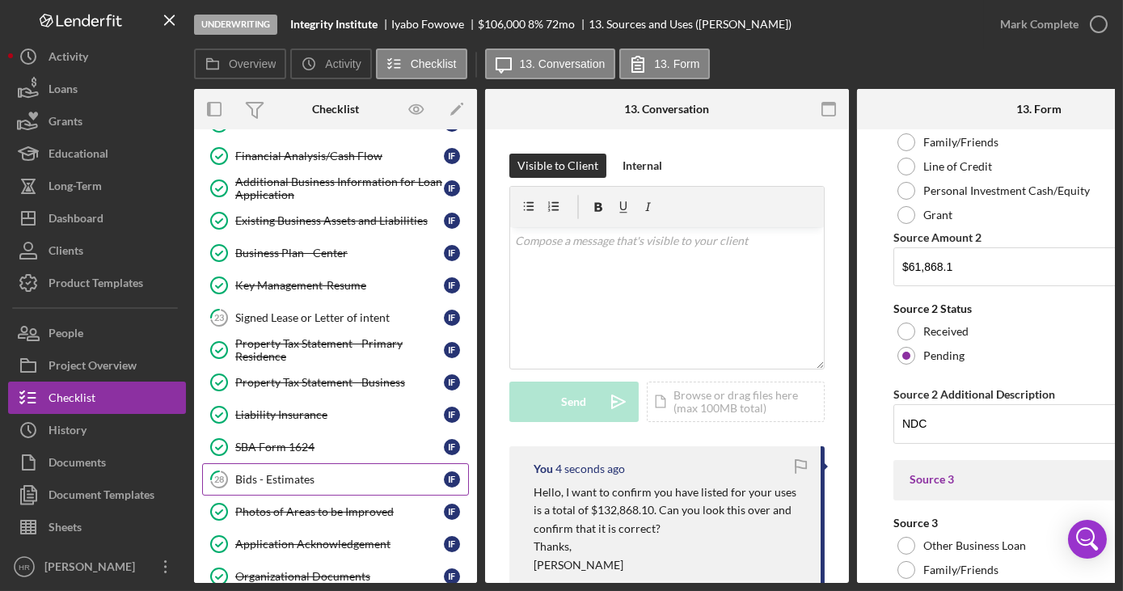
click at [305, 473] on div "Bids - Estimates" at bounding box center [339, 479] width 209 height 13
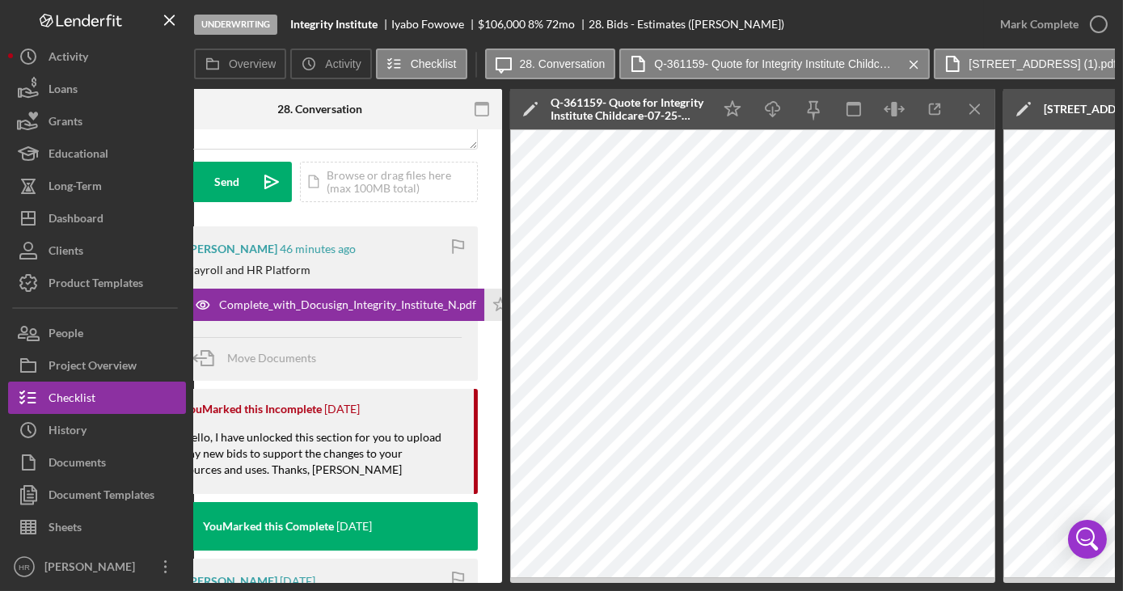
scroll to position [0, 358]
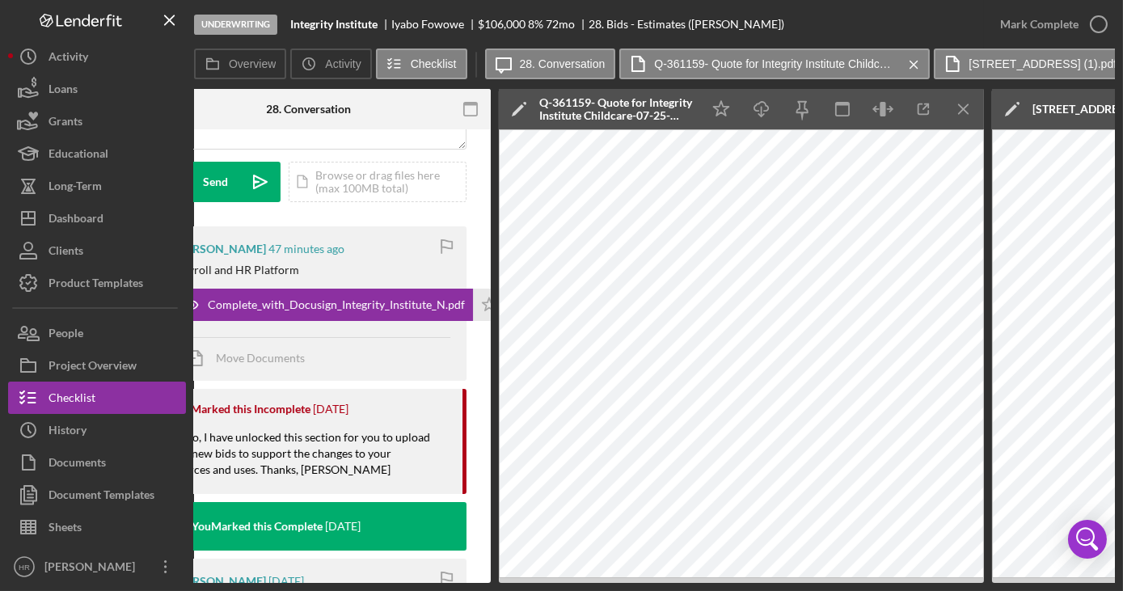
click at [431, 584] on div "Underwriting Integrity Institute Iyabo Fowowe $106,000 $90,100 8 % 72 mo 28. Bi…" at bounding box center [561, 295] width 1123 height 591
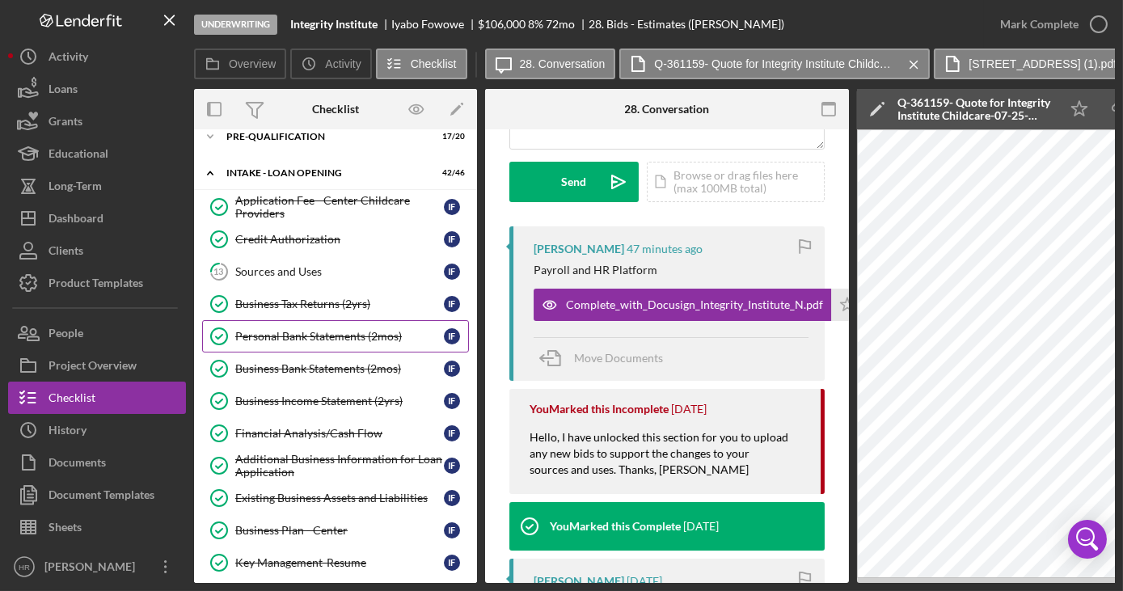
scroll to position [0, 0]
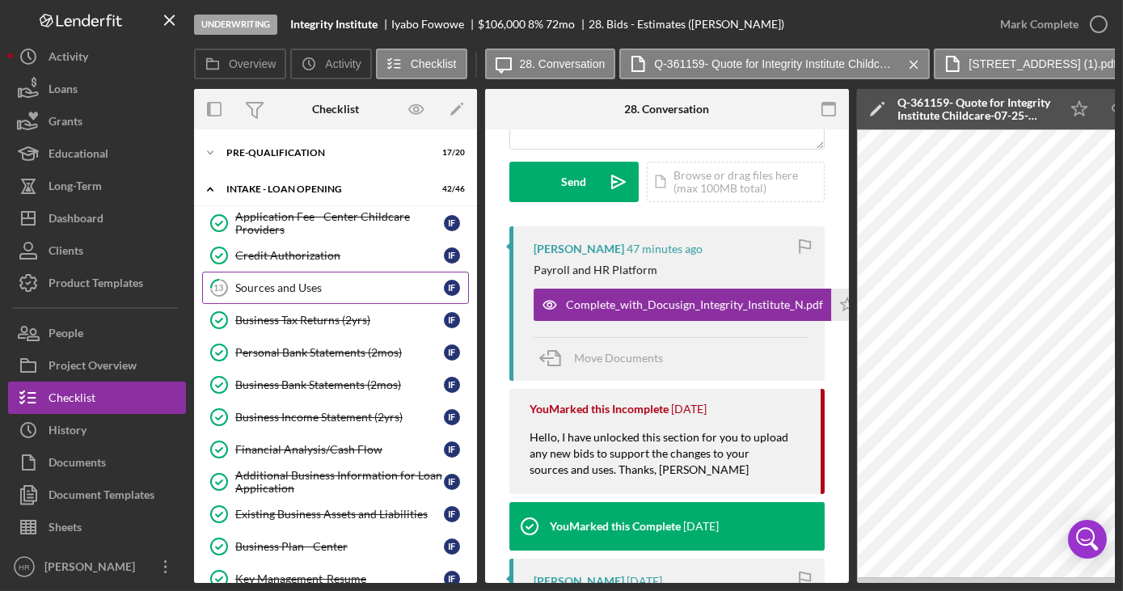
click at [319, 286] on div "Sources and Uses" at bounding box center [339, 287] width 209 height 13
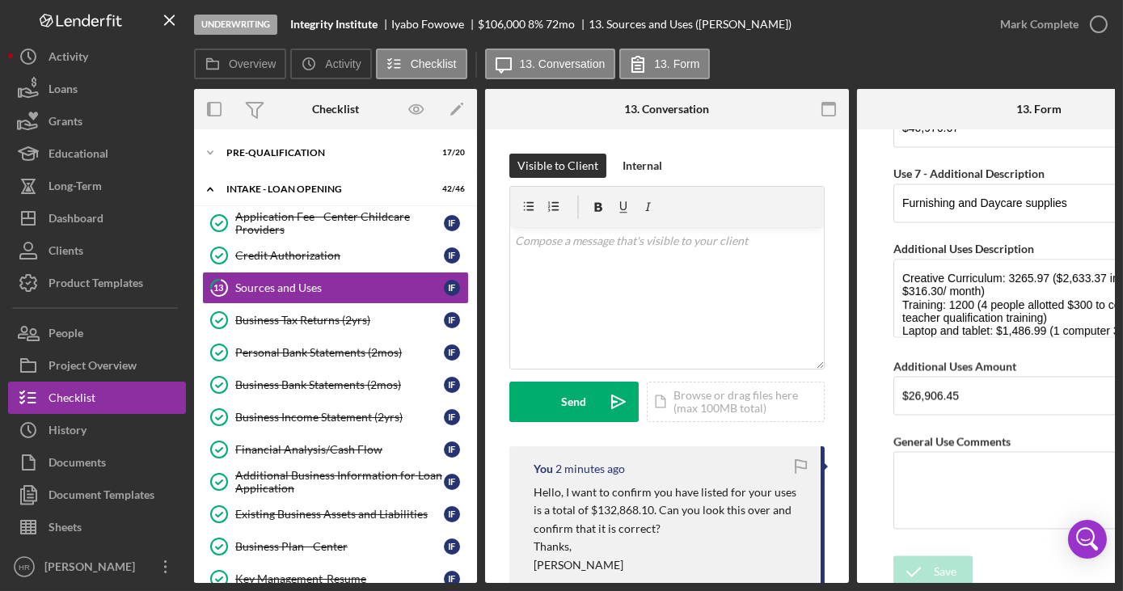
scroll to position [6576, 0]
click at [932, 262] on textarea "Creative Curriculum: 3265.97 ($2,633.37 initial payment $316.30/ month) Trainin…" at bounding box center [1039, 298] width 291 height 78
click at [962, 269] on textarea "Creative Curriculum: 3265.97 ($2,633.37 initial payment $316.30/ month) Trainin…" at bounding box center [1039, 298] width 291 height 78
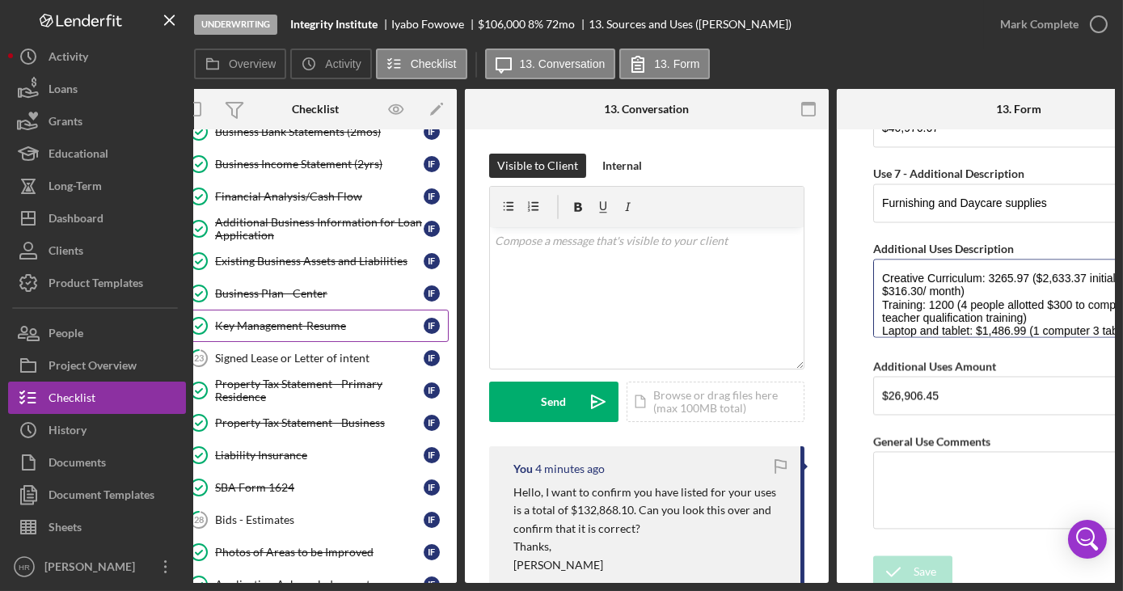
scroll to position [294, 0]
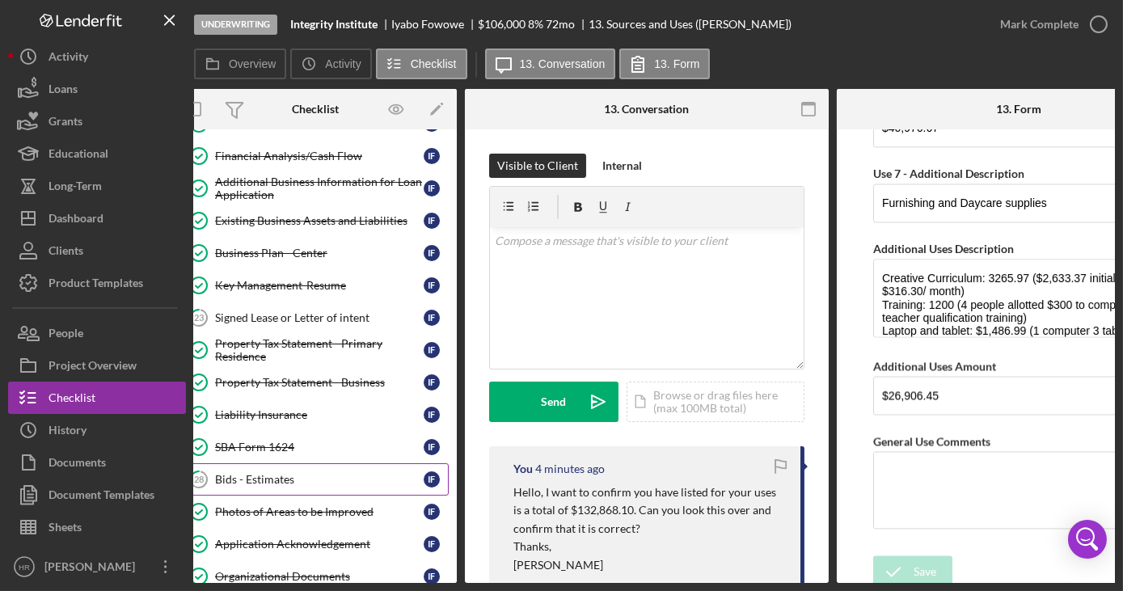
drag, startPoint x: 242, startPoint y: 461, endPoint x: 273, endPoint y: 468, distance: 32.2
click at [242, 463] on link "28 Bids - Estimates I F" at bounding box center [315, 479] width 267 height 32
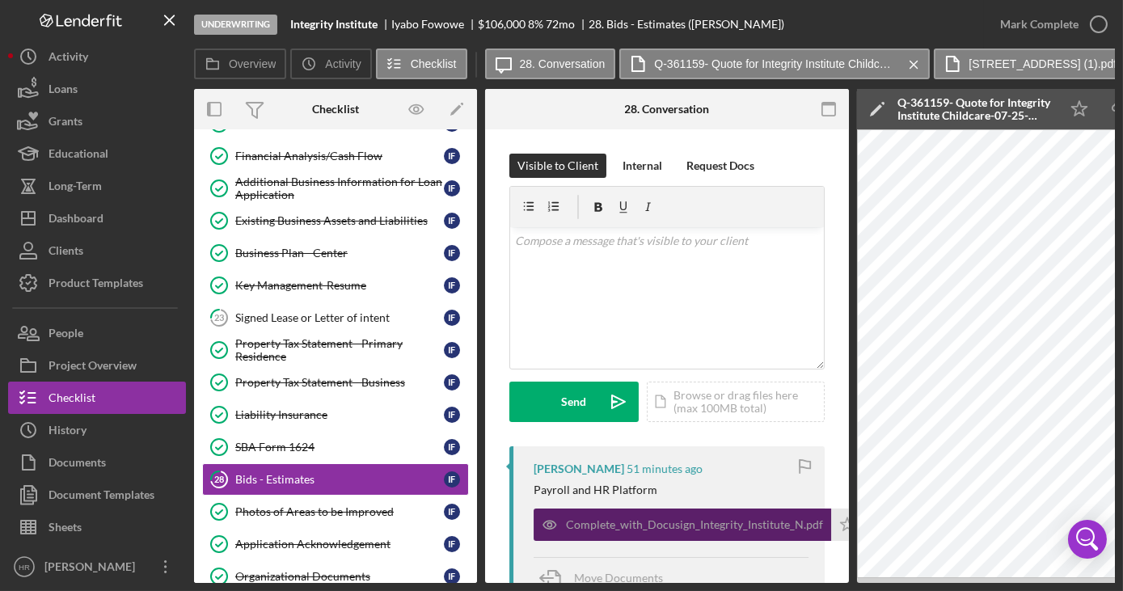
click at [610, 532] on div "Complete_with_Docusign_Integrity_Institute_N.pdf" at bounding box center [683, 525] width 298 height 32
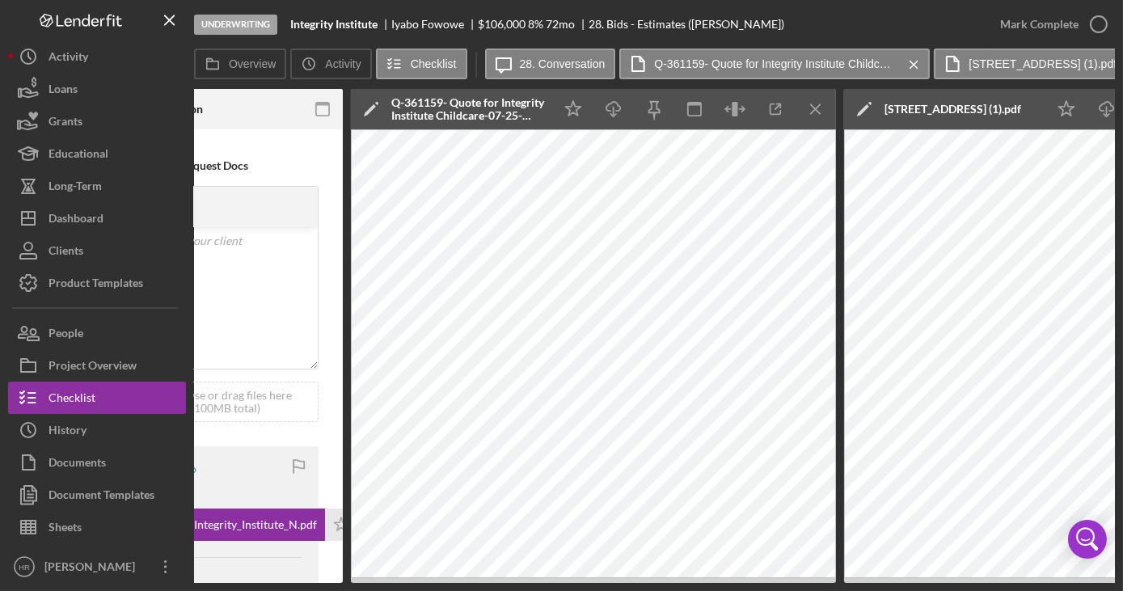
scroll to position [0, 515]
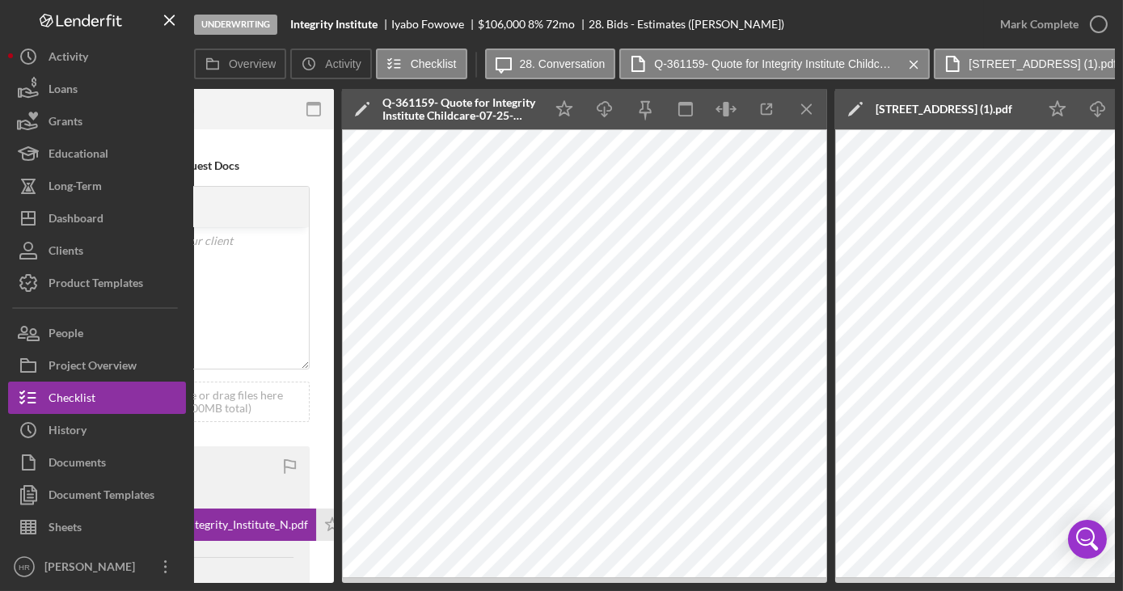
drag, startPoint x: 562, startPoint y: 584, endPoint x: 489, endPoint y: 579, distance: 73.0
click at [489, 579] on div "Underwriting Integrity Institute Iyabo Fowowe $106,000 $90,100 8 % 72 mo 28. Bi…" at bounding box center [561, 295] width 1123 height 591
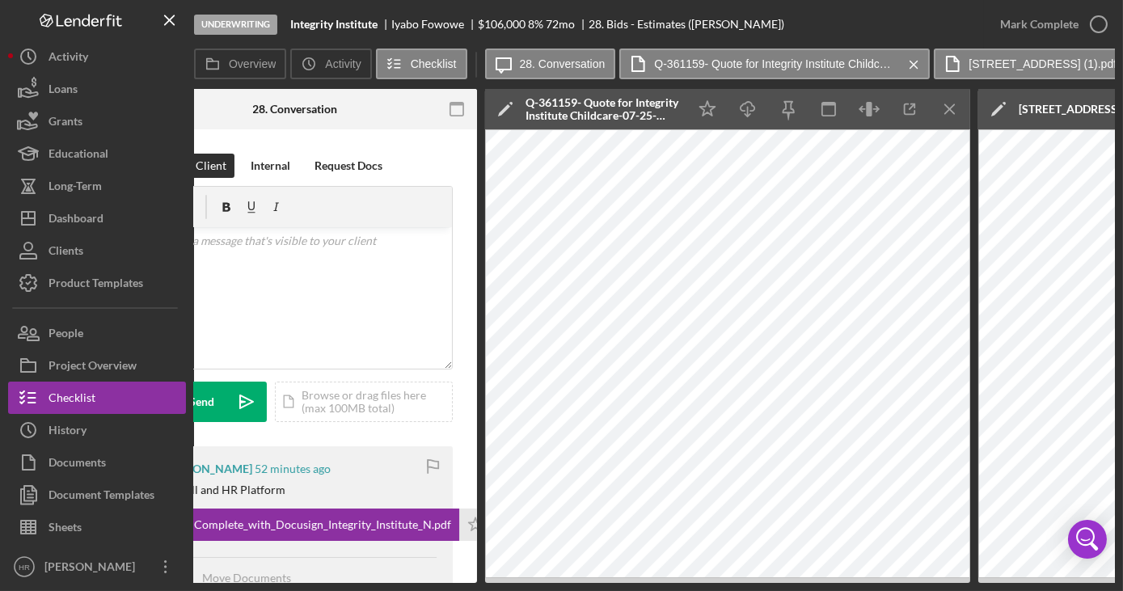
scroll to position [0, 362]
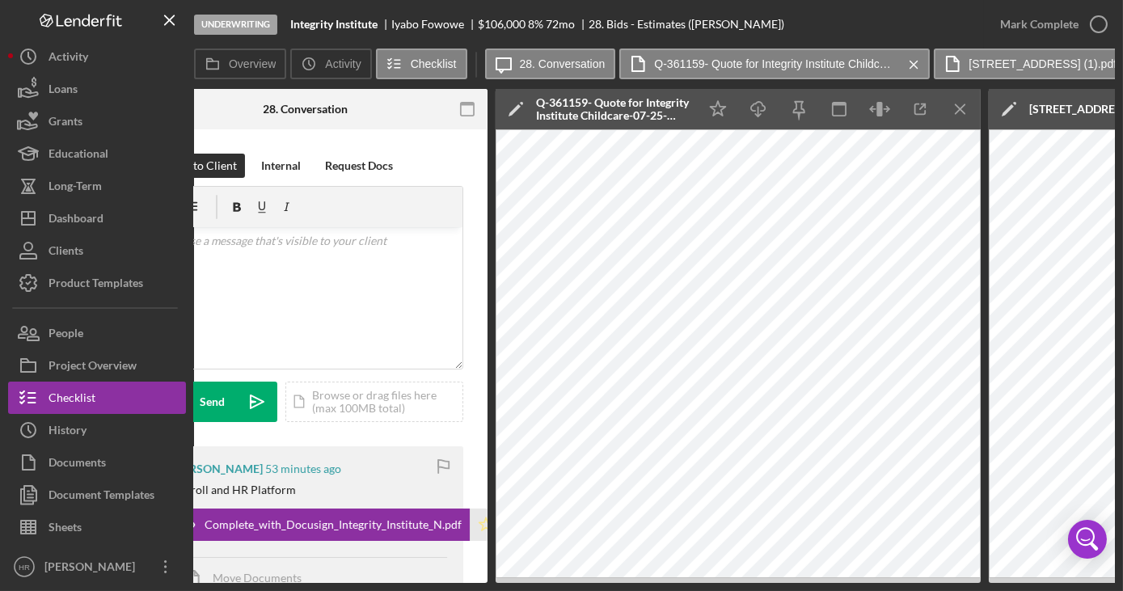
click at [480, 526] on icon "Icon/Star" at bounding box center [486, 525] width 32 height 32
